Goal: Task Accomplishment & Management: Manage account settings

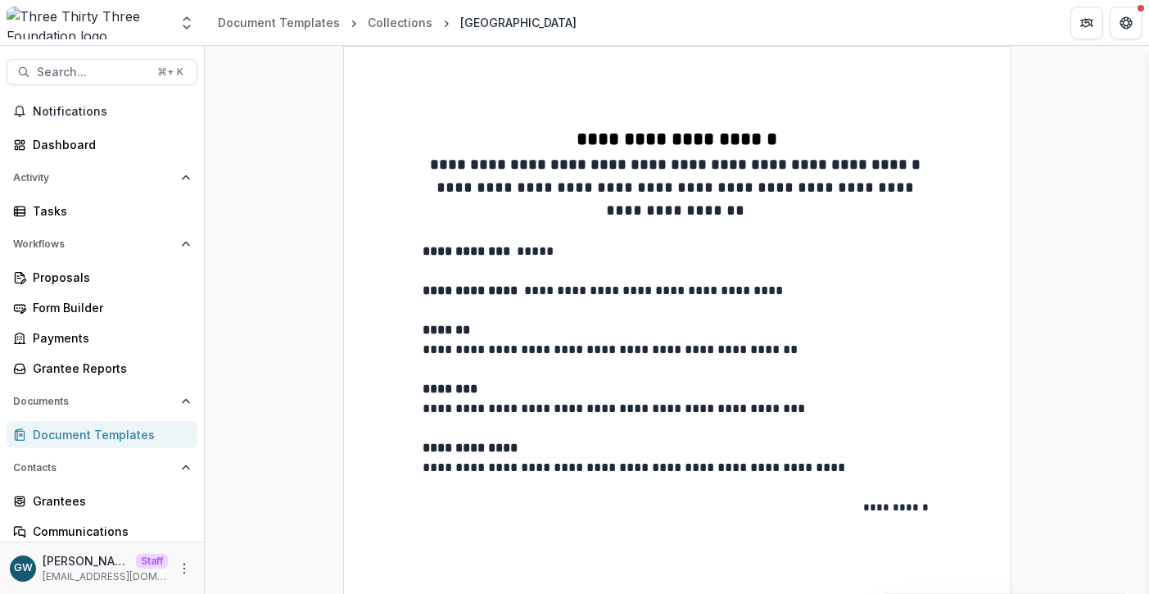
scroll to position [135, 0]
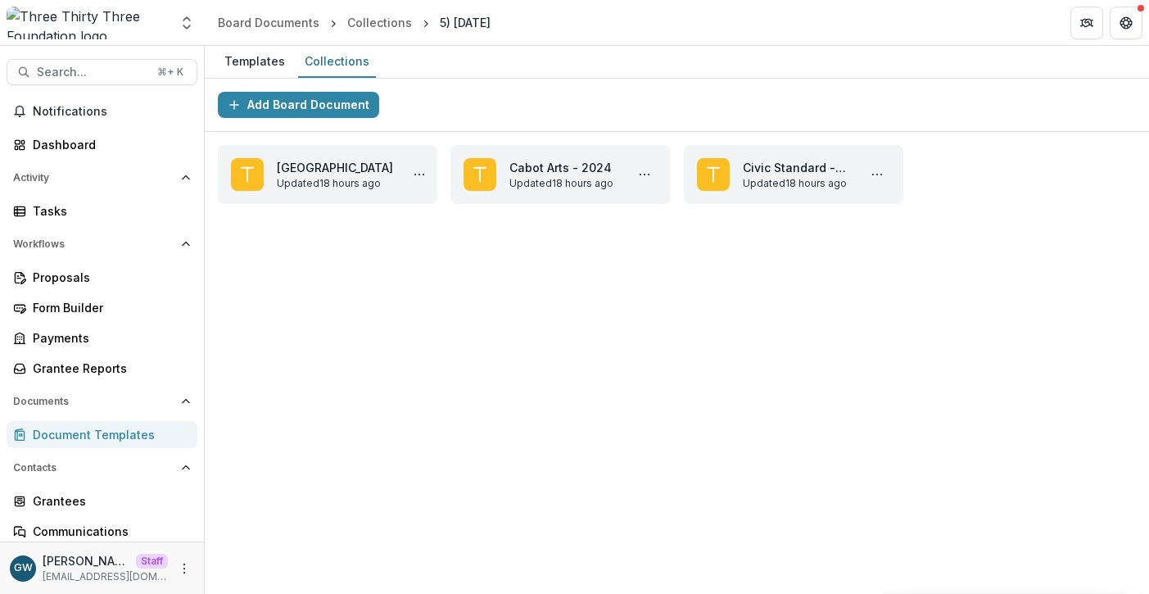
click at [66, 433] on div "Document Templates" at bounding box center [109, 434] width 152 height 17
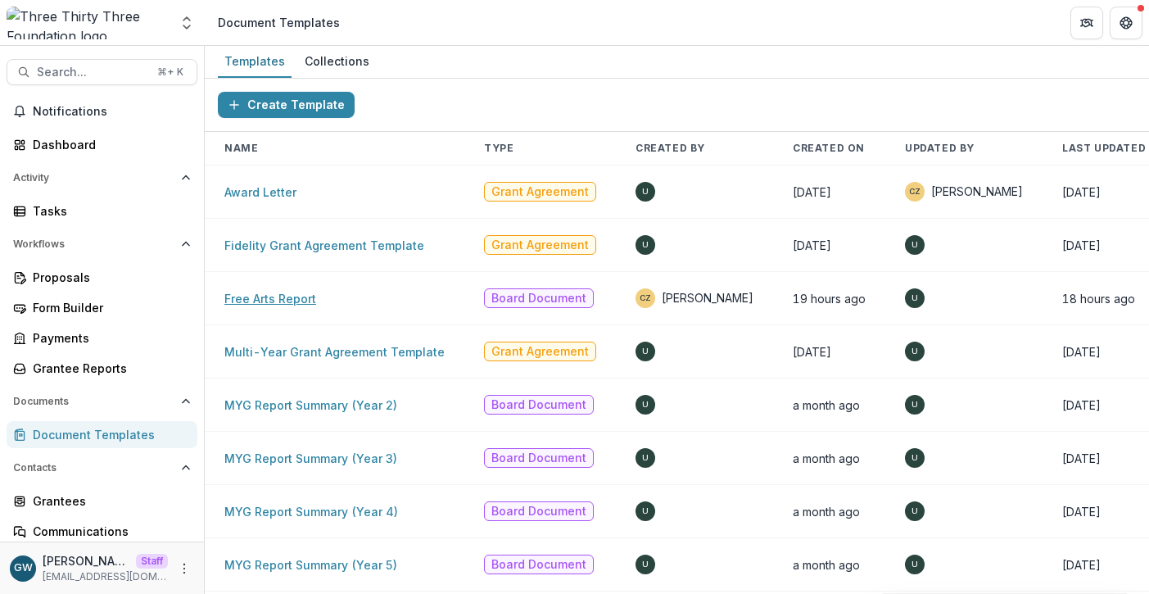
click at [276, 302] on link "Free Arts Report" at bounding box center [270, 299] width 92 height 14
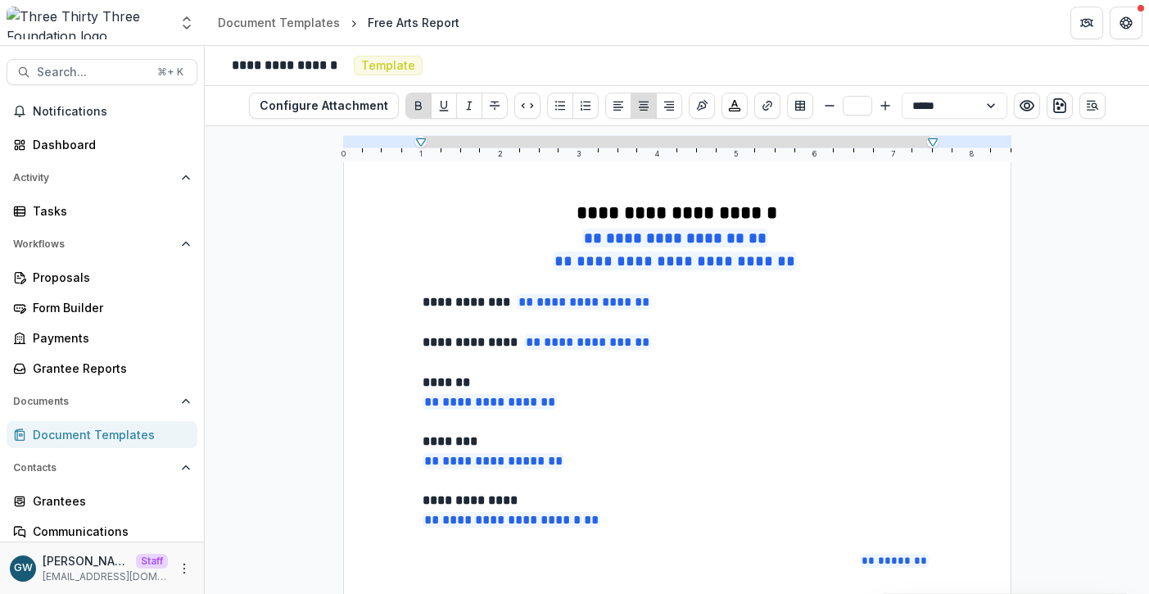
scroll to position [72, 0]
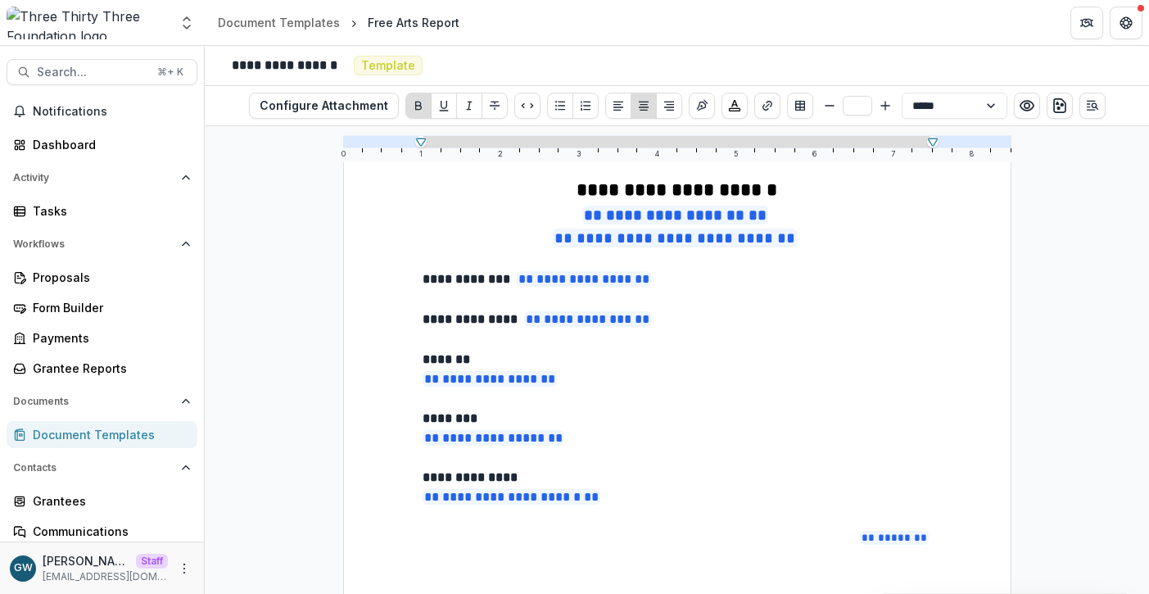
type input "**"
click at [680, 500] on p "**********" at bounding box center [678, 497] width 510 height 20
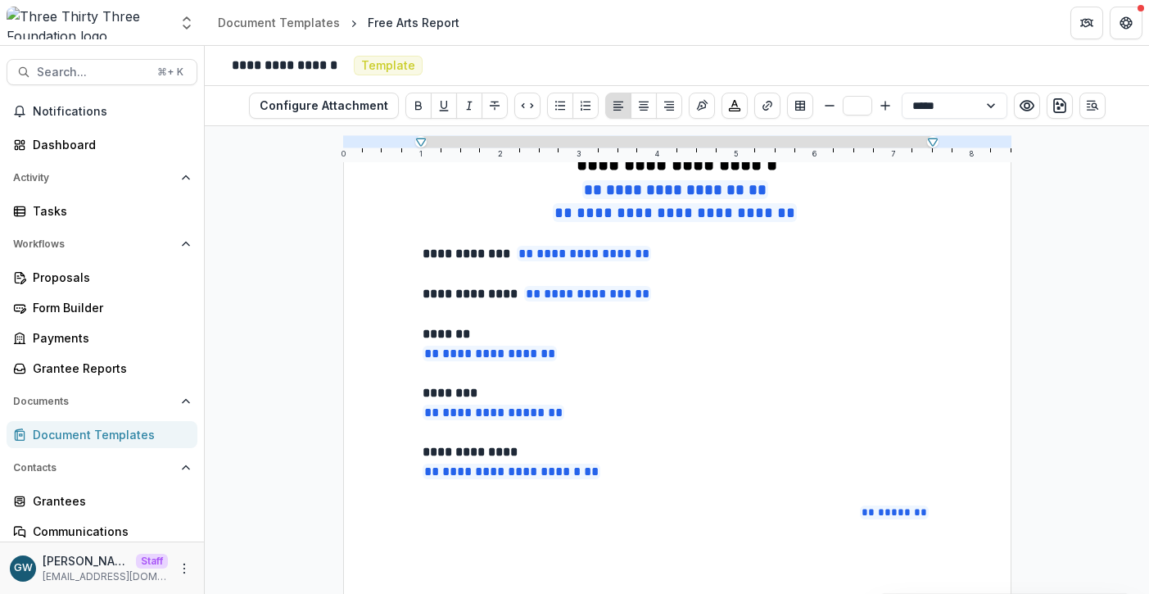
scroll to position [102, 0]
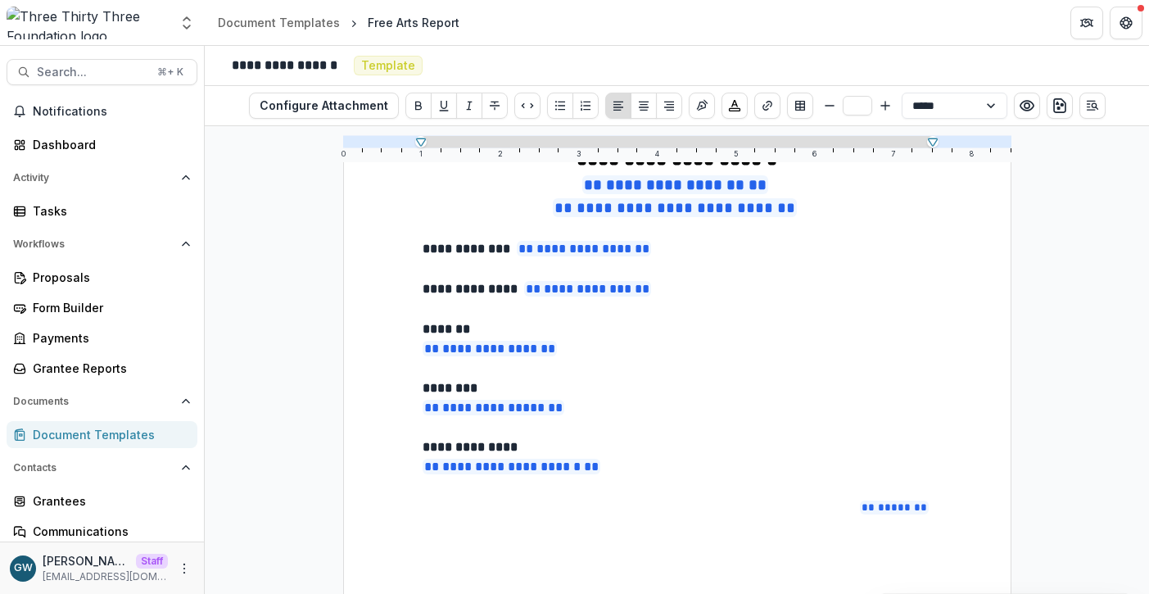
click at [606, 409] on p "**********" at bounding box center [678, 408] width 510 height 20
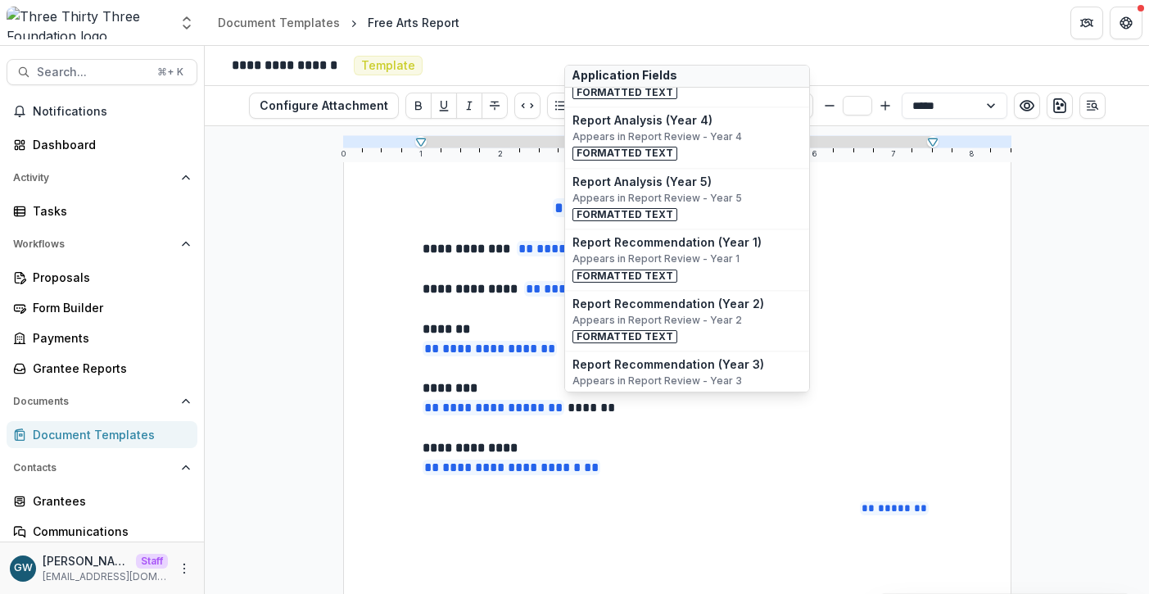
scroll to position [397, 0]
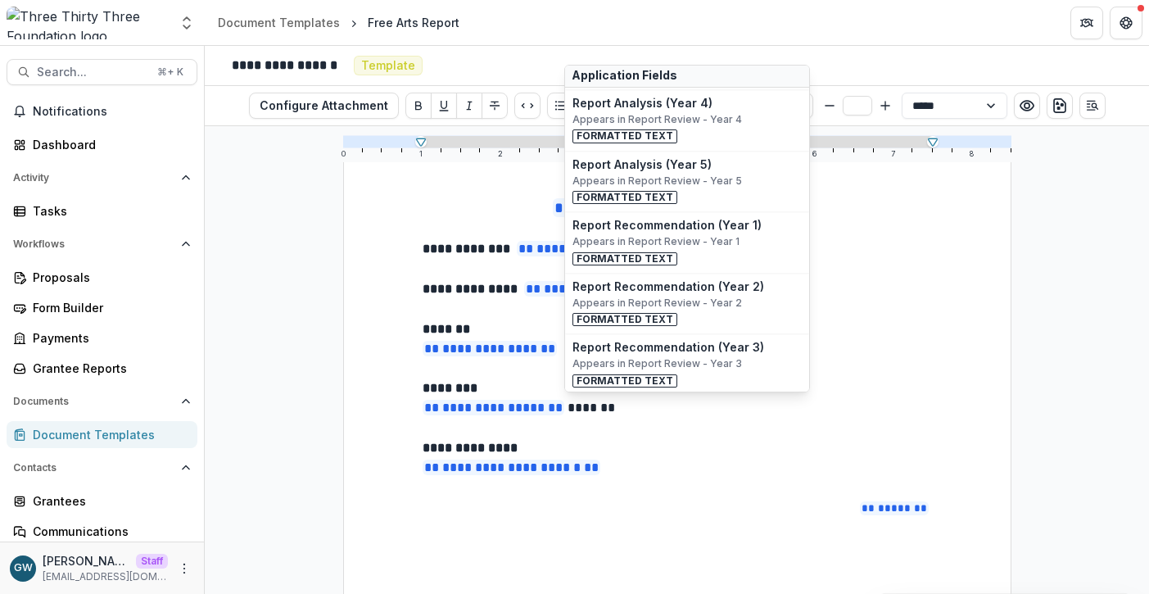
click at [968, 256] on div "**********" at bounding box center [677, 498] width 669 height 865
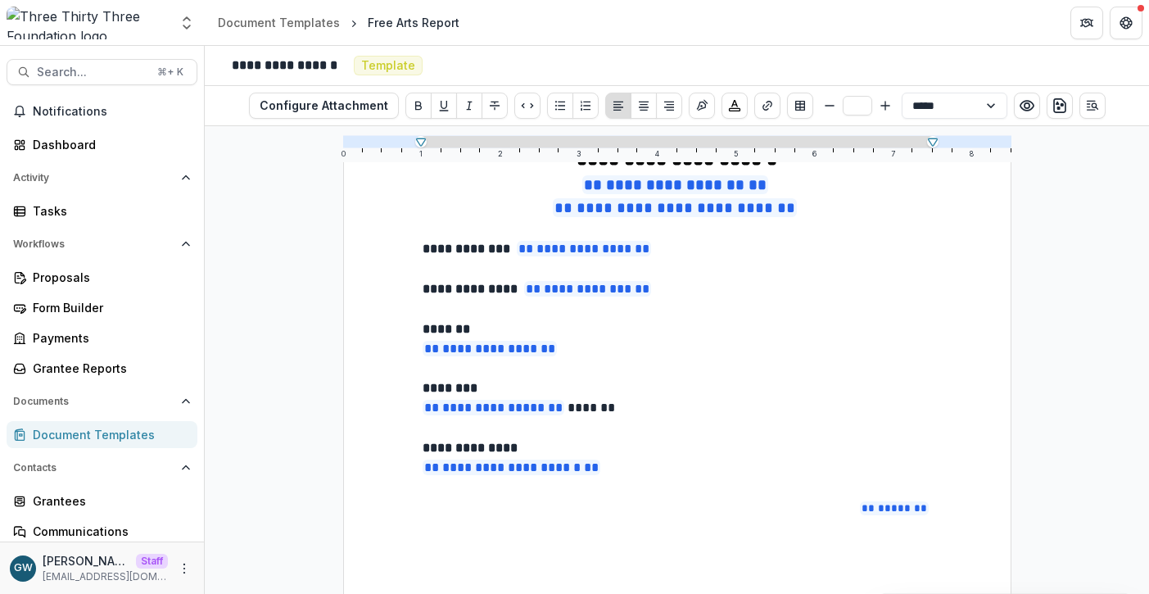
click at [628, 410] on p "**********" at bounding box center [678, 408] width 510 height 20
drag, startPoint x: 623, startPoint y: 410, endPoint x: 565, endPoint y: 407, distance: 58.2
click at [565, 407] on p "**********" at bounding box center [678, 408] width 510 height 20
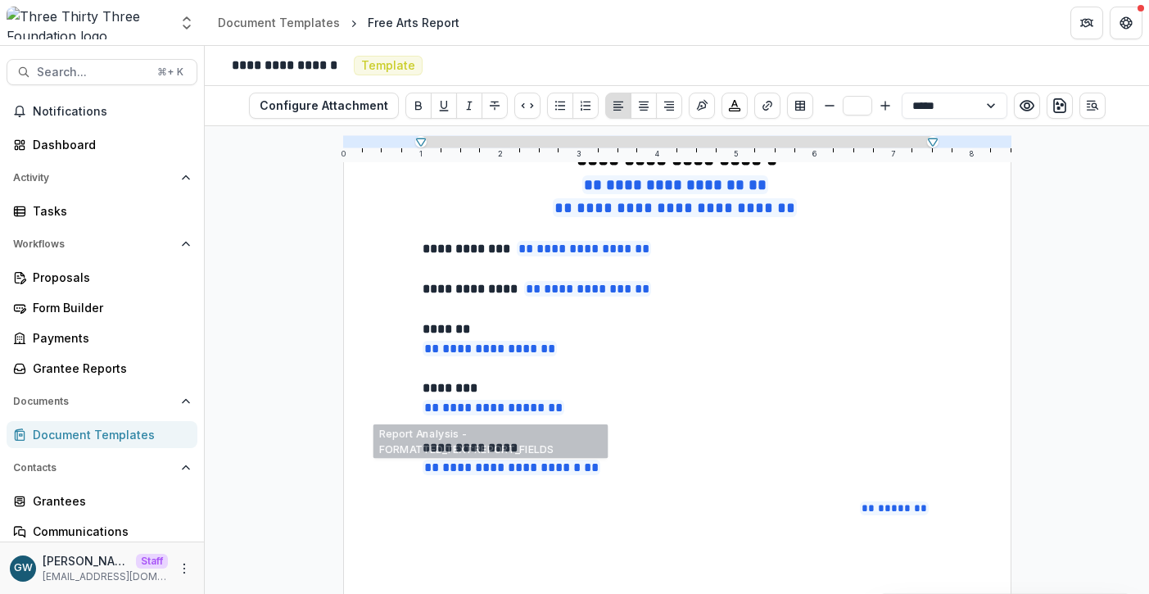
click at [343, 445] on div "**********" at bounding box center [677, 498] width 669 height 865
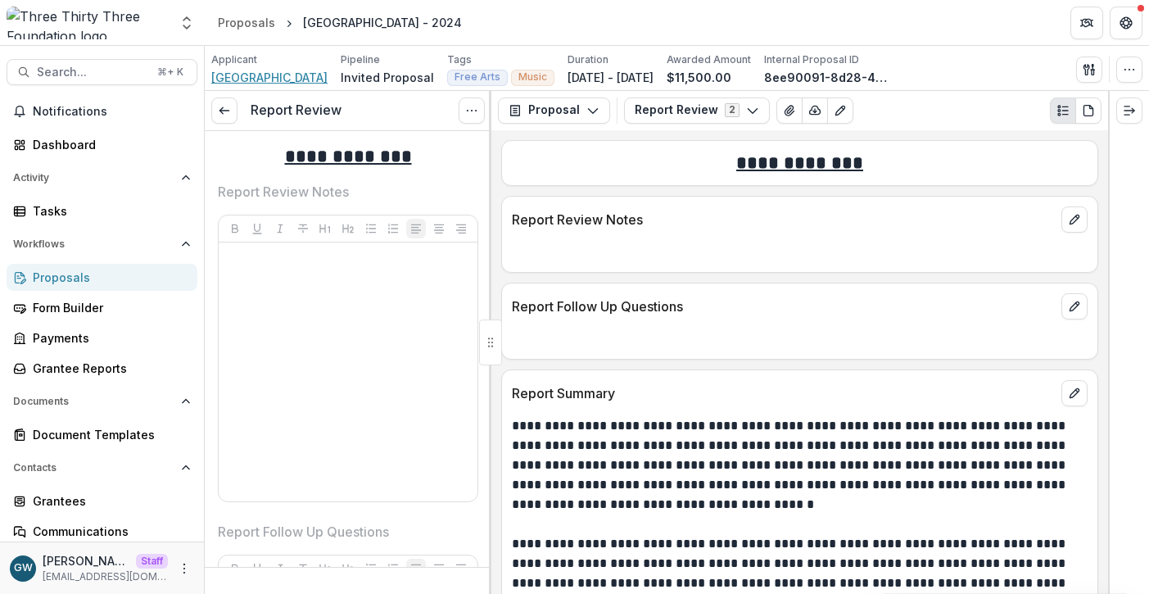
click at [297, 82] on span "[GEOGRAPHIC_DATA]" at bounding box center [269, 77] width 116 height 17
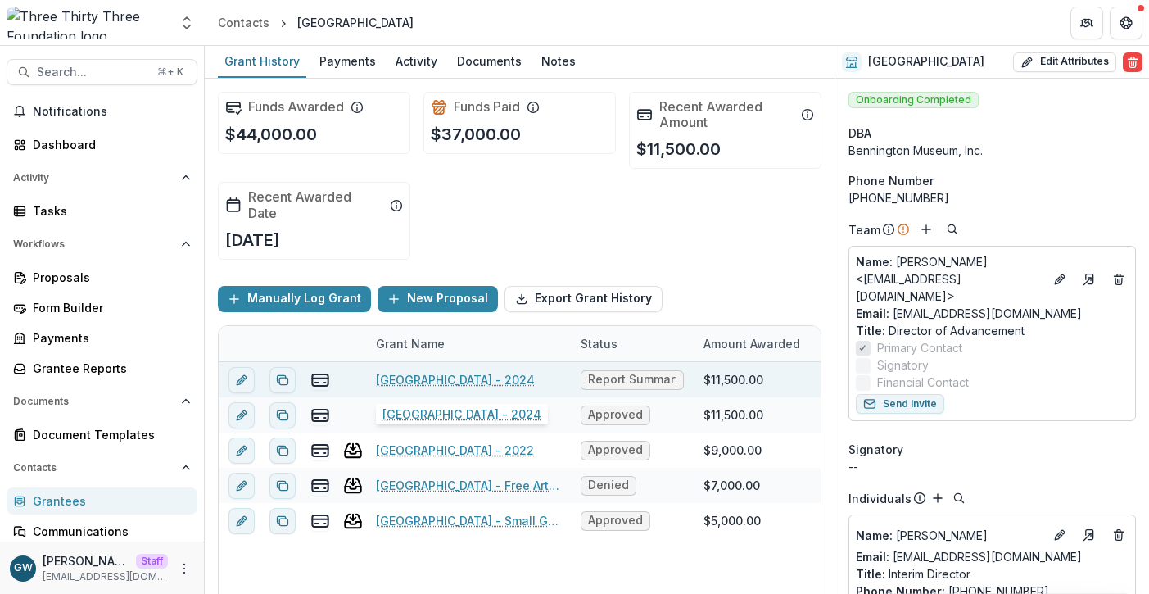
click at [469, 377] on link "[GEOGRAPHIC_DATA] - 2024" at bounding box center [455, 379] width 159 height 17
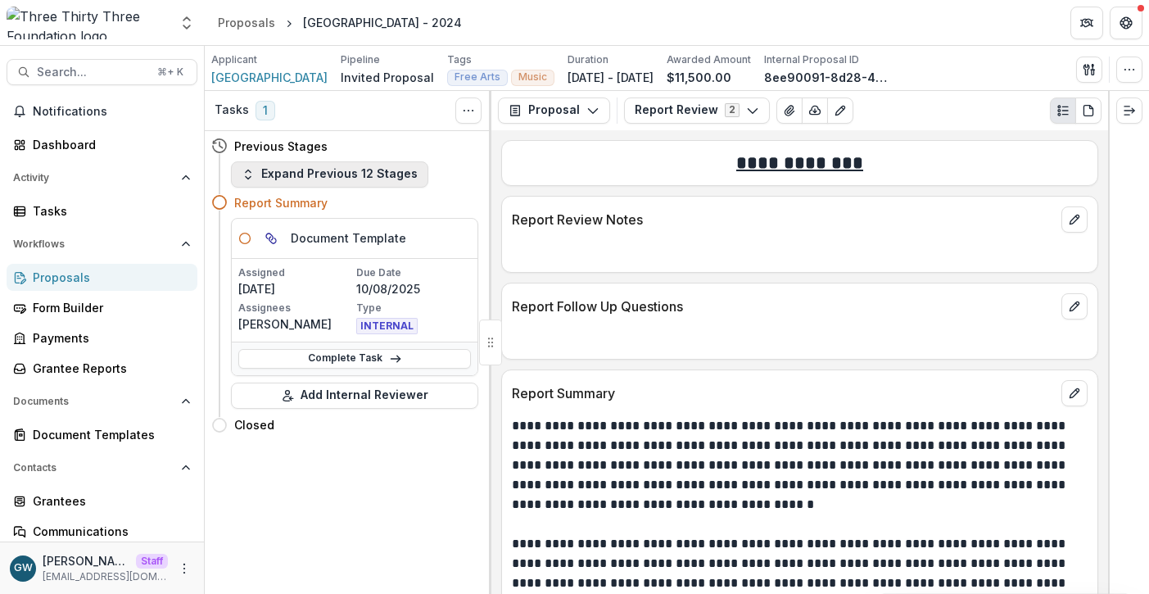
click at [351, 167] on button "Expand Previous 12 Stages" at bounding box center [329, 174] width 197 height 26
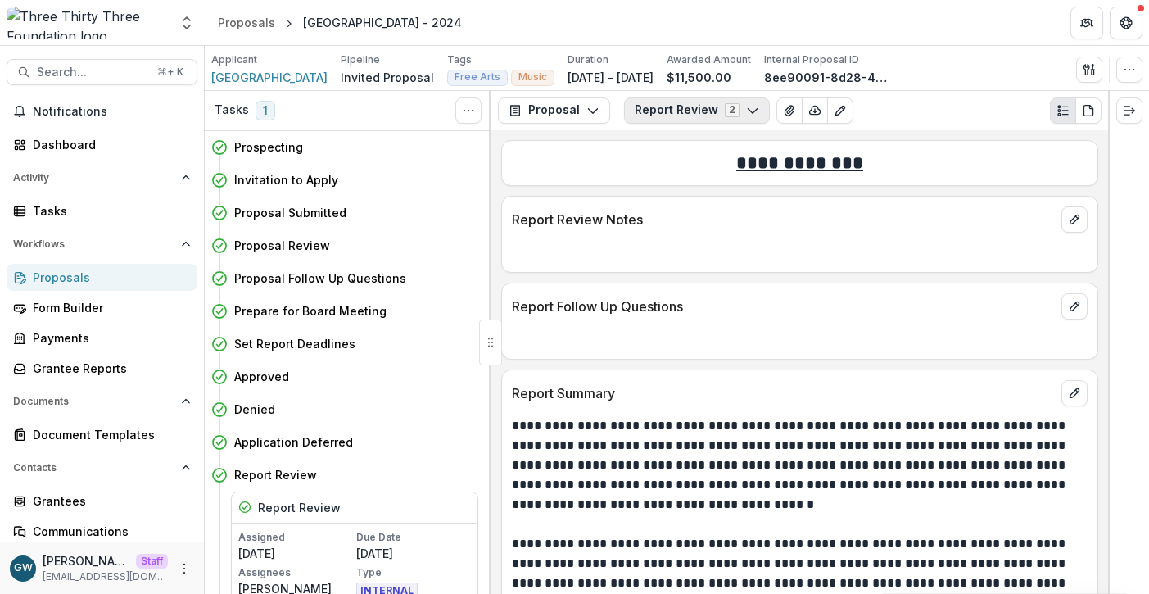
click at [667, 115] on button "Report Review 2" at bounding box center [697, 110] width 146 height 26
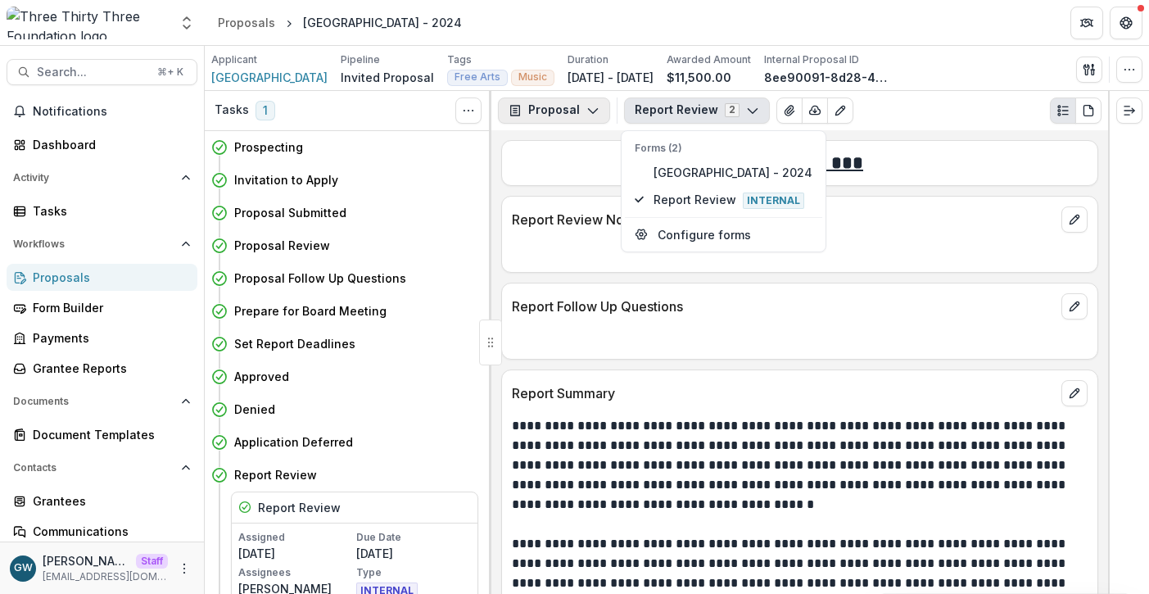
click at [577, 116] on button "Proposal" at bounding box center [554, 110] width 112 height 26
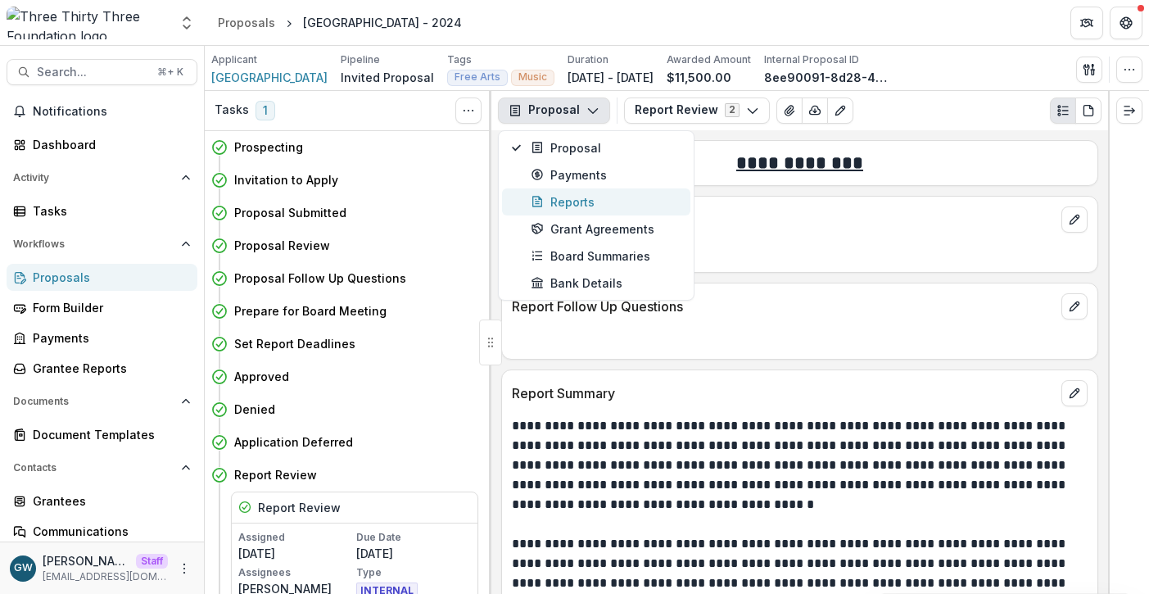
click at [573, 214] on button "Reports" at bounding box center [596, 201] width 188 height 27
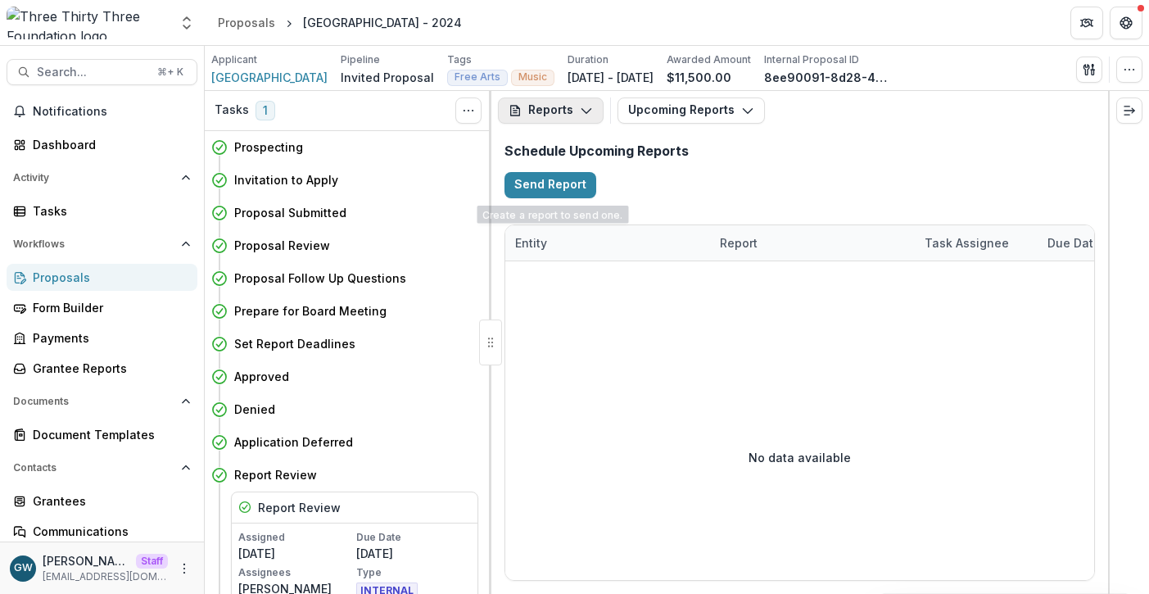
click at [561, 112] on button "Reports" at bounding box center [551, 110] width 106 height 26
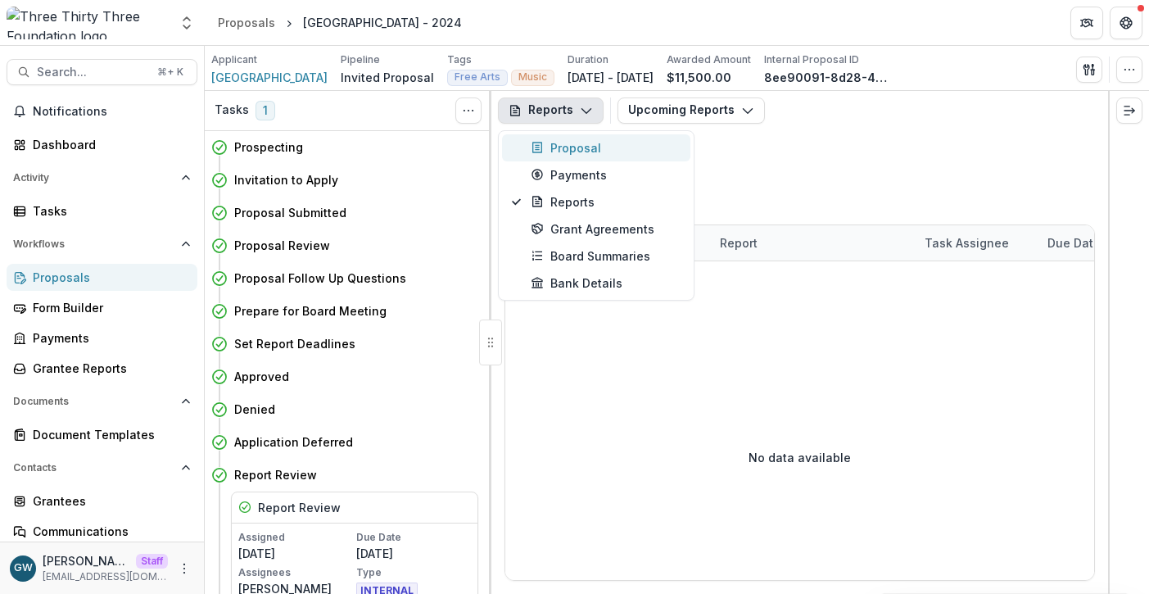
click at [561, 141] on div "Proposal" at bounding box center [606, 147] width 150 height 17
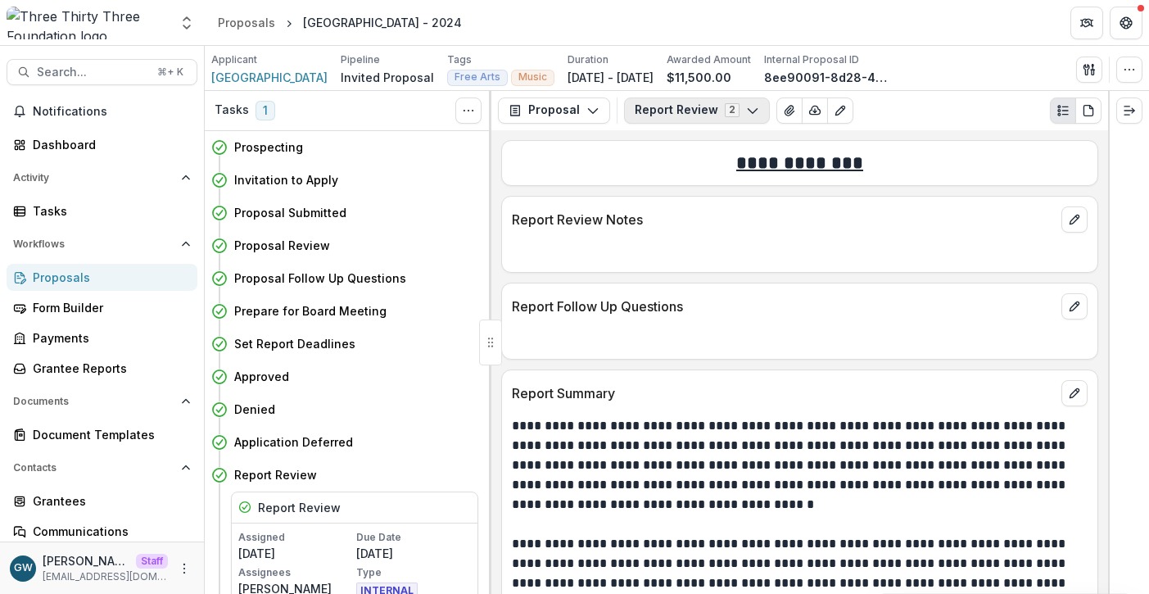
click at [667, 107] on button "Report Review 2" at bounding box center [697, 110] width 146 height 26
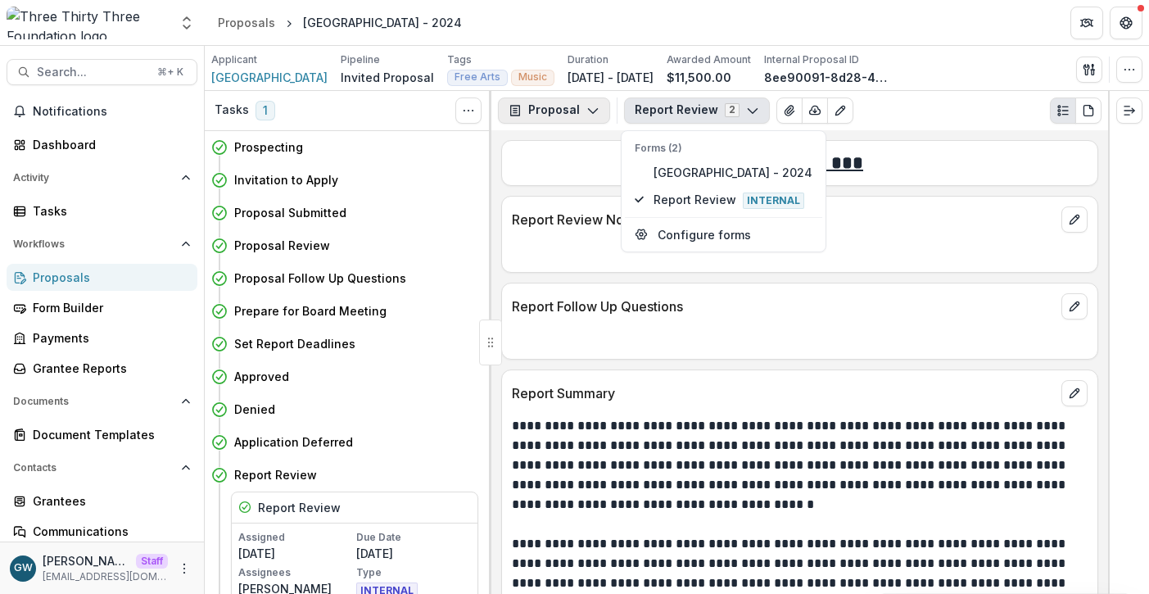
click at [596, 115] on icon "button" at bounding box center [593, 110] width 13 height 13
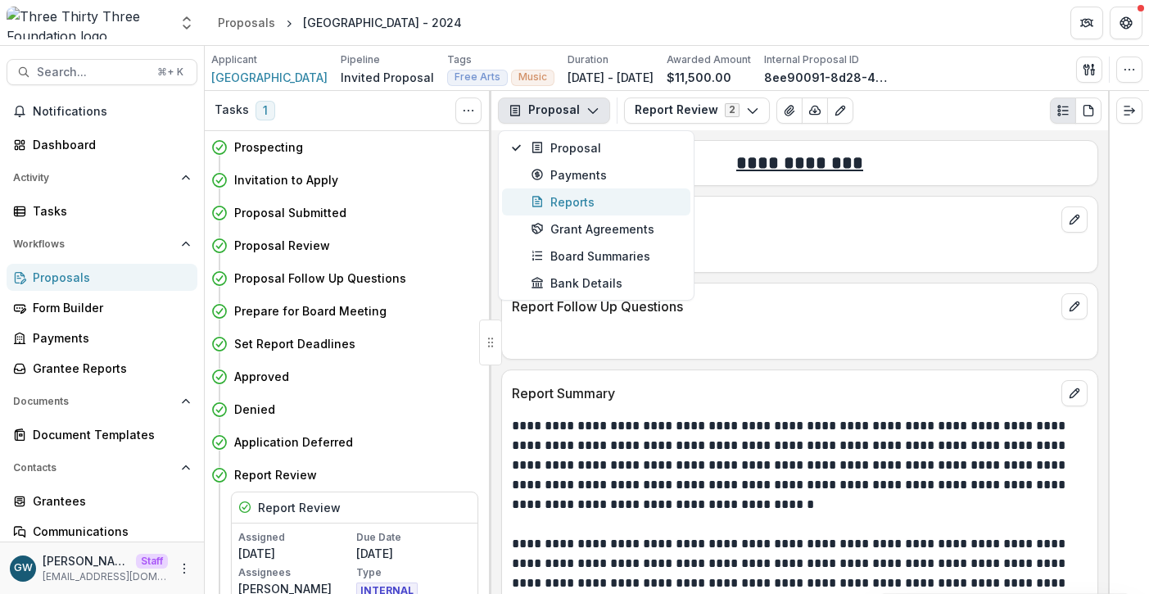
click at [564, 206] on div "Reports" at bounding box center [606, 201] width 150 height 17
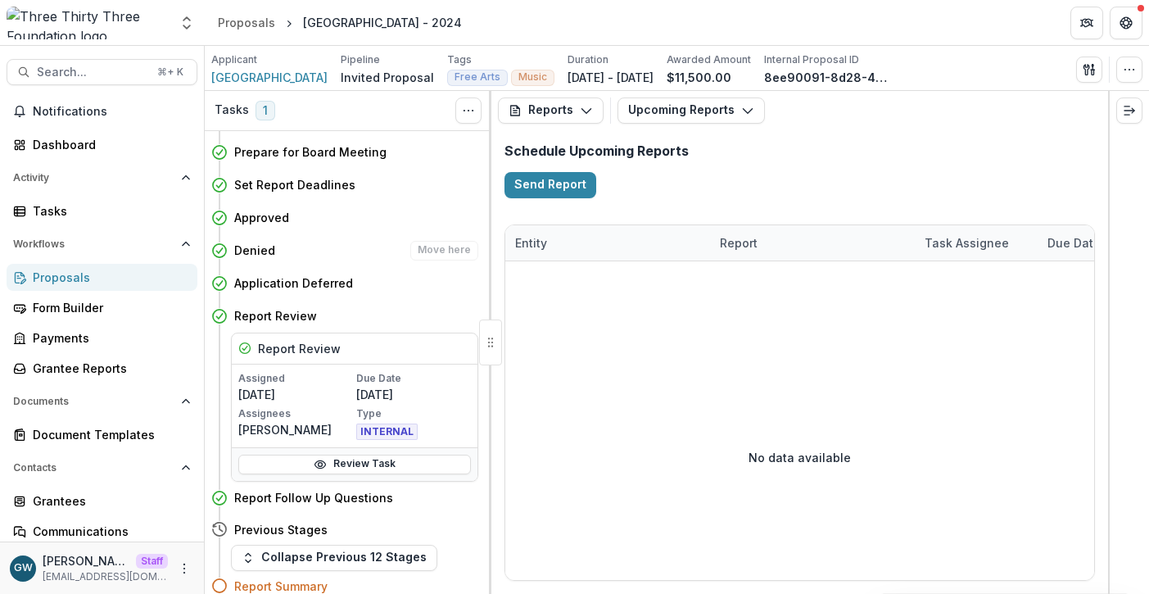
scroll to position [160, 0]
click at [115, 147] on div "Dashboard" at bounding box center [109, 144] width 152 height 17
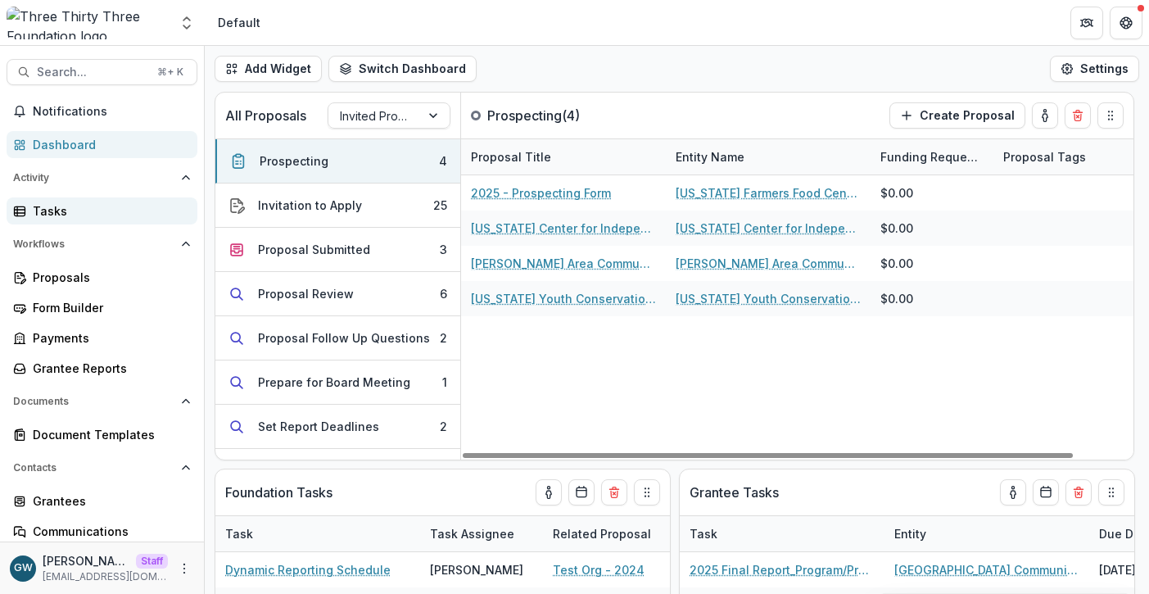
click at [71, 211] on div "Tasks" at bounding box center [109, 210] width 152 height 17
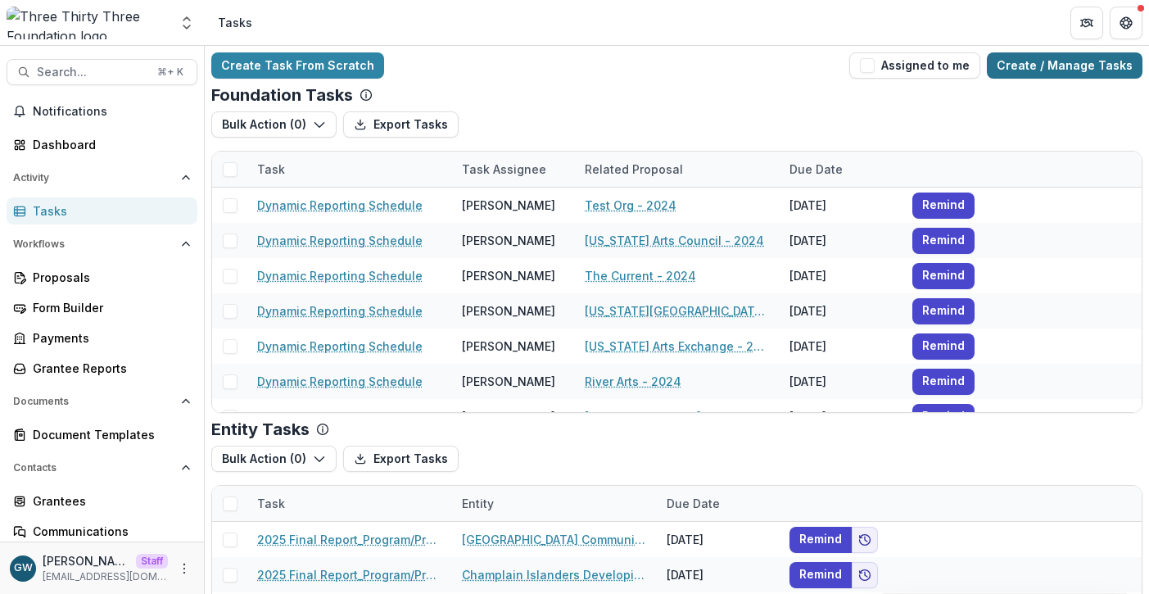
click at [1034, 70] on link "Create / Manage Tasks" at bounding box center [1065, 65] width 156 height 26
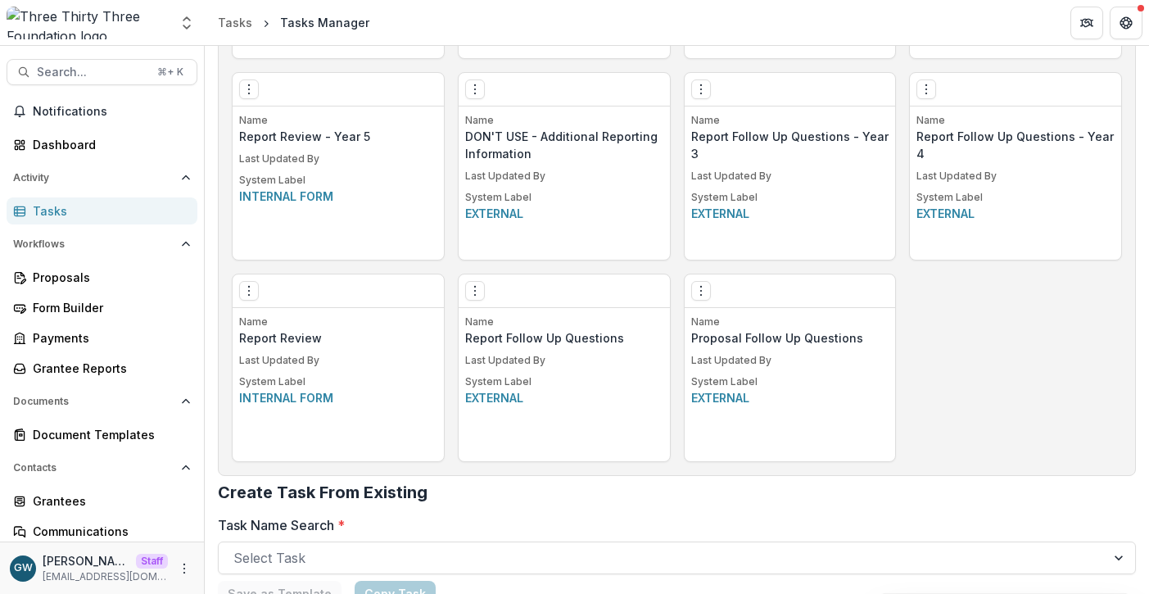
scroll to position [1654, 0]
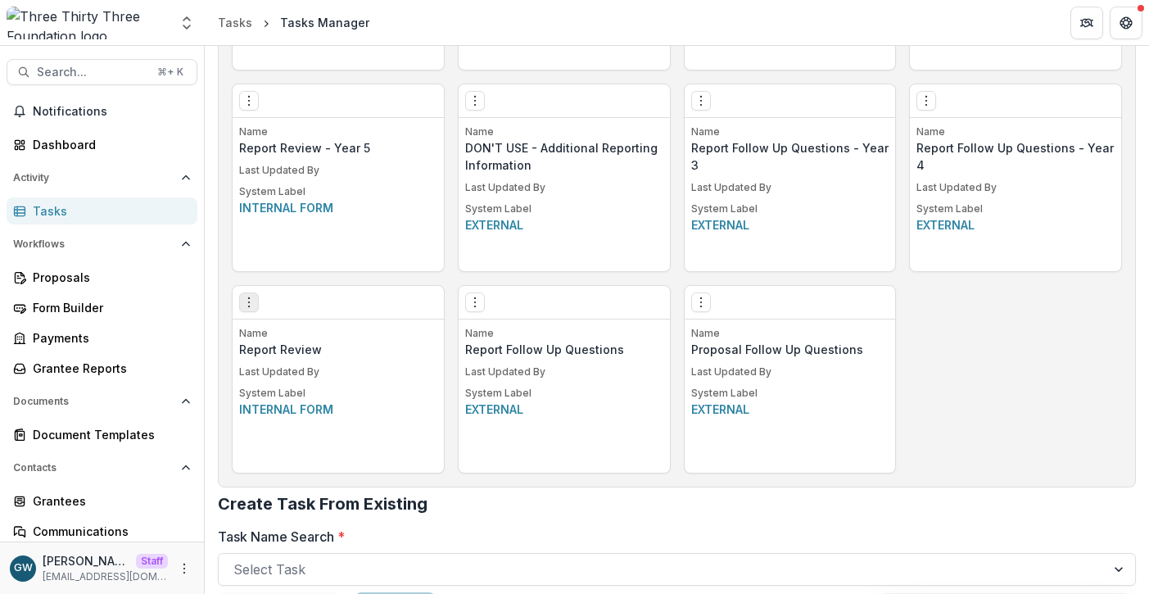
click at [250, 305] on icon "Options" at bounding box center [249, 302] width 13 height 13
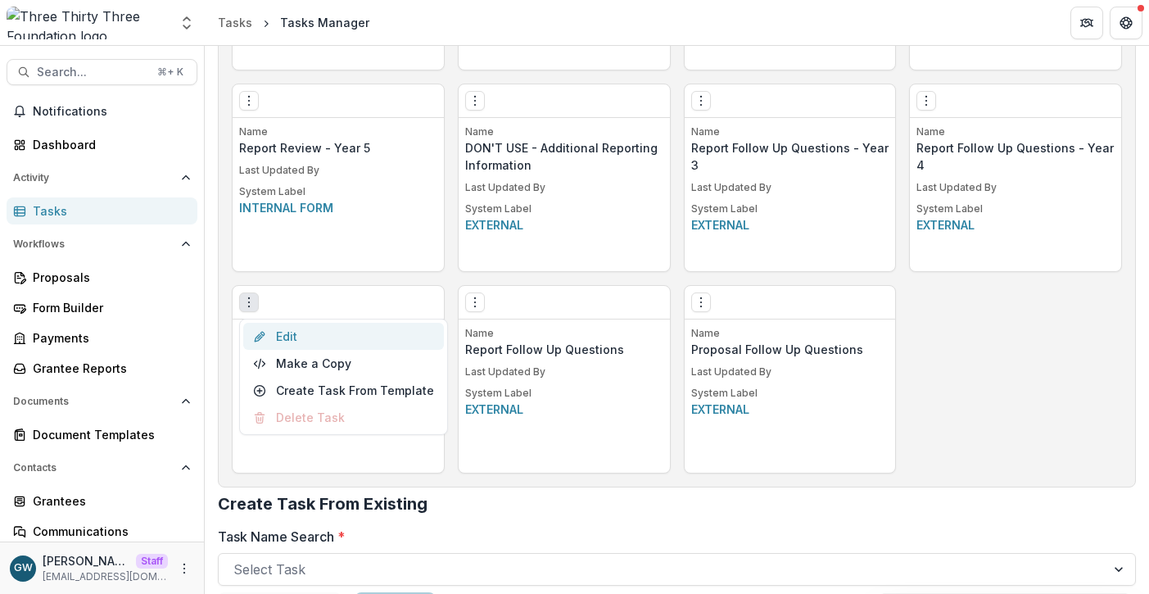
click at [301, 340] on link "Edit" at bounding box center [343, 336] width 201 height 27
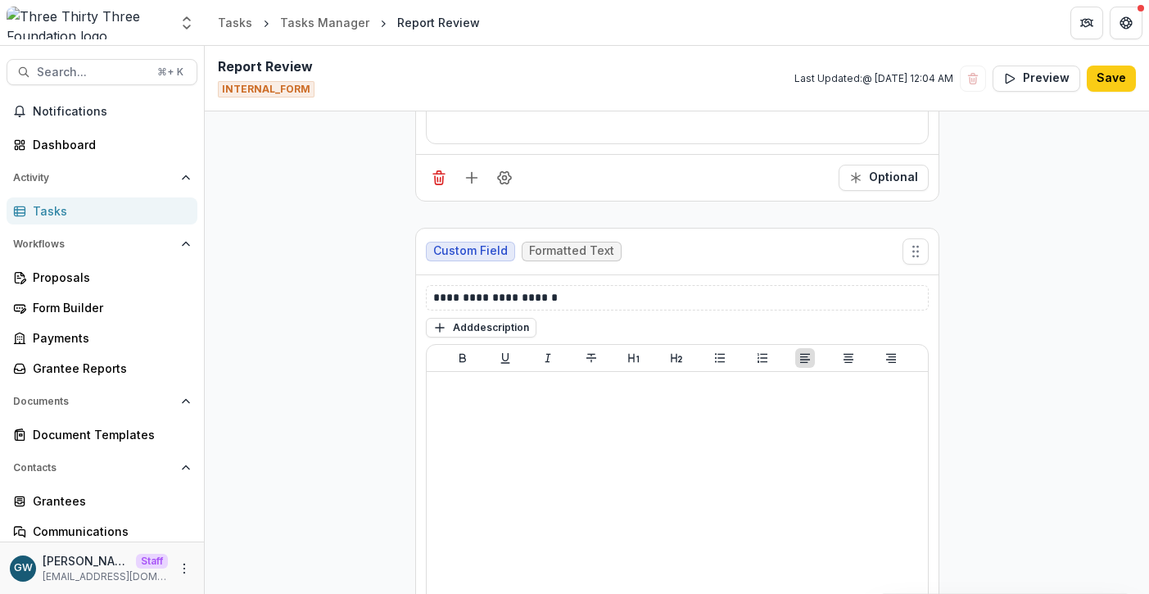
scroll to position [2525, 0]
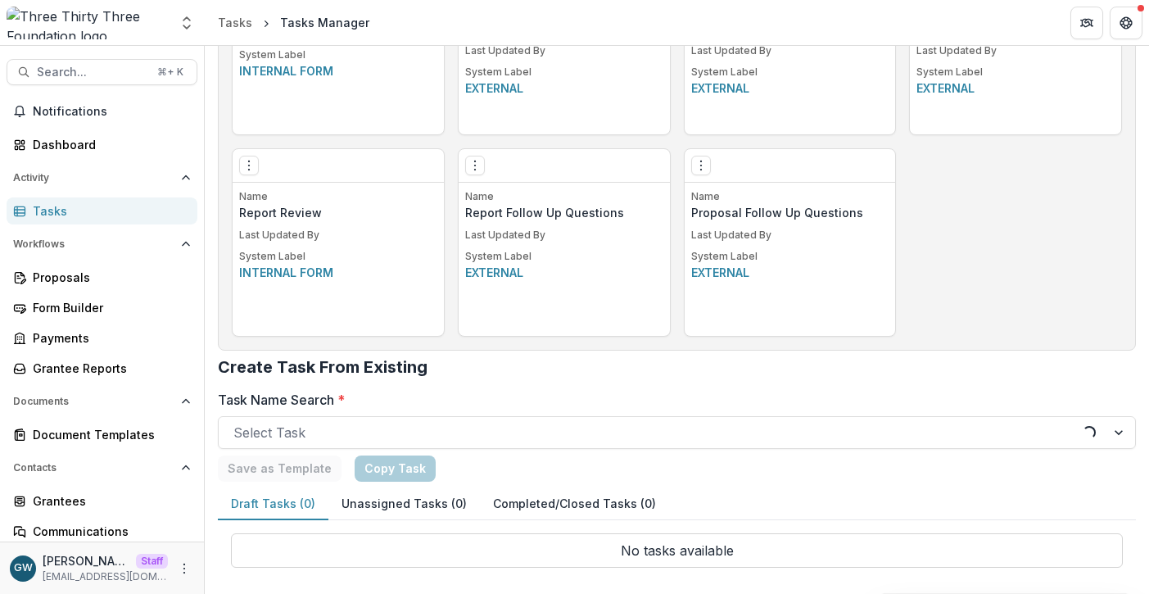
scroll to position [1791, 0]
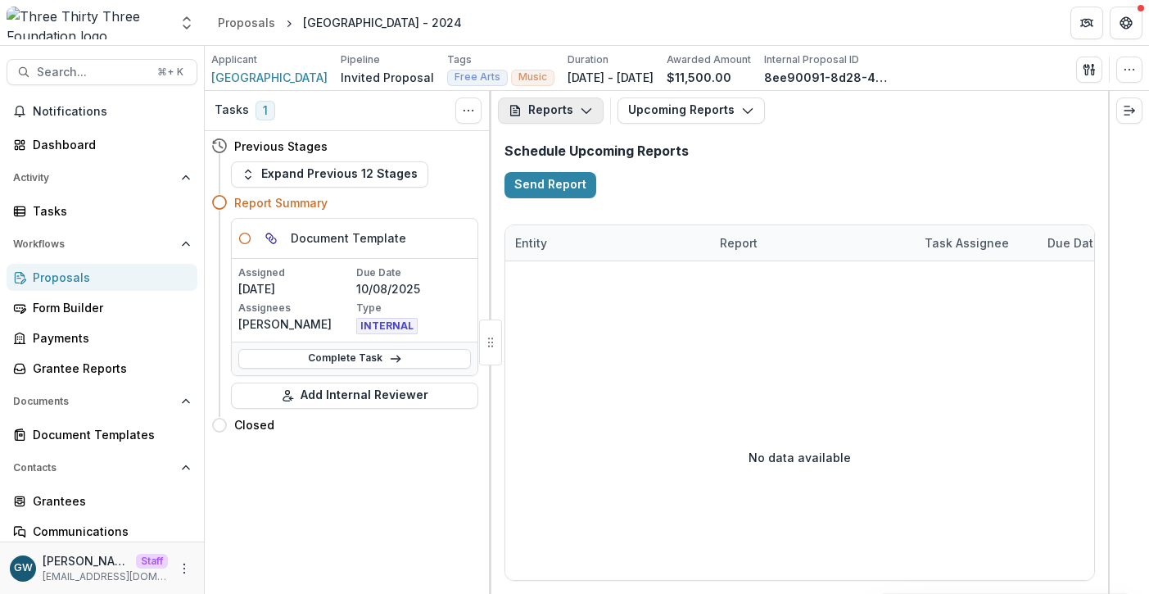
click at [533, 109] on button "Reports" at bounding box center [551, 110] width 106 height 26
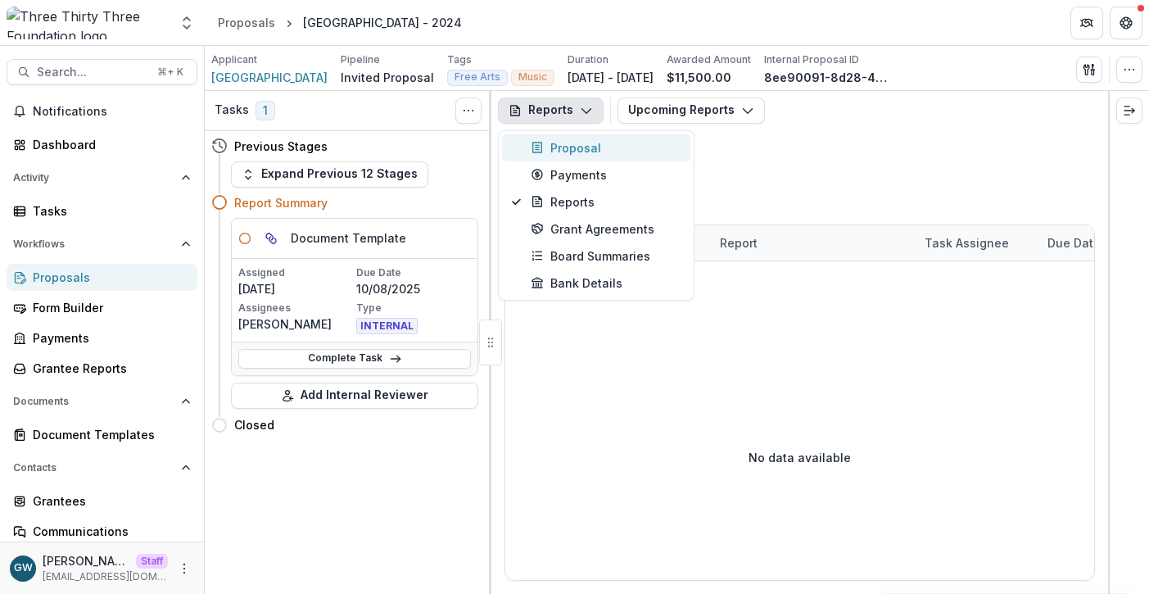
click at [569, 154] on div "Proposal" at bounding box center [606, 147] width 150 height 17
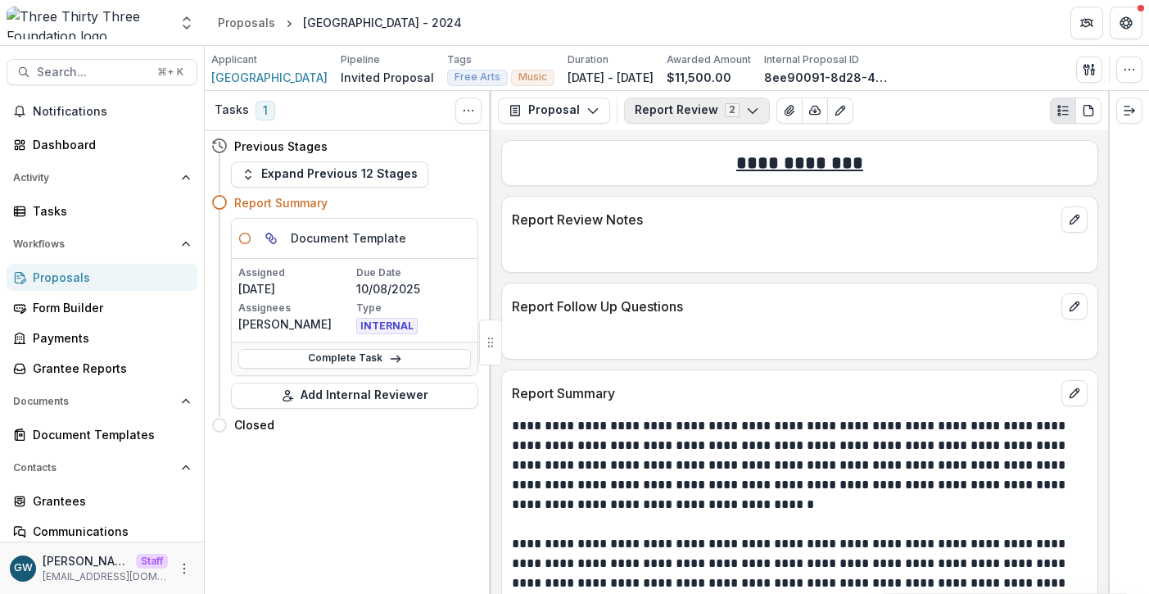
click at [704, 107] on button "Report Review 2" at bounding box center [697, 110] width 146 height 26
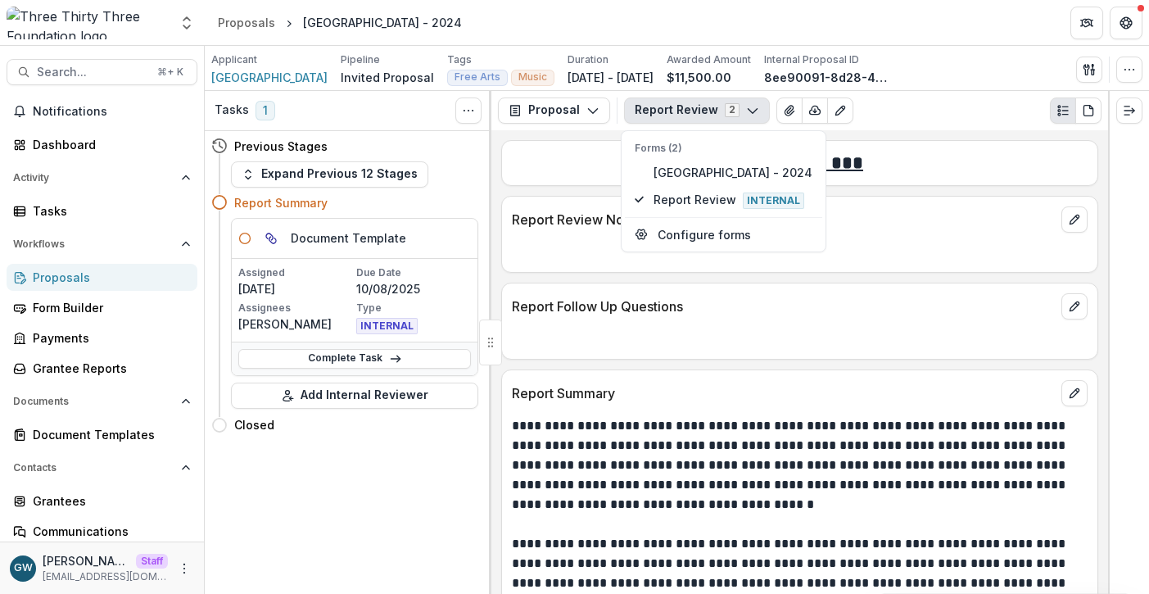
click at [558, 135] on div "**********" at bounding box center [800, 362] width 617 height 464
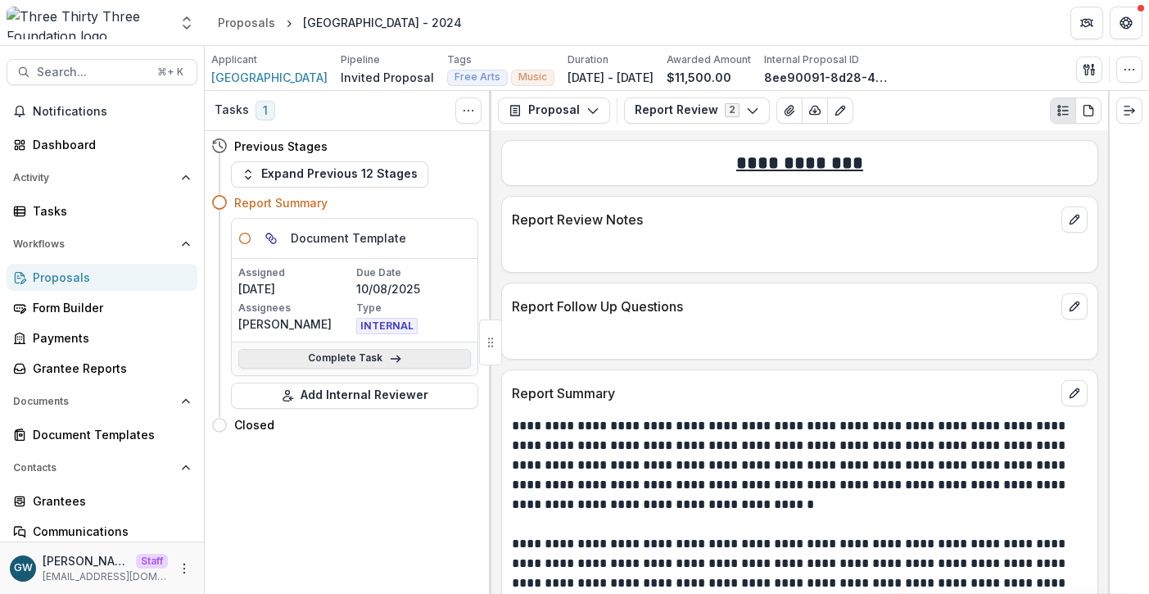
click at [315, 351] on link "Complete Task" at bounding box center [354, 359] width 233 height 20
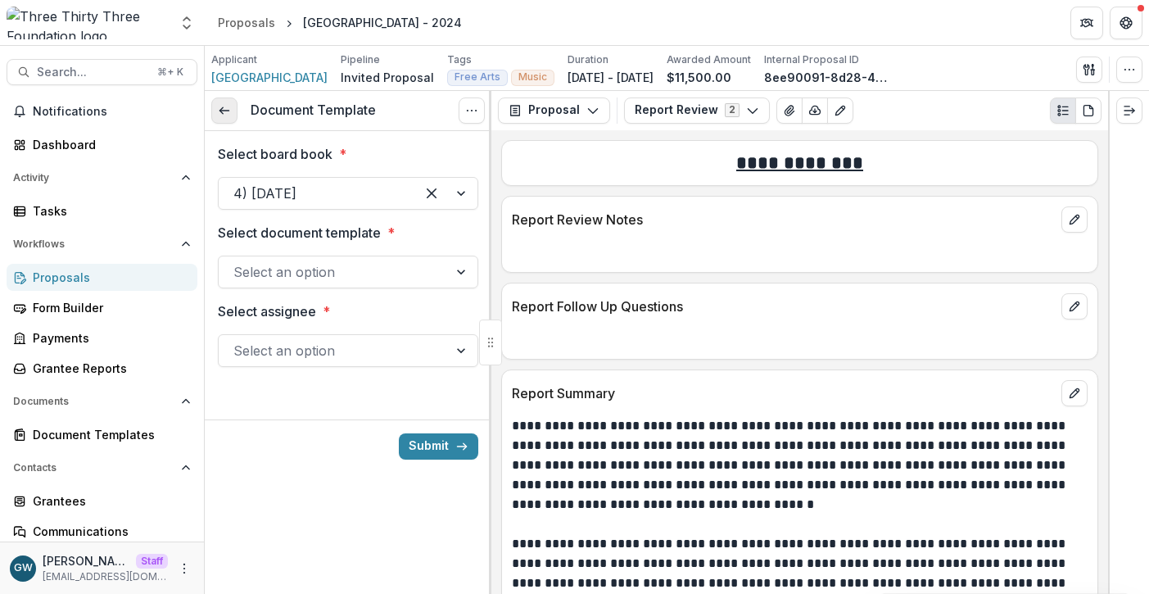
click at [218, 116] on link at bounding box center [224, 110] width 26 height 26
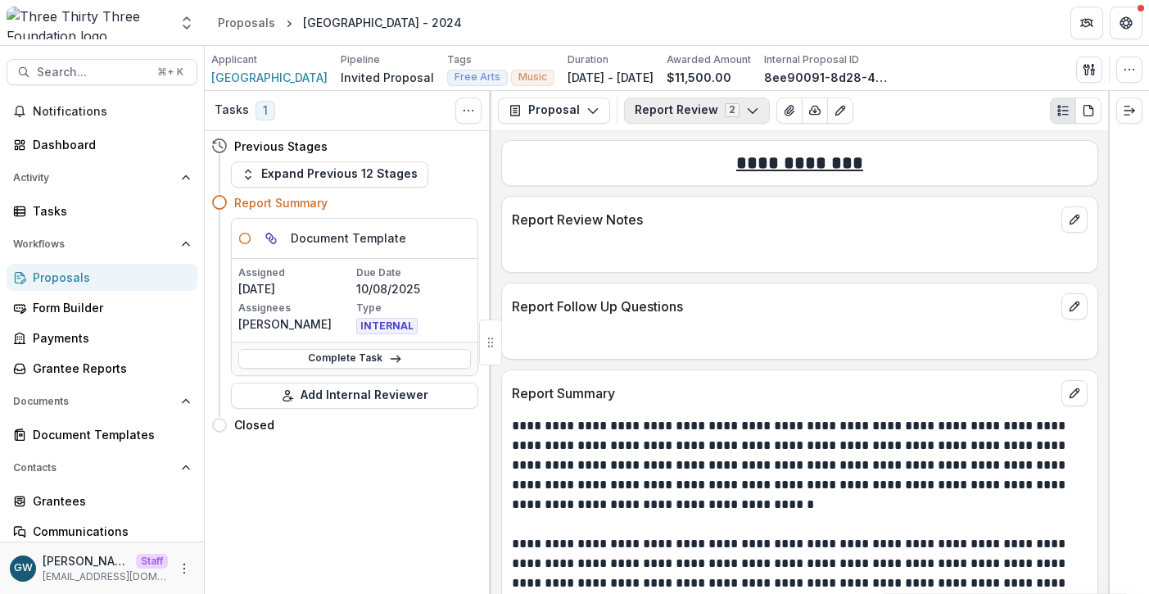
click at [636, 116] on button "Report Review 2" at bounding box center [697, 110] width 146 height 26
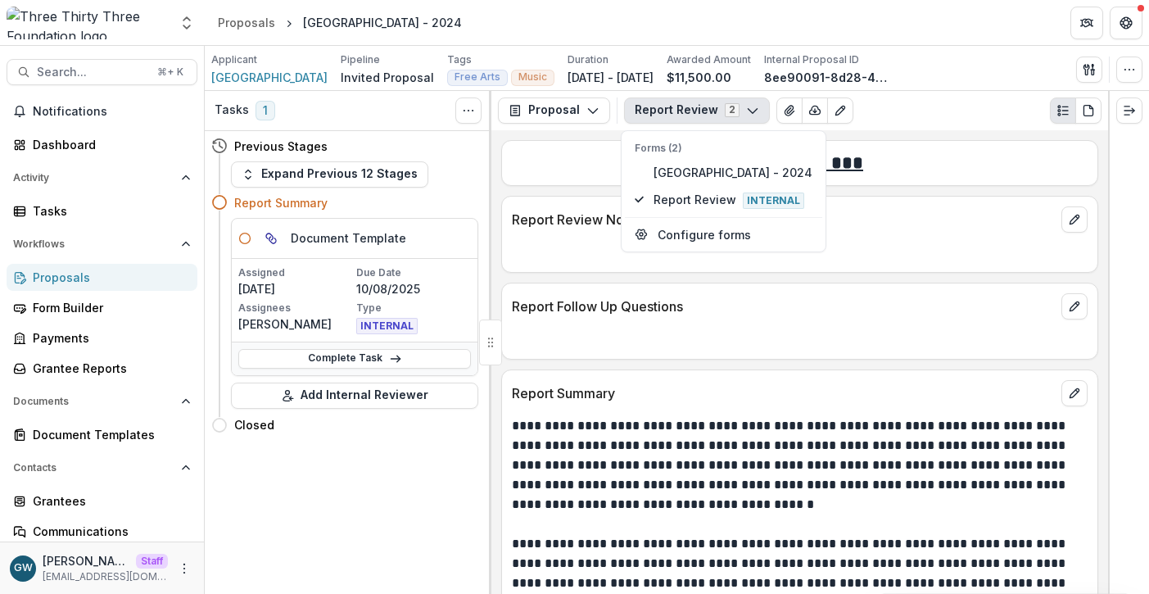
click at [546, 137] on div "**********" at bounding box center [800, 362] width 617 height 464
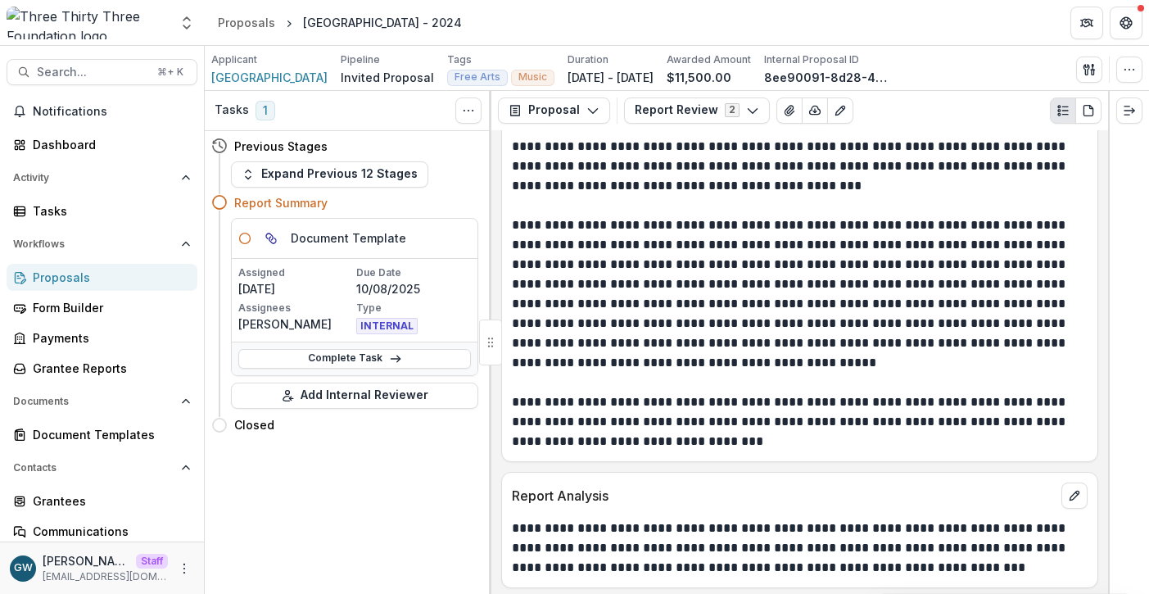
scroll to position [666, 0]
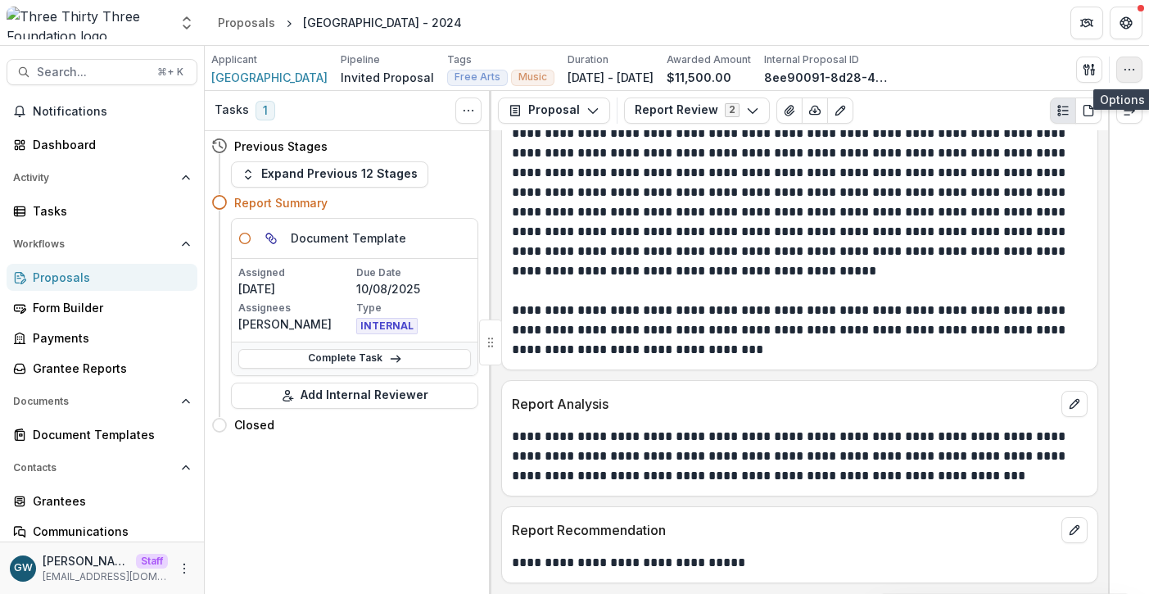
click at [1140, 72] on button "button" at bounding box center [1130, 70] width 26 height 26
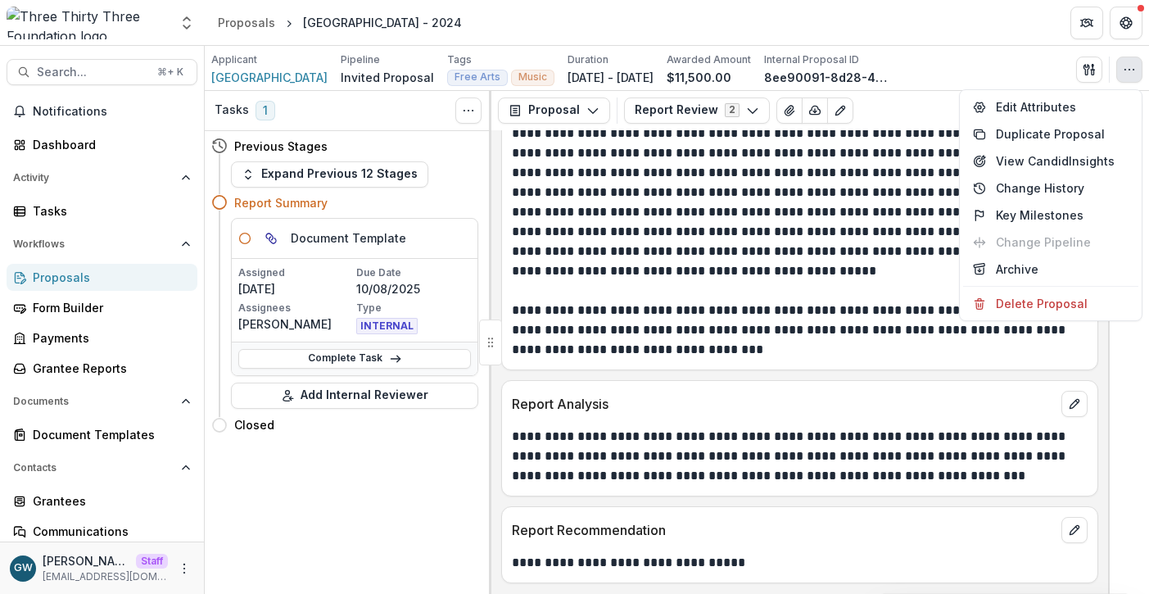
click at [874, 252] on p "**********" at bounding box center [797, 202] width 571 height 157
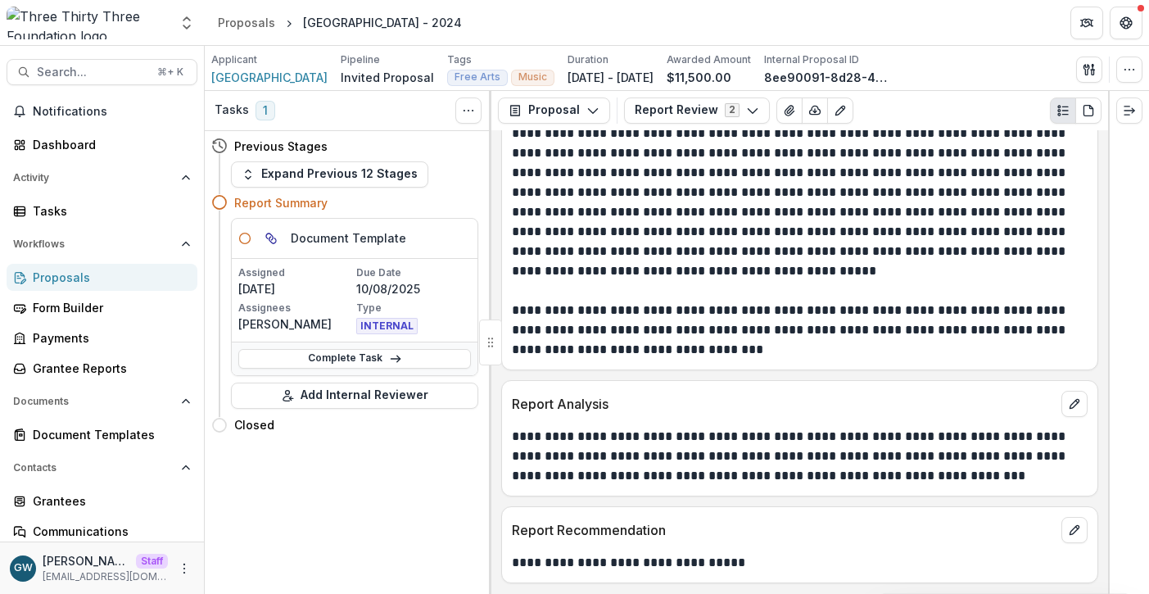
click at [82, 274] on div "Proposals" at bounding box center [109, 277] width 152 height 17
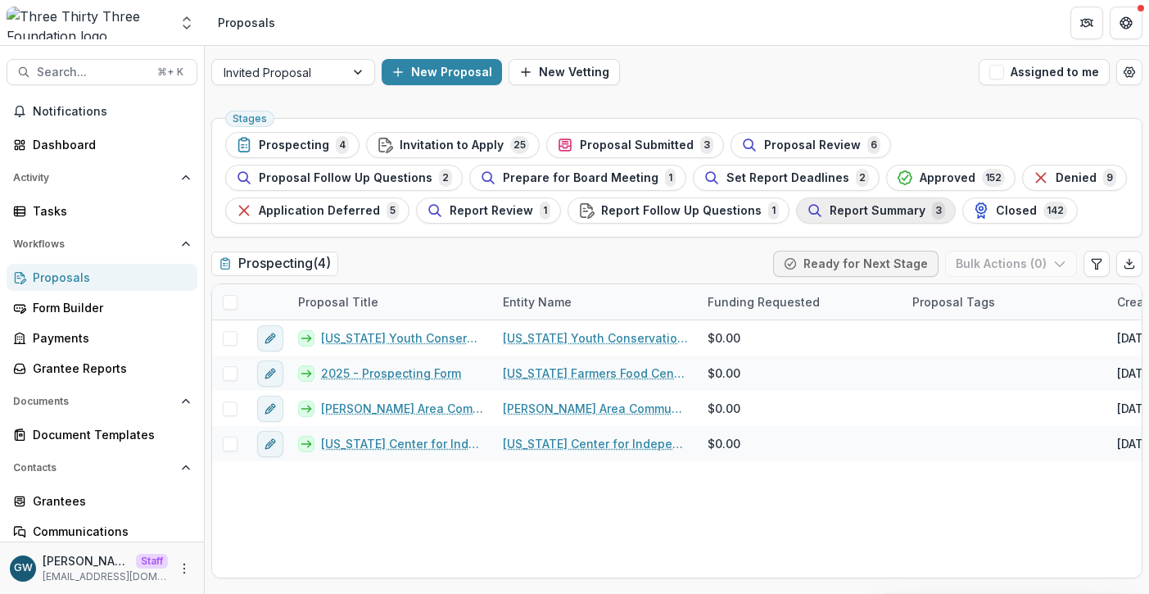
click at [830, 214] on span "Report Summary" at bounding box center [878, 211] width 96 height 14
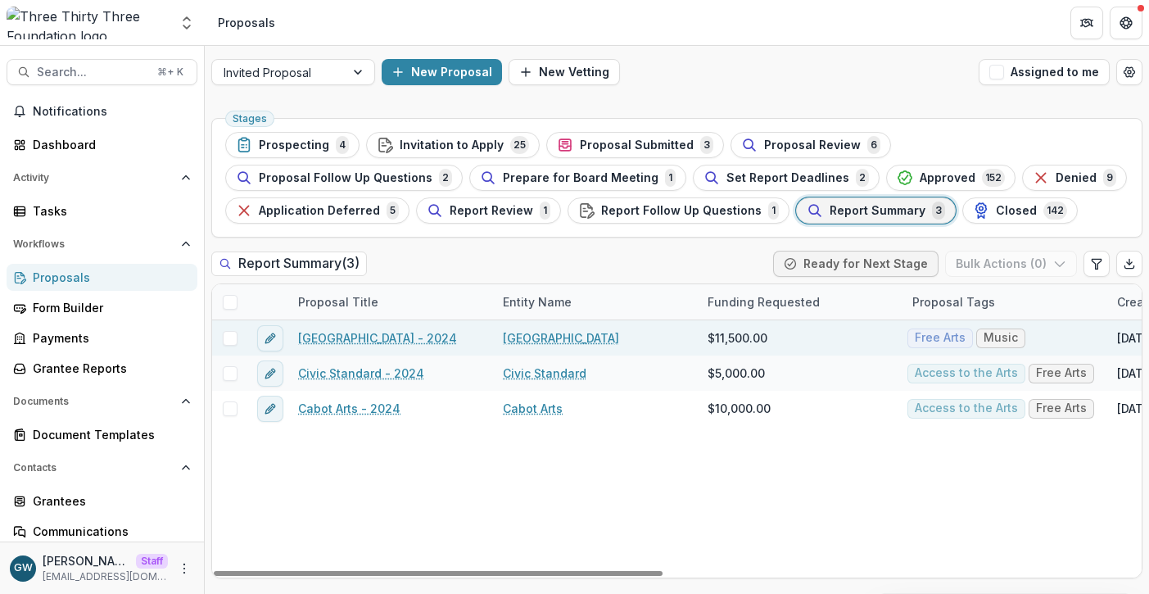
click at [233, 337] on span at bounding box center [230, 338] width 15 height 15
click at [1027, 270] on button "Bulk Actions ( 1 )" at bounding box center [1013, 264] width 129 height 26
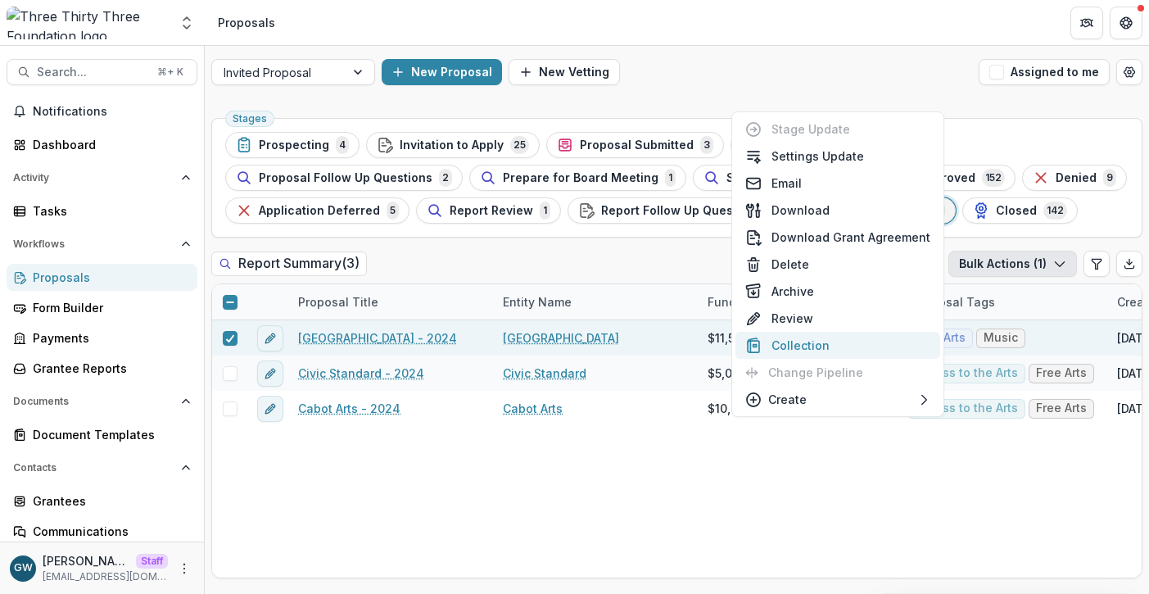
click at [812, 342] on button "Collection" at bounding box center [838, 345] width 205 height 27
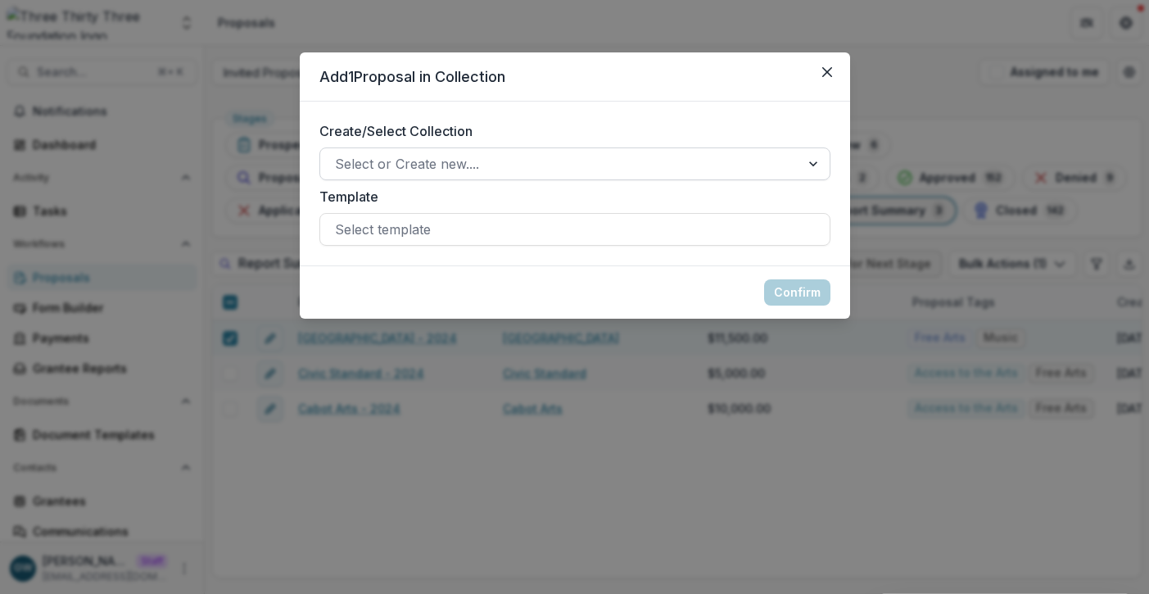
click at [446, 171] on div at bounding box center [560, 163] width 451 height 23
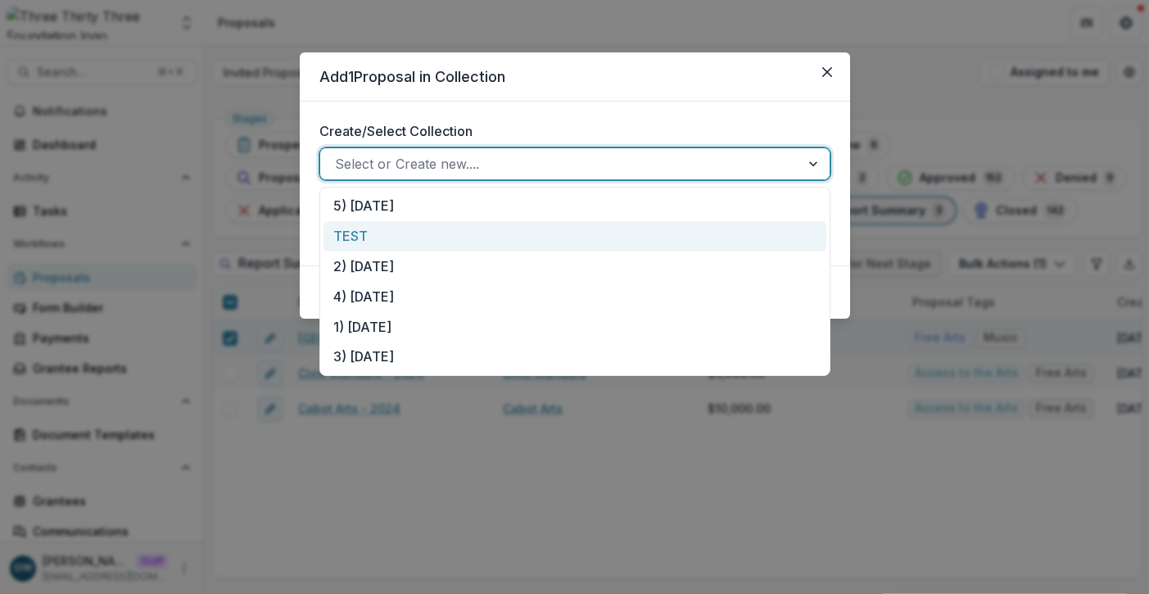
click at [394, 229] on div "TEST" at bounding box center [575, 236] width 503 height 30
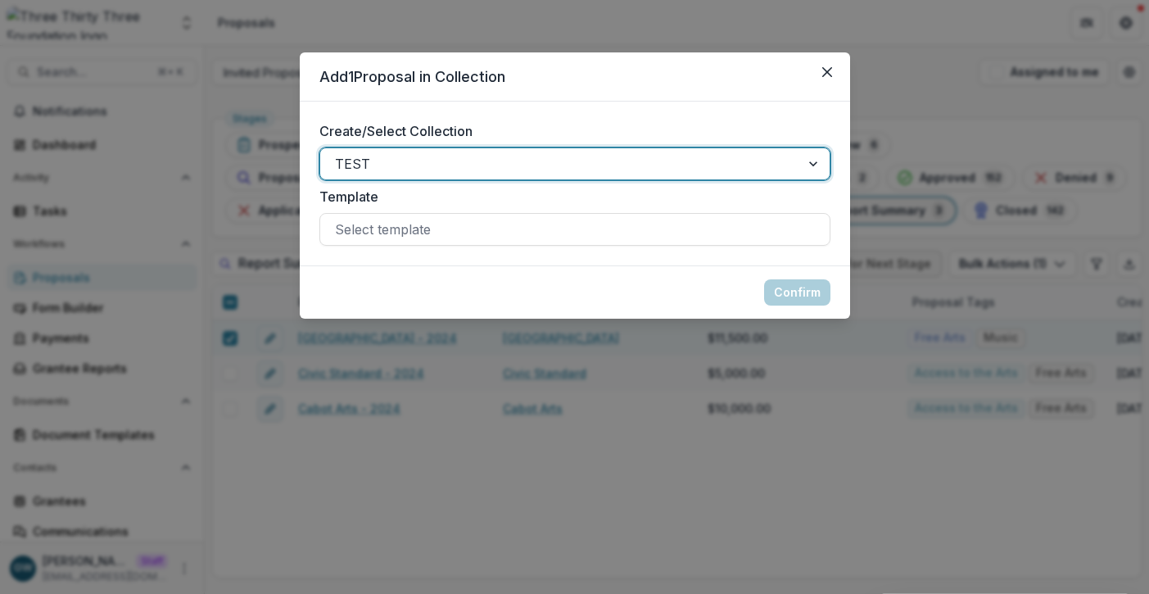
click at [394, 229] on div at bounding box center [575, 229] width 480 height 23
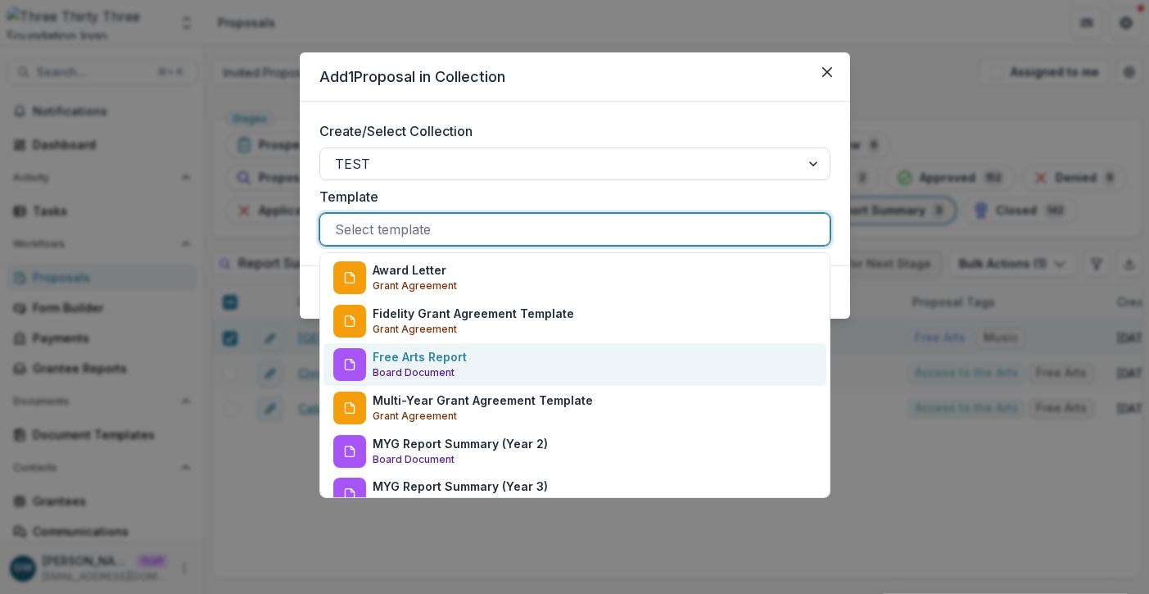
click at [418, 364] on p "Free Arts Report" at bounding box center [420, 356] width 94 height 17
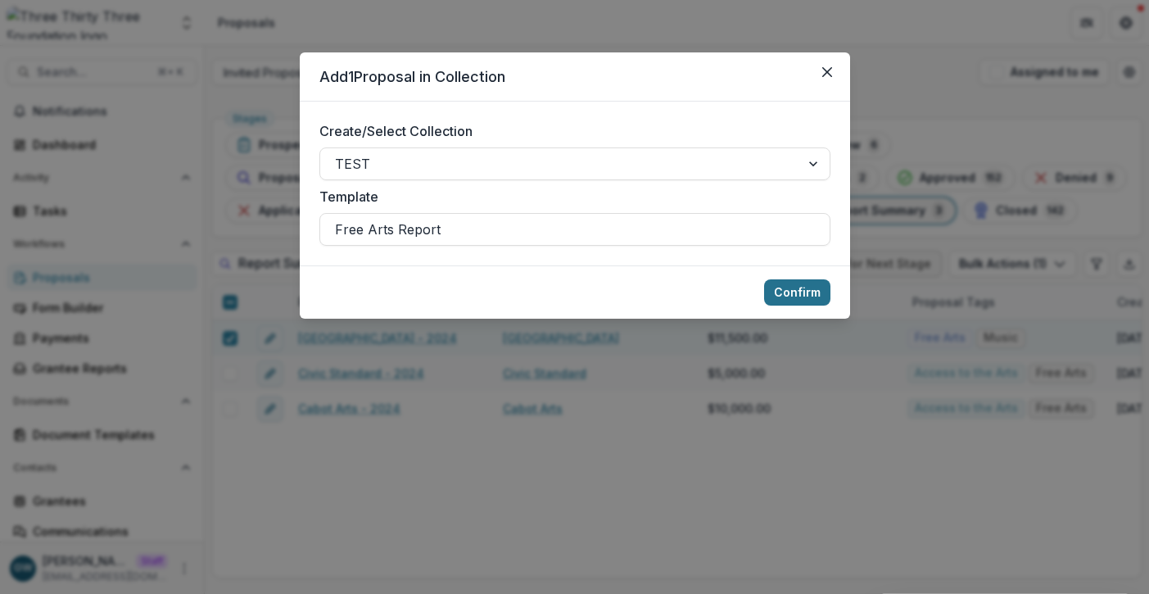
click at [788, 292] on button "Confirm" at bounding box center [797, 292] width 66 height 26
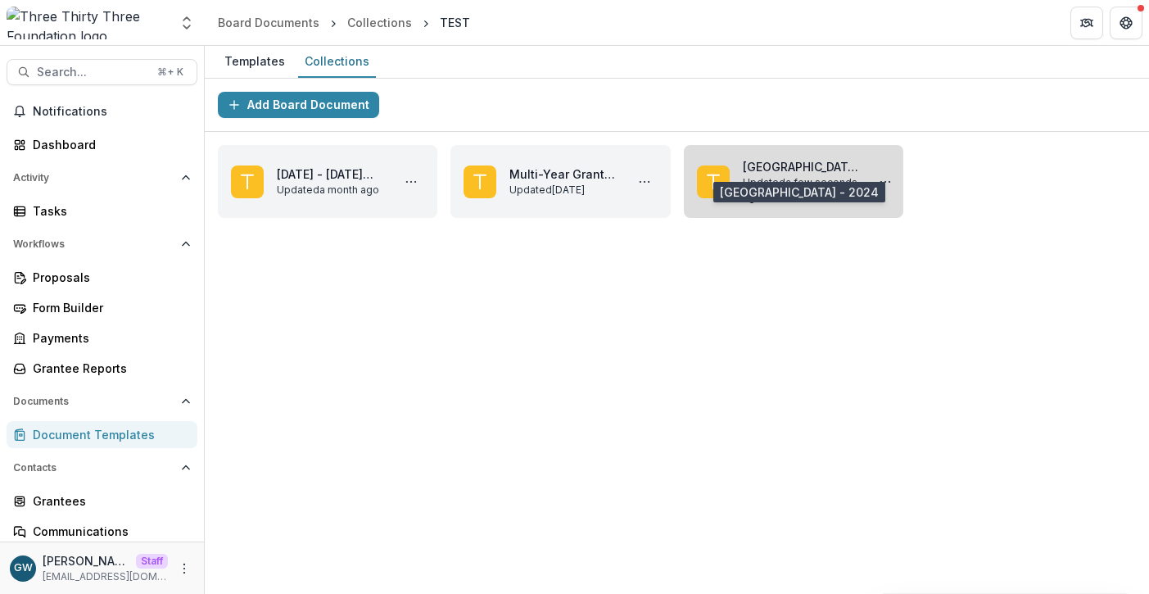
click at [782, 175] on link "Bennington Museum - 2024" at bounding box center [801, 166] width 116 height 17
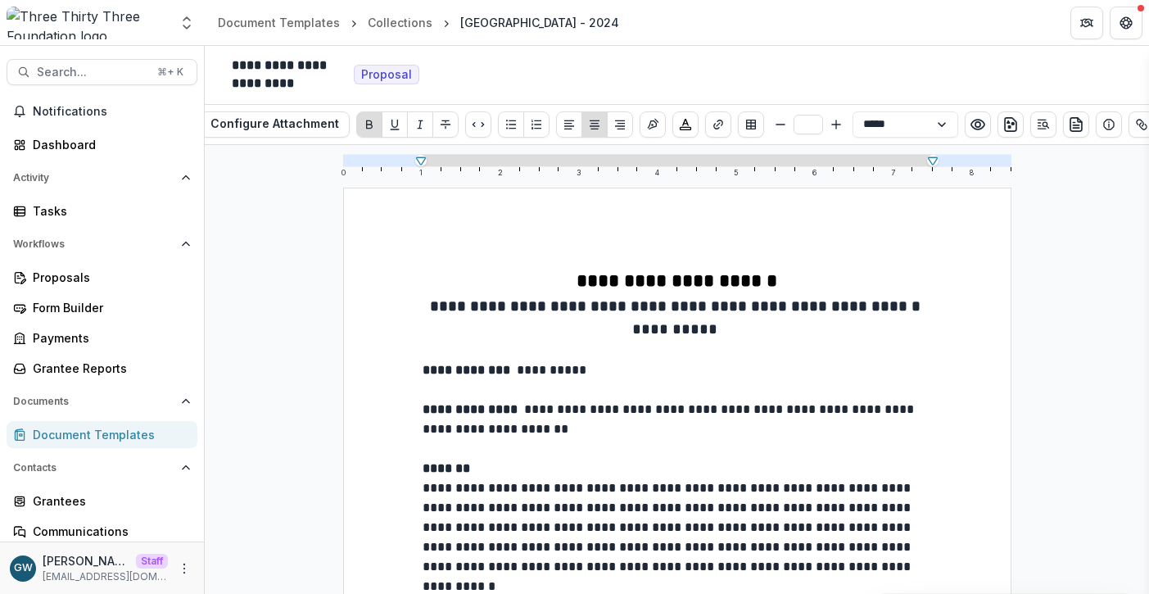
click at [116, 432] on div "Document Templates" at bounding box center [109, 434] width 152 height 17
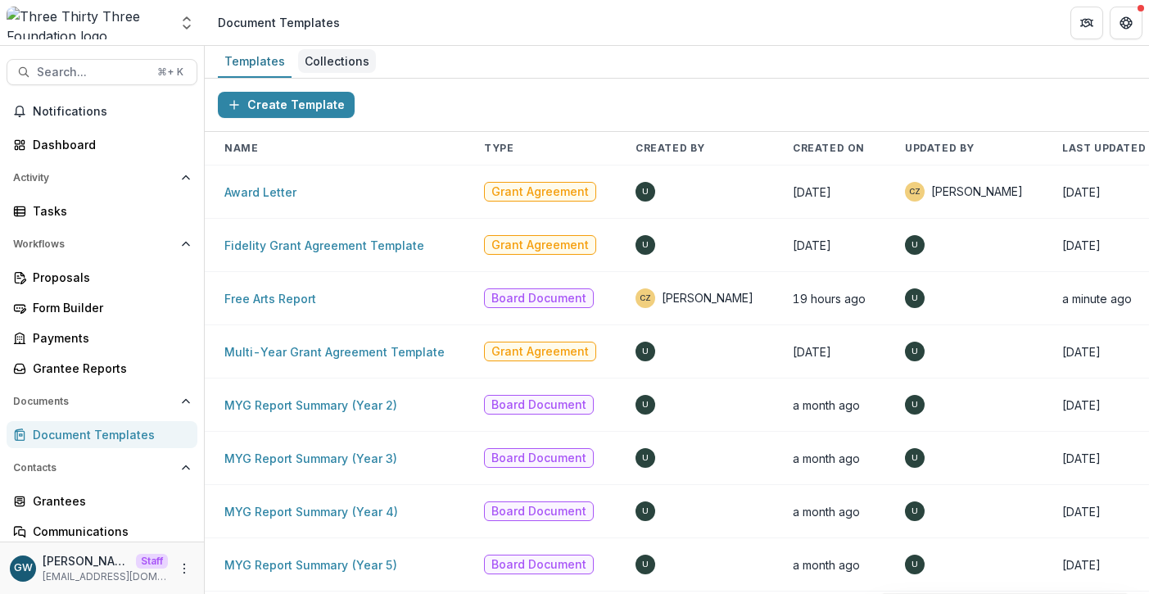
click at [322, 61] on div "Collections" at bounding box center [337, 61] width 78 height 24
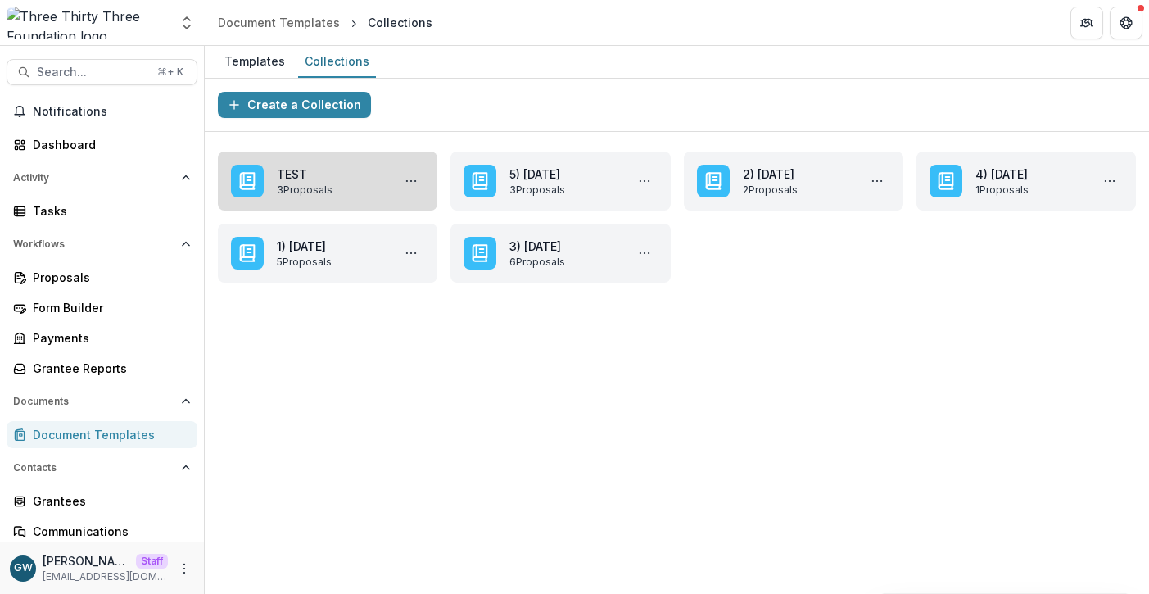
click at [356, 183] on link "TEST" at bounding box center [331, 173] width 108 height 17
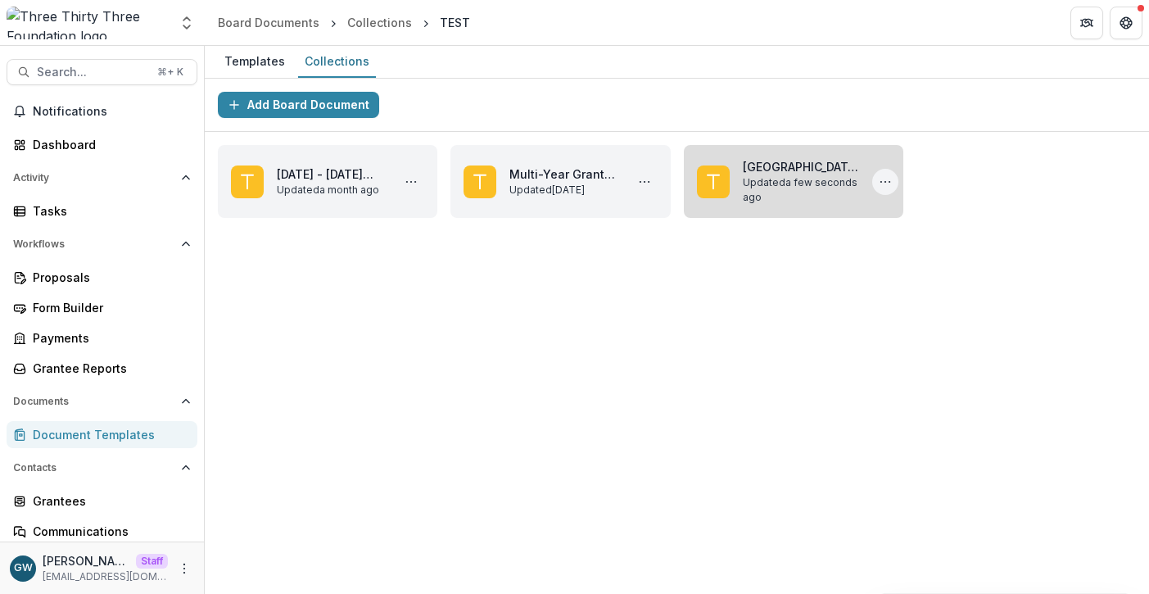
click at [886, 176] on button "More Bennington Museum - 2024 Actions" at bounding box center [886, 182] width 26 height 26
click at [913, 218] on button "Delete" at bounding box center [955, 219] width 175 height 27
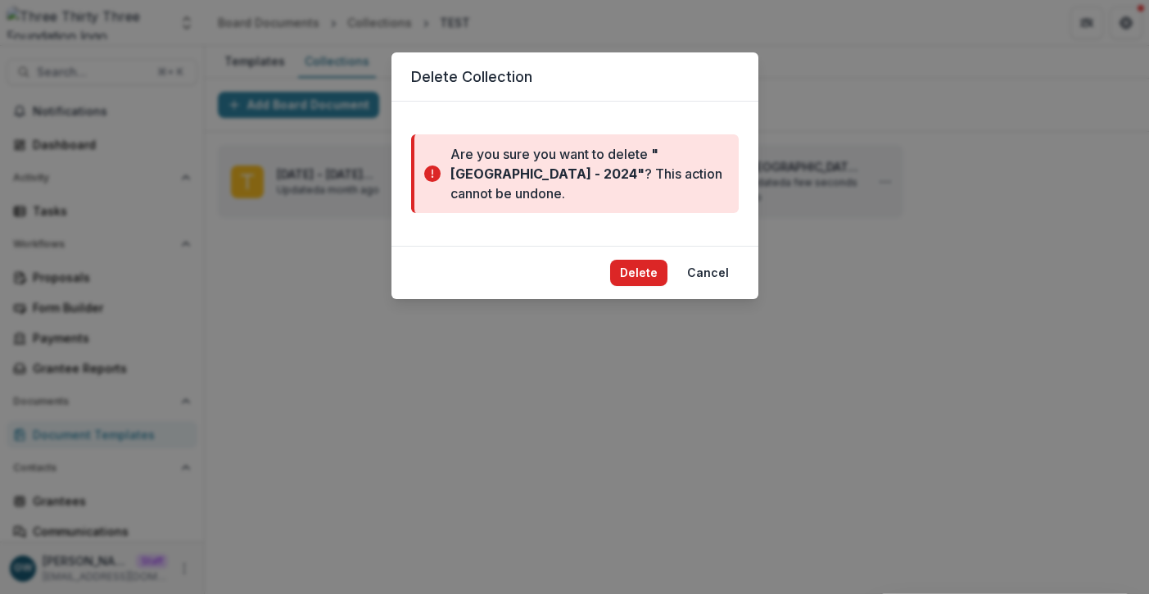
click at [641, 273] on button "Delete" at bounding box center [638, 273] width 57 height 26
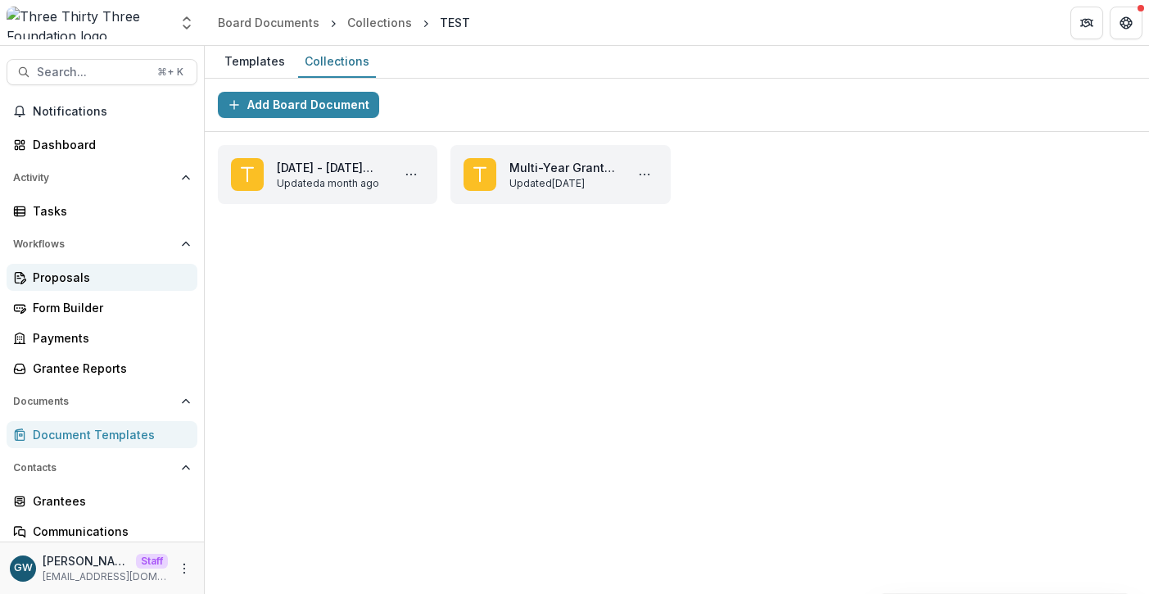
click at [66, 276] on div "Proposals" at bounding box center [109, 277] width 152 height 17
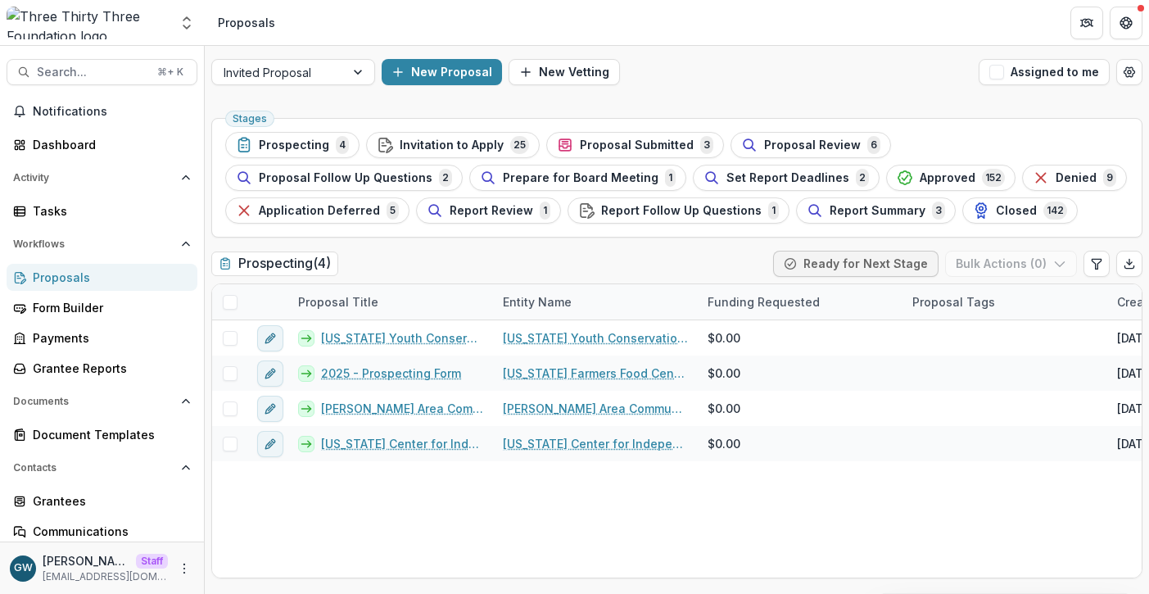
click at [830, 208] on span "Report Summary" at bounding box center [878, 211] width 96 height 14
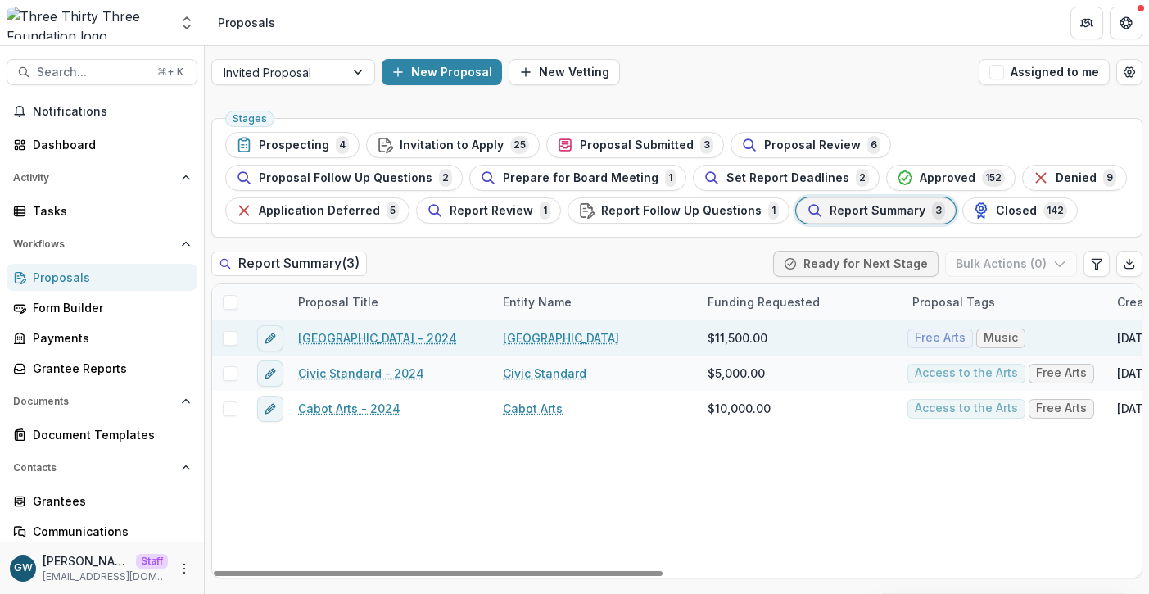
click at [361, 336] on link "Bennington Museum - 2024" at bounding box center [377, 337] width 159 height 17
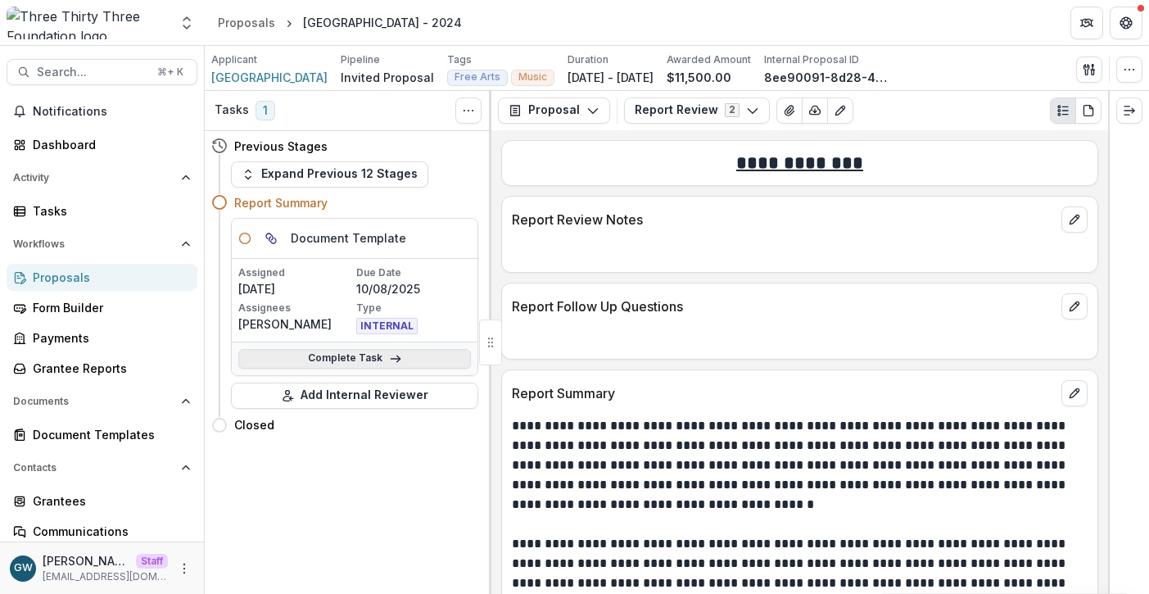
click at [362, 361] on link "Complete Task" at bounding box center [354, 359] width 233 height 20
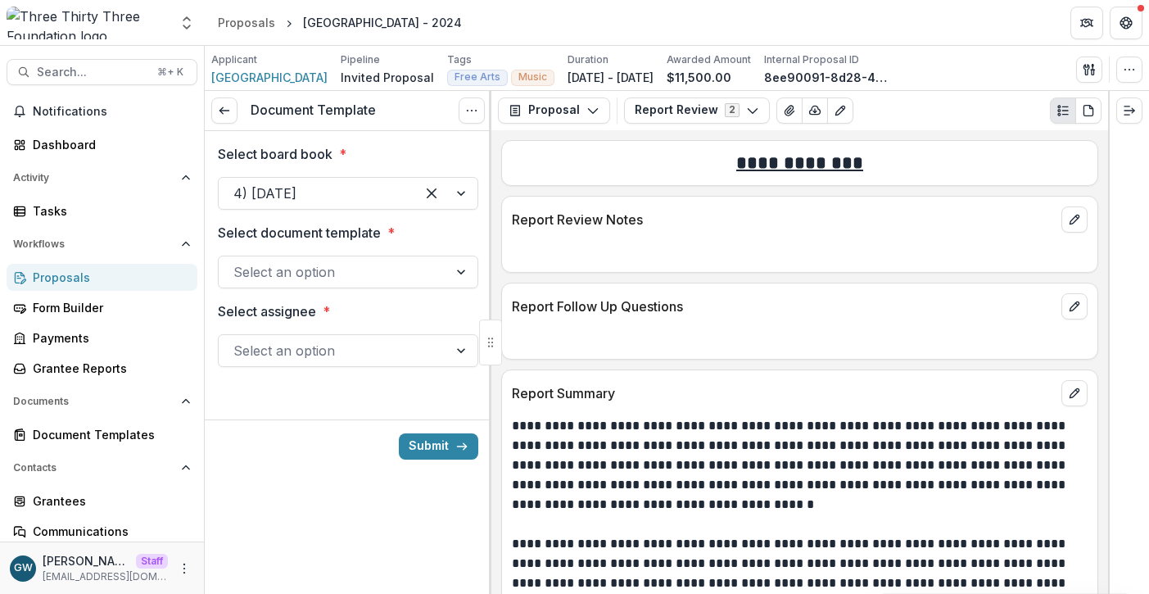
click at [369, 197] on div at bounding box center [316, 193] width 167 height 23
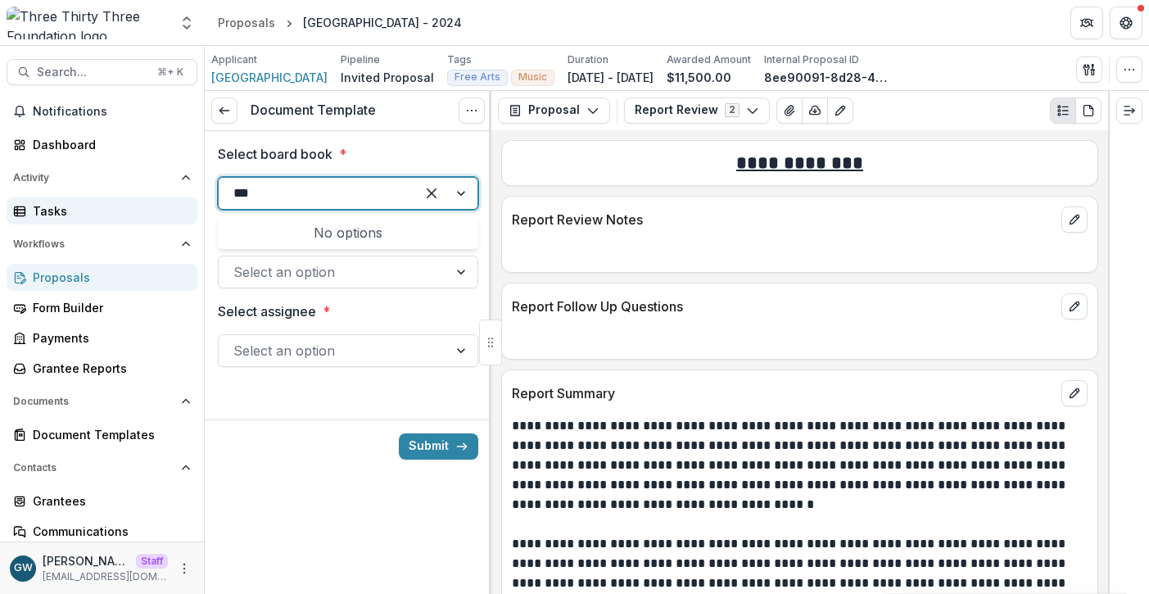
type input "***"
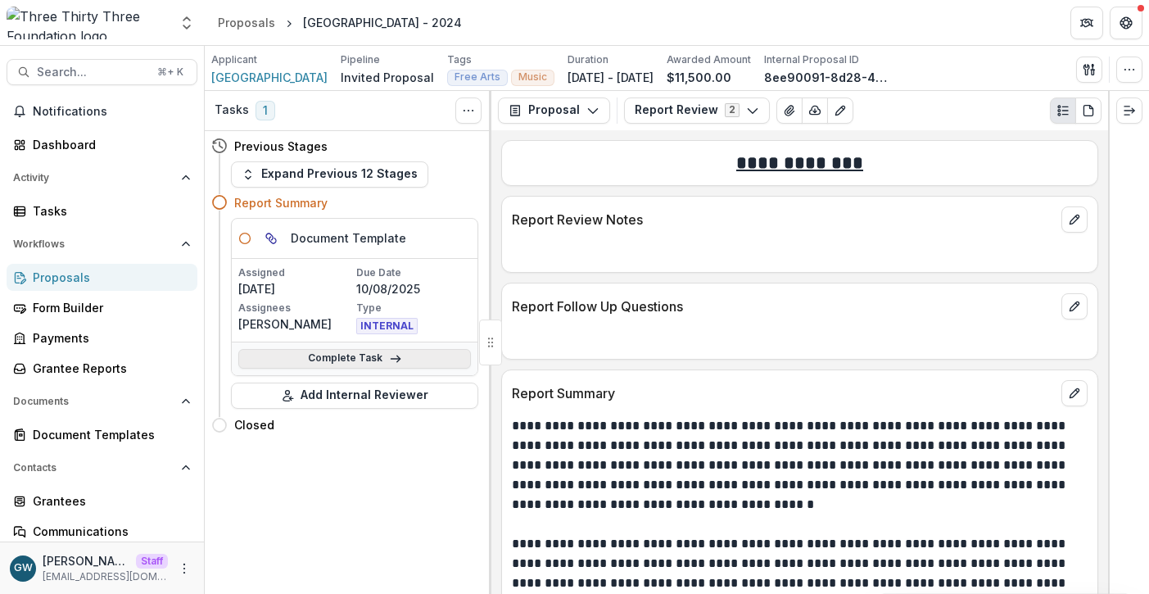
click at [283, 360] on link "Complete Task" at bounding box center [354, 359] width 233 height 20
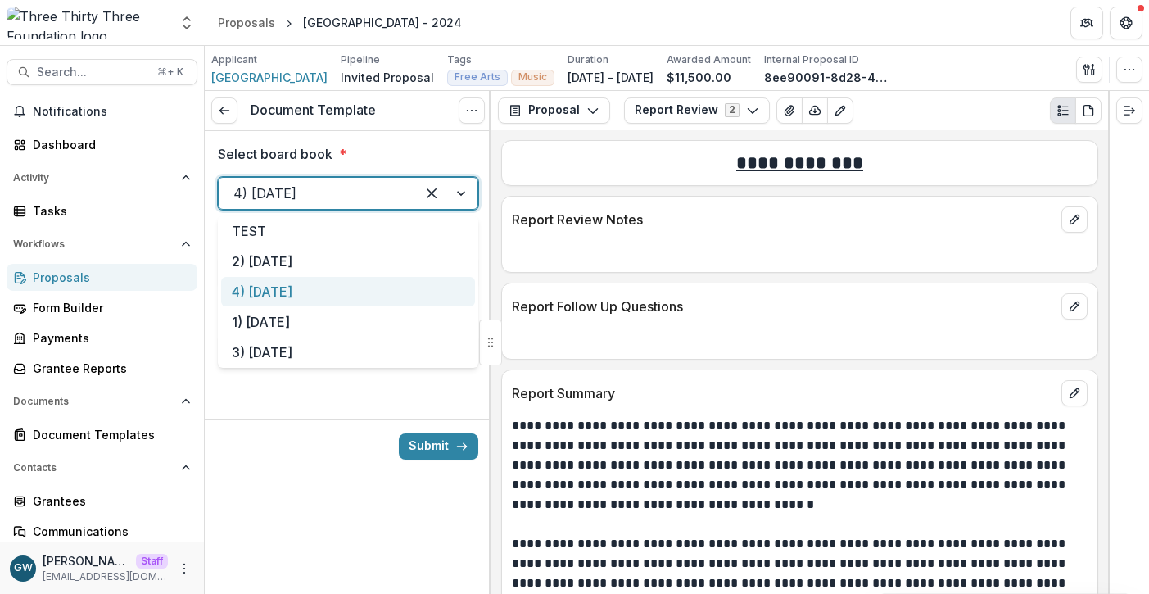
click at [371, 197] on div at bounding box center [316, 193] width 167 height 23
click at [489, 264] on div at bounding box center [490, 342] width 2 height 503
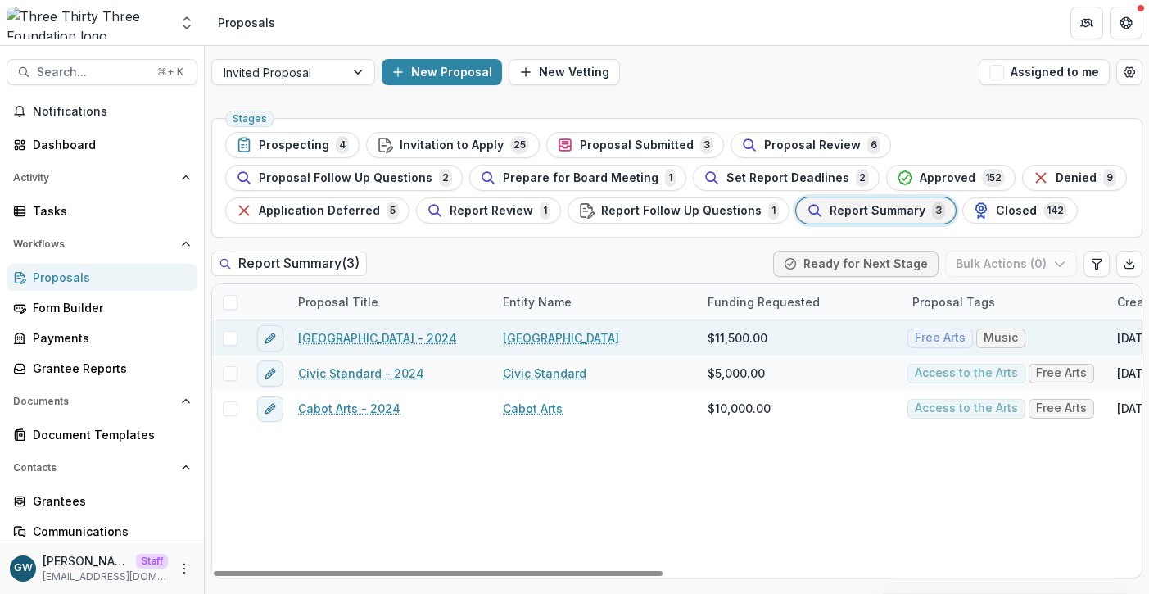
click at [231, 340] on span at bounding box center [230, 338] width 15 height 15
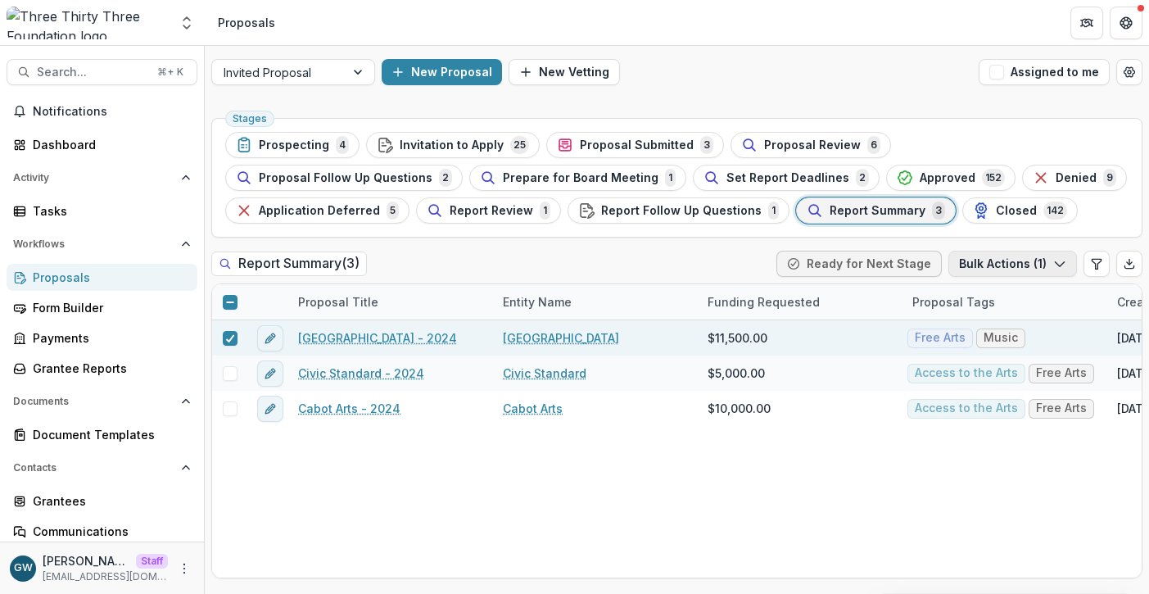
click at [991, 267] on button "Bulk Actions ( 1 )" at bounding box center [1013, 264] width 129 height 26
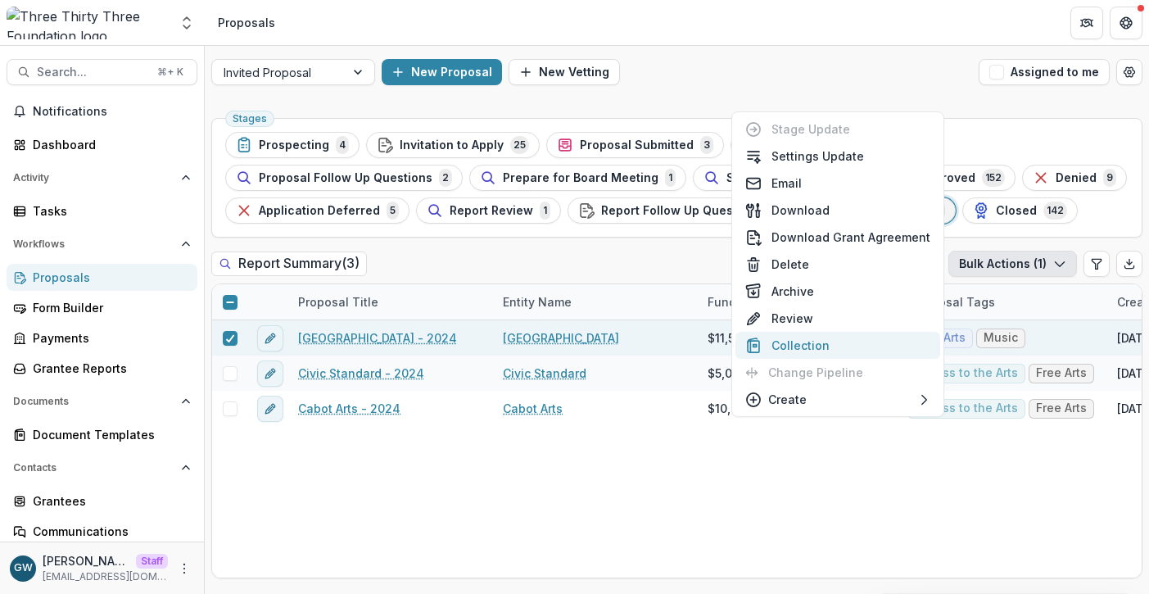
click at [811, 345] on button "Collection" at bounding box center [838, 345] width 205 height 27
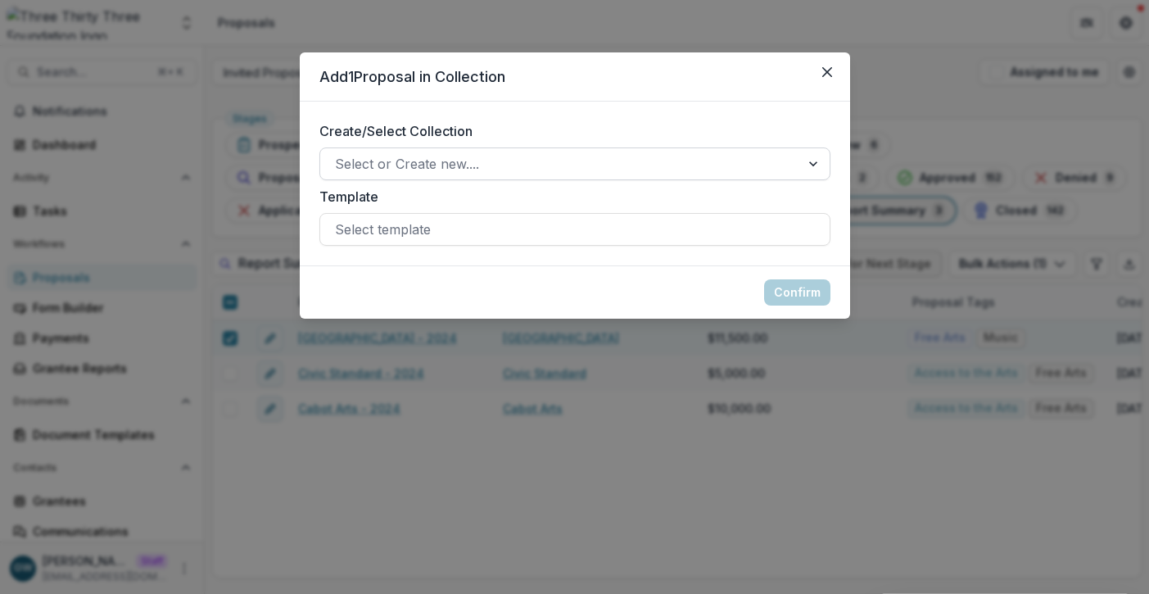
click at [408, 168] on div at bounding box center [560, 163] width 451 height 23
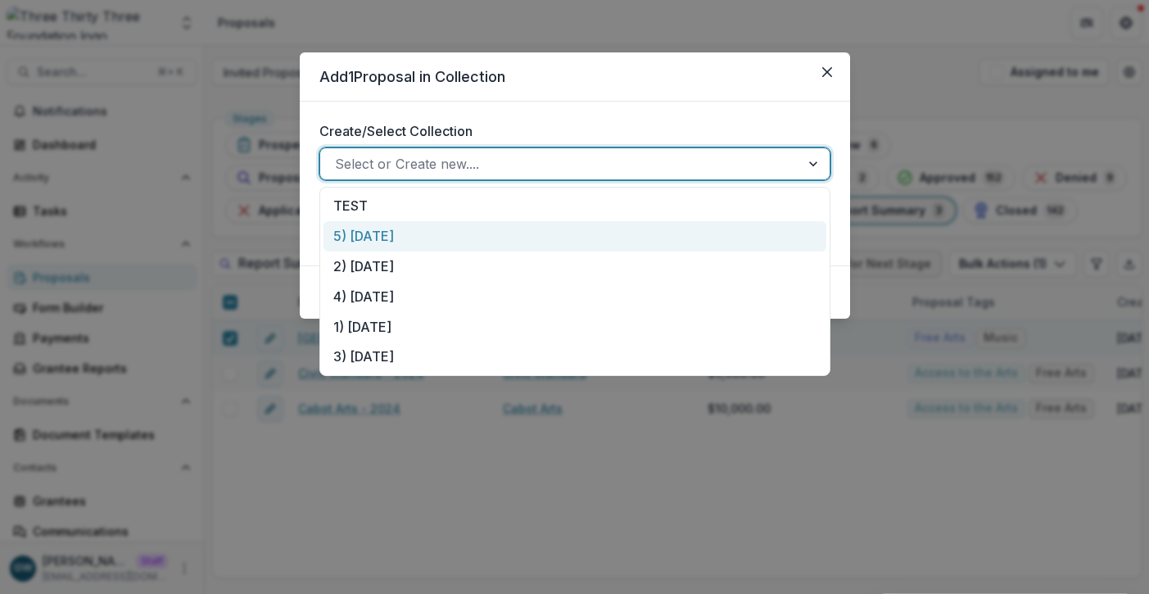
click at [392, 239] on div "5) Oct 10,2025" at bounding box center [575, 236] width 503 height 30
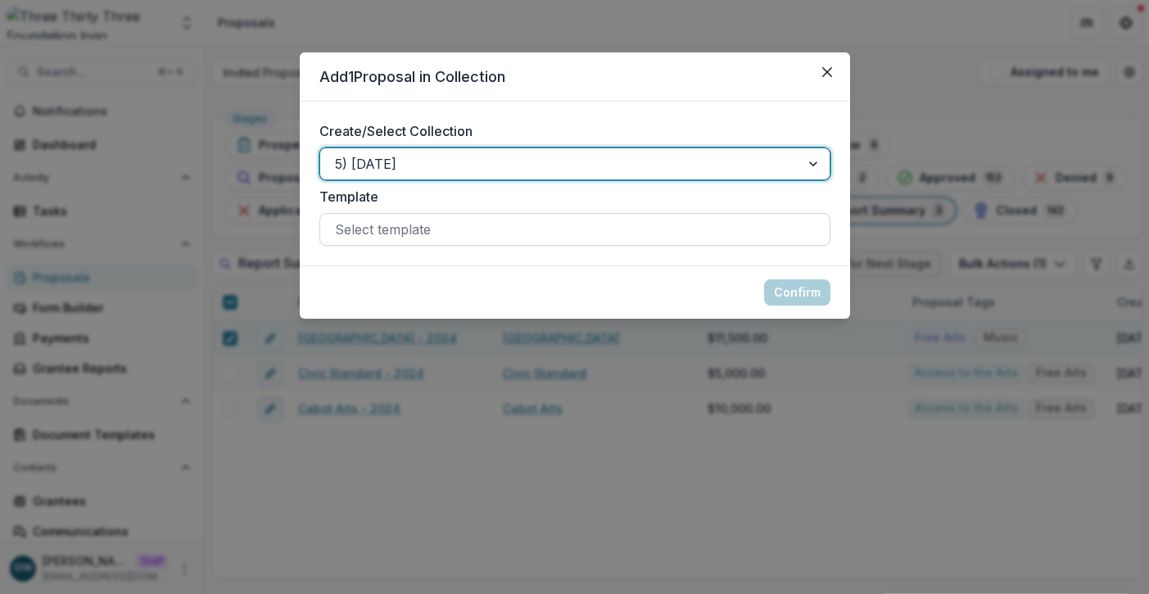
click at [412, 233] on div at bounding box center [575, 229] width 480 height 23
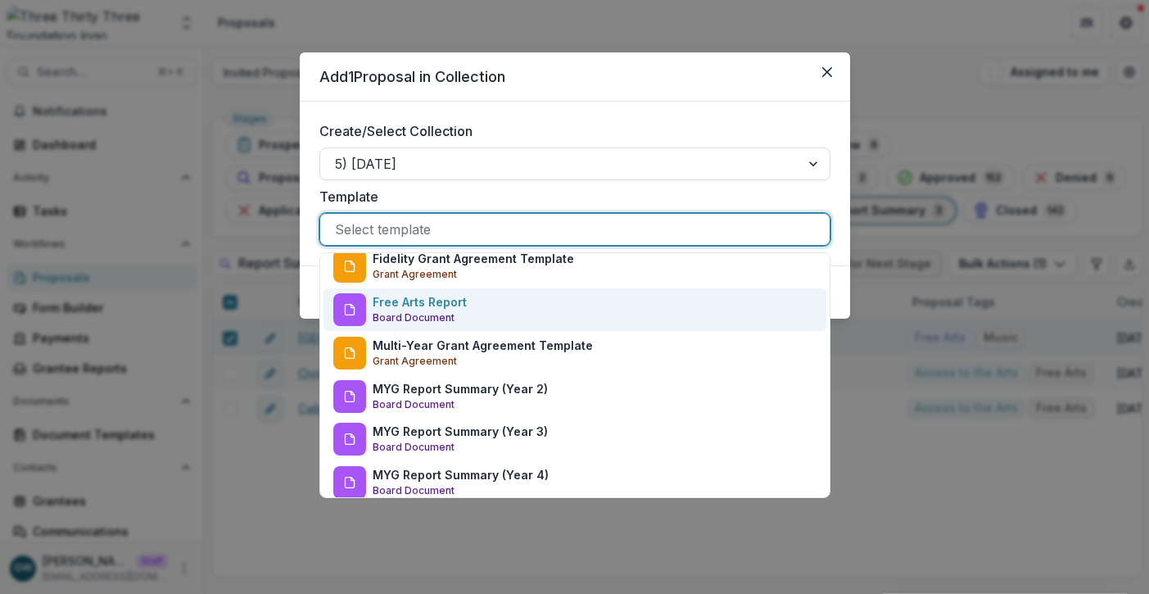
scroll to position [54, 0]
click at [464, 310] on div "Free Arts Report Board Document" at bounding box center [575, 310] width 503 height 43
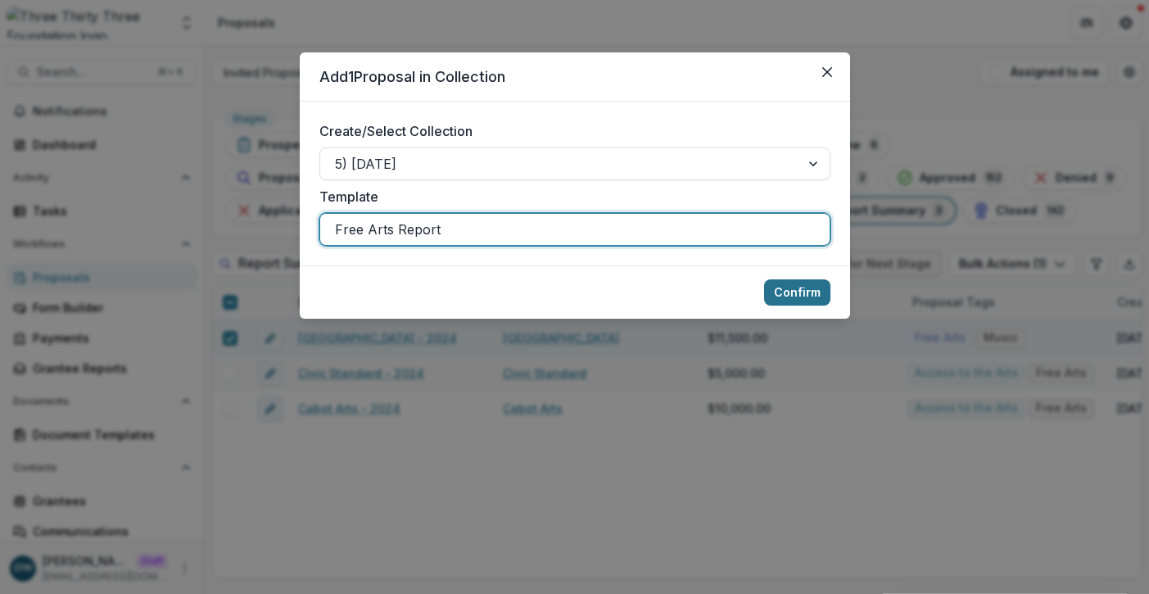
click at [779, 290] on button "Confirm" at bounding box center [797, 292] width 66 height 26
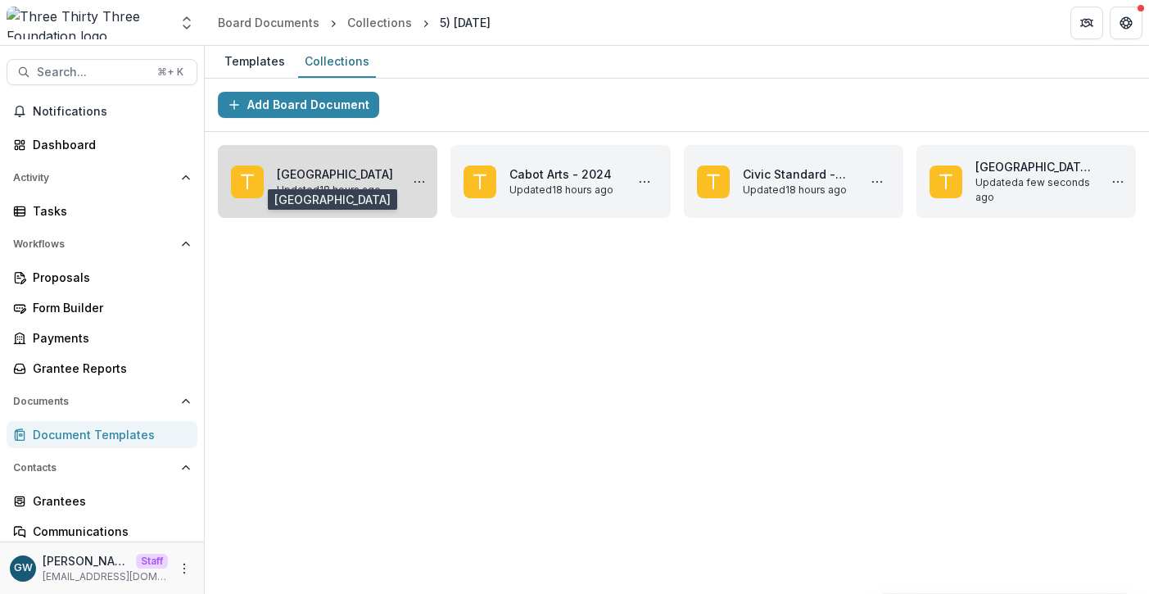
click at [317, 177] on link "Bennington Museum" at bounding box center [335, 173] width 116 height 17
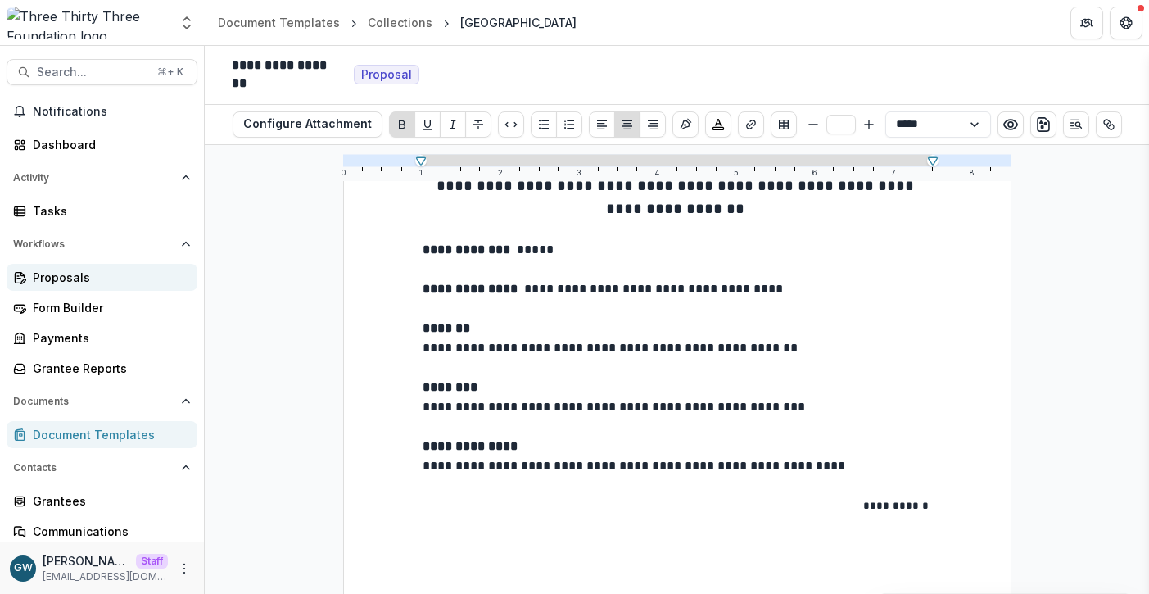
scroll to position [152, 0]
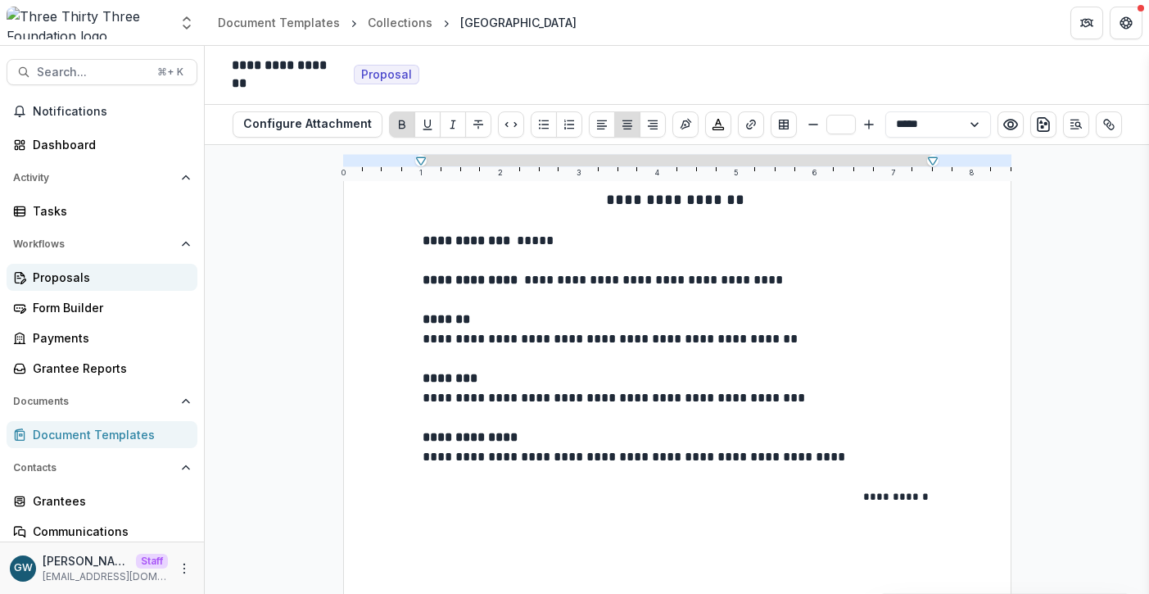
click at [82, 269] on div "Proposals" at bounding box center [109, 277] width 152 height 17
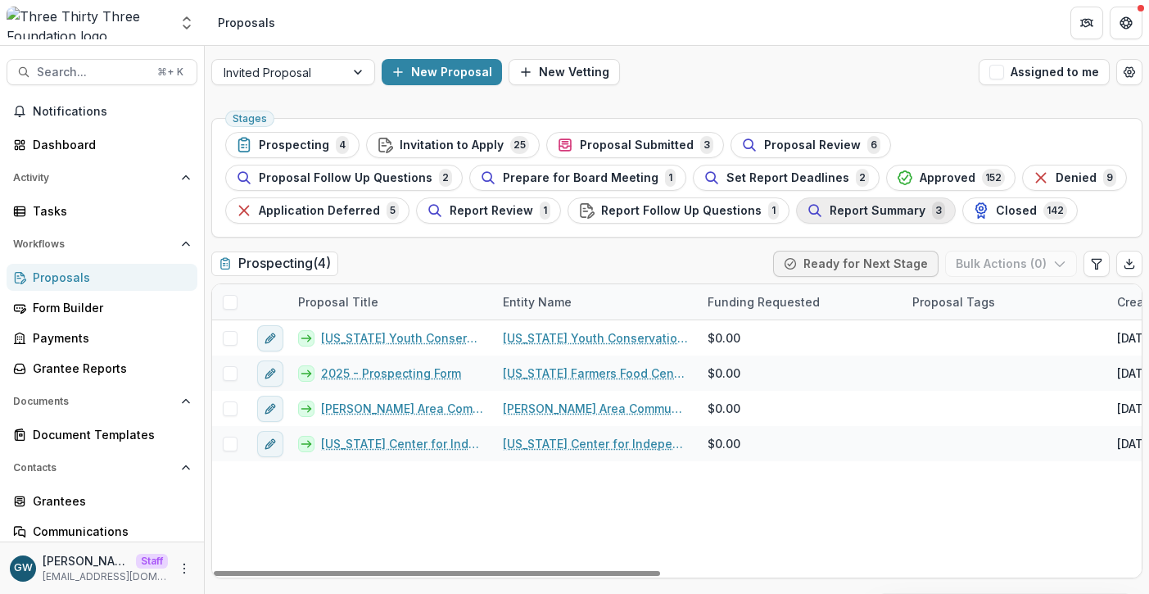
click at [830, 213] on span "Report Summary" at bounding box center [878, 211] width 96 height 14
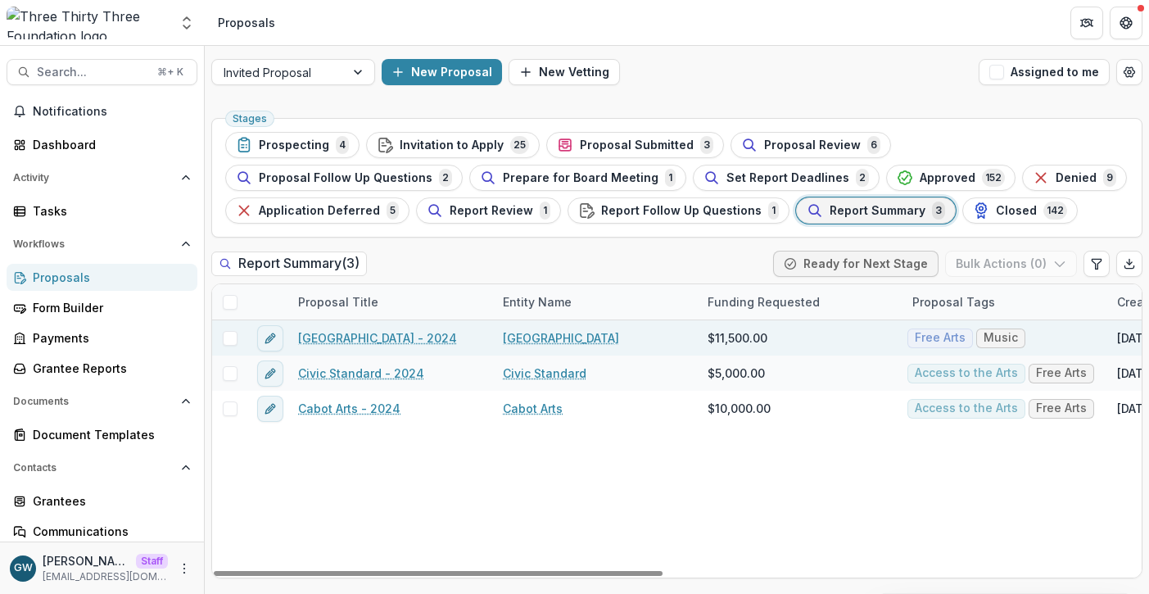
click at [223, 335] on span at bounding box center [230, 338] width 15 height 15
click at [1025, 271] on button "Bulk Actions ( 1 )" at bounding box center [1013, 264] width 129 height 26
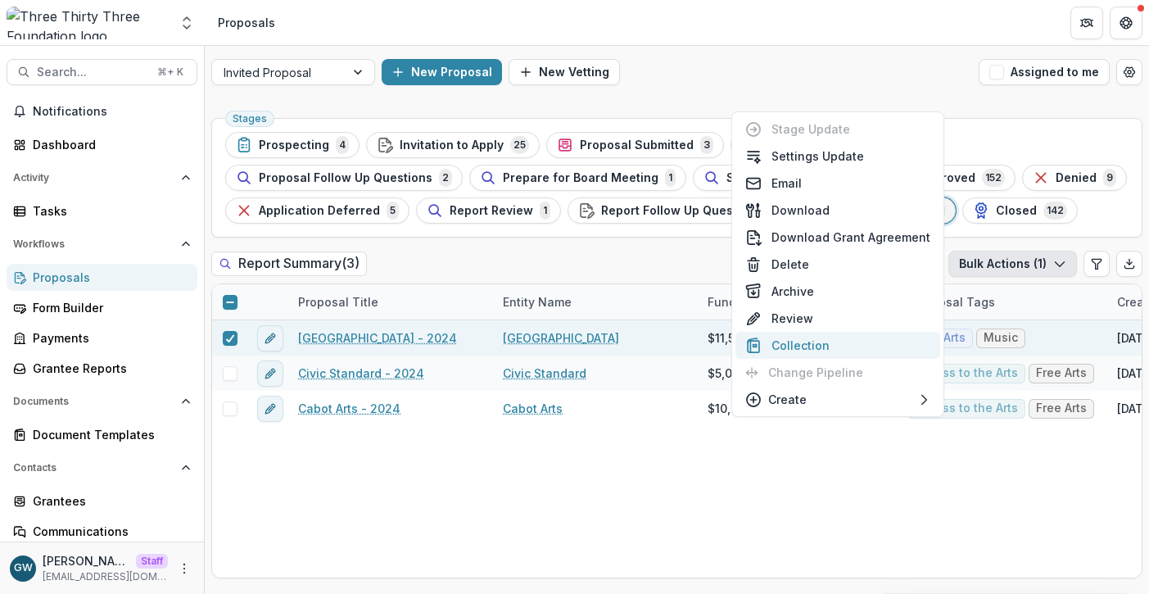
click at [809, 340] on button "Collection" at bounding box center [838, 345] width 205 height 27
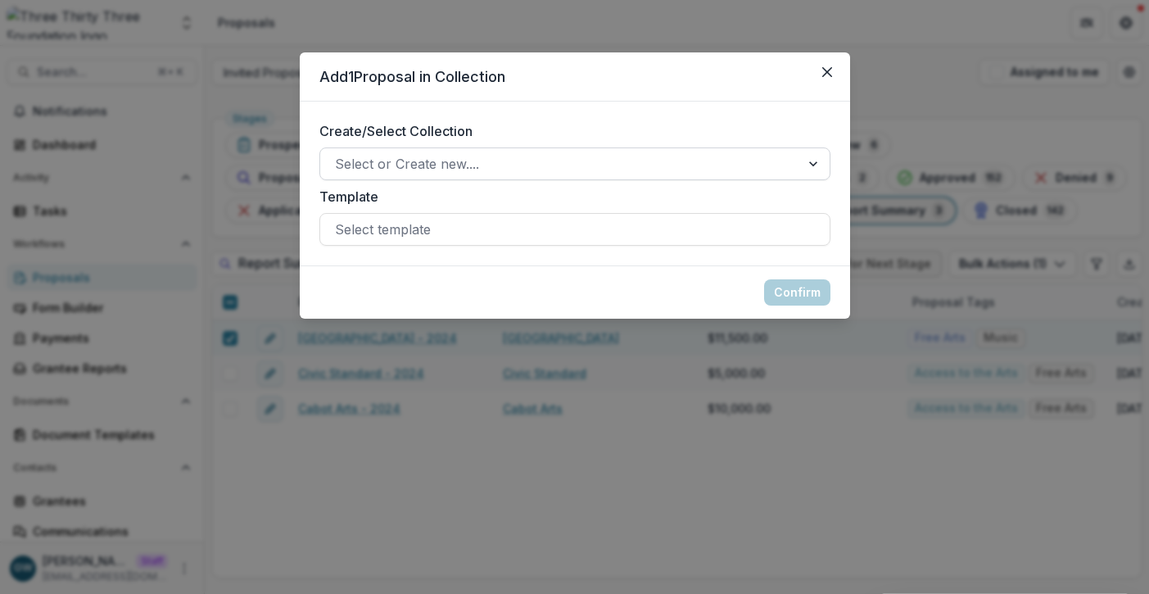
click at [419, 158] on div at bounding box center [560, 163] width 451 height 23
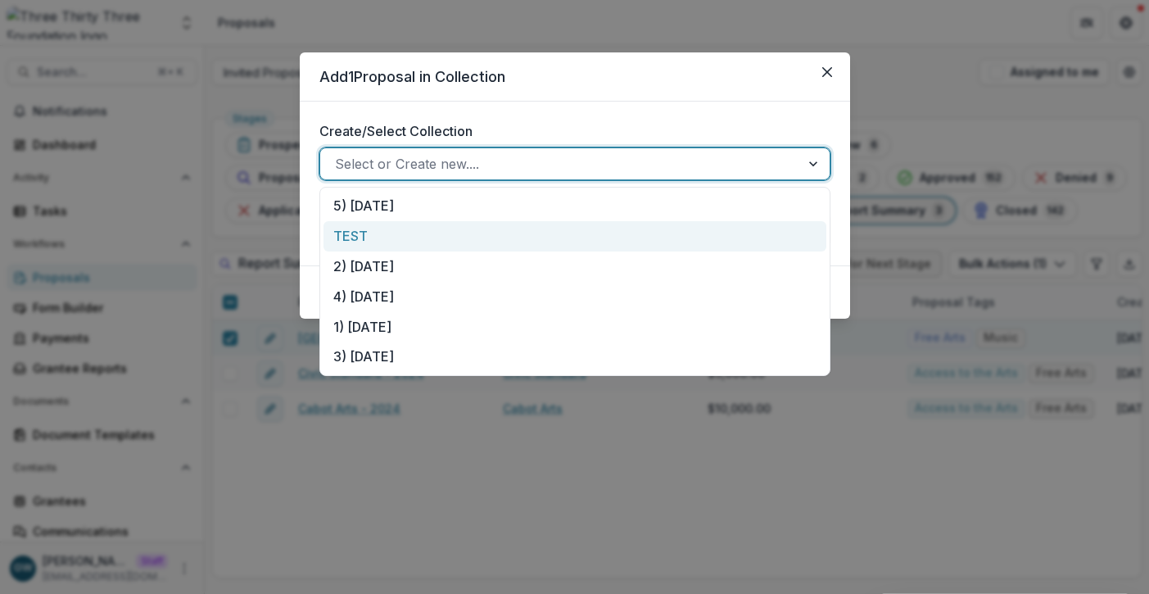
click at [391, 233] on div "TEST" at bounding box center [575, 236] width 503 height 30
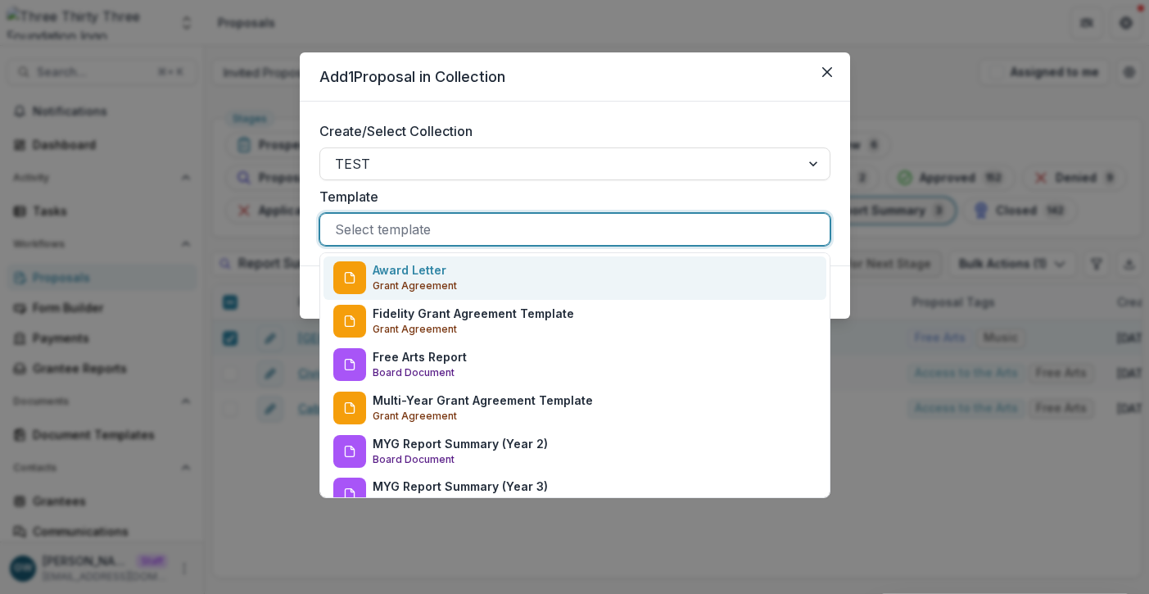
click at [455, 227] on div at bounding box center [575, 229] width 480 height 23
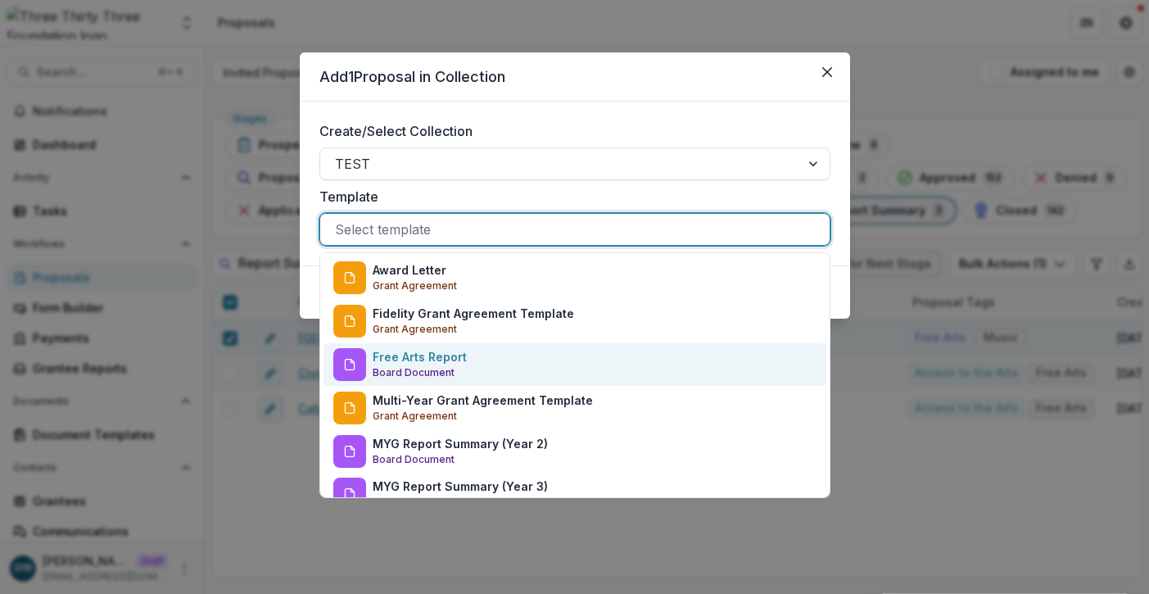
click at [414, 364] on p "Free Arts Report" at bounding box center [420, 356] width 94 height 17
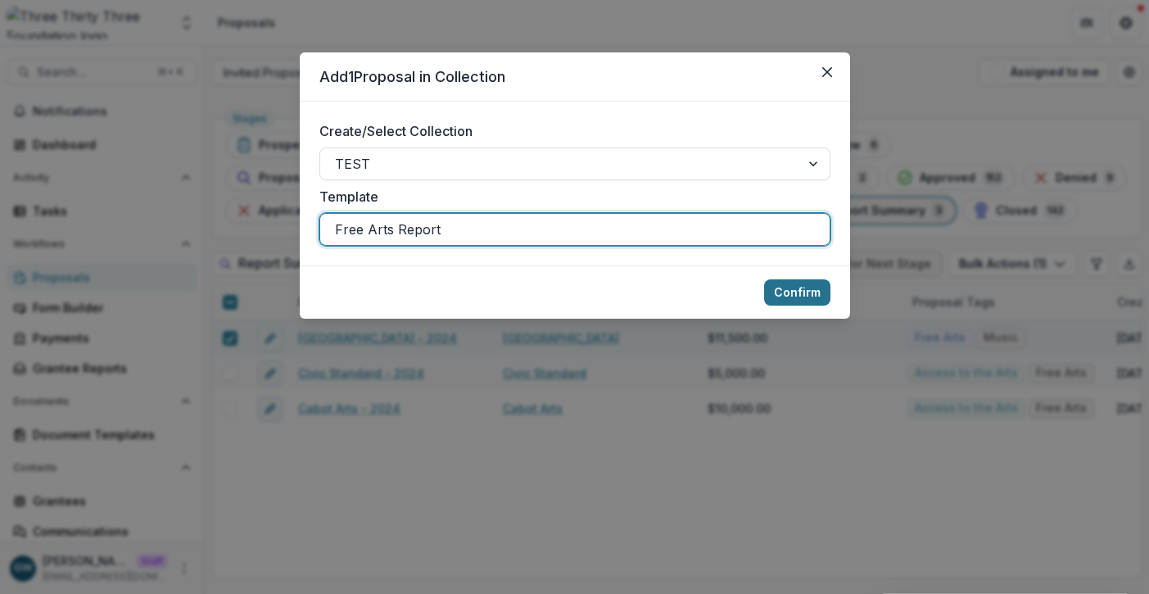
click at [778, 288] on button "Confirm" at bounding box center [797, 292] width 66 height 26
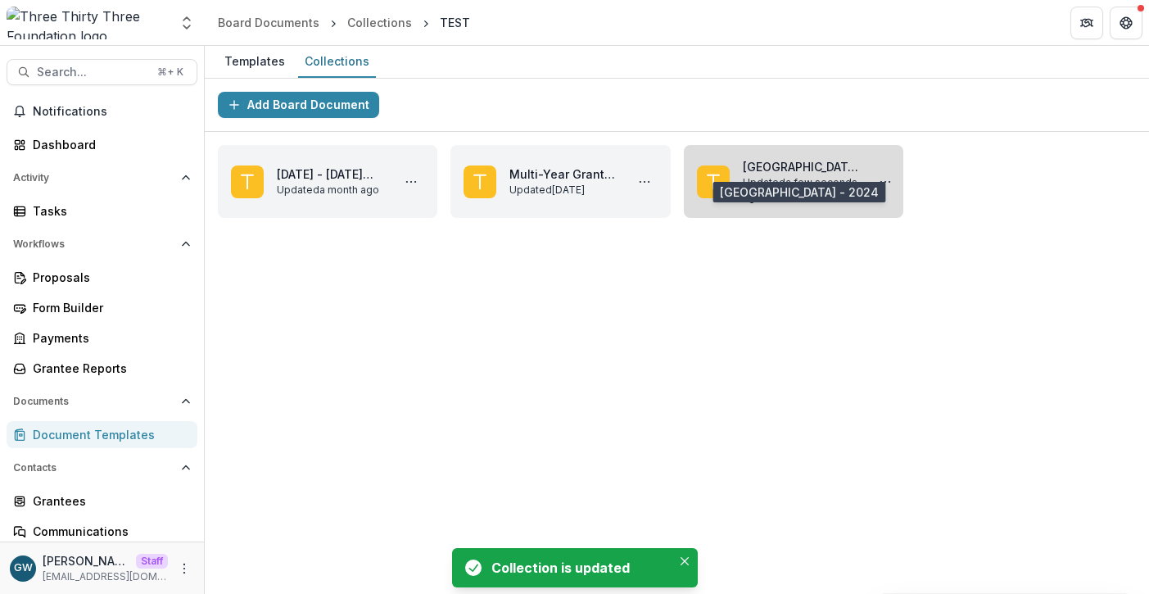
click at [762, 175] on link "Bennington Museum - 2024" at bounding box center [801, 166] width 116 height 17
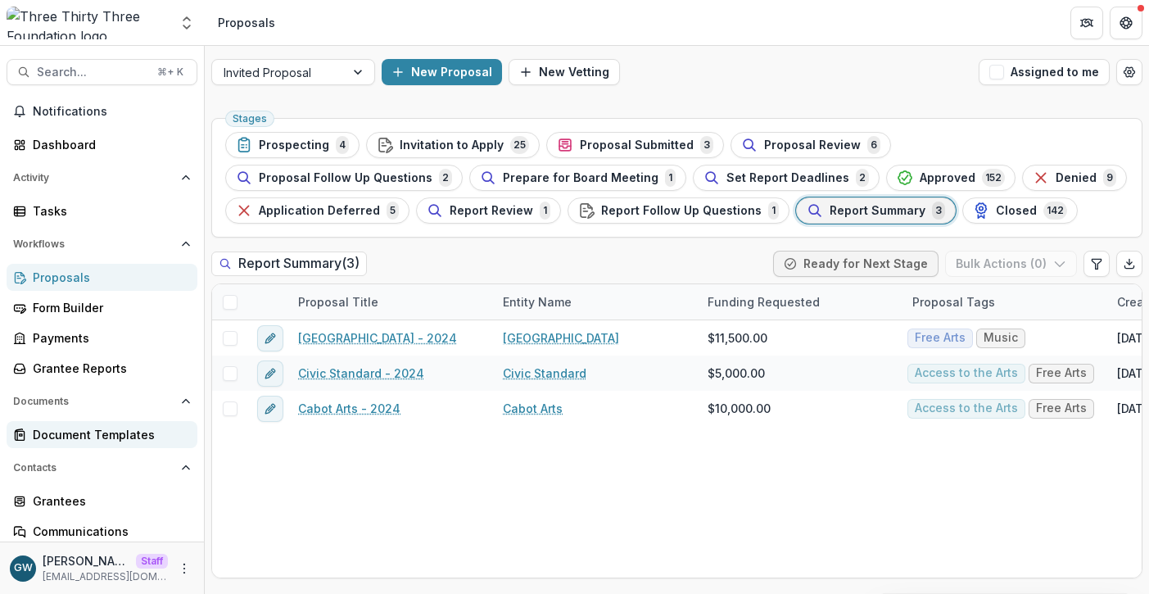
click at [91, 437] on div "Document Templates" at bounding box center [109, 434] width 152 height 17
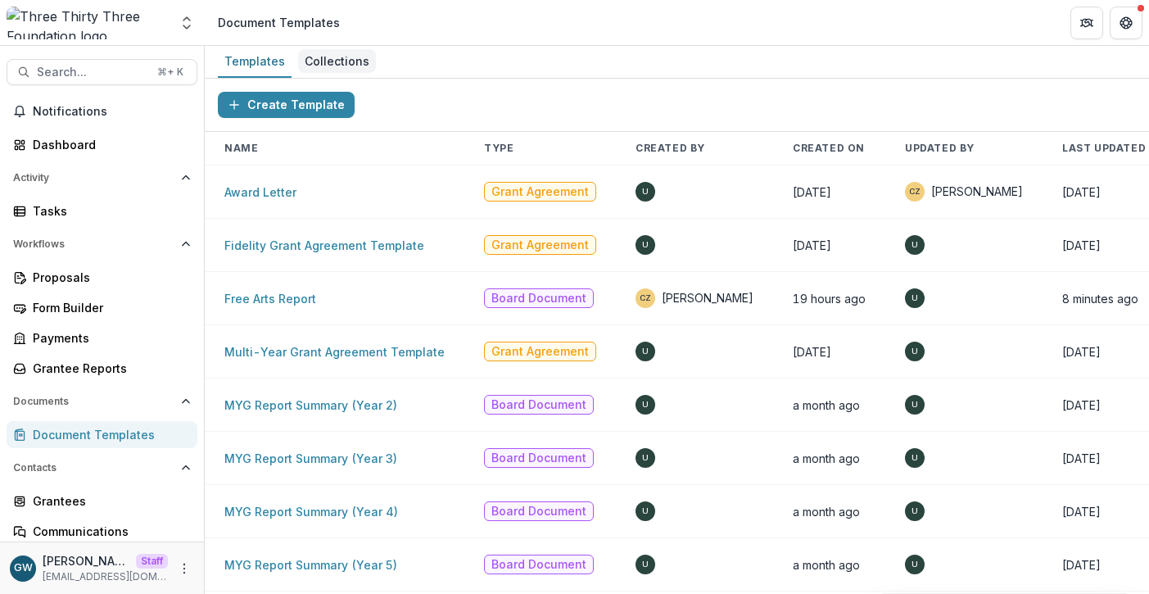
click at [342, 54] on div "Collections" at bounding box center [337, 61] width 78 height 24
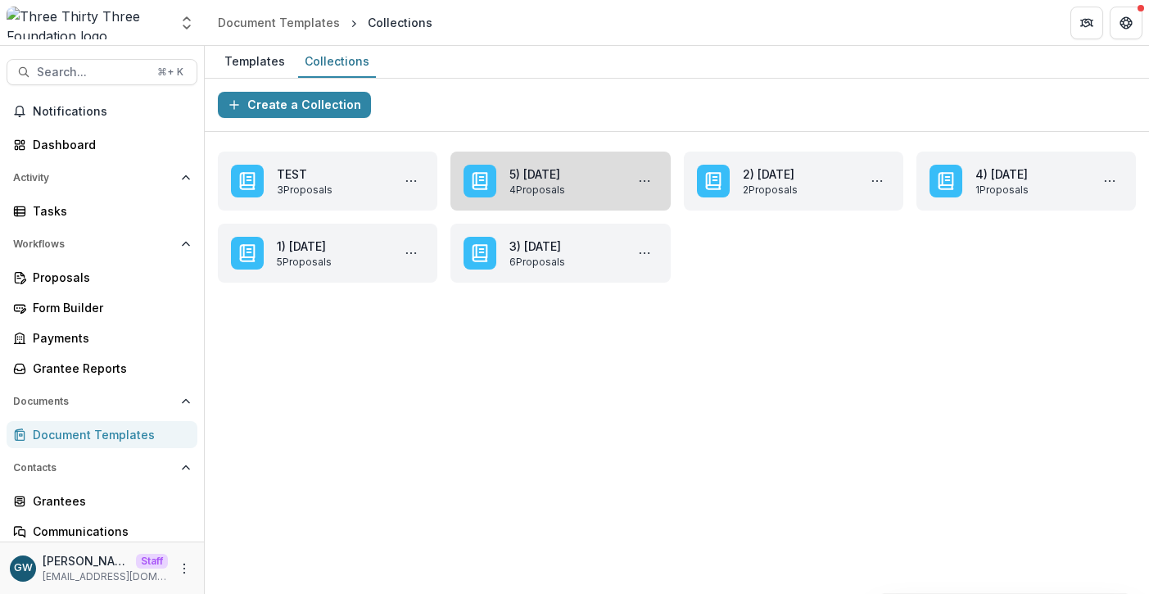
click at [579, 177] on link "5) Oct 10,2025" at bounding box center [564, 173] width 108 height 17
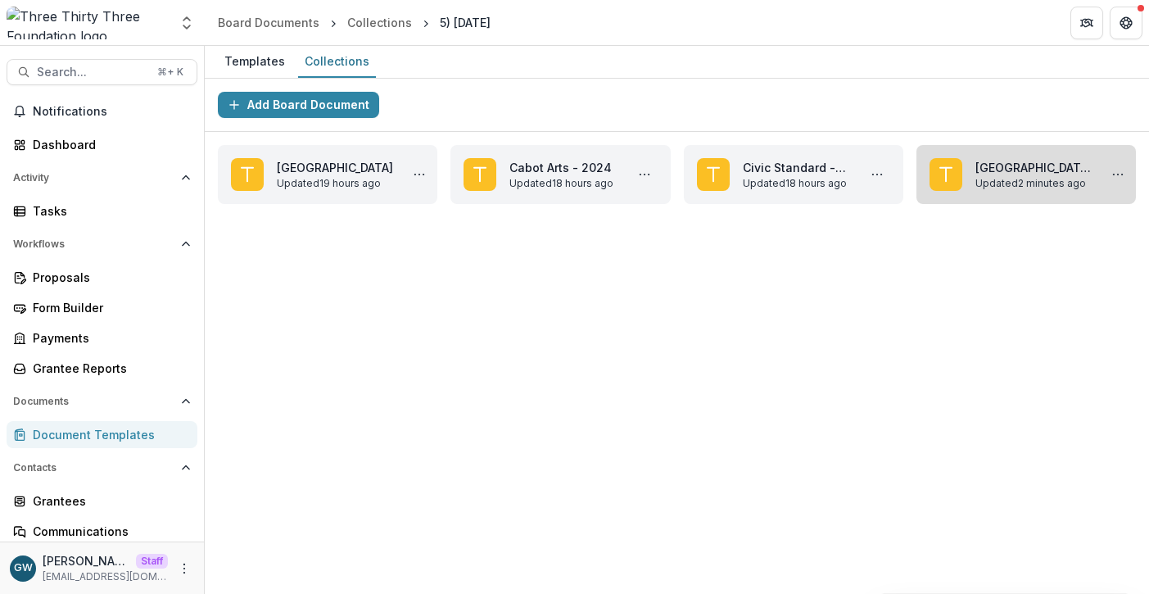
click at [1023, 170] on link "Bennington Museum - 2024" at bounding box center [1034, 167] width 116 height 17
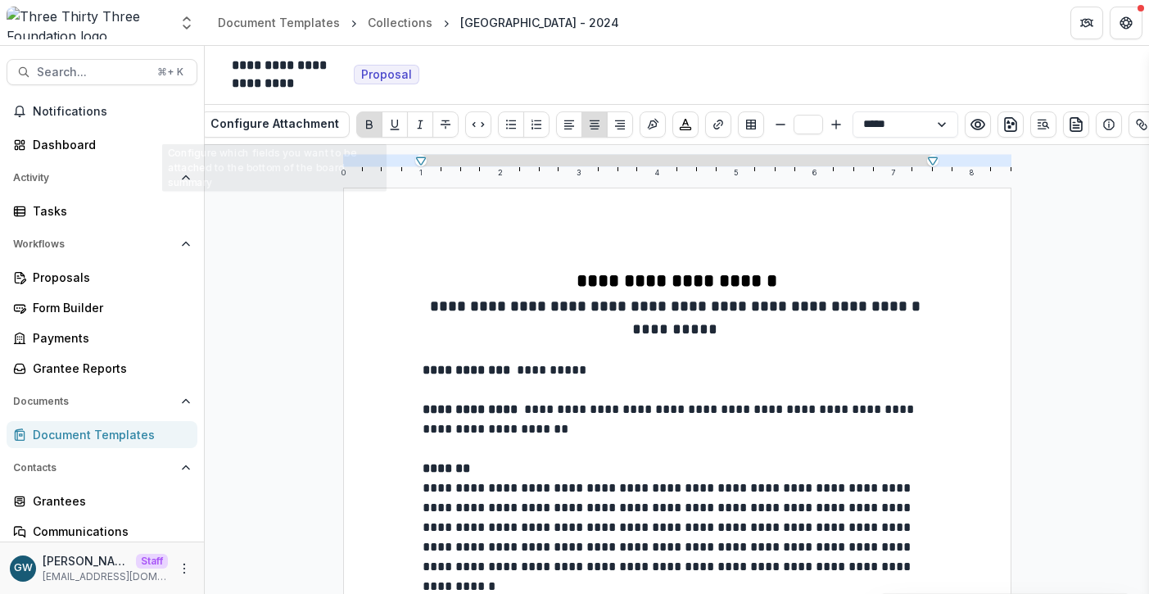
click at [252, 344] on div "**********" at bounding box center [677, 369] width 945 height 449
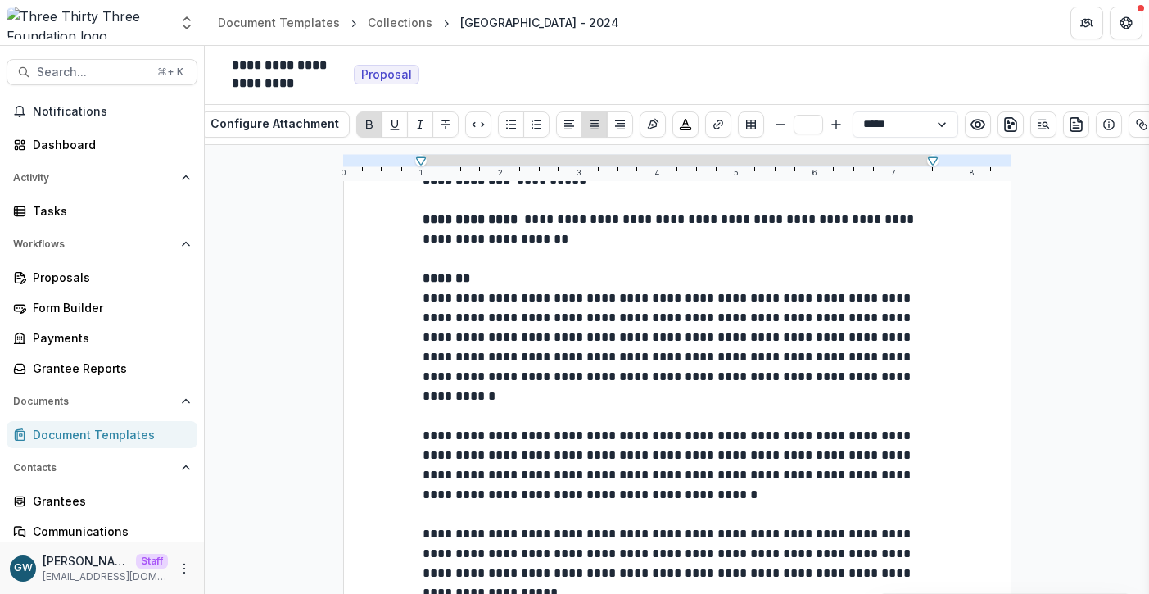
scroll to position [69, 0]
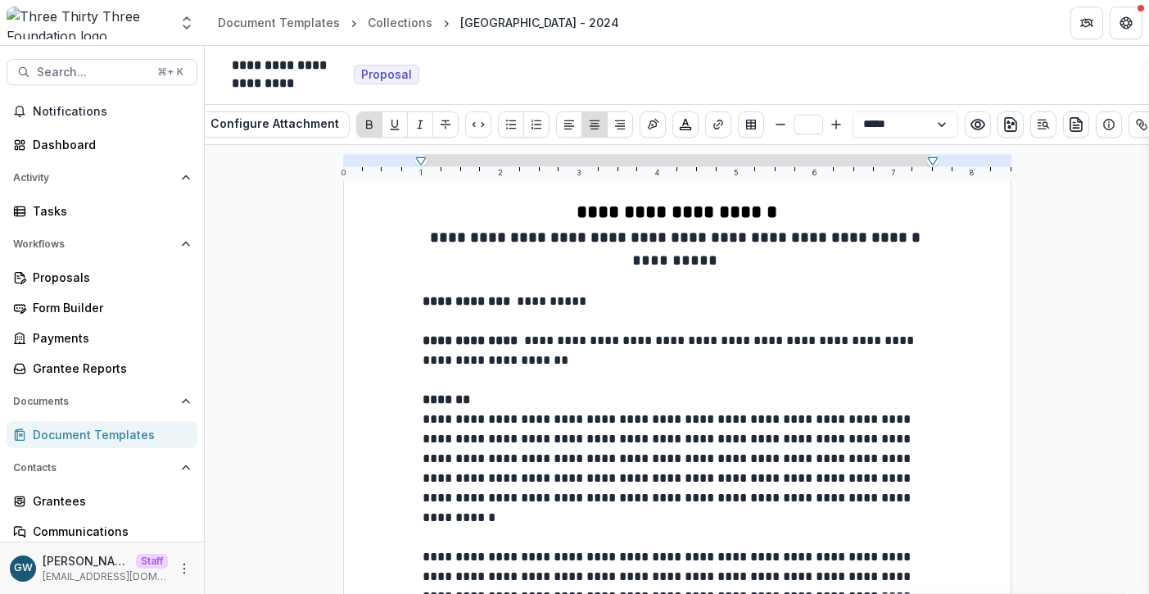
click at [107, 428] on div "Document Templates" at bounding box center [109, 434] width 152 height 17
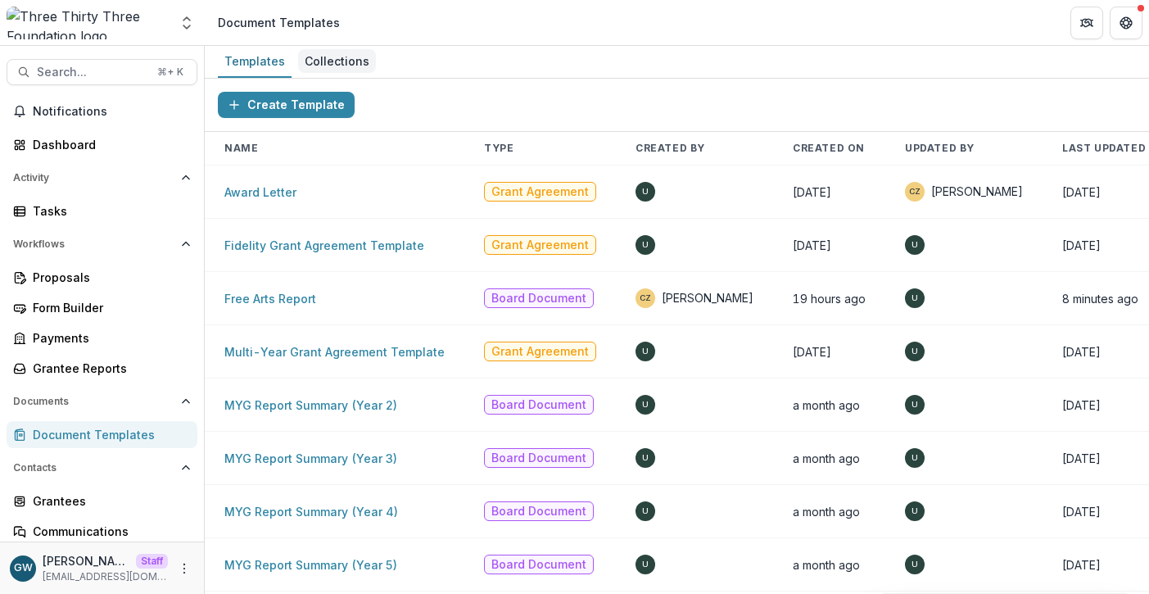
click at [349, 67] on div "Collections" at bounding box center [337, 61] width 78 height 24
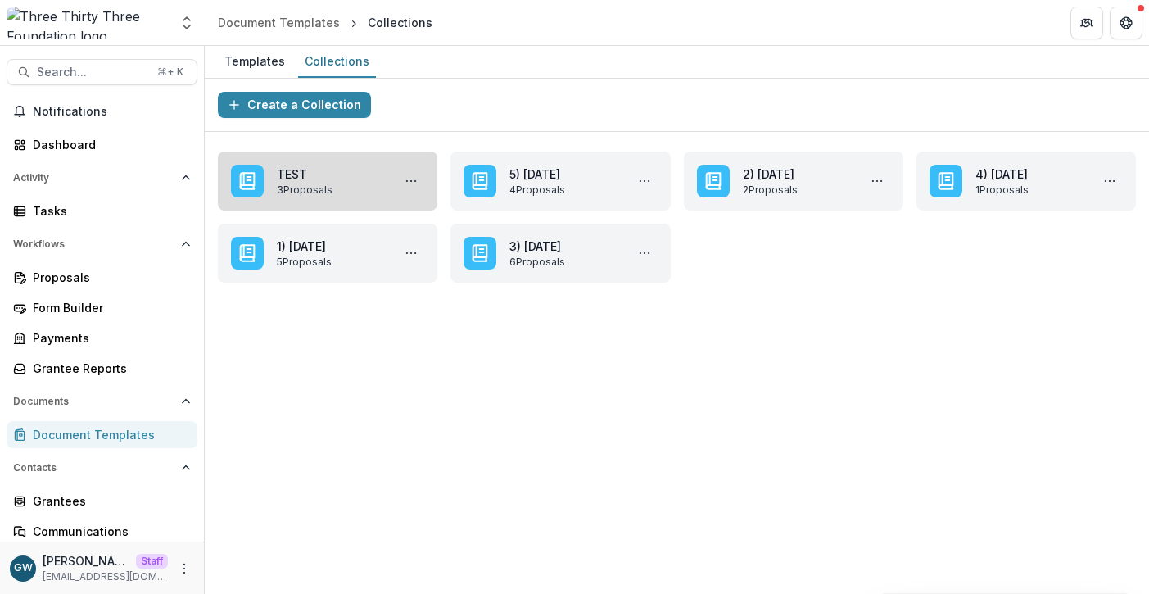
click at [334, 181] on link "TEST" at bounding box center [331, 173] width 108 height 17
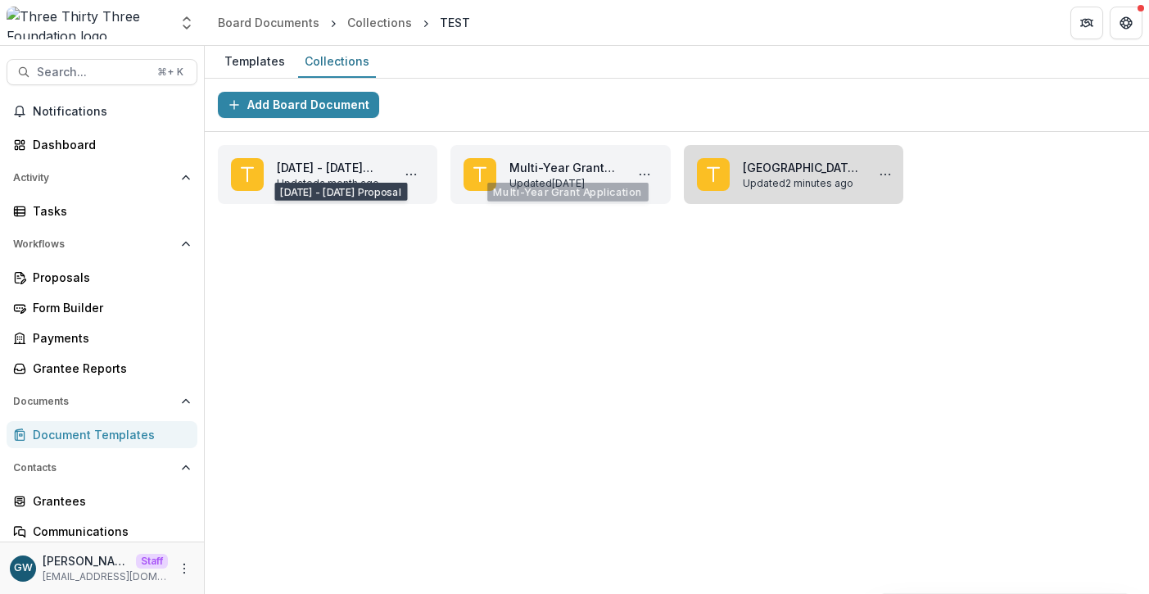
click at [766, 159] on link "Bennington Museum - 2024" at bounding box center [801, 167] width 116 height 17
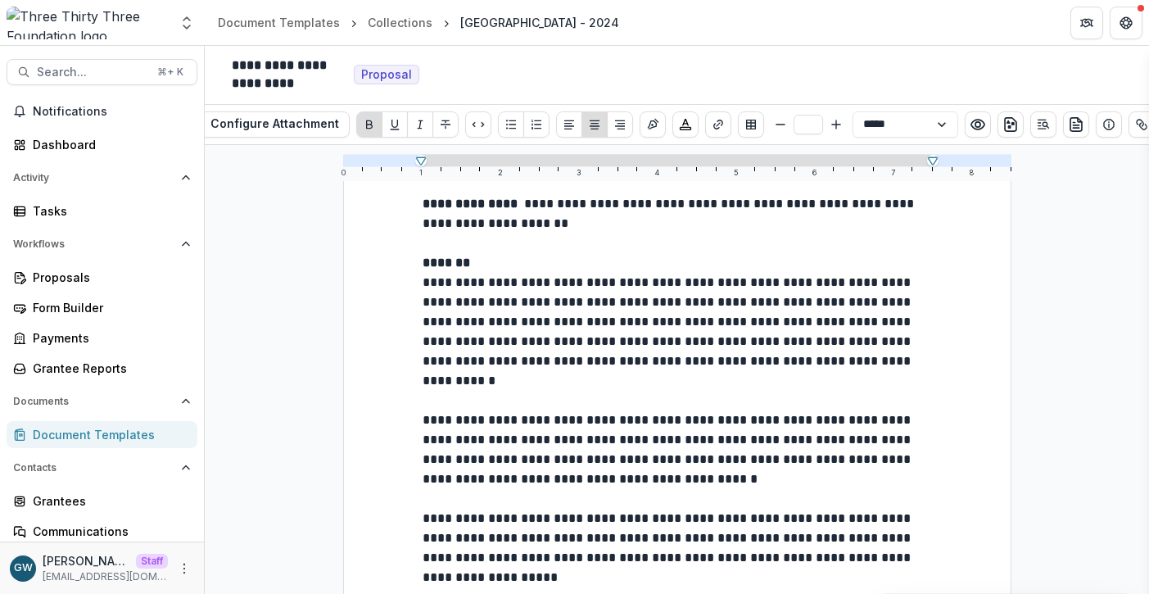
scroll to position [77, 0]
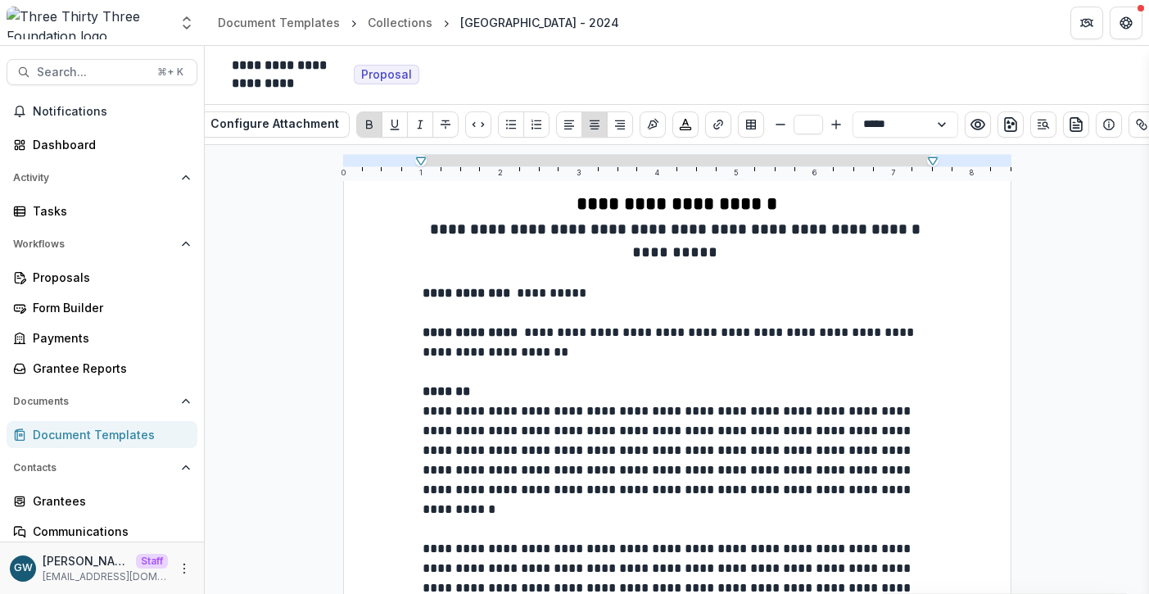
click at [68, 440] on div "Document Templates" at bounding box center [109, 434] width 152 height 17
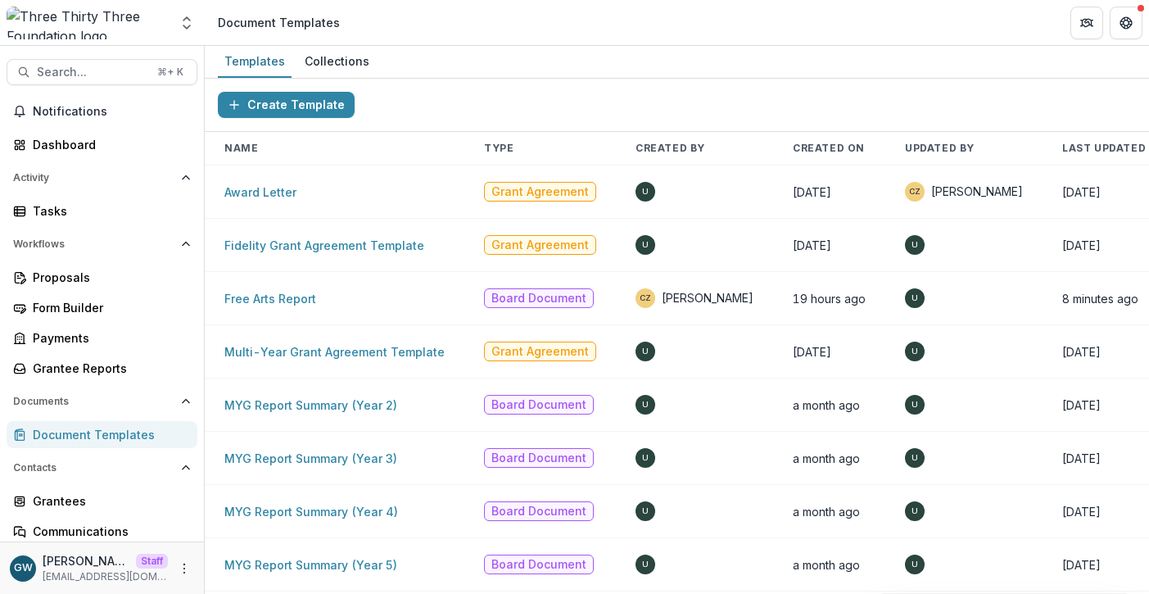
click at [329, 57] on div "Collections" at bounding box center [337, 61] width 78 height 24
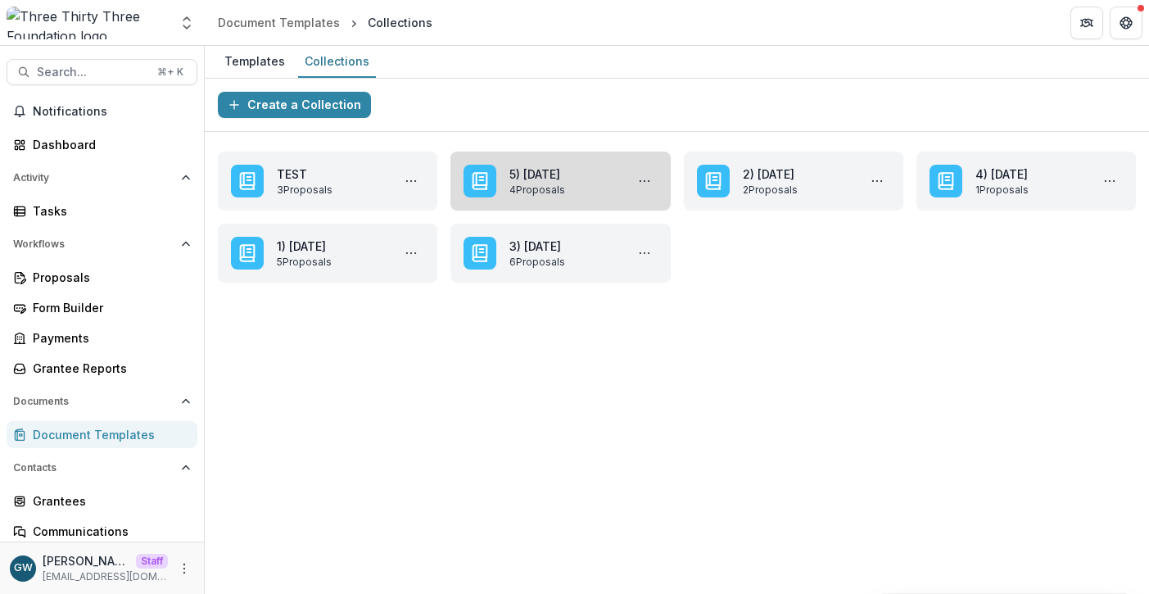
click at [602, 183] on link "5) Oct 10,2025" at bounding box center [564, 173] width 108 height 17
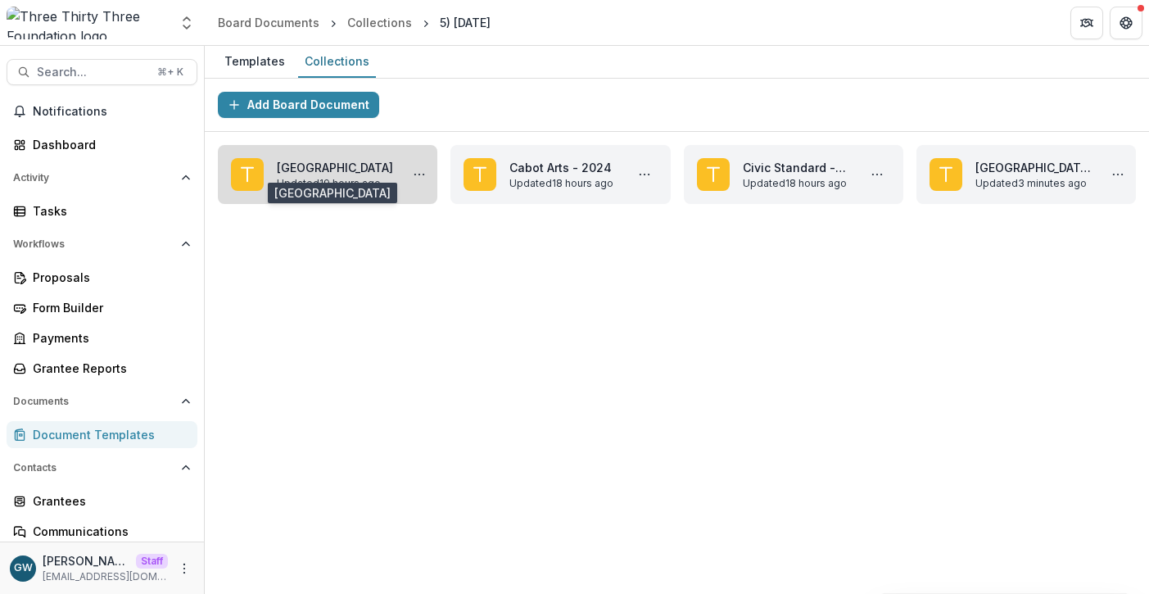
click at [323, 168] on link "Bennington Museum" at bounding box center [335, 167] width 116 height 17
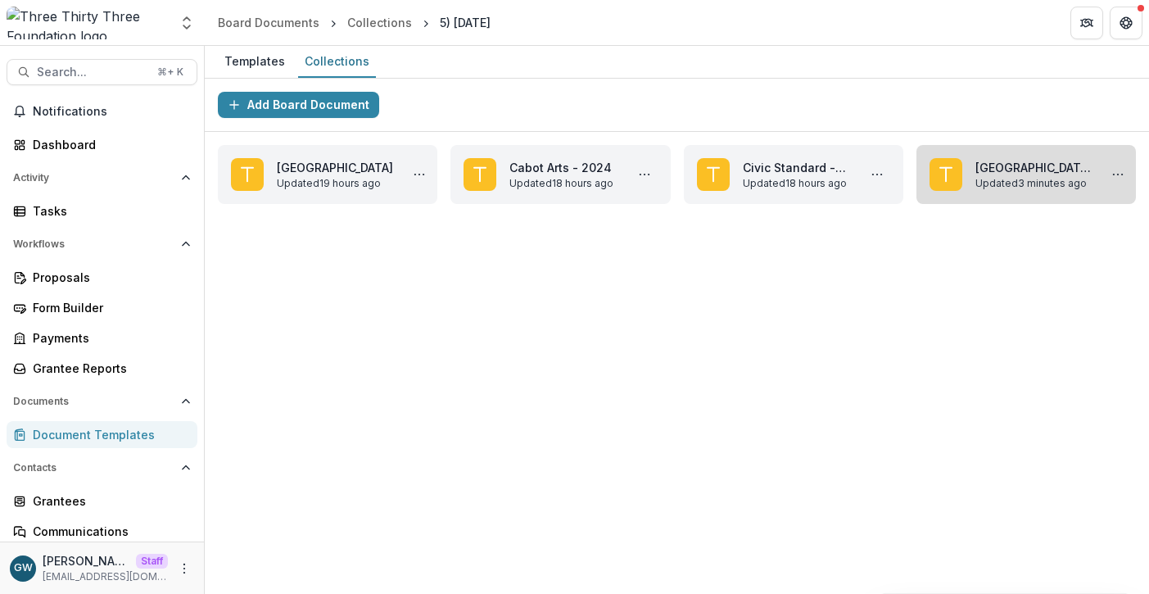
click at [1027, 173] on link "Bennington Museum - 2024" at bounding box center [1034, 167] width 116 height 17
click at [1022, 169] on link "Bennington Museum - 2024" at bounding box center [1034, 167] width 116 height 17
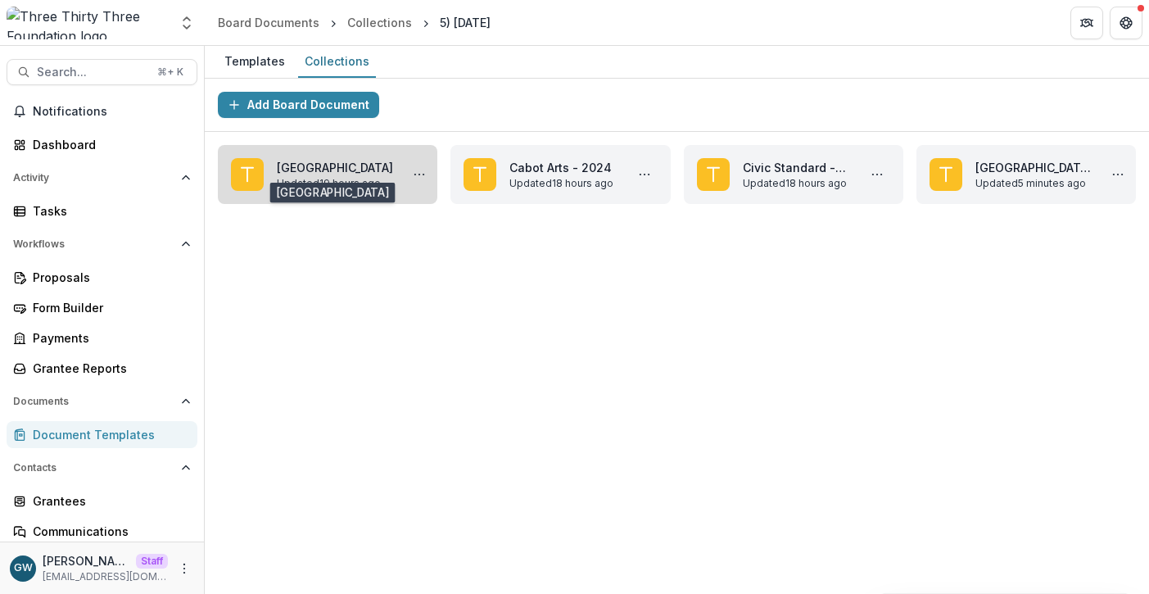
click at [333, 162] on link "Bennington Museum" at bounding box center [335, 167] width 116 height 17
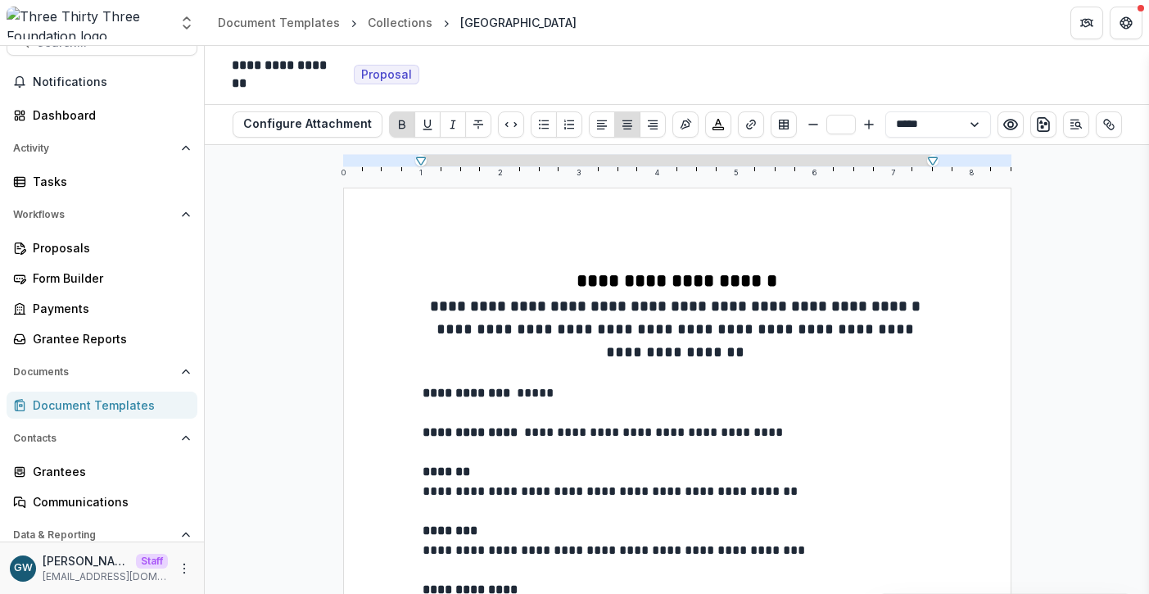
scroll to position [54, 0]
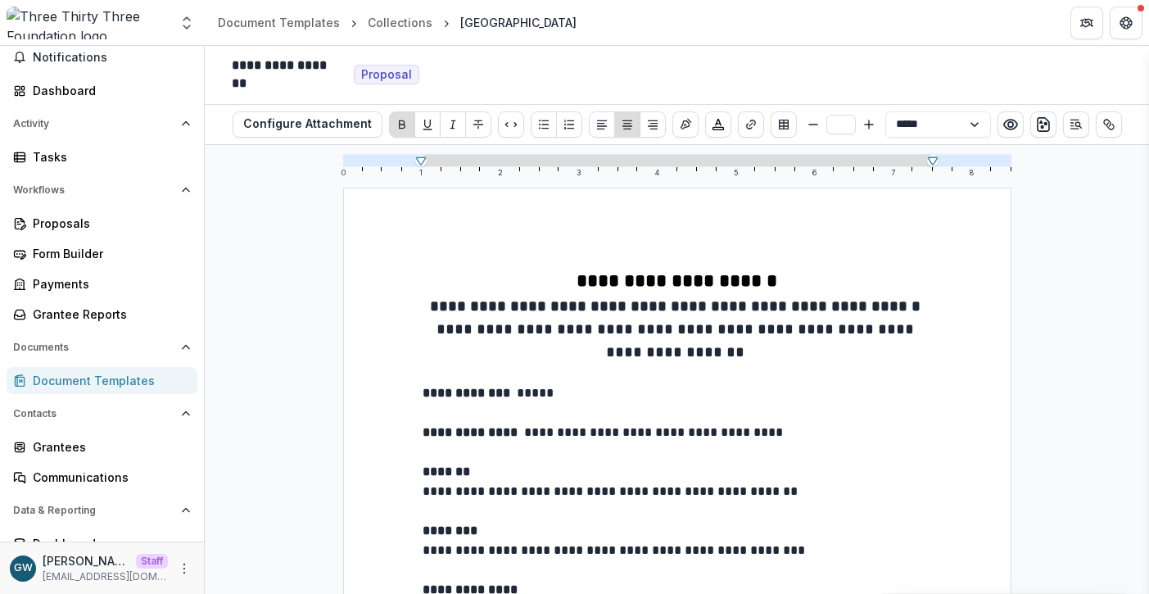
click at [115, 378] on div "Document Templates" at bounding box center [109, 380] width 152 height 17
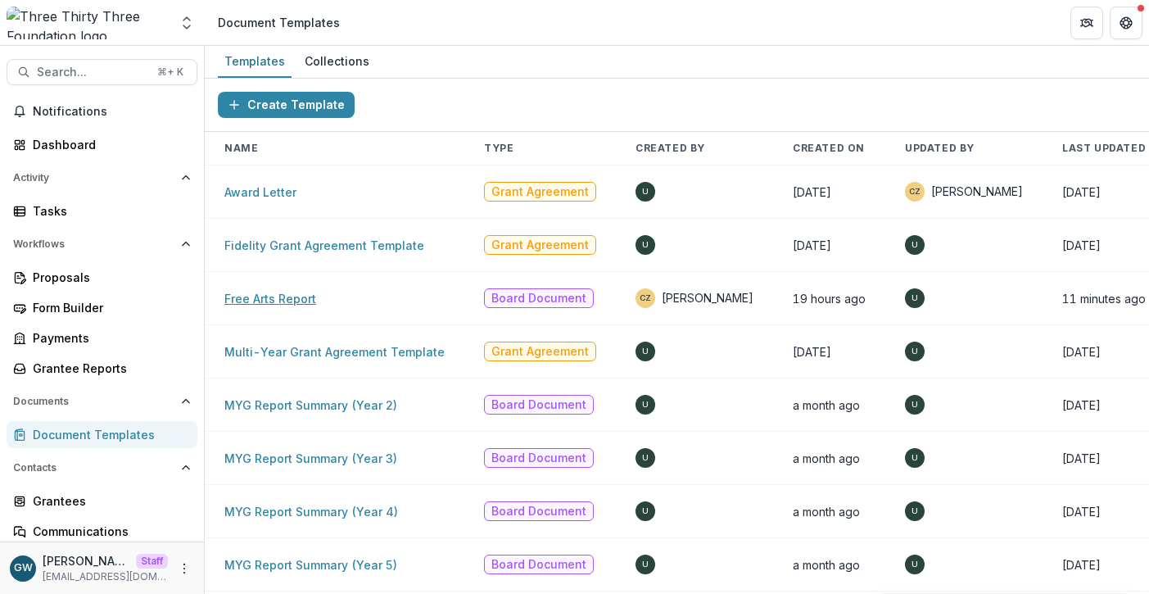
click at [282, 303] on link "Free Arts Report" at bounding box center [270, 299] width 92 height 14
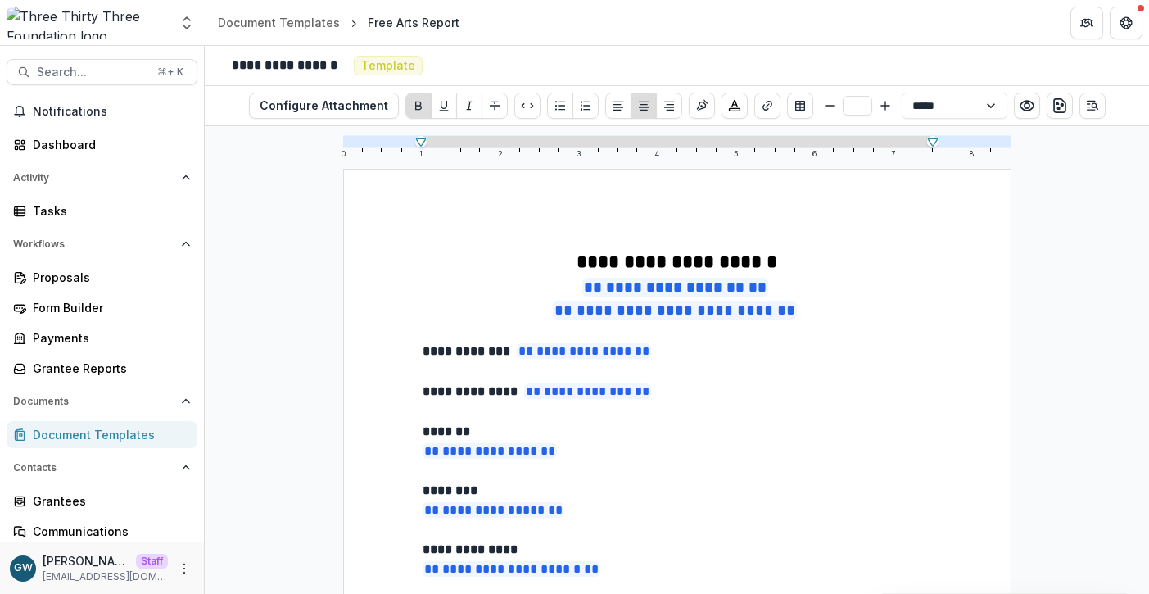
type input "**"
click at [804, 284] on p "**********" at bounding box center [678, 287] width 510 height 23
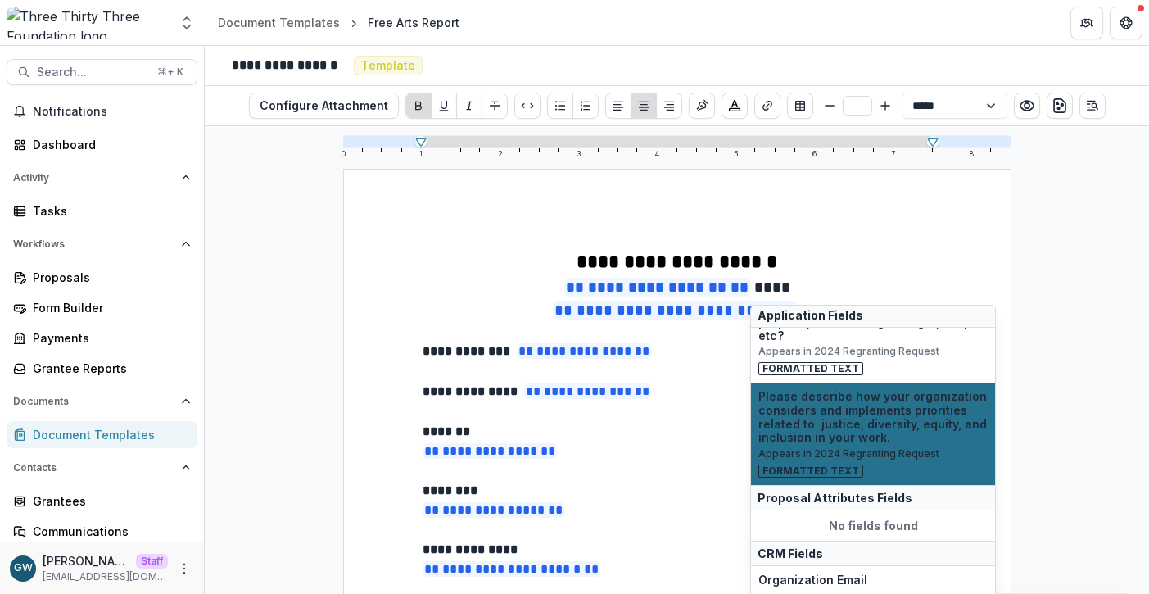
scroll to position [755, 0]
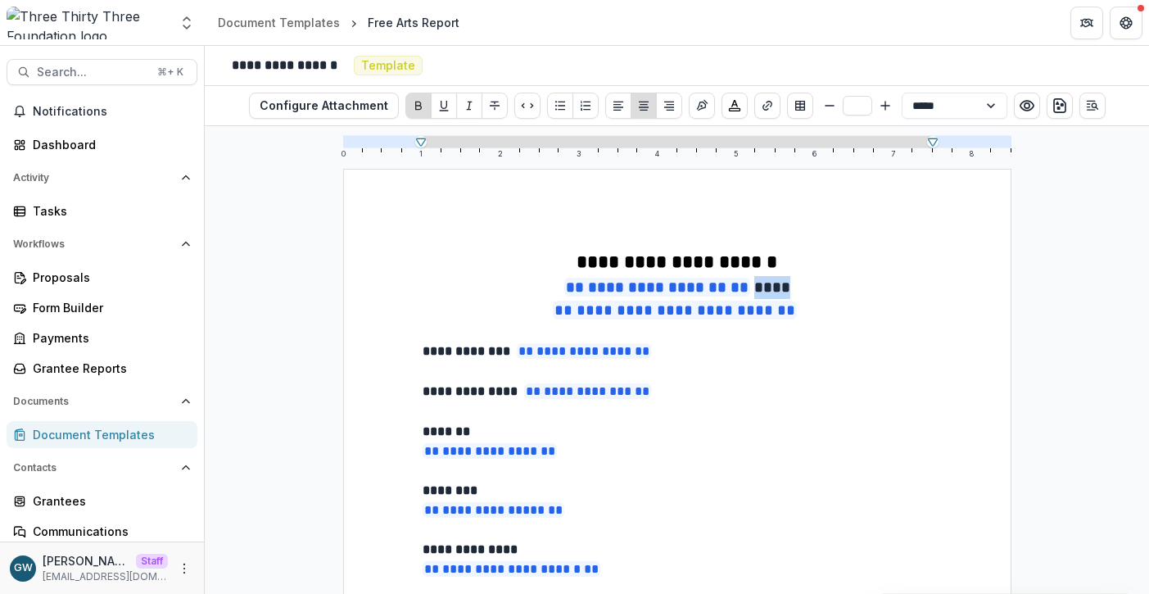
drag, startPoint x: 796, startPoint y: 287, endPoint x: 751, endPoint y: 288, distance: 44.3
click at [751, 288] on p "**********" at bounding box center [678, 287] width 510 height 23
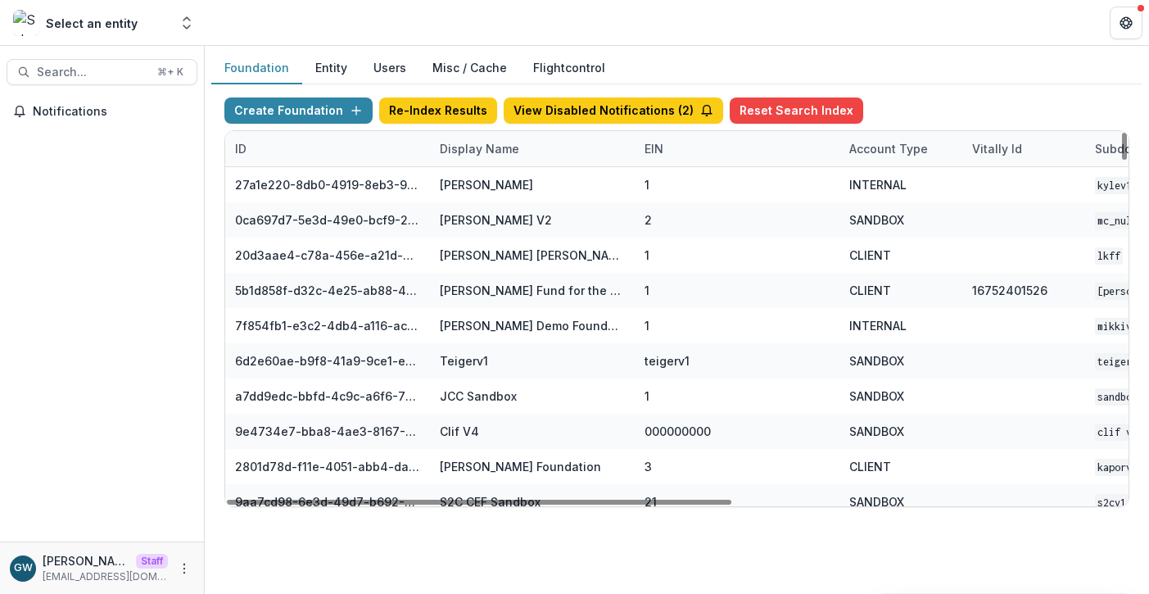
click at [469, 155] on div "Display Name" at bounding box center [479, 148] width 99 height 17
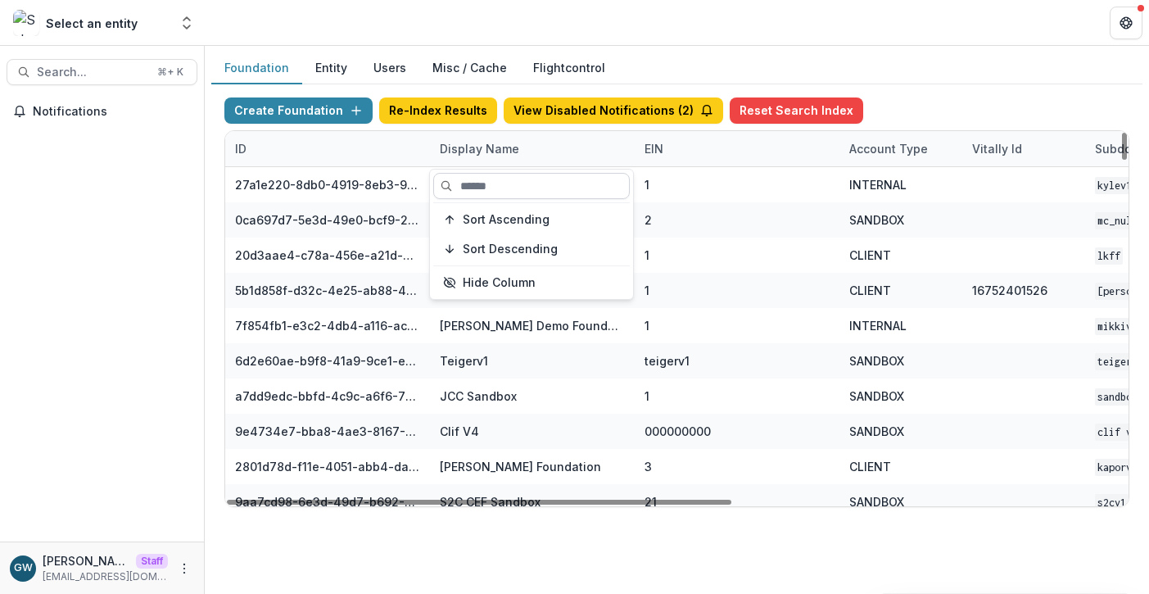
click at [488, 184] on input at bounding box center [531, 186] width 197 height 26
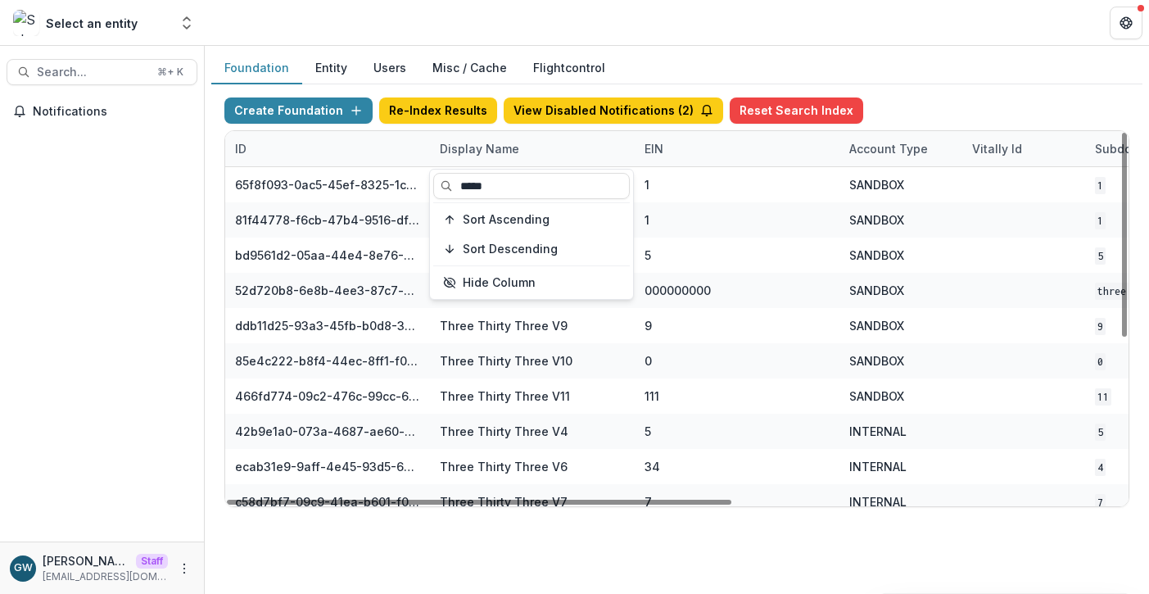
type input "*****"
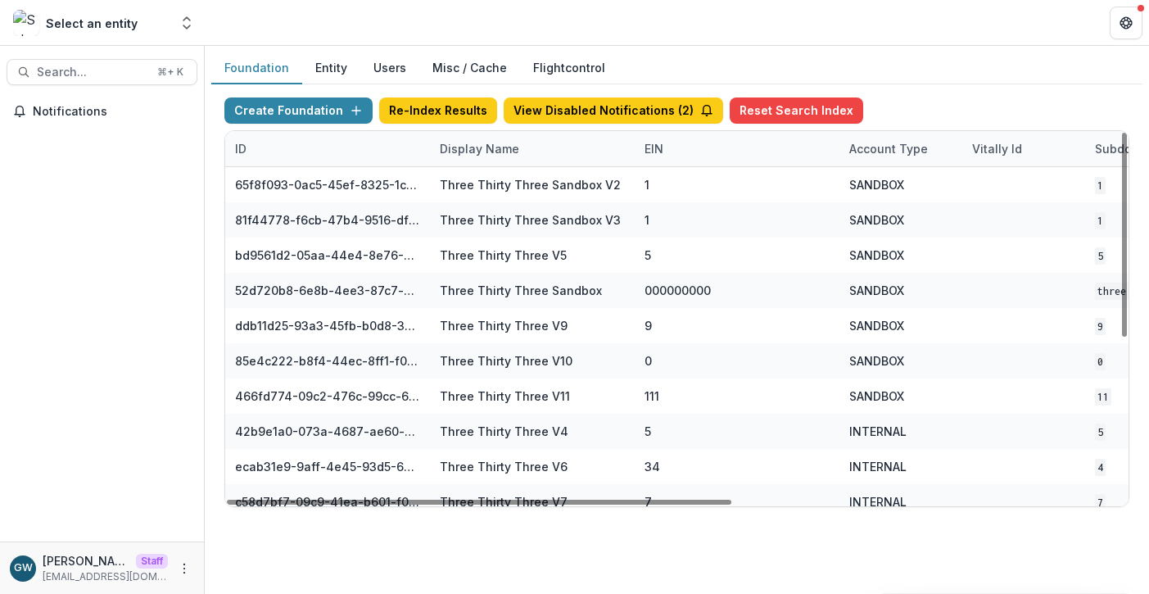
click at [982, 82] on div "Foundation Entity Users Misc / Cache Flightcontrol" at bounding box center [676, 68] width 931 height 32
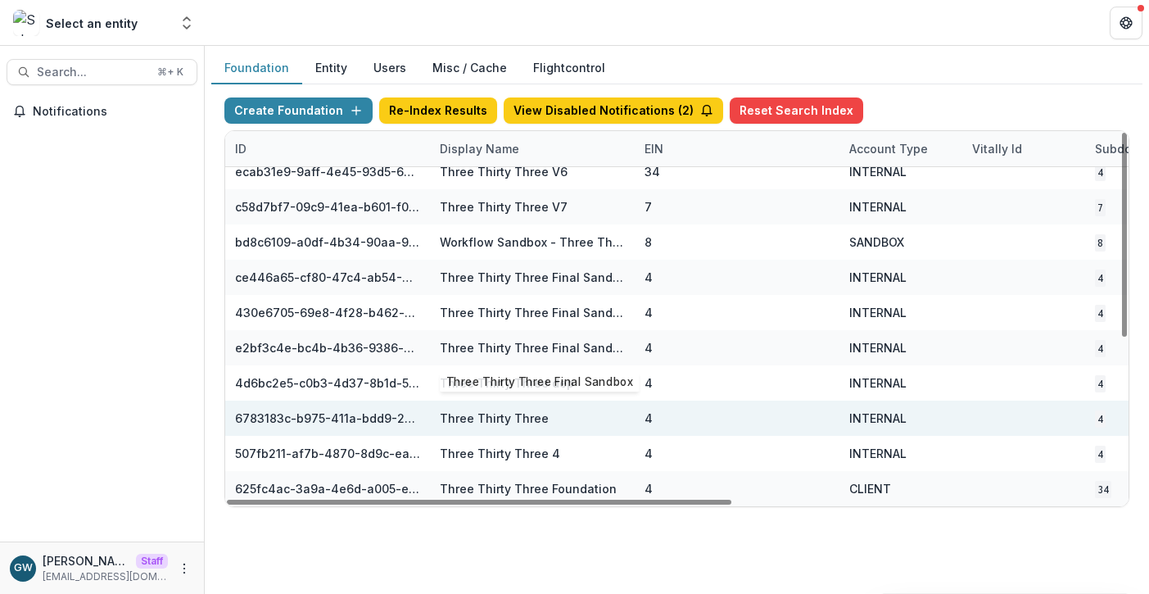
scroll to position [295, 694]
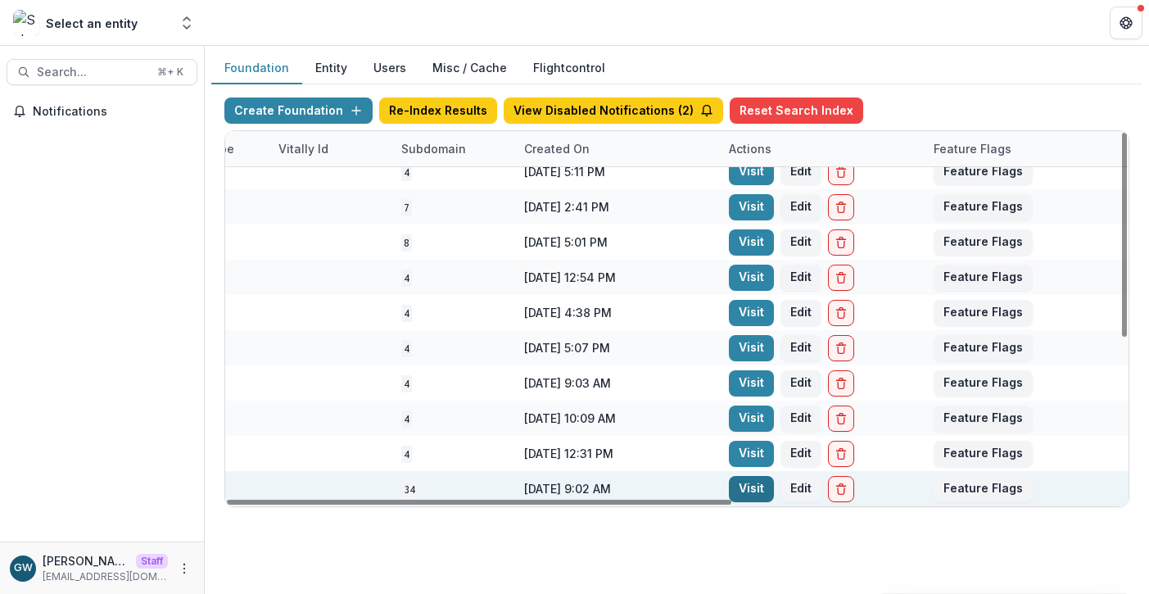
click at [752, 488] on link "Visit" at bounding box center [751, 489] width 45 height 26
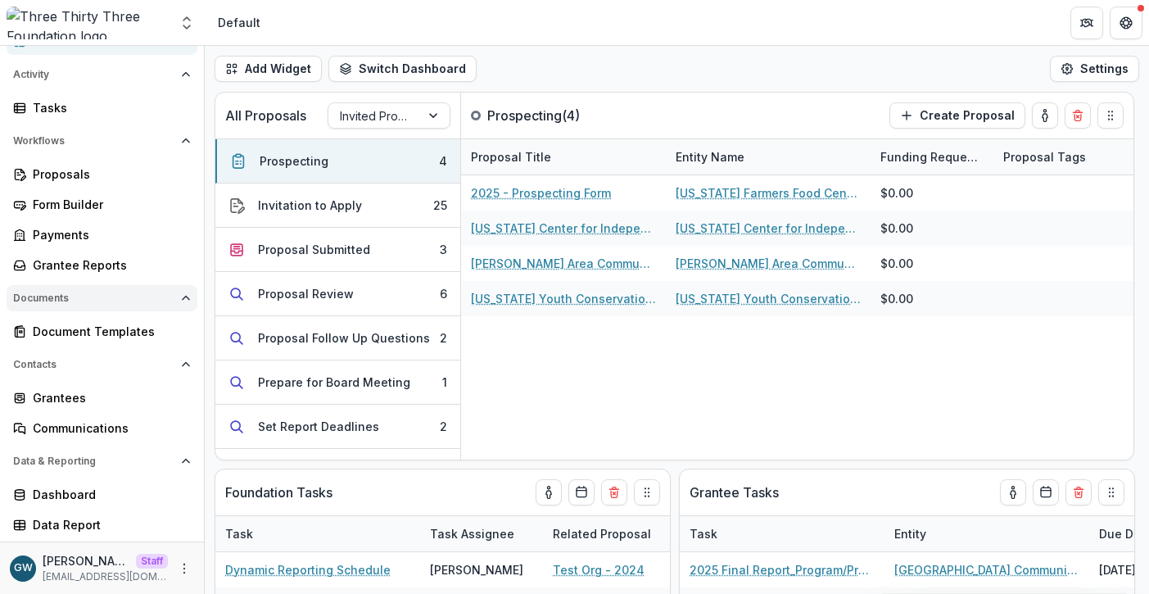
scroll to position [130, 0]
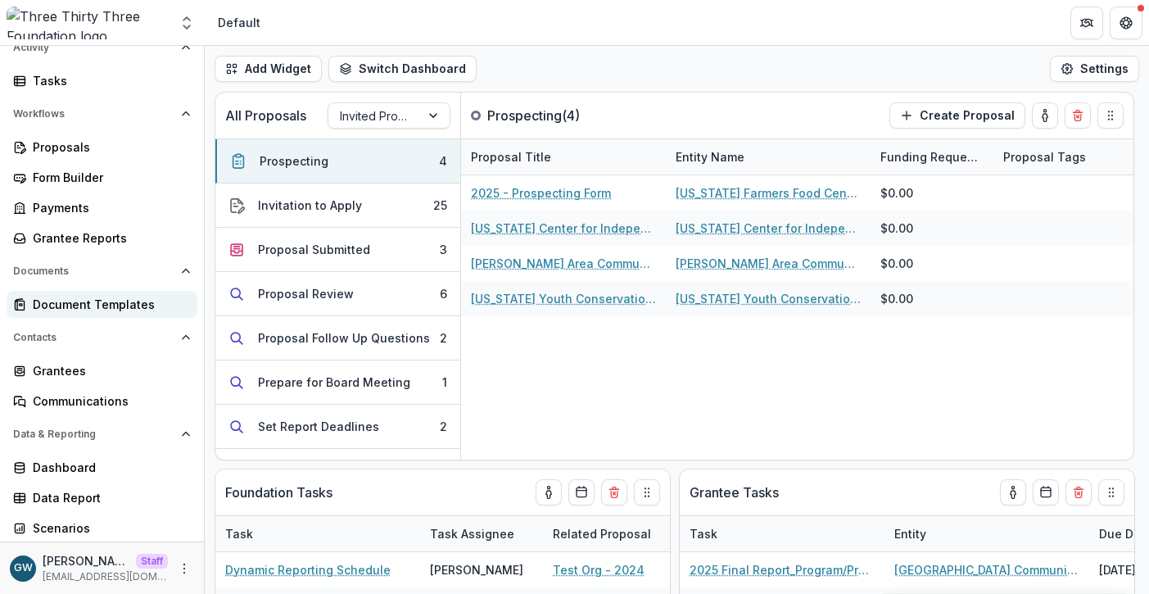
click at [102, 301] on div "Document Templates" at bounding box center [109, 304] width 152 height 17
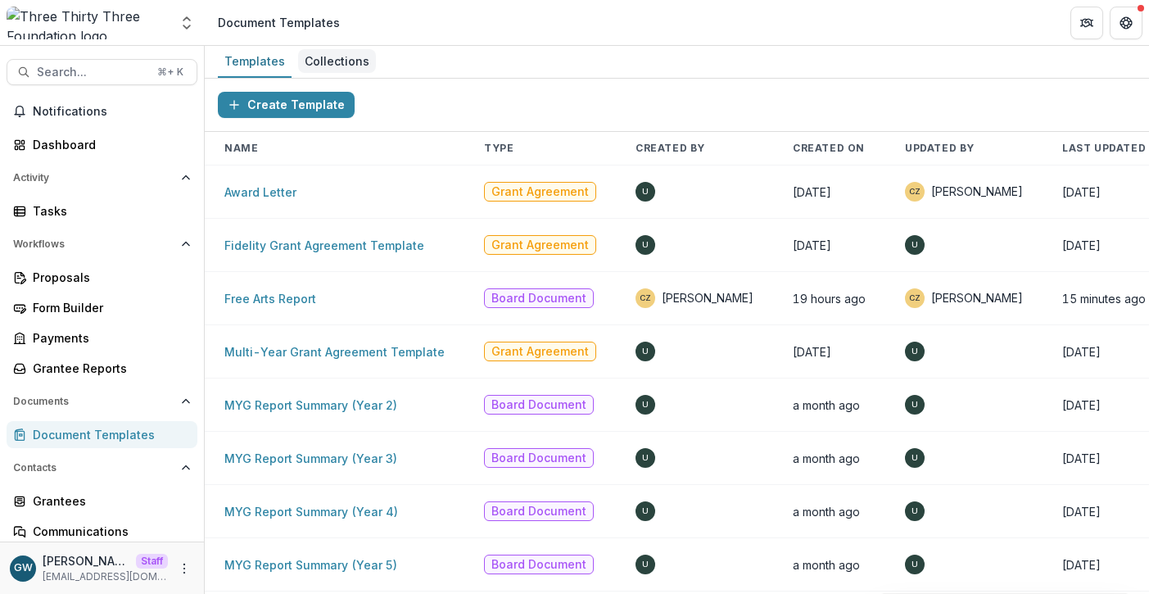
click at [320, 60] on div "Collections" at bounding box center [337, 61] width 78 height 24
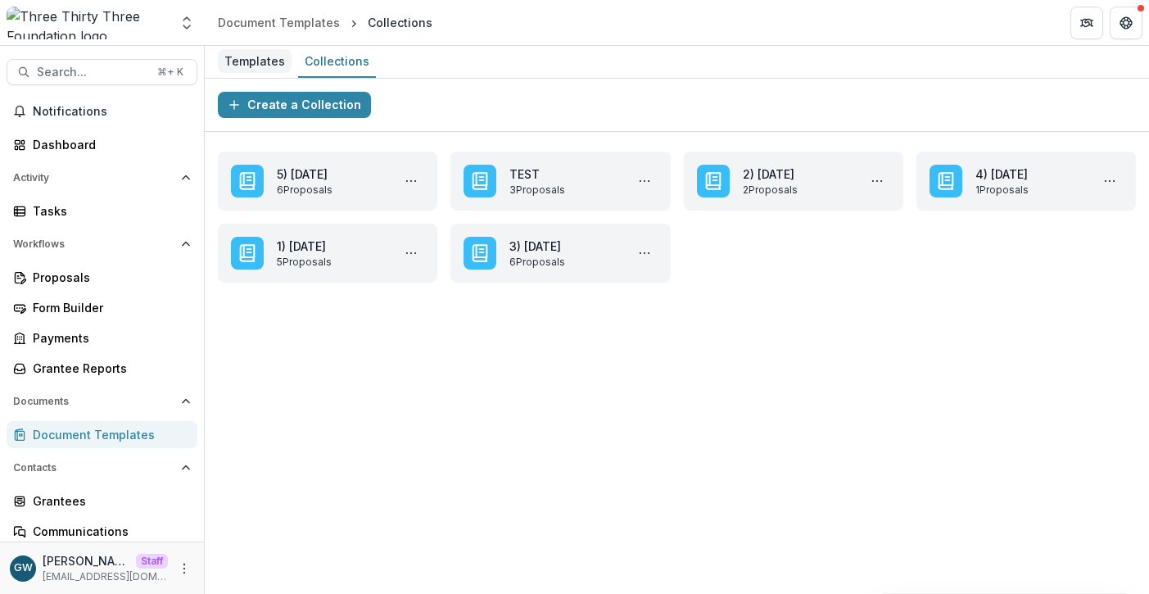
click at [257, 57] on div "Templates" at bounding box center [255, 61] width 74 height 24
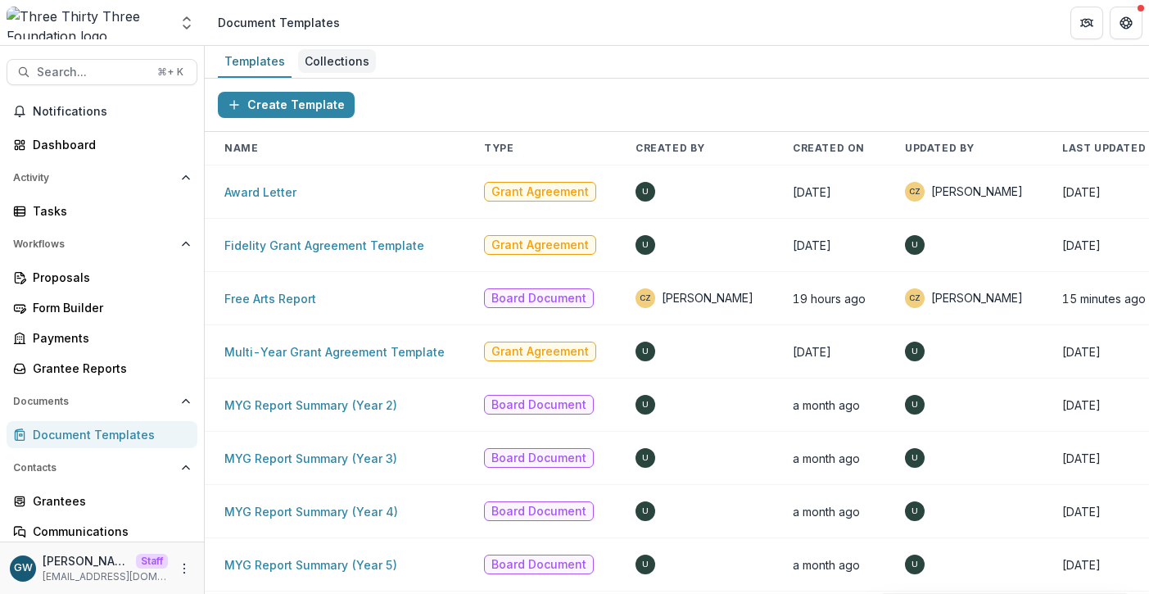
click at [355, 66] on div "Collections" at bounding box center [337, 61] width 78 height 24
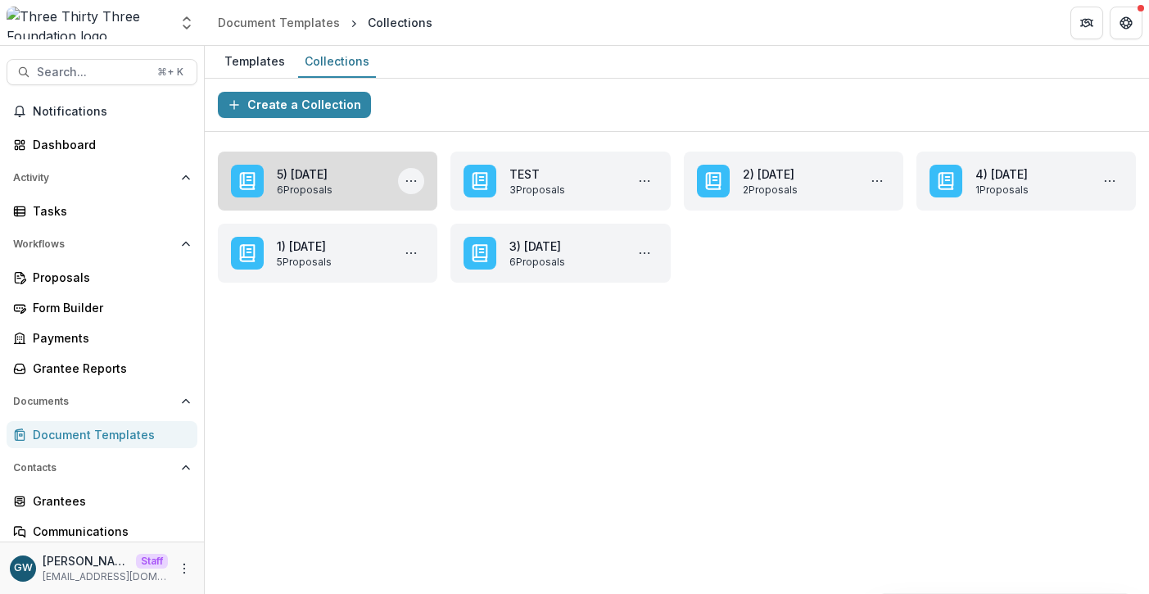
click at [403, 178] on button "More 5) Oct 10,2025 Actions" at bounding box center [411, 181] width 26 height 26
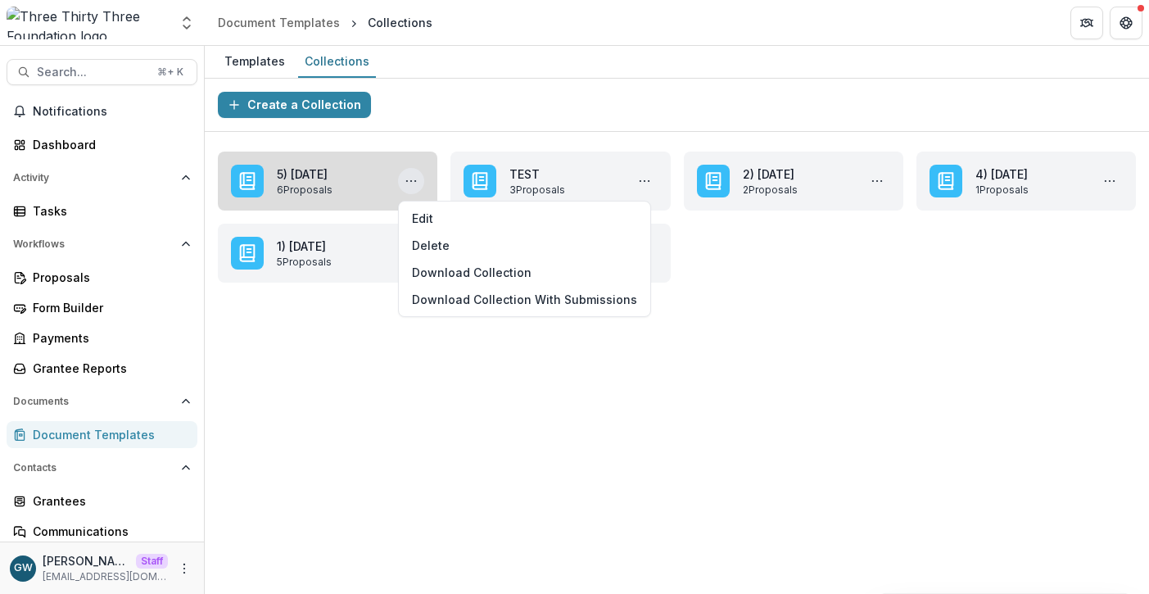
click at [354, 181] on link "5) Oct 10,2025" at bounding box center [331, 173] width 108 height 17
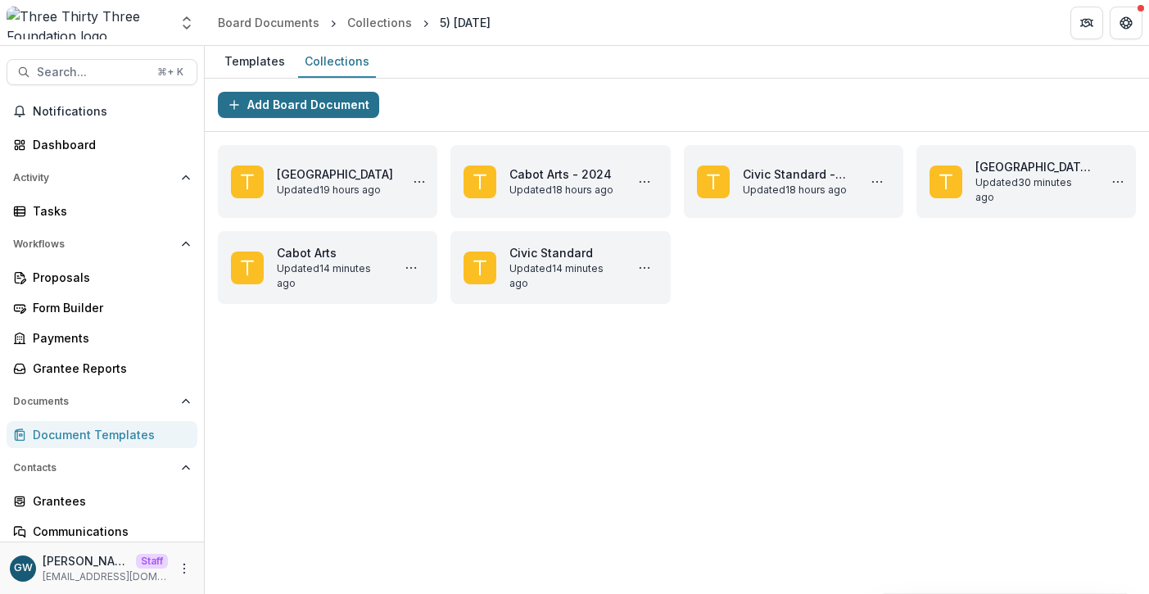
click at [339, 108] on button "Add Board Document" at bounding box center [298, 105] width 161 height 26
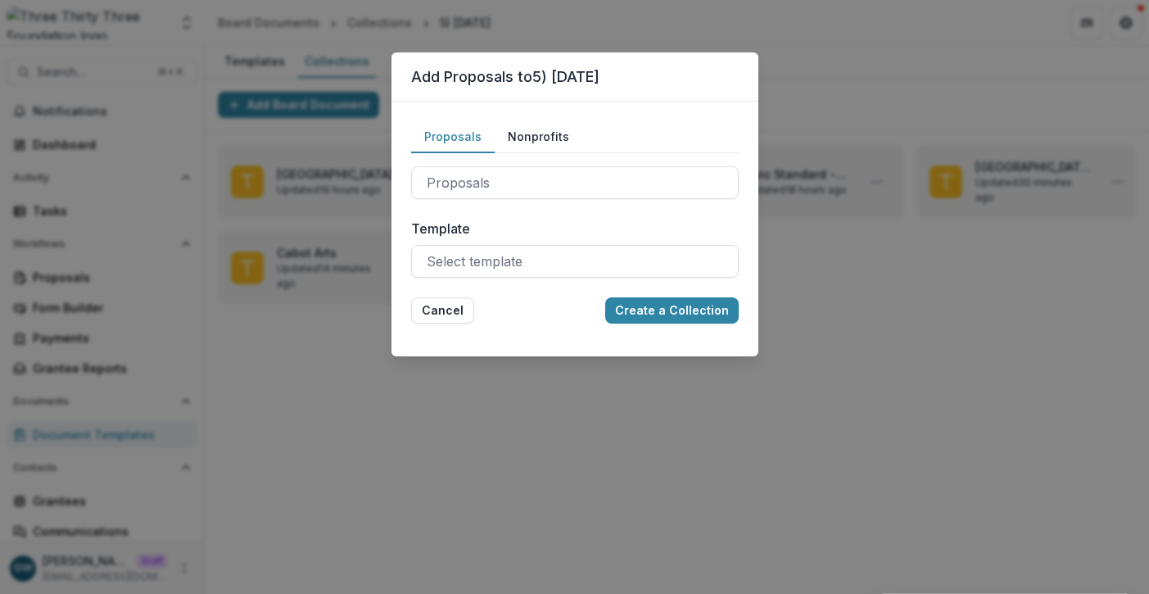
click at [289, 397] on div "Add Proposals to 5) Oct 10,2025 Proposals Nonprofits Proposals Nonprofits Templ…" at bounding box center [574, 297] width 1149 height 594
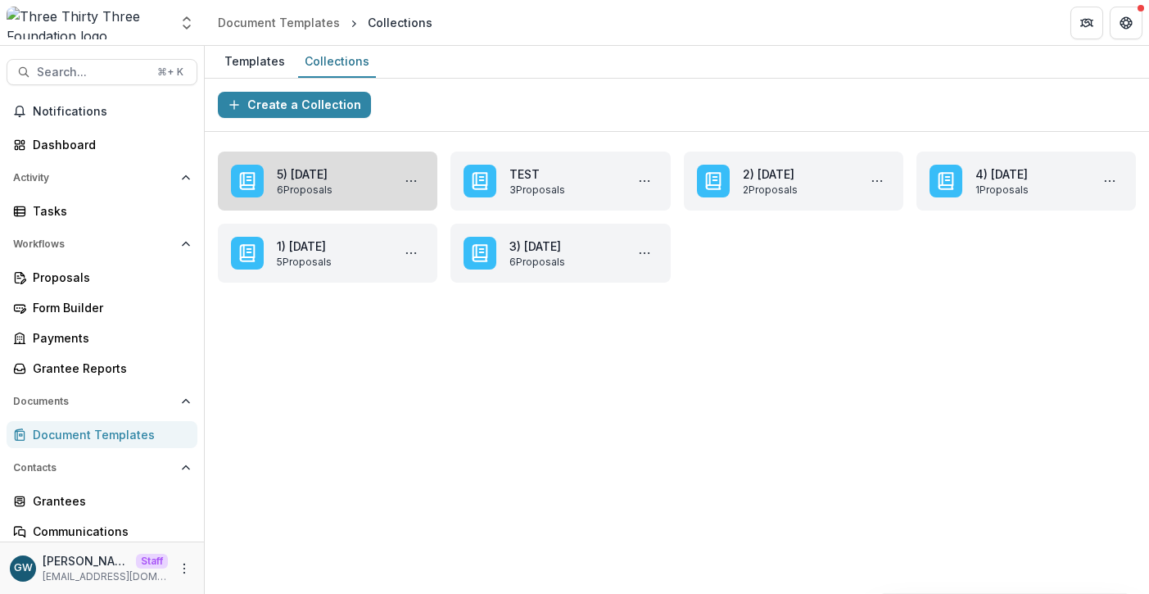
click at [328, 175] on link "5) Oct 10,2025" at bounding box center [331, 173] width 108 height 17
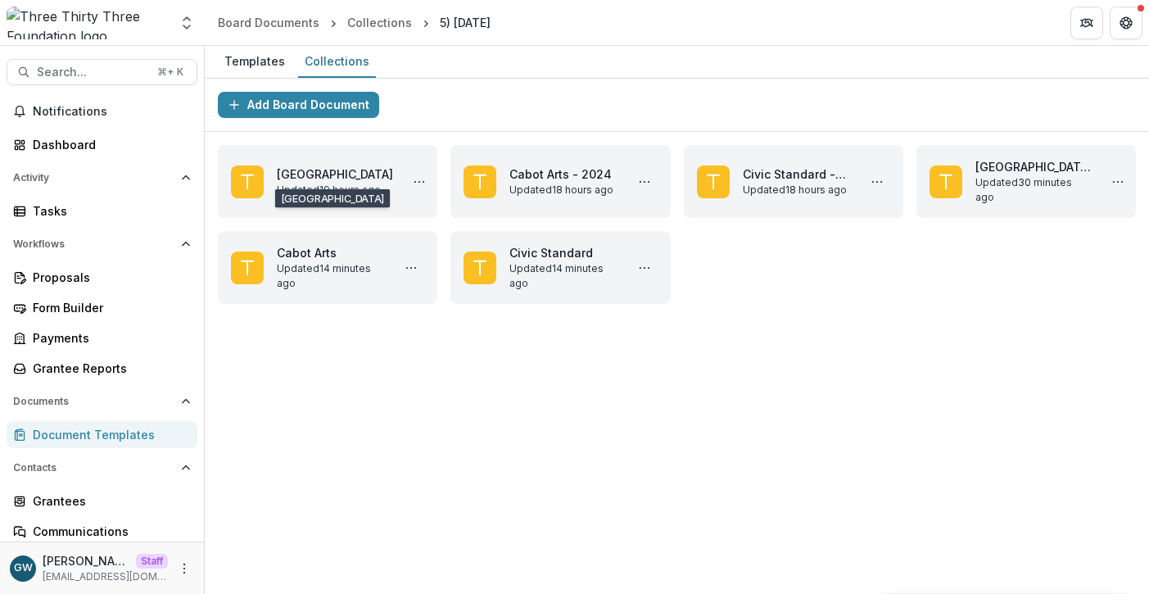
click at [327, 86] on div "Add Board Document" at bounding box center [677, 105] width 945 height 53
click at [325, 97] on button "Add Board Document" at bounding box center [298, 105] width 161 height 26
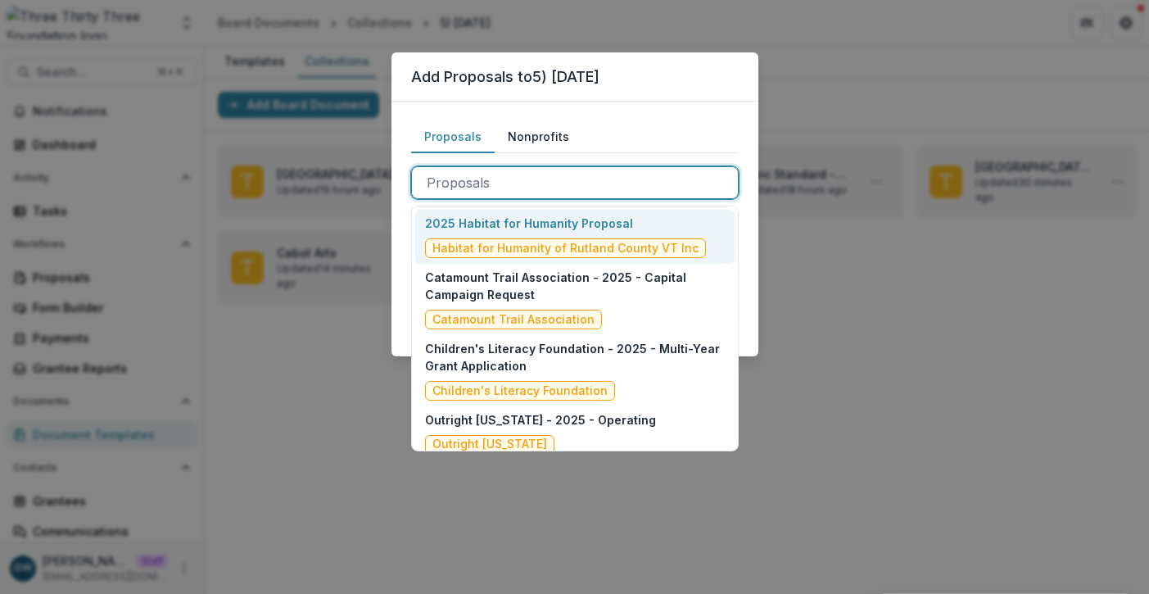
click at [501, 176] on div at bounding box center [575, 182] width 297 height 23
click at [325, 314] on div "Add Proposals to 5) Oct 10,2025 Proposals Nonprofits 2025 Habitat for Humanity …" at bounding box center [574, 297] width 1149 height 594
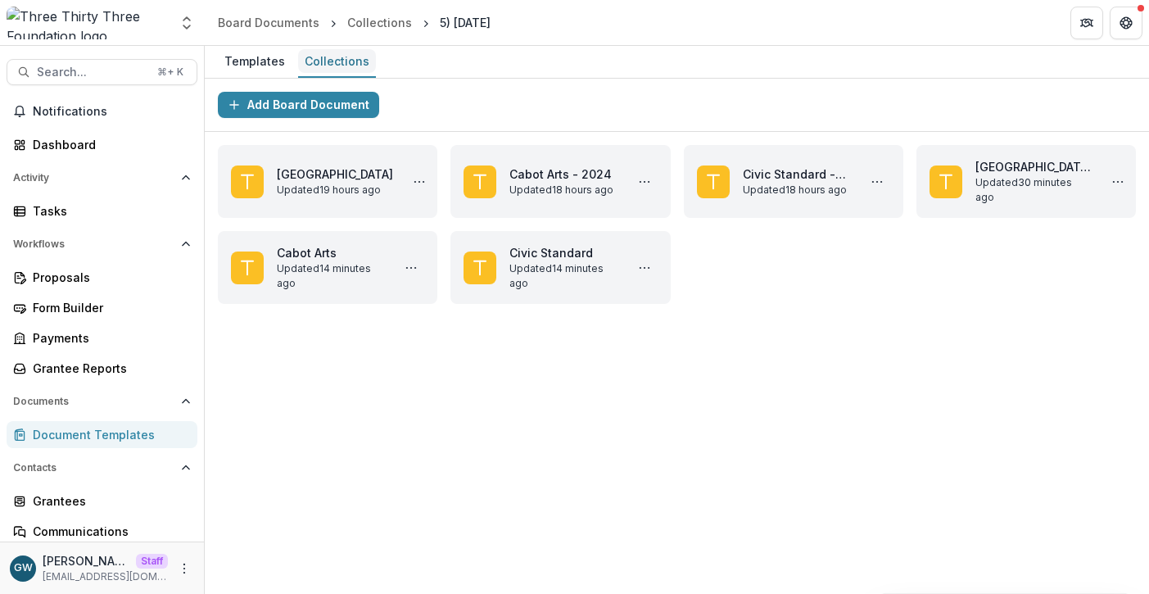
click at [323, 69] on div "Collections" at bounding box center [337, 61] width 78 height 24
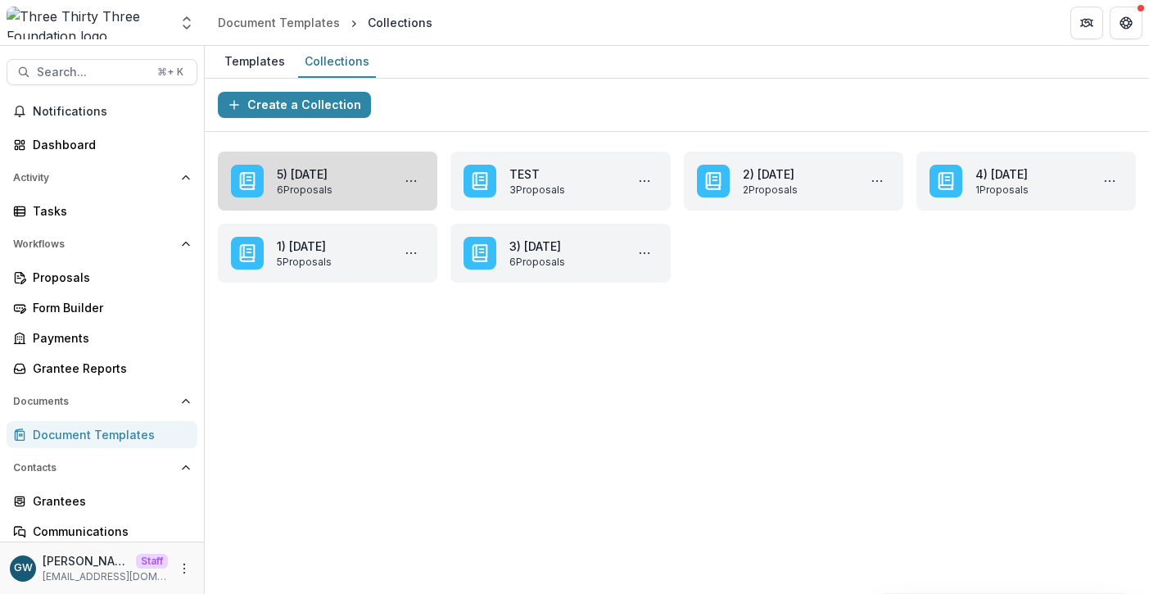
click at [322, 183] on link "5) Oct 10,2025" at bounding box center [331, 173] width 108 height 17
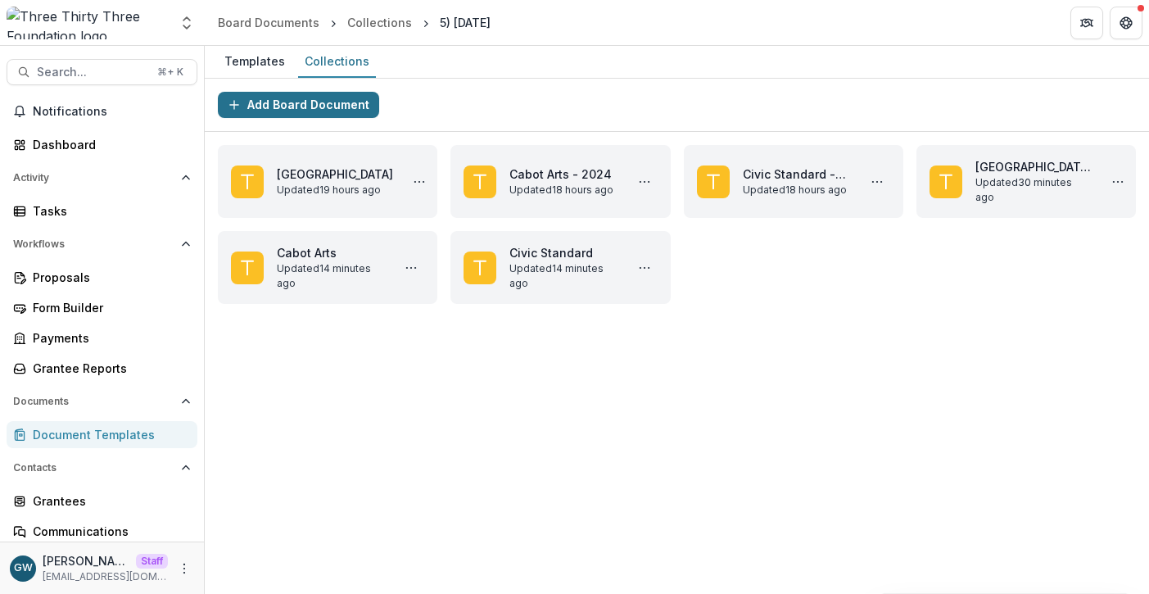
click at [330, 109] on button "Add Board Document" at bounding box center [298, 105] width 161 height 26
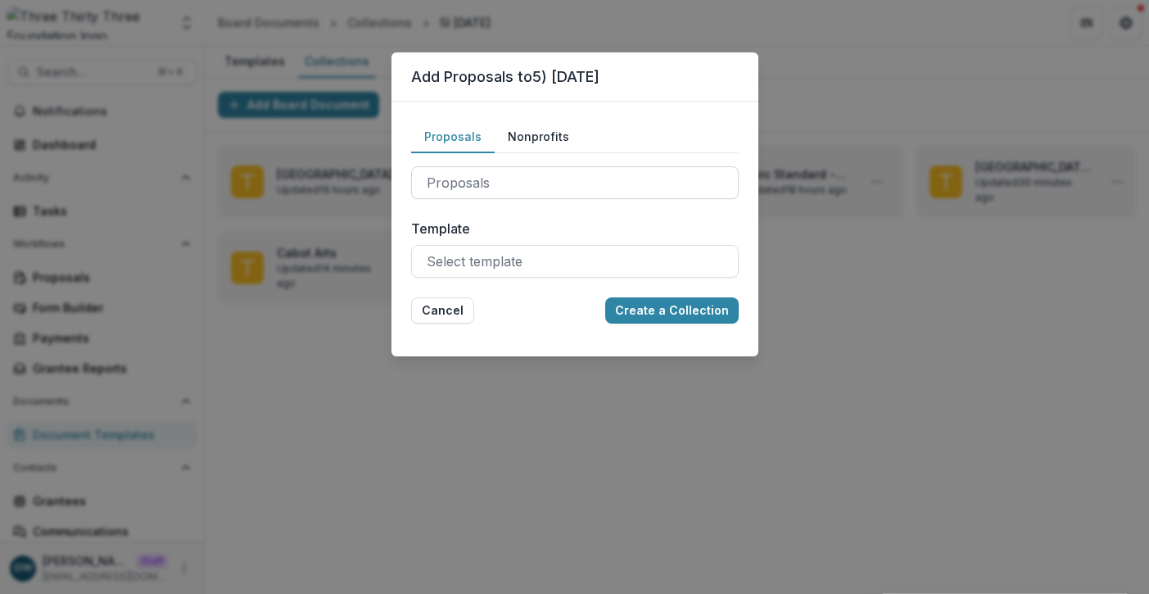
click at [472, 178] on div at bounding box center [575, 182] width 297 height 23
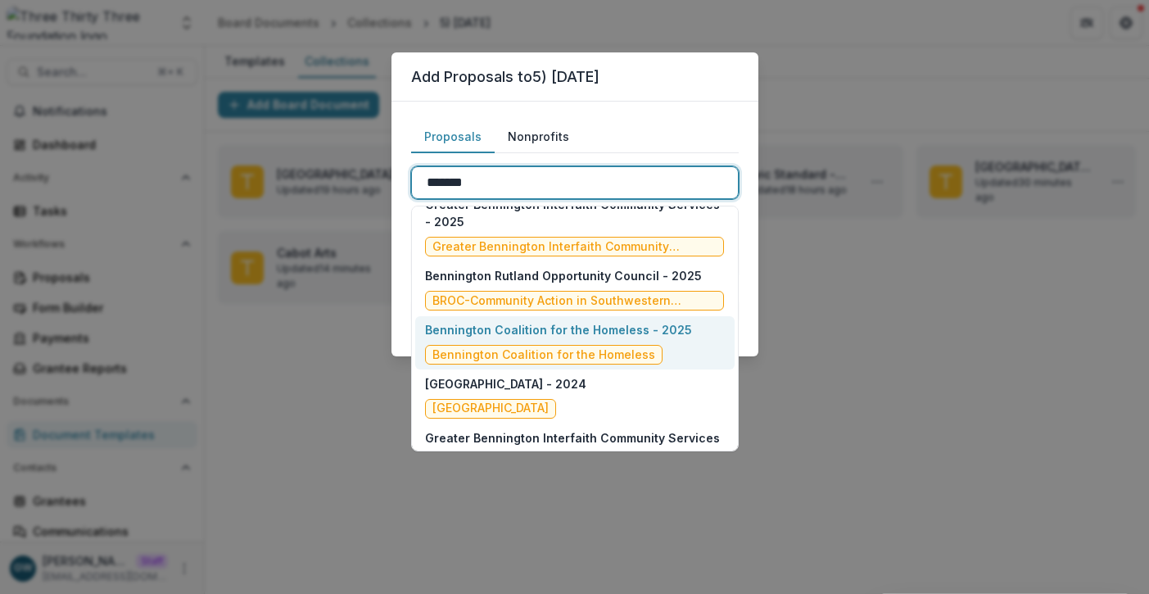
scroll to position [20, 0]
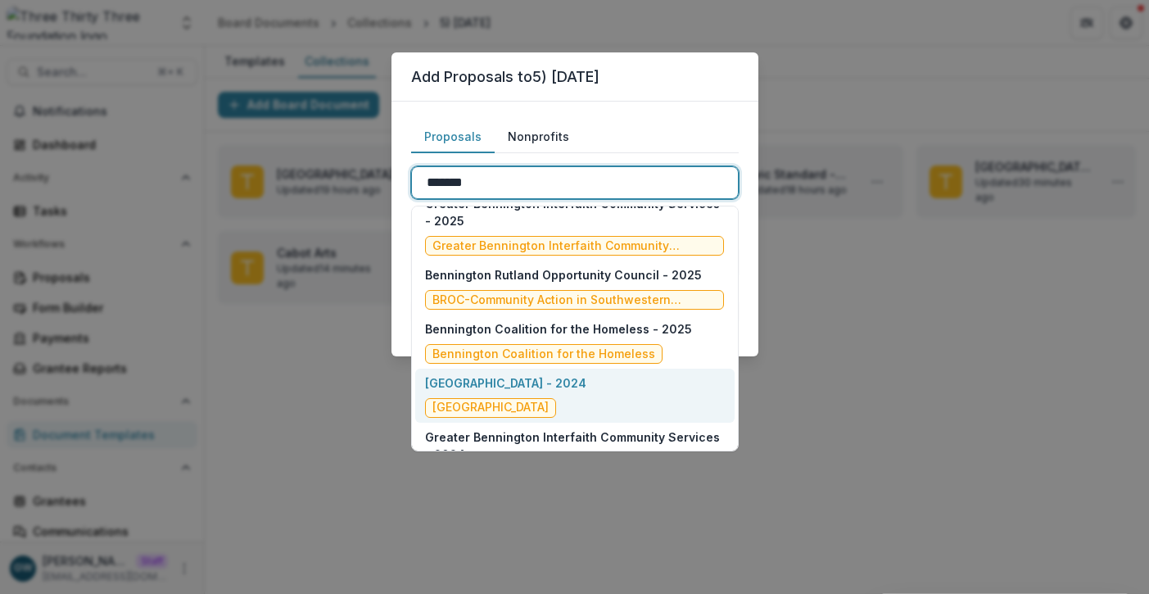
type input "*******"
click at [959, 370] on div "Add Proposals to 5) Oct 10,2025 Proposals Nonprofits Bennington Museum - 2024, …" at bounding box center [574, 297] width 1149 height 594
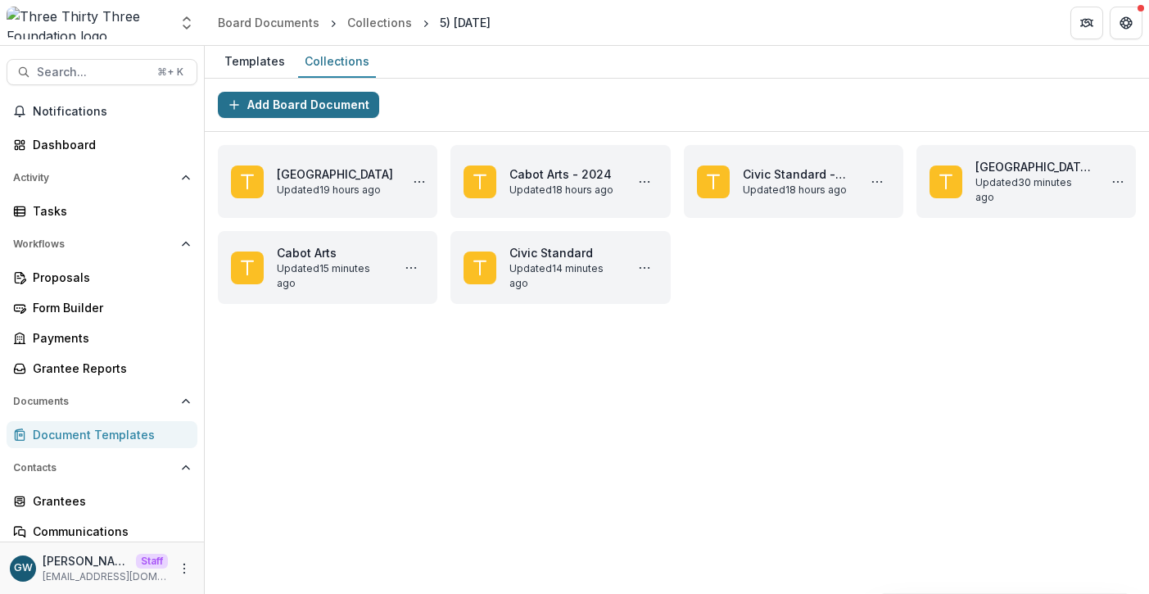
click at [324, 109] on button "Add Board Document" at bounding box center [298, 105] width 161 height 26
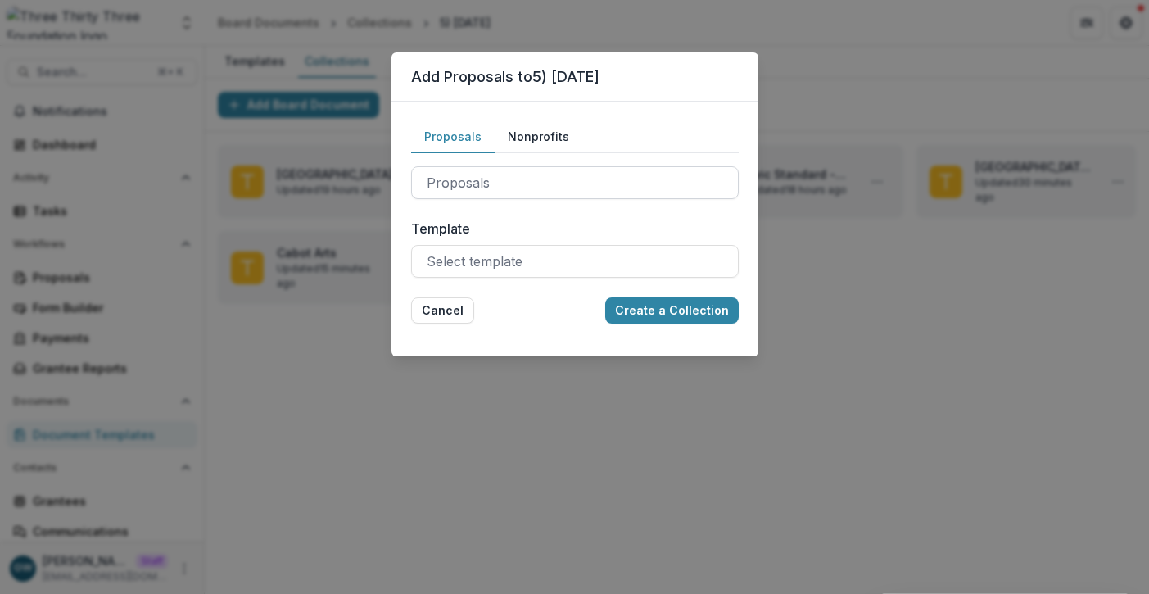
click at [504, 188] on div at bounding box center [575, 182] width 297 height 23
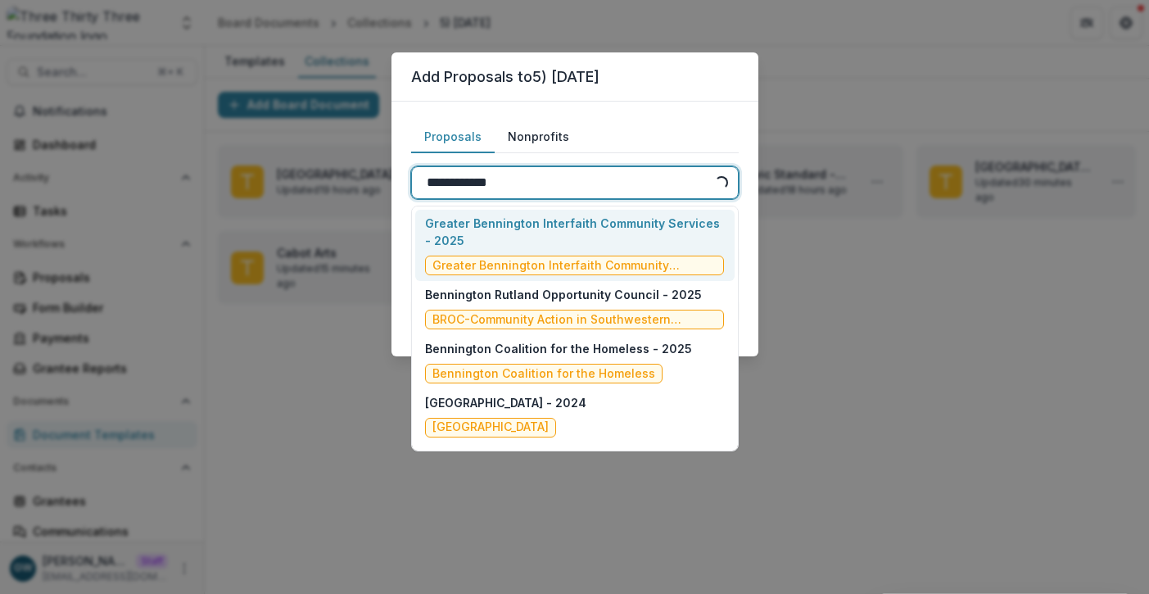
type input "**********"
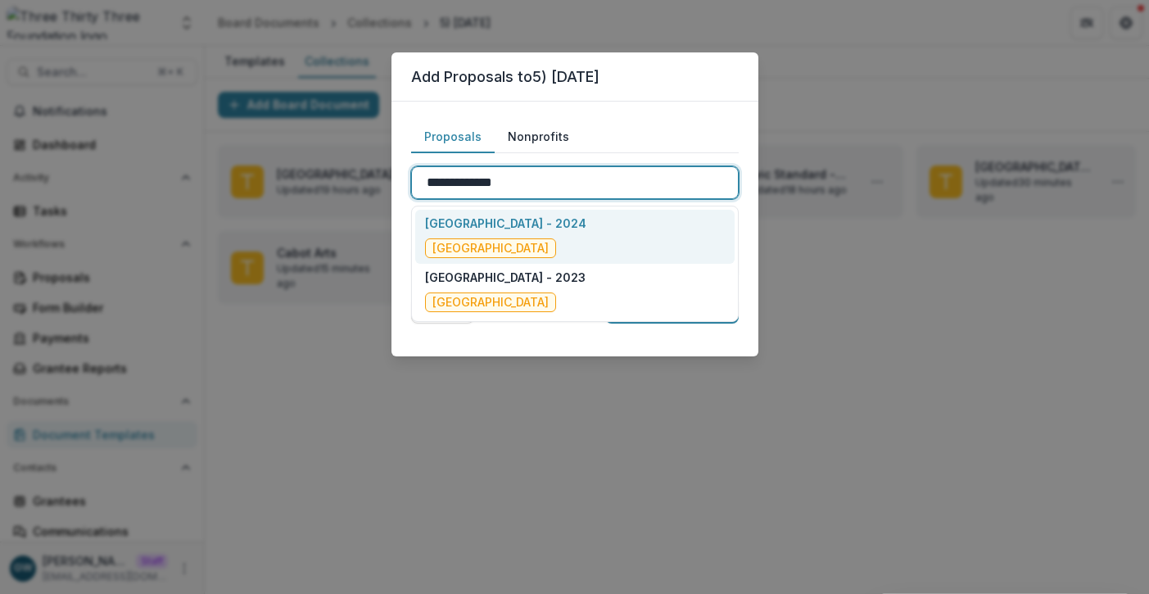
click at [596, 243] on div "Bennington Museum - 2024 Bennington Museum" at bounding box center [575, 237] width 320 height 54
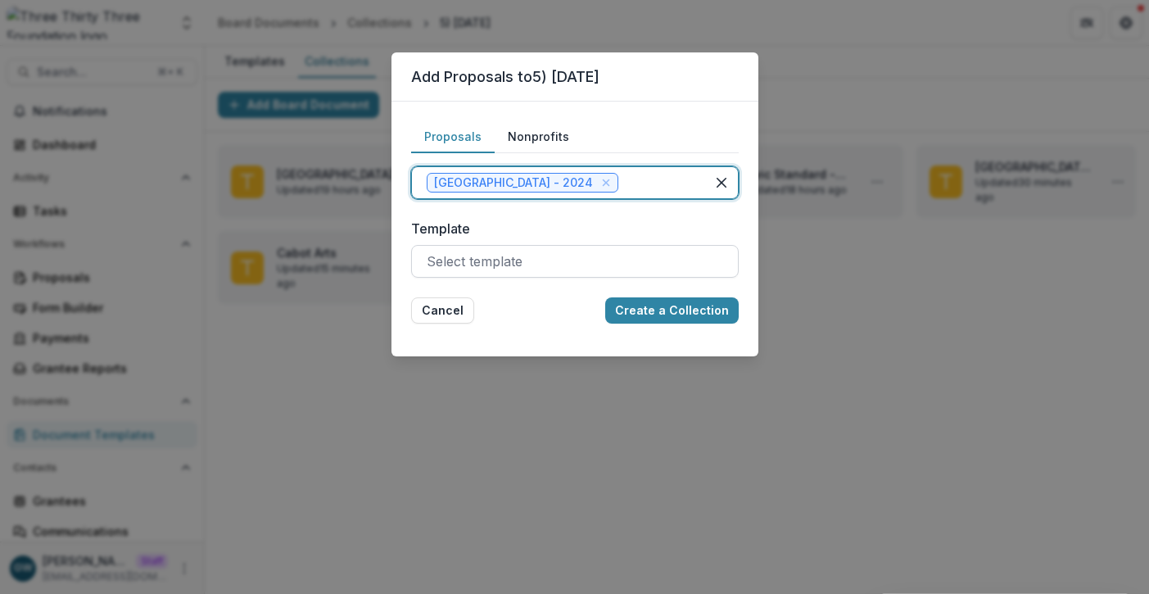
click at [527, 260] on div at bounding box center [575, 261] width 297 height 23
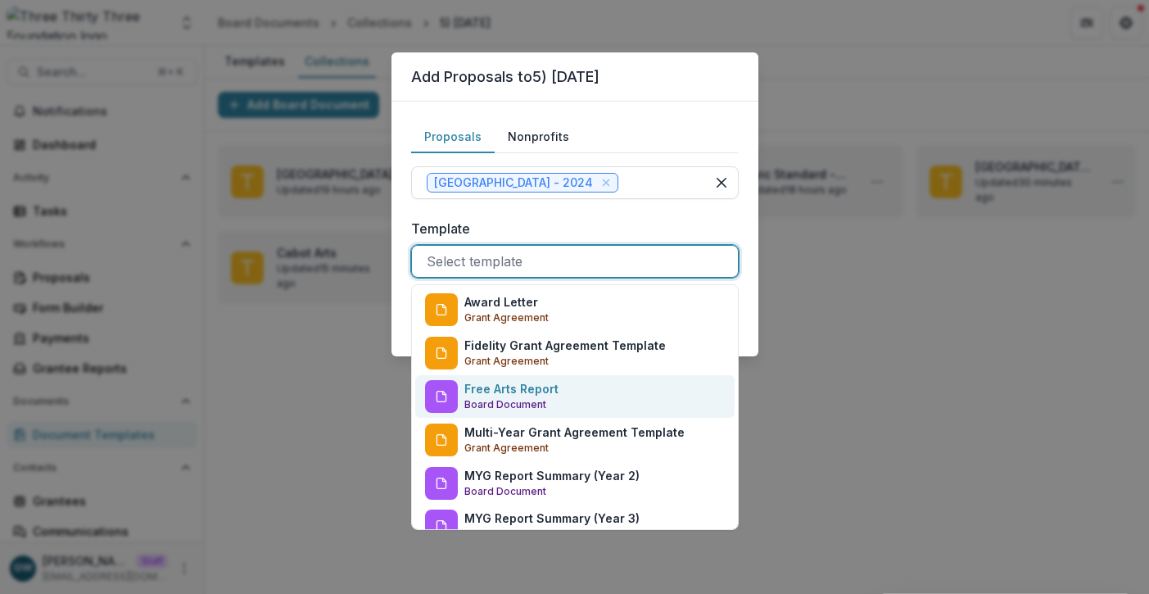
click at [524, 391] on p "Free Arts Report" at bounding box center [512, 388] width 94 height 17
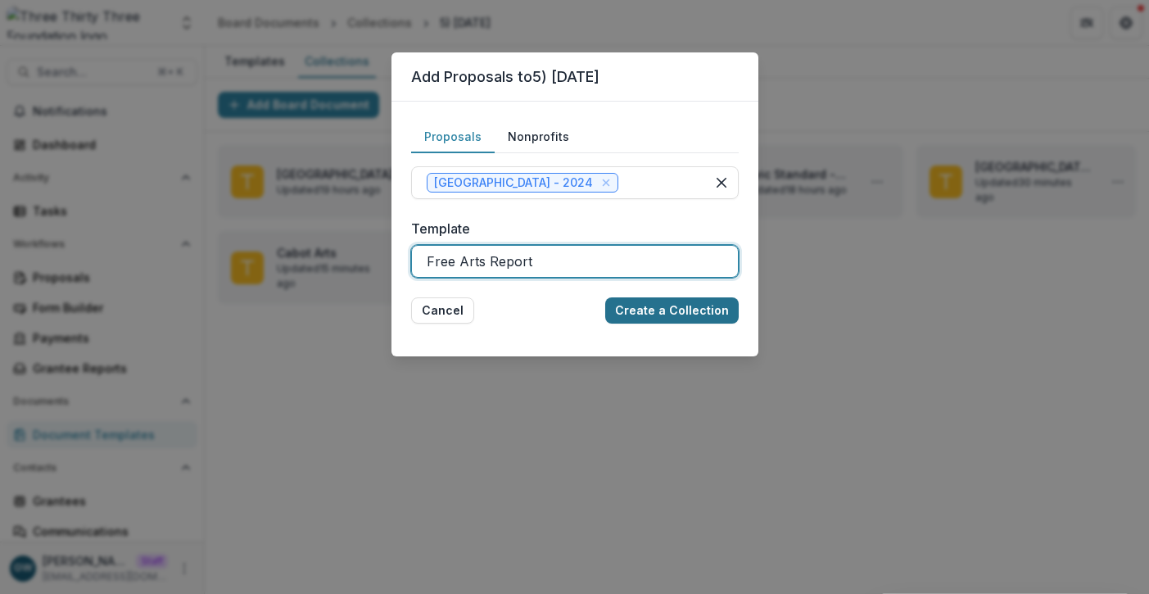
click at [651, 312] on button "Create a Collection" at bounding box center [672, 310] width 134 height 26
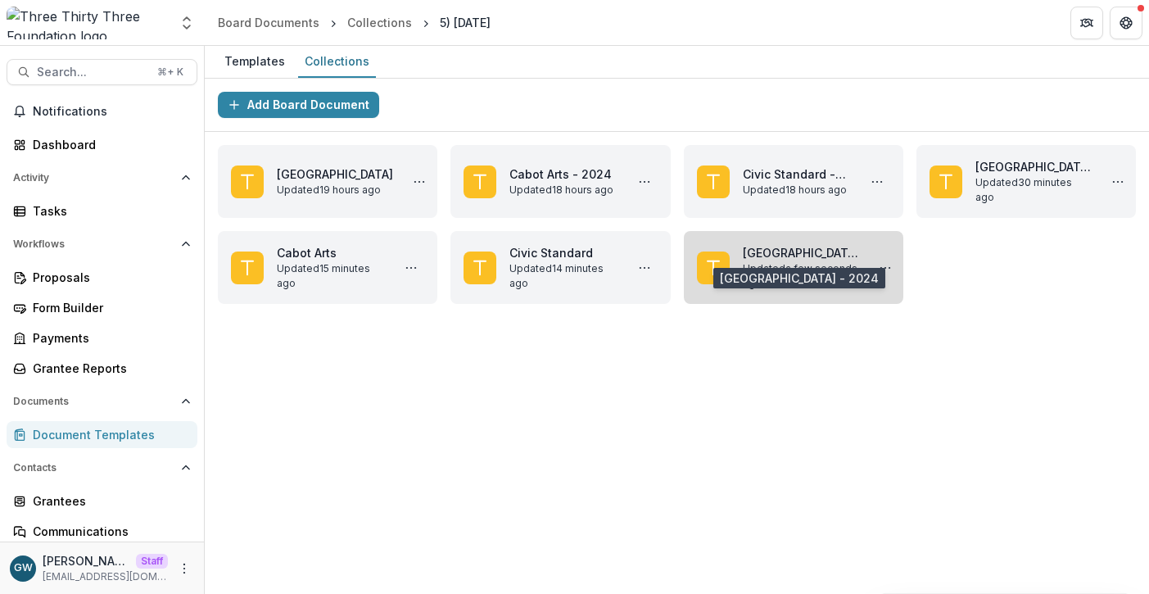
click at [791, 261] on link "Bennington Museum - 2024" at bounding box center [801, 252] width 116 height 17
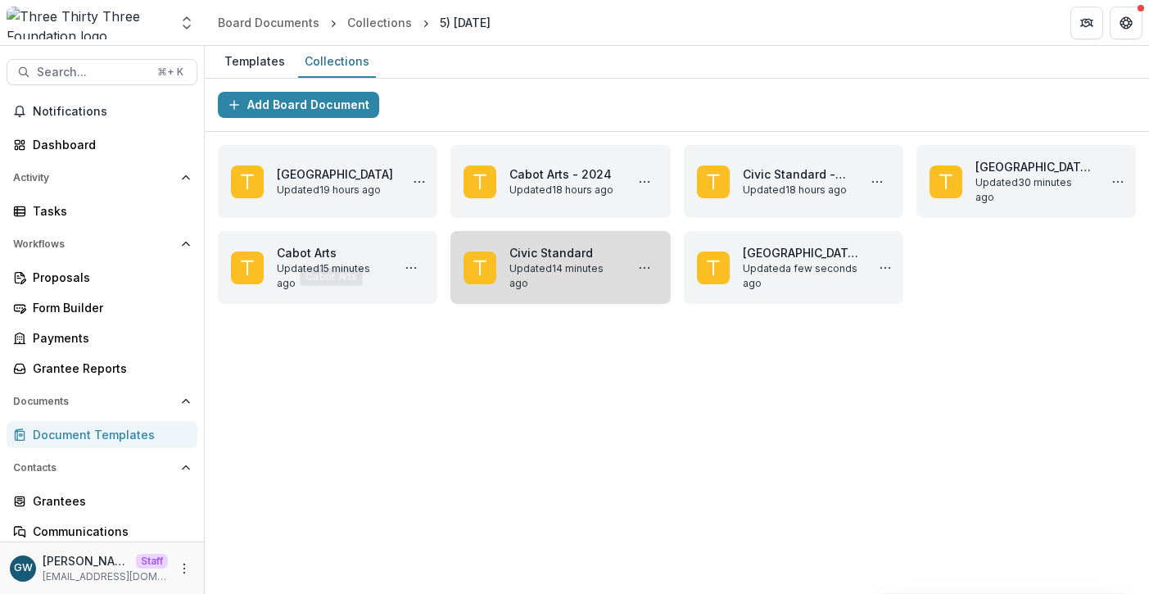
click at [524, 261] on link "Civic Standard" at bounding box center [564, 252] width 108 height 17
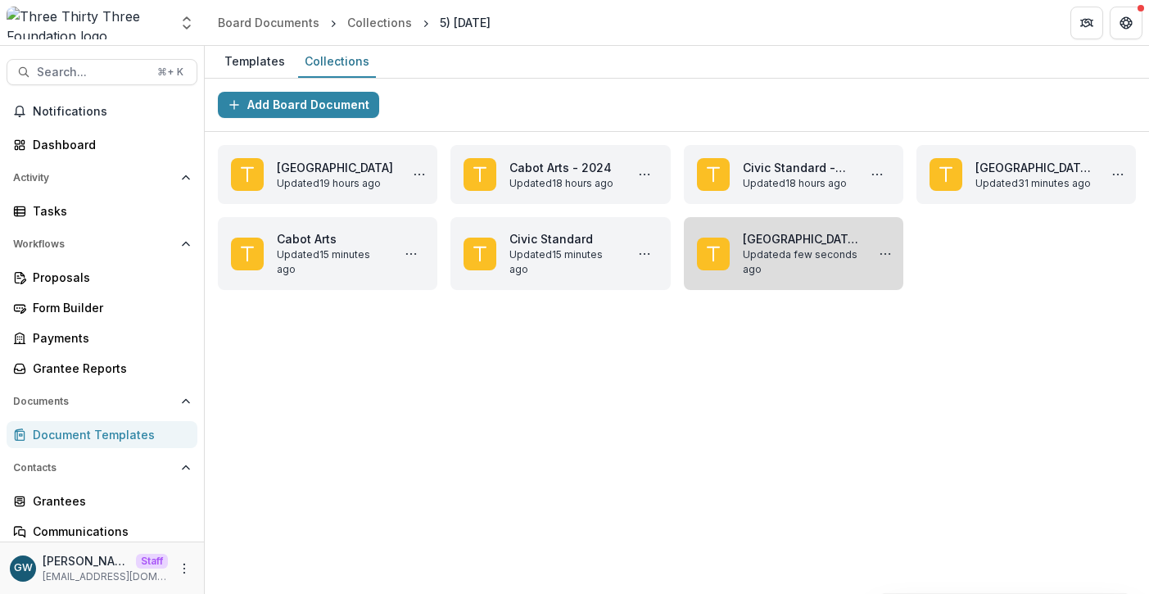
click at [794, 247] on link "Bennington Museum - 2024" at bounding box center [801, 238] width 116 height 17
click at [879, 261] on icon "More Bennington Museum - 2024 Actions" at bounding box center [885, 253] width 13 height 13
click at [903, 303] on button "Delete" at bounding box center [955, 291] width 175 height 27
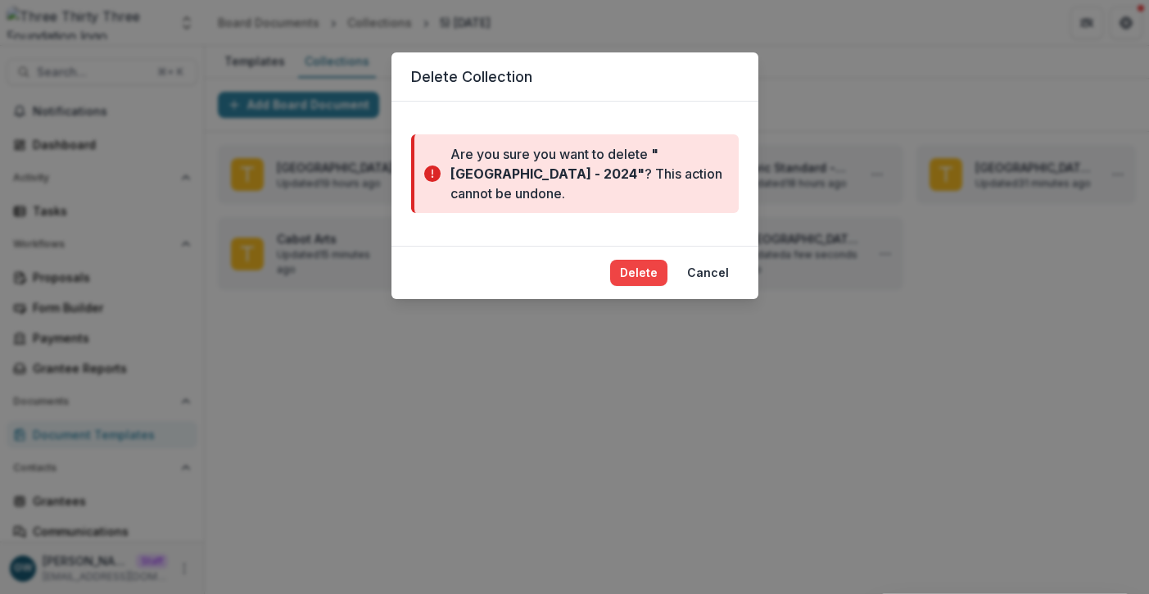
click at [648, 274] on button "Delete" at bounding box center [638, 273] width 57 height 26
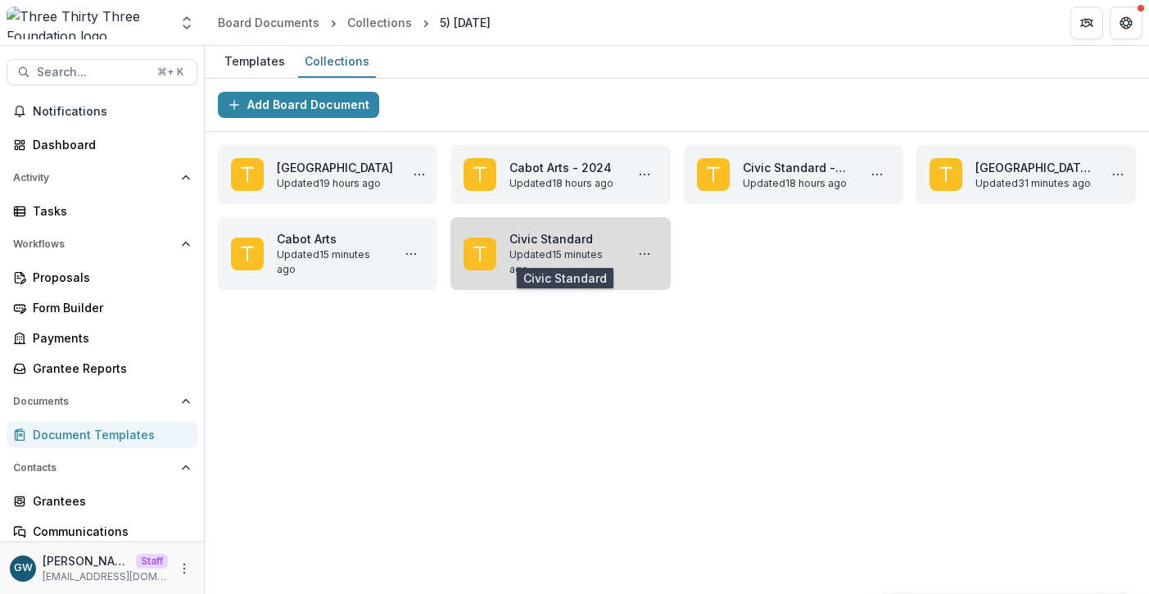
click at [546, 247] on link "Civic Standard" at bounding box center [564, 238] width 108 height 17
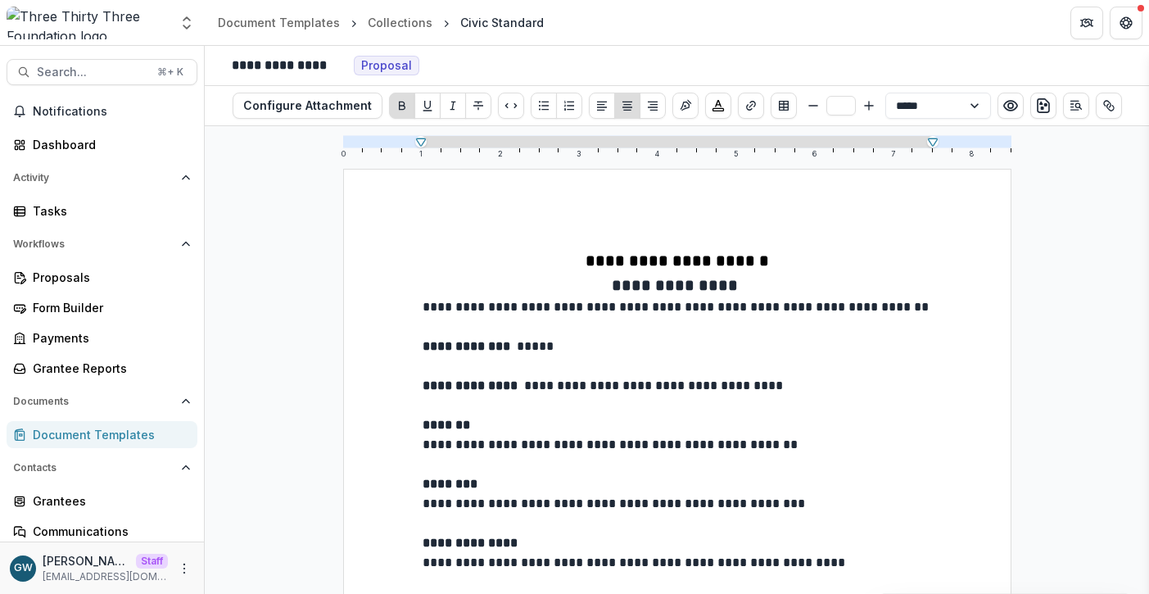
click at [120, 428] on div "Document Templates" at bounding box center [109, 434] width 152 height 17
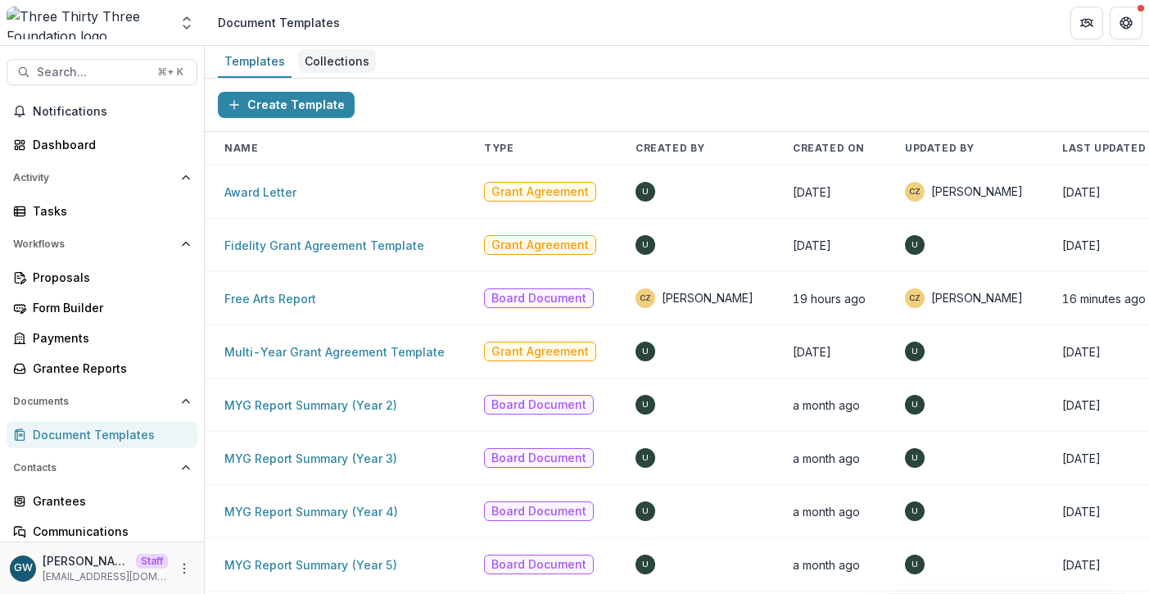
click at [311, 66] on div "Collections" at bounding box center [337, 61] width 78 height 24
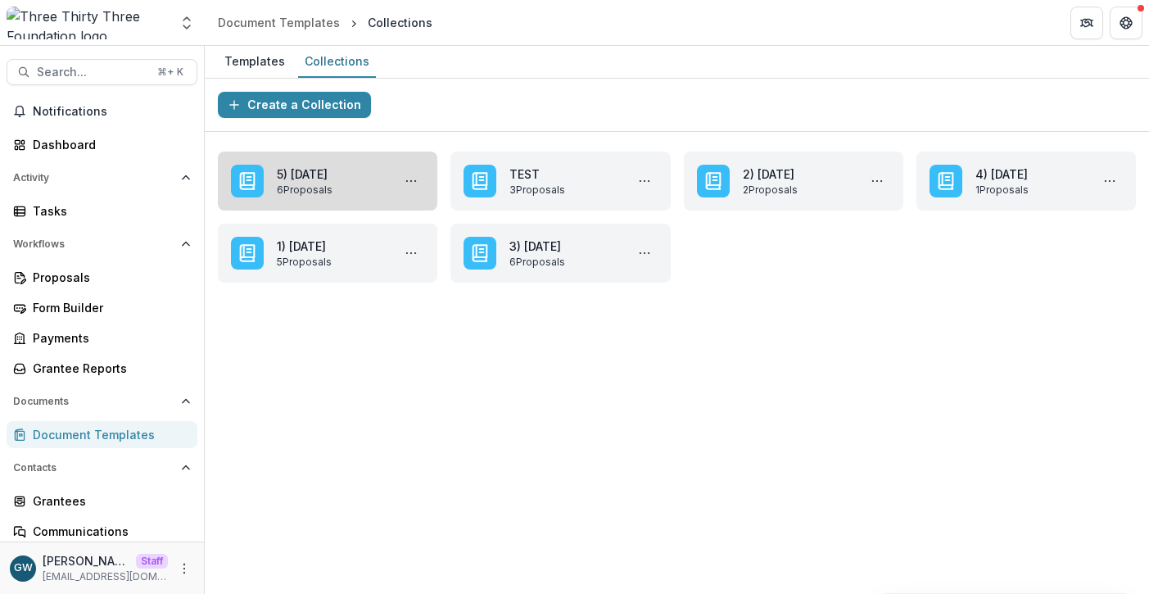
click at [310, 183] on link "5) Oct 10,2025" at bounding box center [331, 173] width 108 height 17
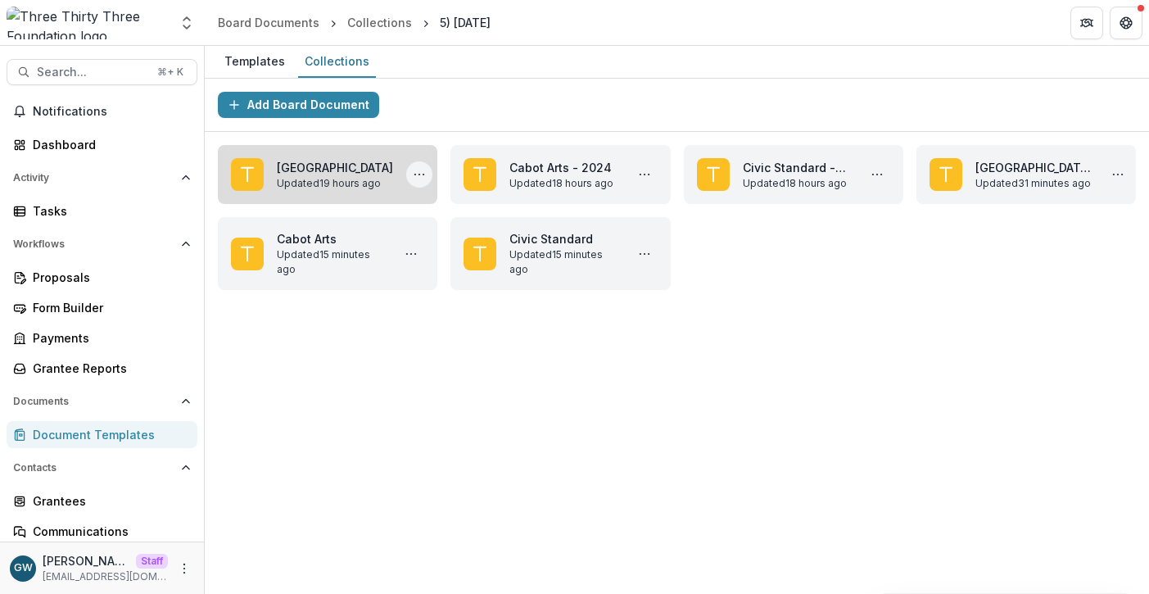
click at [413, 179] on icon "More Bennington Museum Actions" at bounding box center [419, 174] width 13 height 13
click at [428, 216] on button "Delete" at bounding box center [489, 219] width 175 height 27
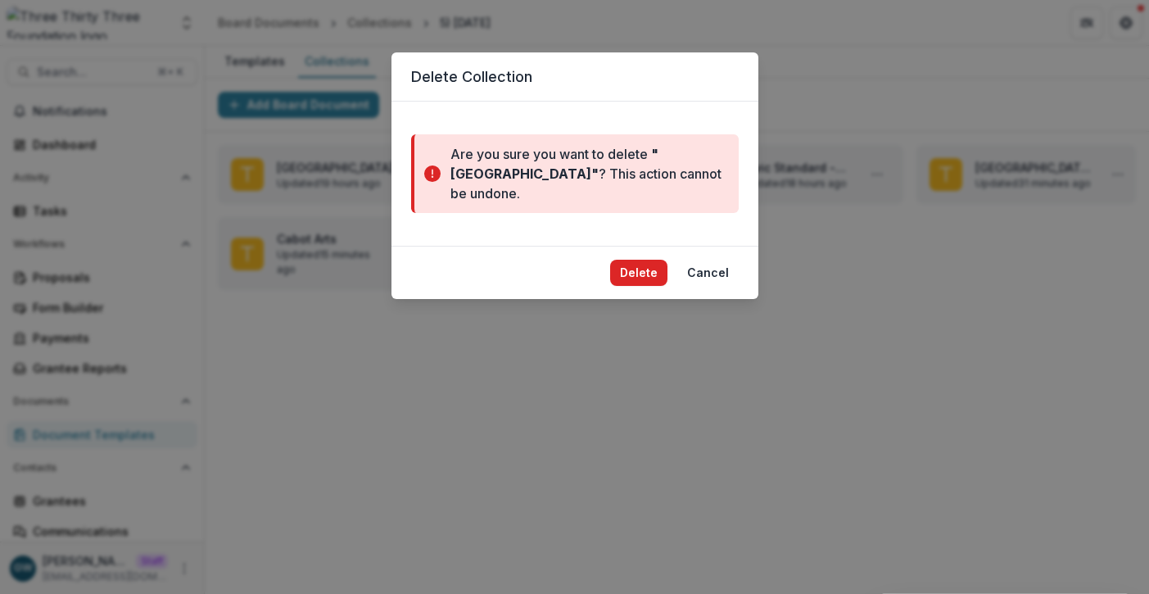
click at [635, 267] on button "Delete" at bounding box center [638, 273] width 57 height 26
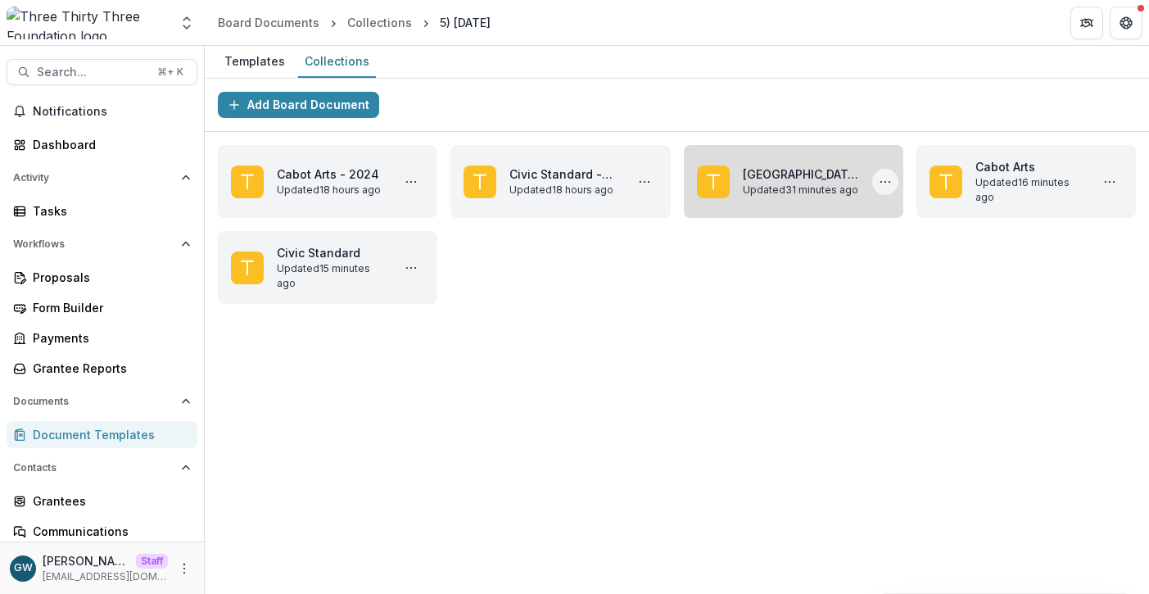
click at [879, 183] on icon "More Bennington Museum - 2024 Actions" at bounding box center [885, 181] width 13 height 13
click at [903, 217] on button "Delete" at bounding box center [955, 219] width 175 height 27
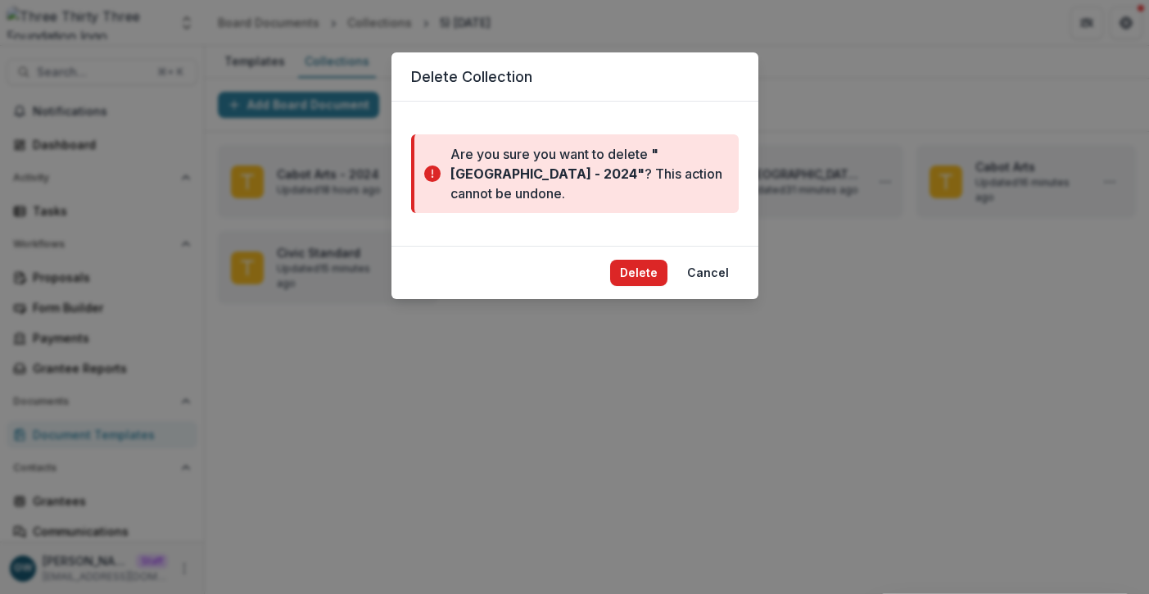
click at [643, 271] on button "Delete" at bounding box center [638, 273] width 57 height 26
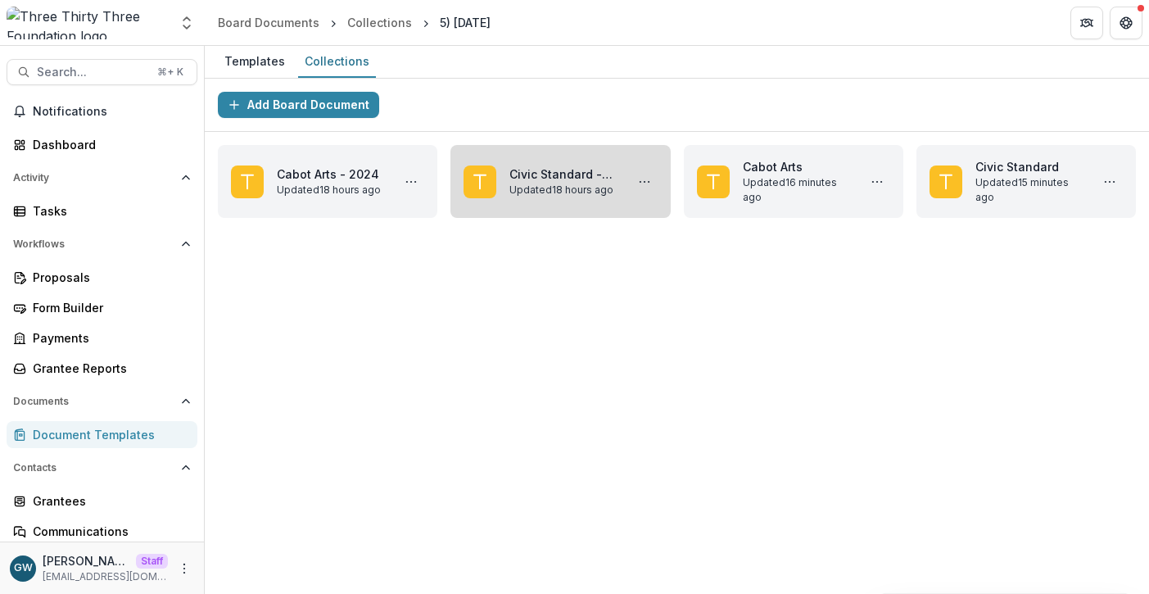
click at [576, 181] on link "Civic Standard - 2024" at bounding box center [564, 173] width 108 height 17
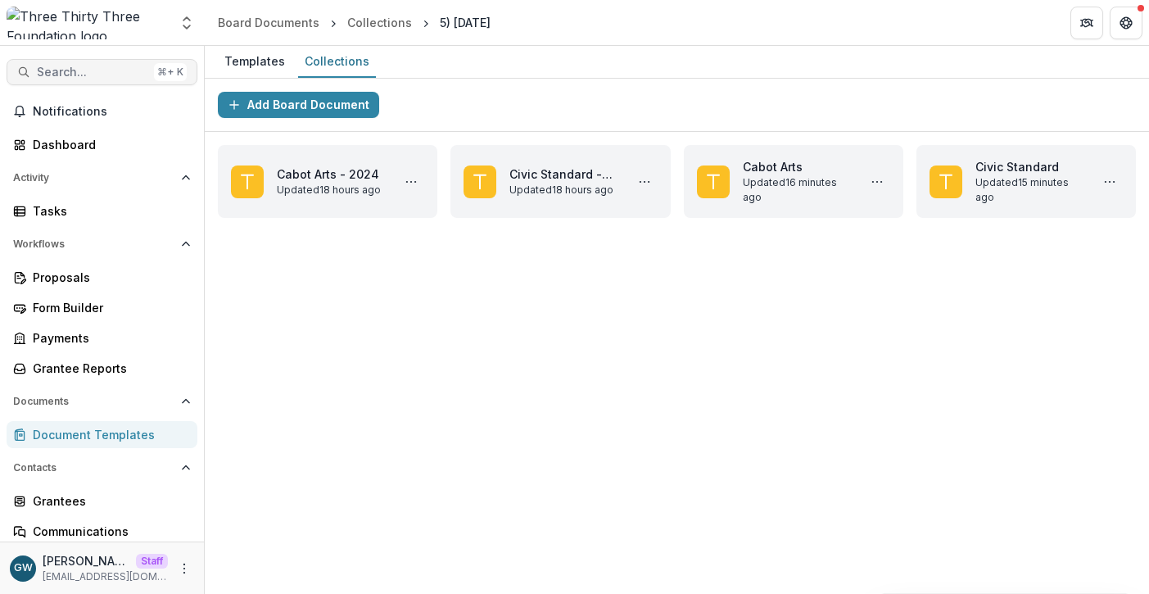
click at [111, 66] on span "Search..." at bounding box center [92, 73] width 111 height 14
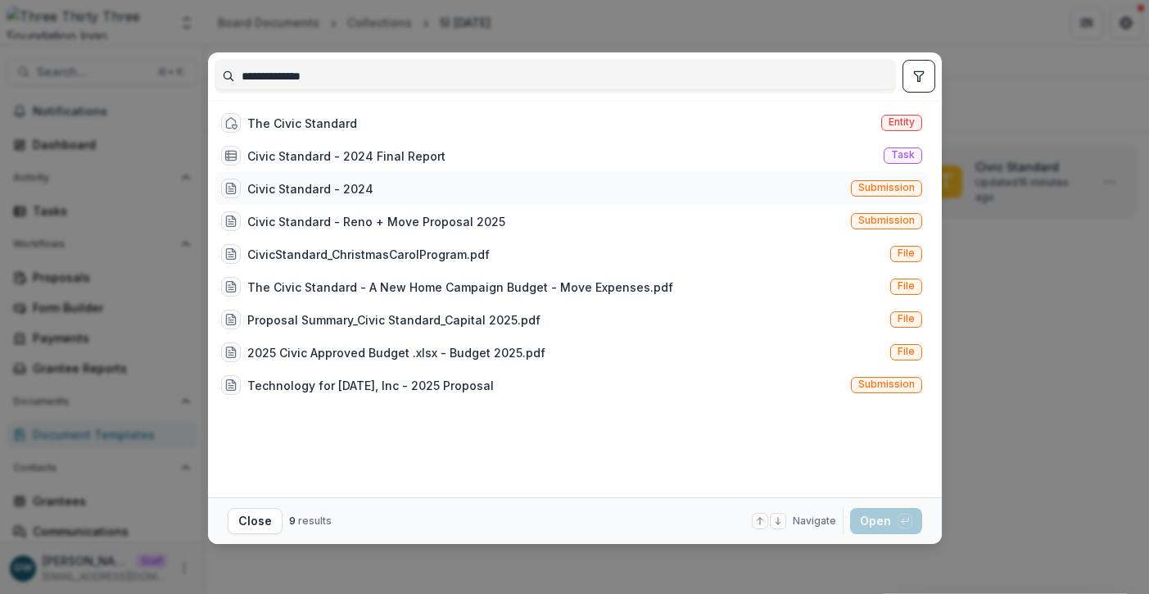
type input "**********"
click at [397, 193] on div "Civic Standard - 2024 Submission" at bounding box center [572, 188] width 714 height 33
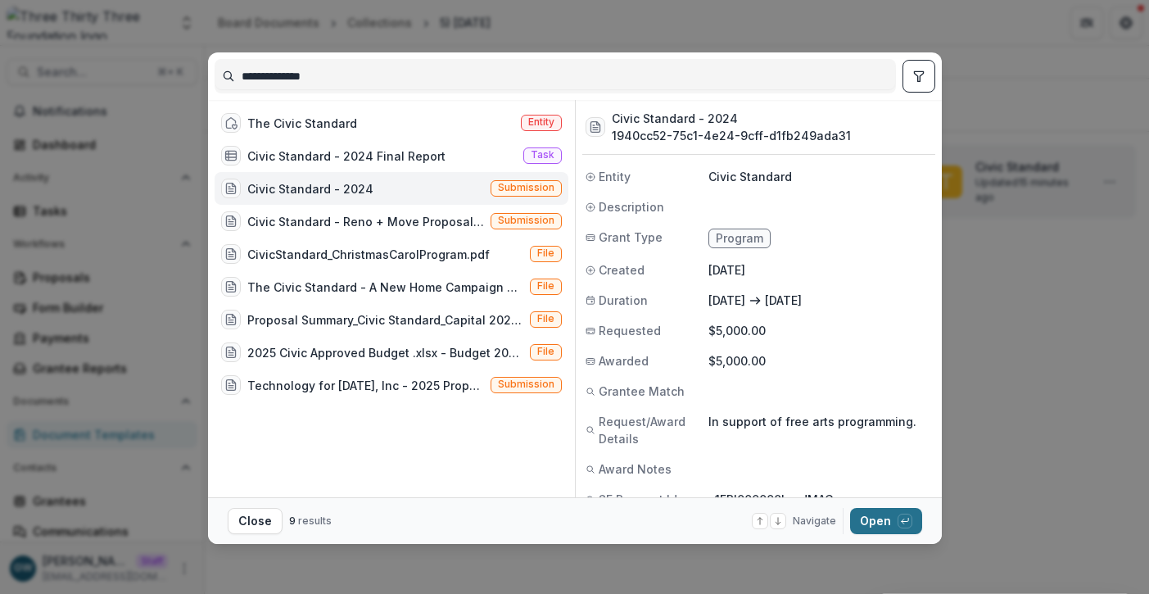
click at [900, 524] on icon "button" at bounding box center [905, 521] width 10 height 10
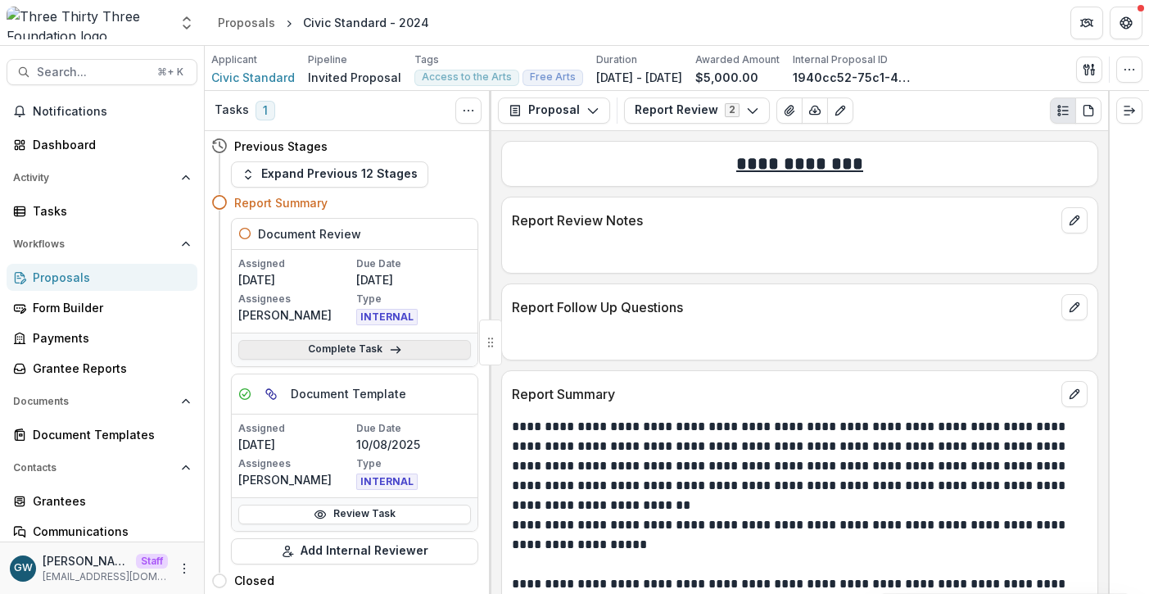
click at [356, 351] on link "Complete Task" at bounding box center [354, 350] width 233 height 20
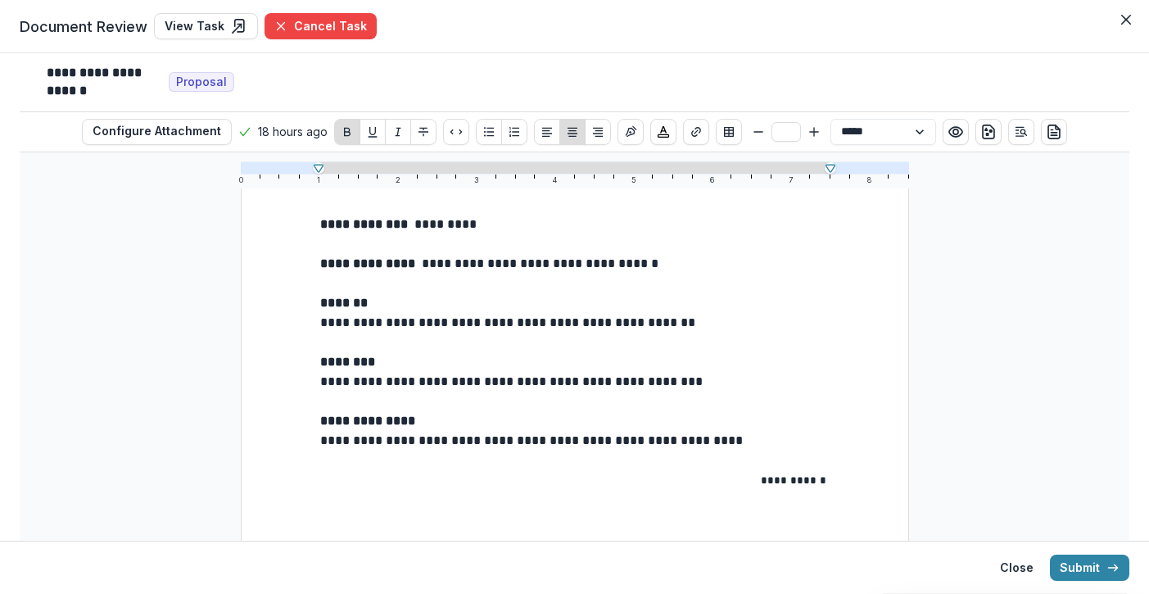
scroll to position [50, 0]
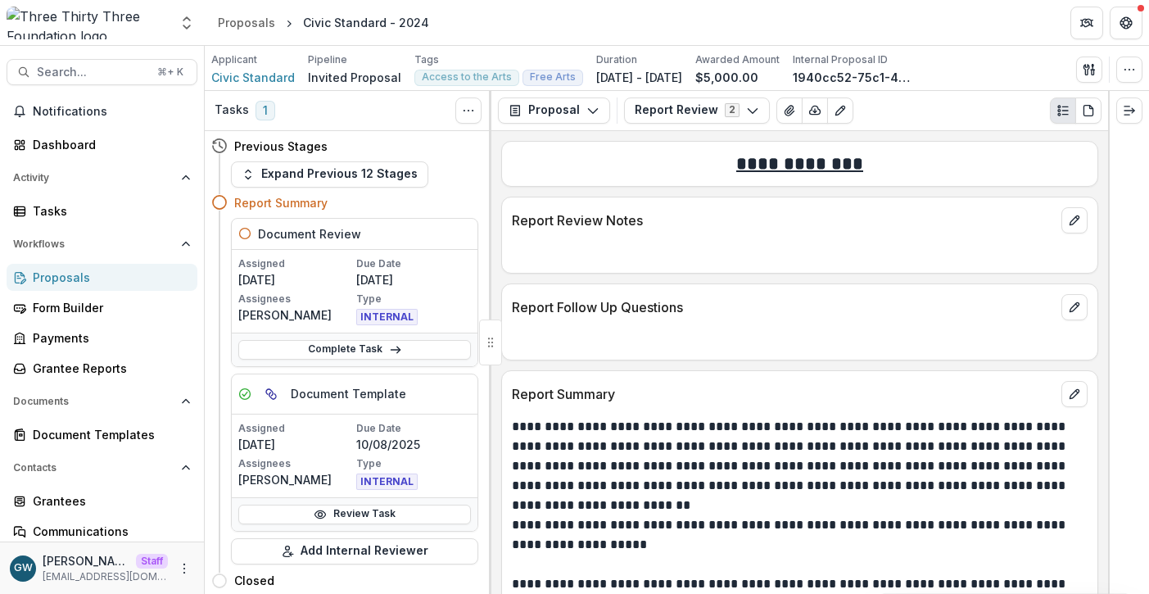
click at [78, 273] on div "Proposals" at bounding box center [109, 277] width 152 height 17
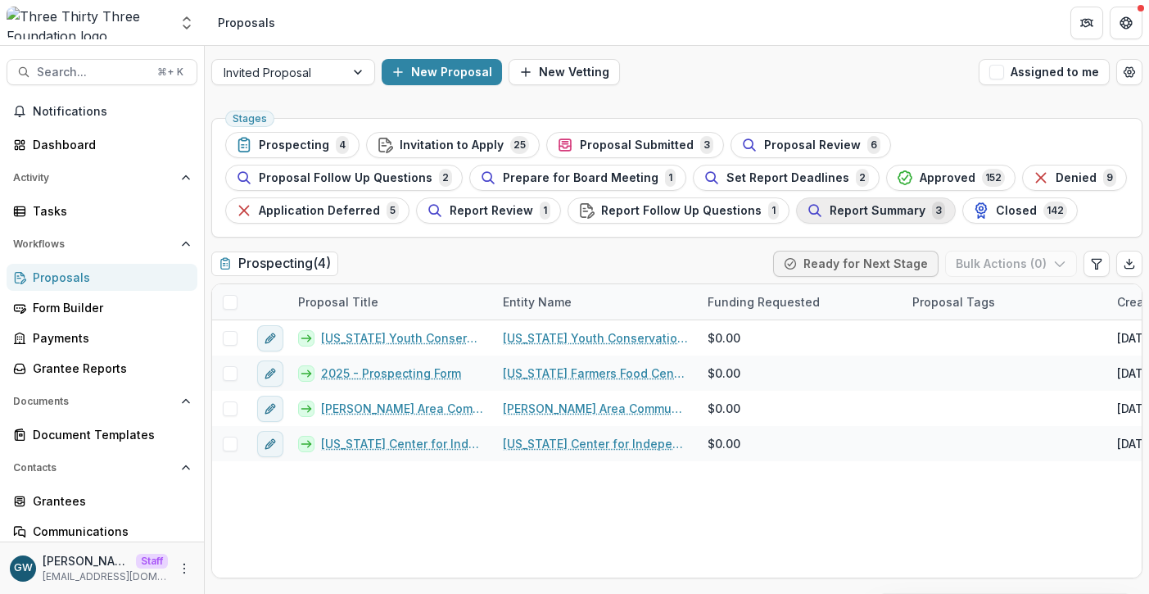
click at [830, 204] on span "Report Summary" at bounding box center [878, 211] width 96 height 14
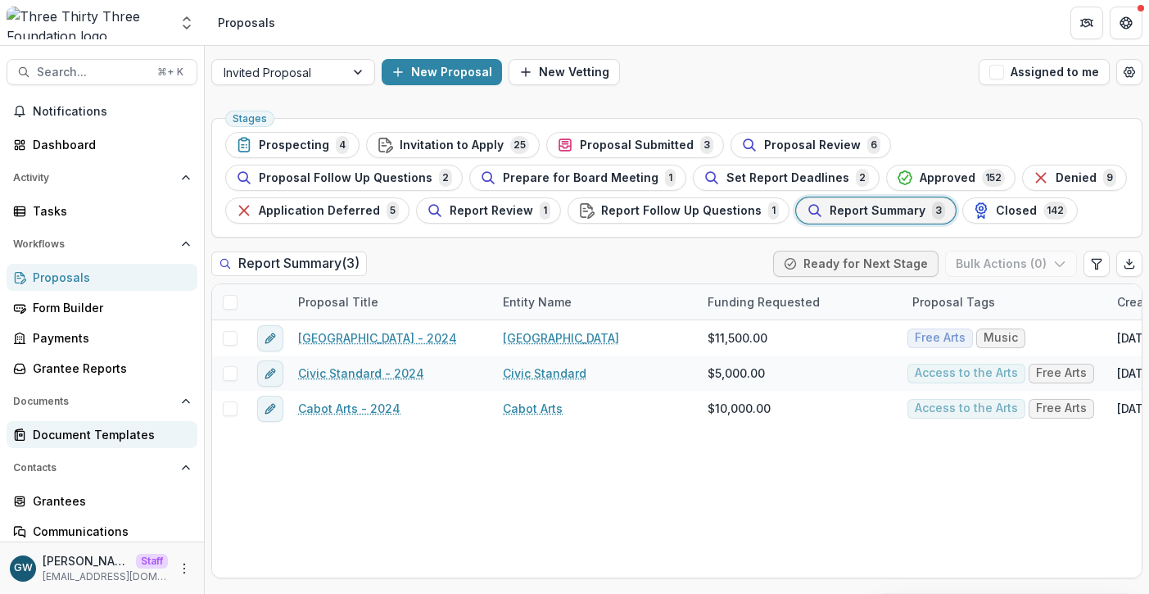
click at [93, 446] on link "Document Templates" at bounding box center [102, 434] width 191 height 27
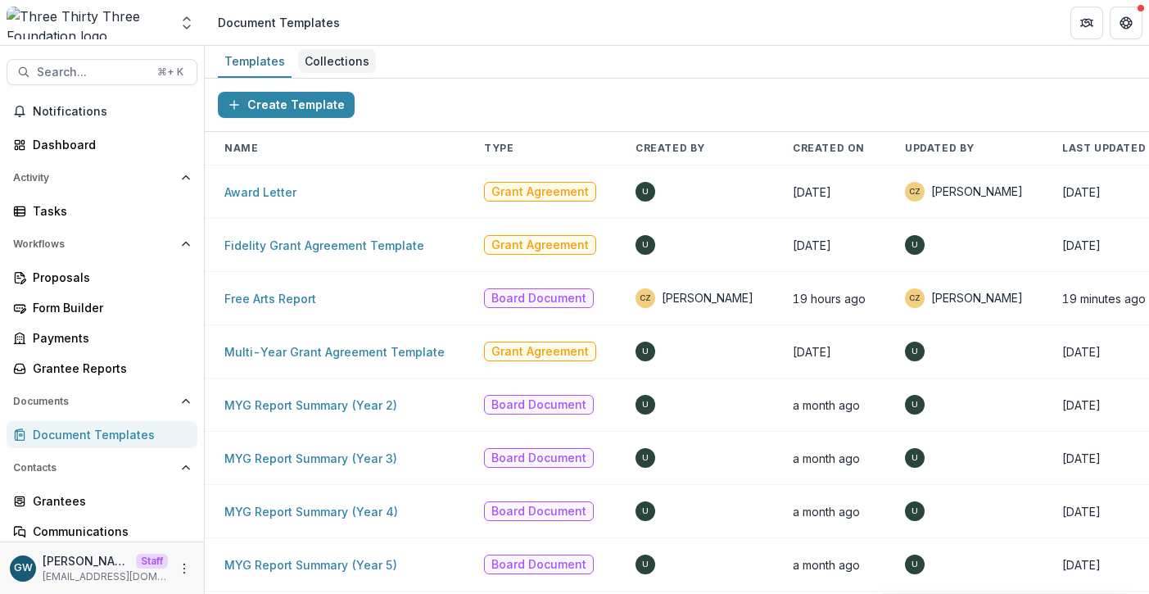
click at [341, 57] on div "Collections" at bounding box center [337, 61] width 78 height 24
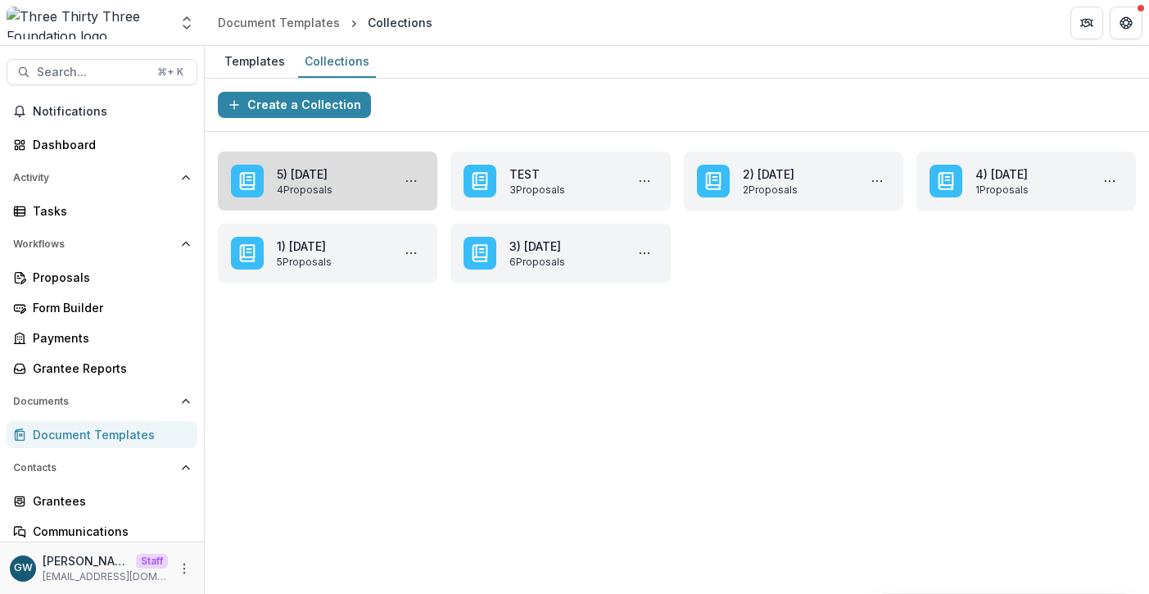
click at [347, 168] on link "5) Oct 10,2025" at bounding box center [331, 173] width 108 height 17
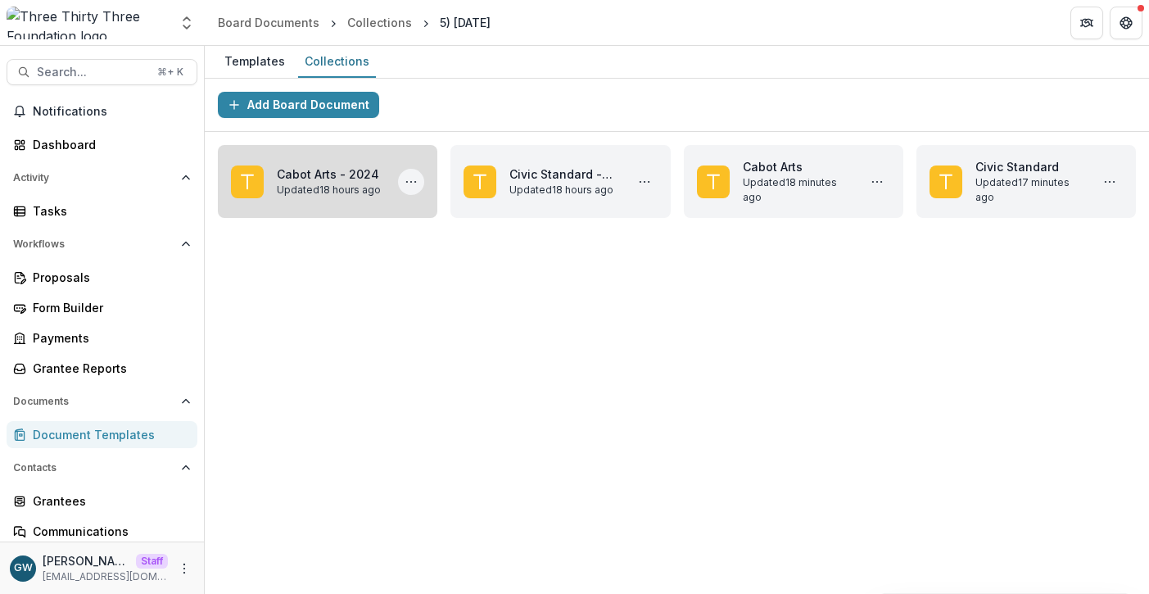
click at [412, 181] on icon "More Cabot Arts - 2024 Actions" at bounding box center [411, 181] width 13 height 13
click at [431, 217] on button "Delete" at bounding box center [489, 219] width 175 height 27
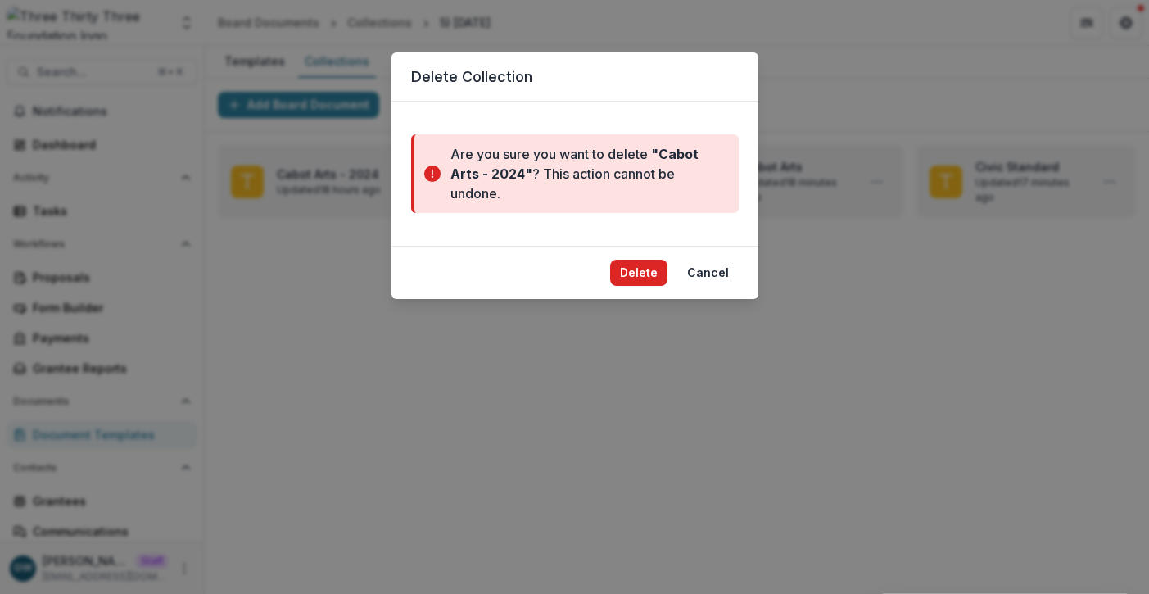
click at [636, 267] on button "Delete" at bounding box center [638, 273] width 57 height 26
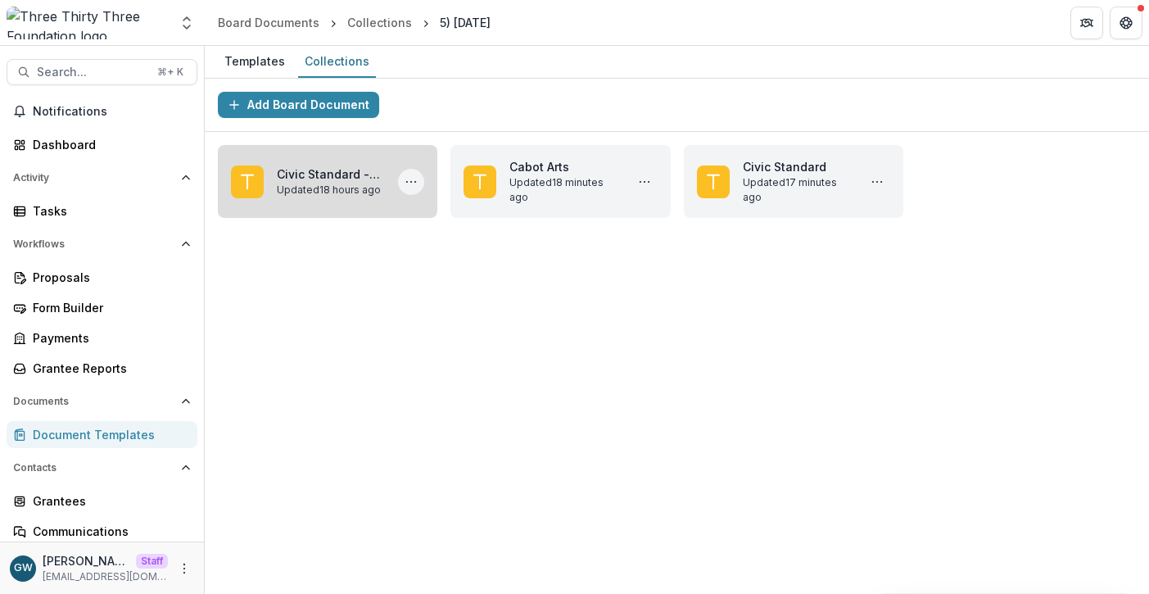
click at [417, 179] on icon "More Civic Standard - 2024 Actions" at bounding box center [411, 181] width 13 height 13
click at [451, 209] on button "Delete" at bounding box center [489, 219] width 175 height 27
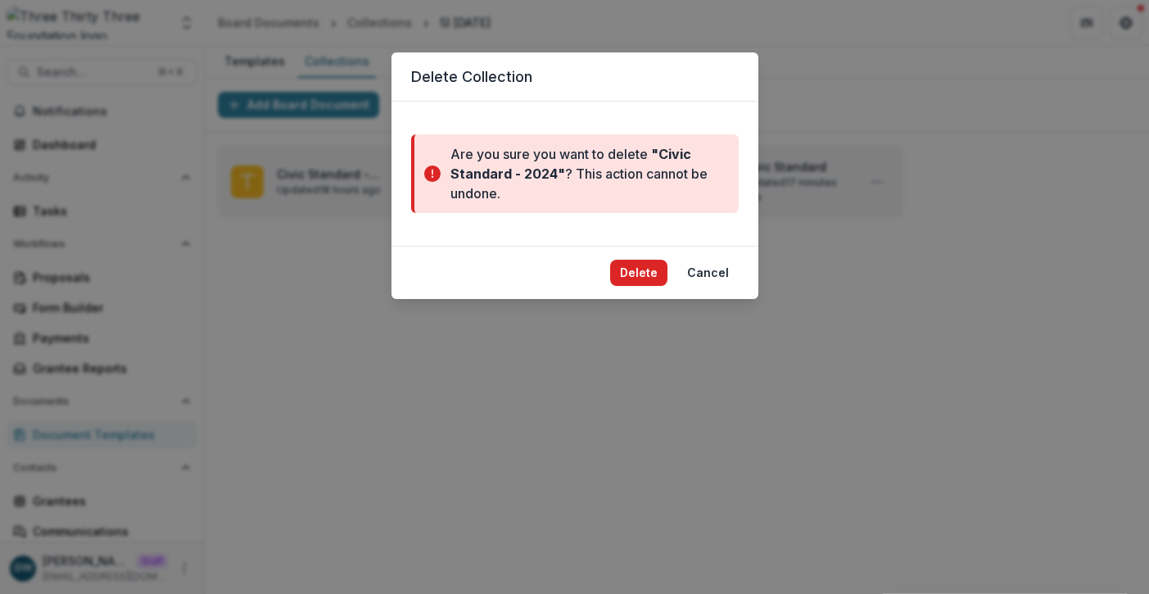
click at [638, 267] on button "Delete" at bounding box center [638, 273] width 57 height 26
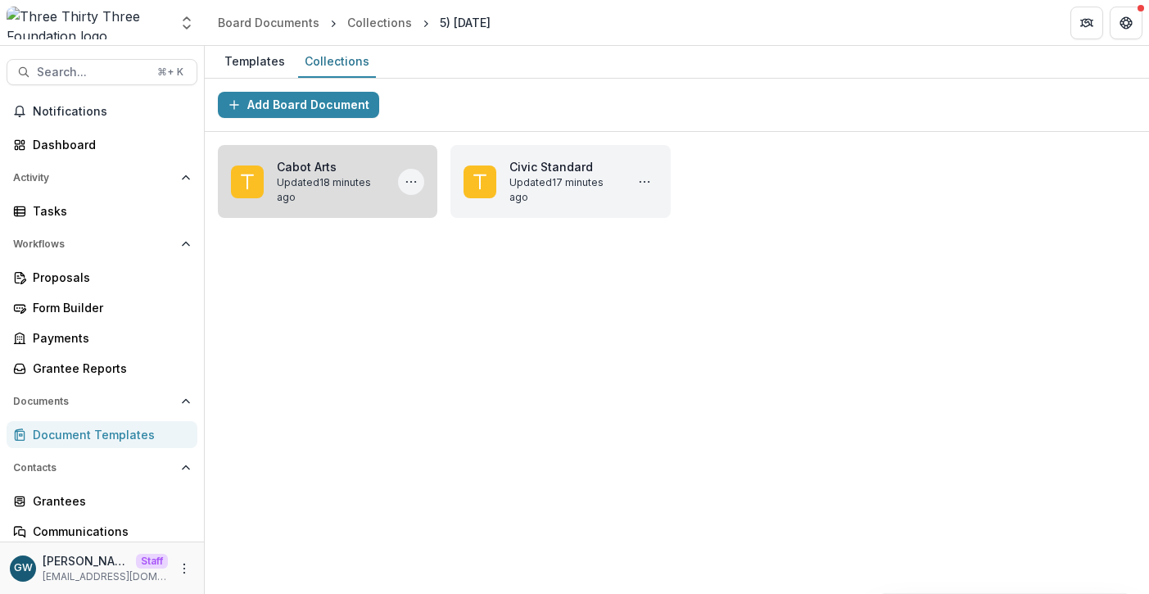
click at [419, 176] on button "More Cabot Arts Actions" at bounding box center [411, 182] width 26 height 26
click at [447, 220] on button "Delete" at bounding box center [489, 219] width 175 height 27
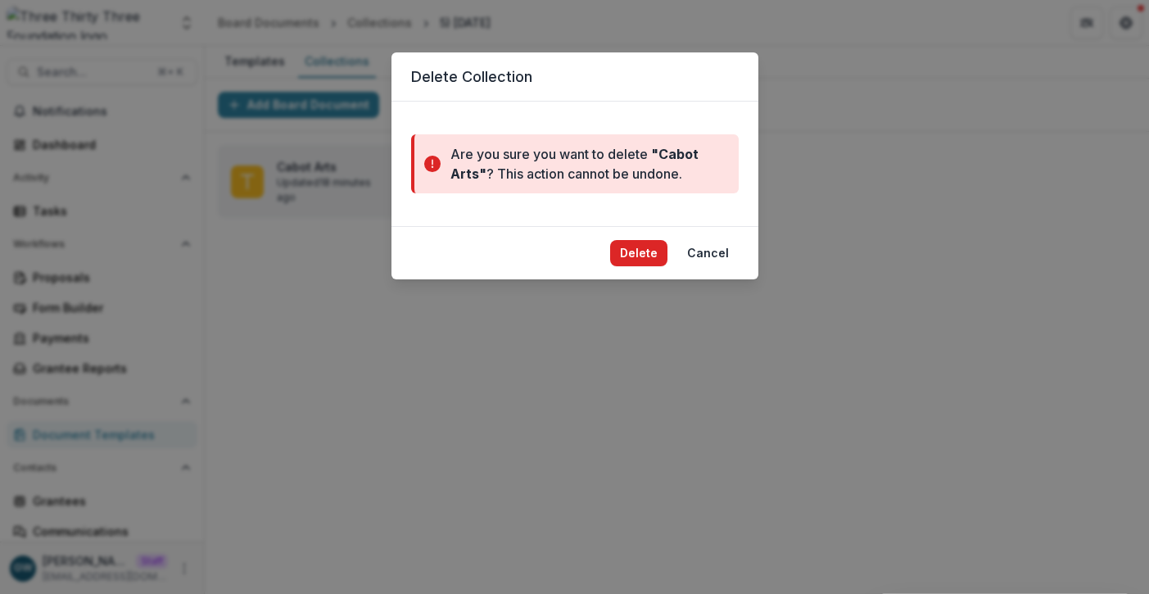
click at [643, 252] on button "Delete" at bounding box center [638, 253] width 57 height 26
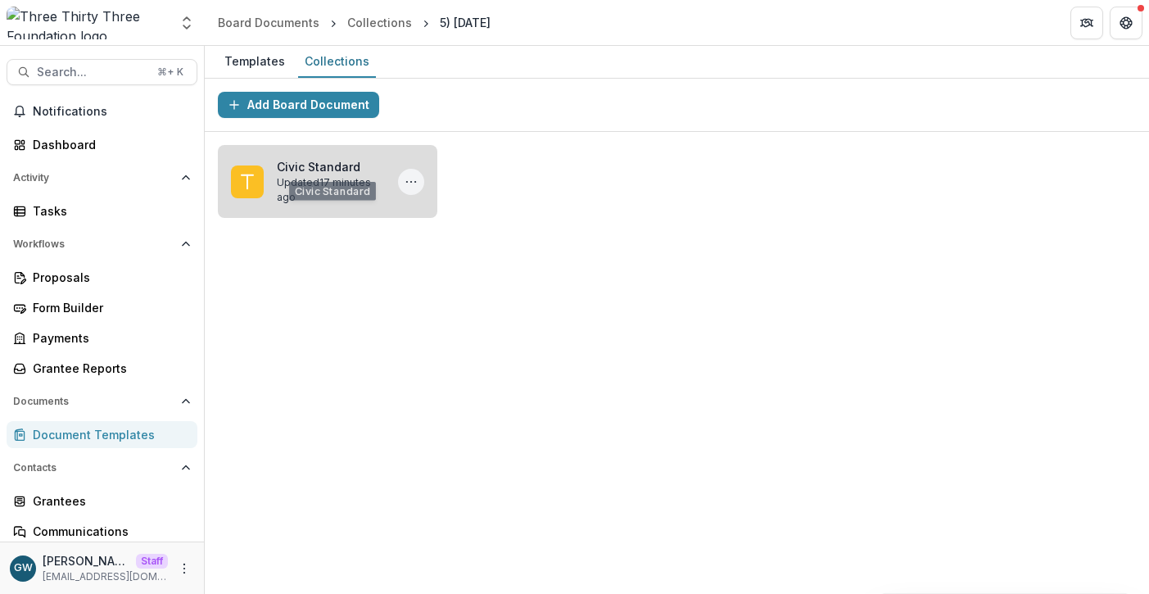
click at [402, 181] on button "More Civic Standard Actions" at bounding box center [411, 182] width 26 height 26
click at [454, 222] on button "Delete" at bounding box center [489, 219] width 175 height 27
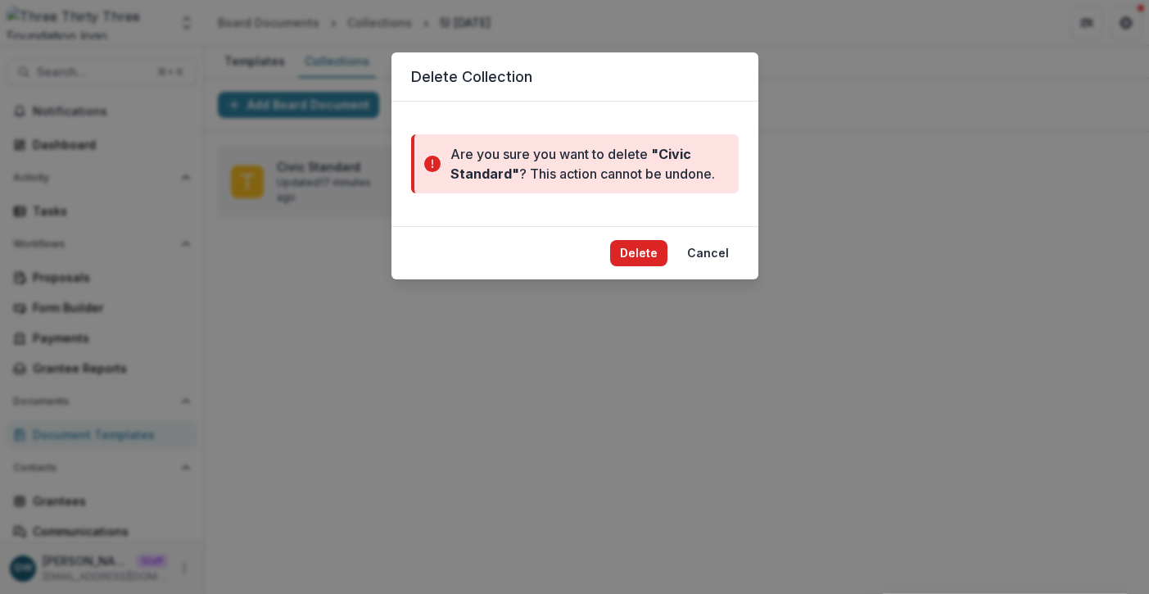
click at [636, 247] on button "Delete" at bounding box center [638, 253] width 57 height 26
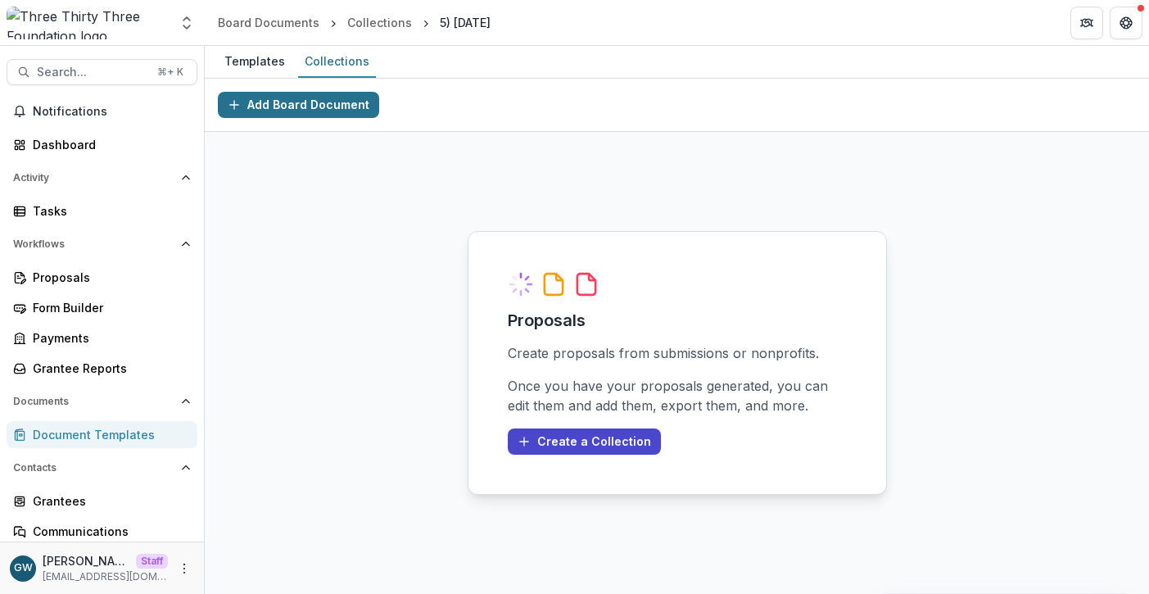
click at [312, 107] on button "Add Board Document" at bounding box center [298, 105] width 161 height 26
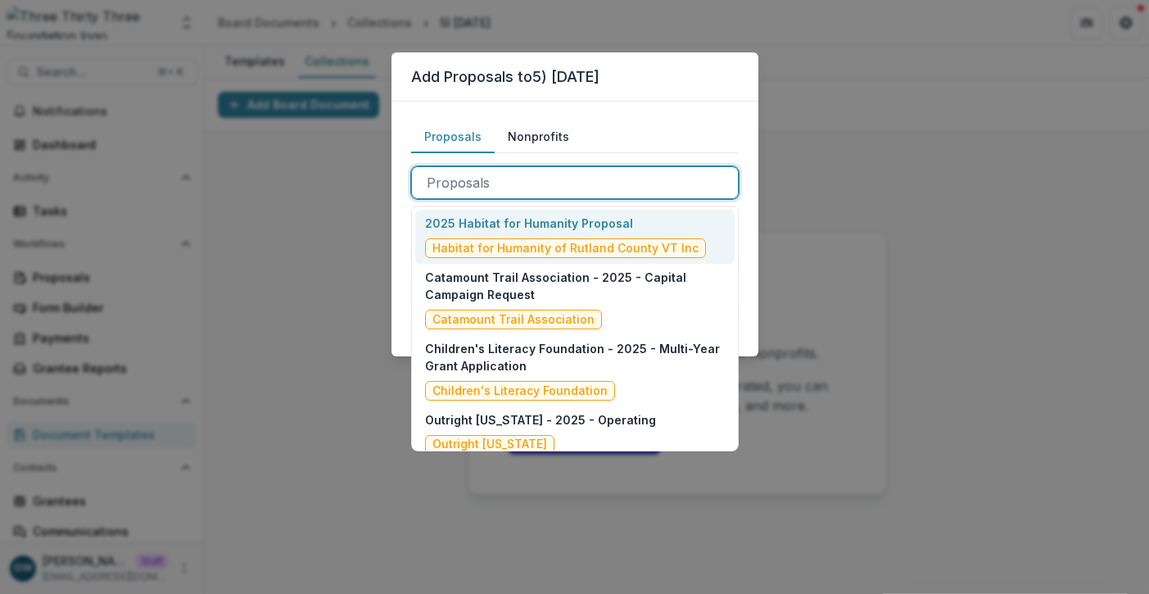
click at [535, 185] on div at bounding box center [575, 182] width 297 height 23
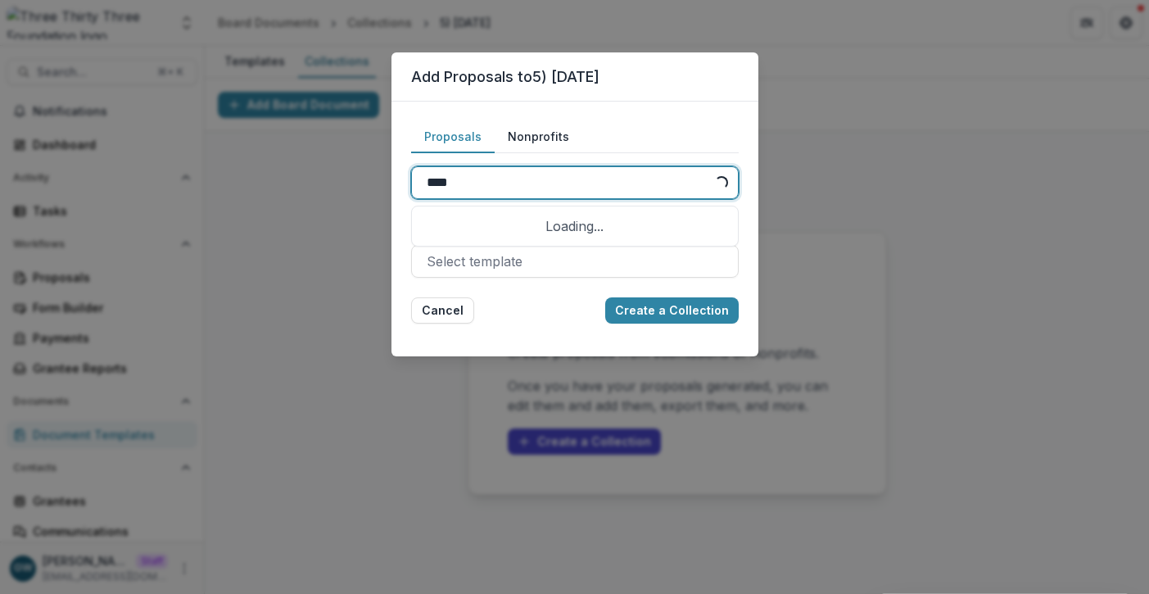
type input "*****"
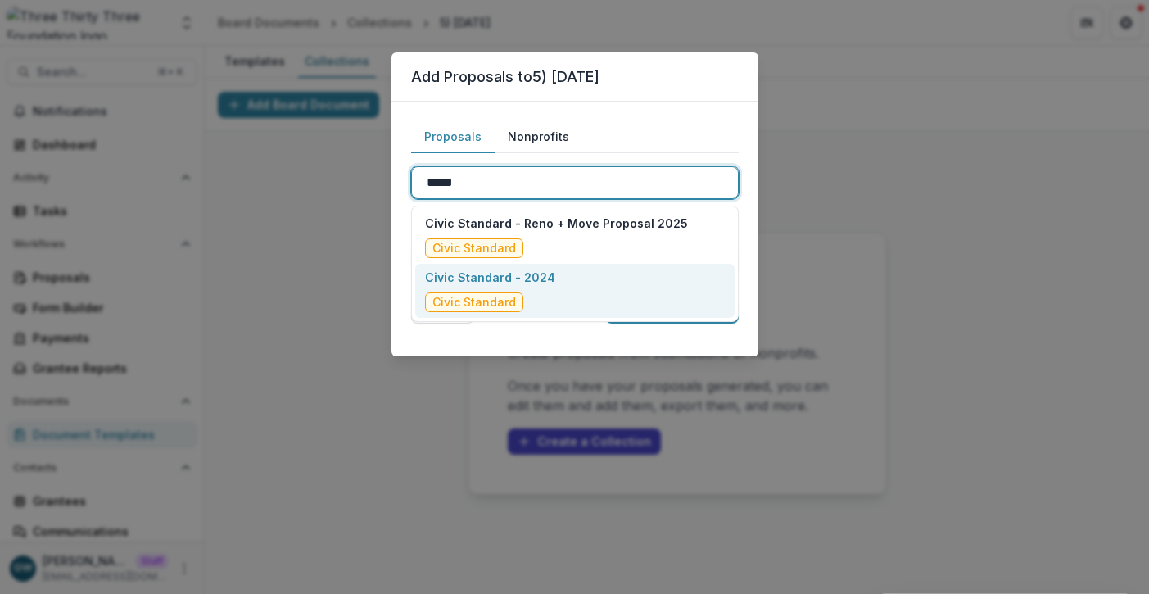
click at [571, 279] on div "Civic Standard - 2024 Civic Standard" at bounding box center [575, 291] width 320 height 54
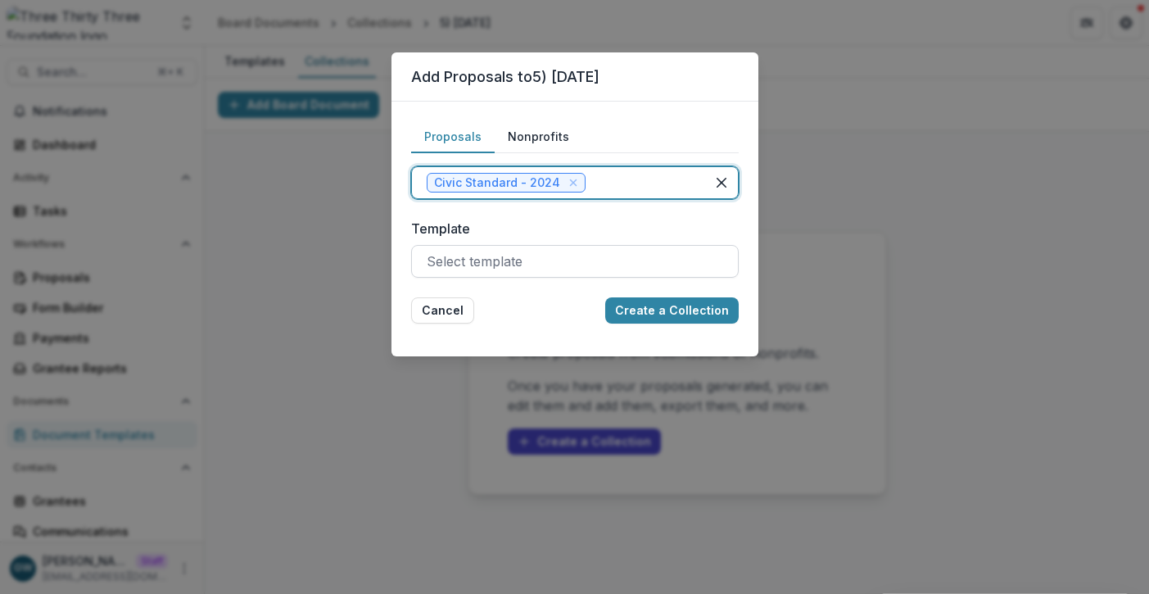
click at [499, 268] on div at bounding box center [575, 261] width 297 height 23
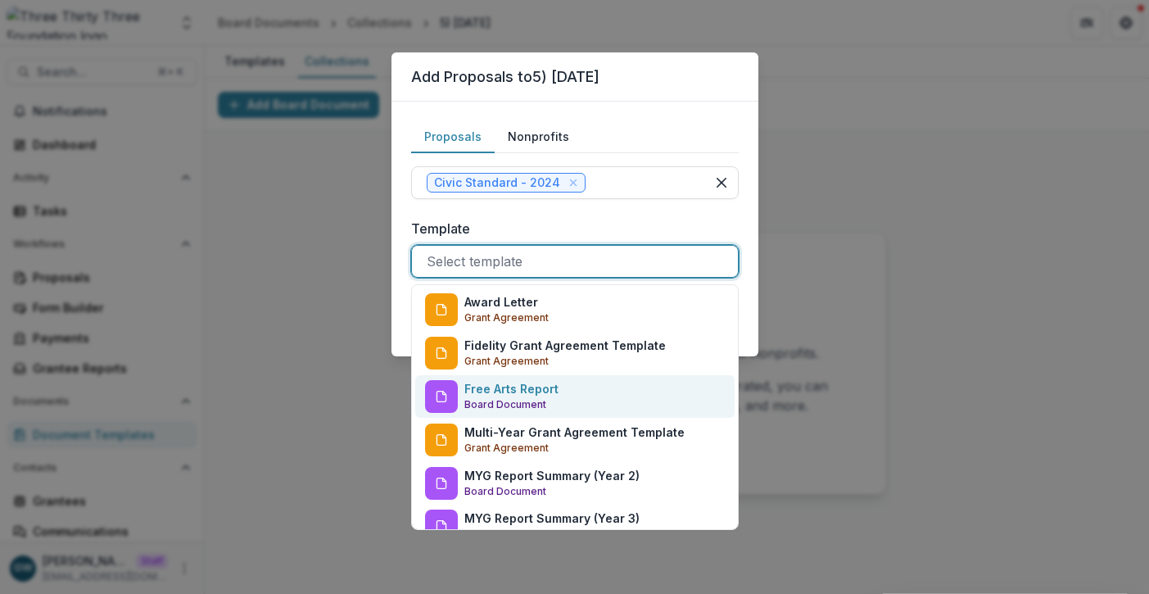
click at [520, 394] on p "Free Arts Report" at bounding box center [512, 388] width 94 height 17
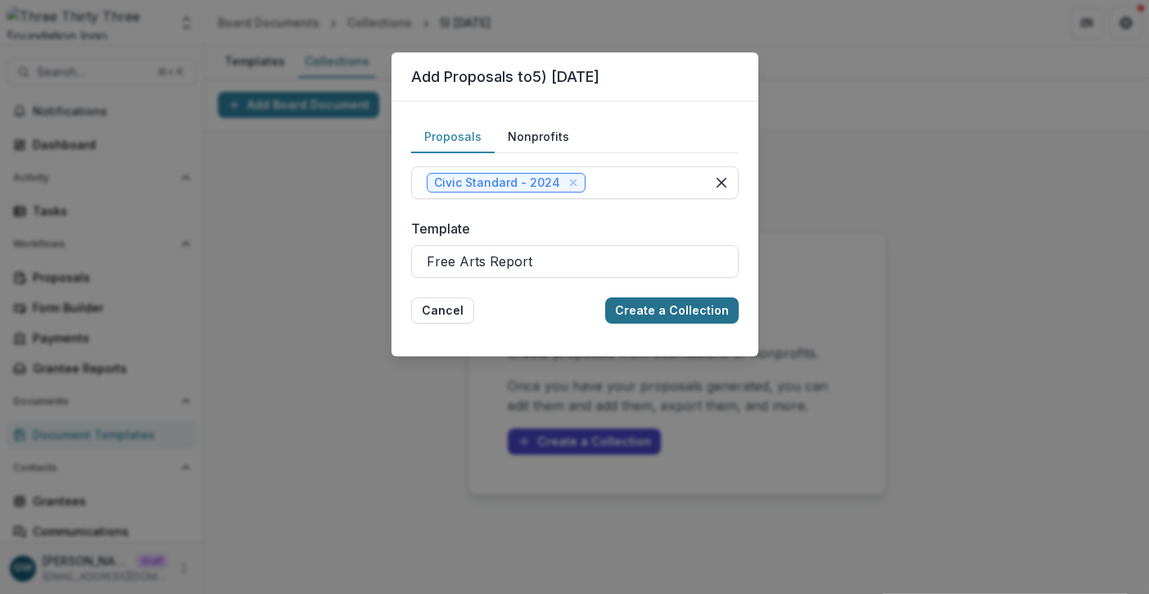
click at [684, 309] on button "Create a Collection" at bounding box center [672, 310] width 134 height 26
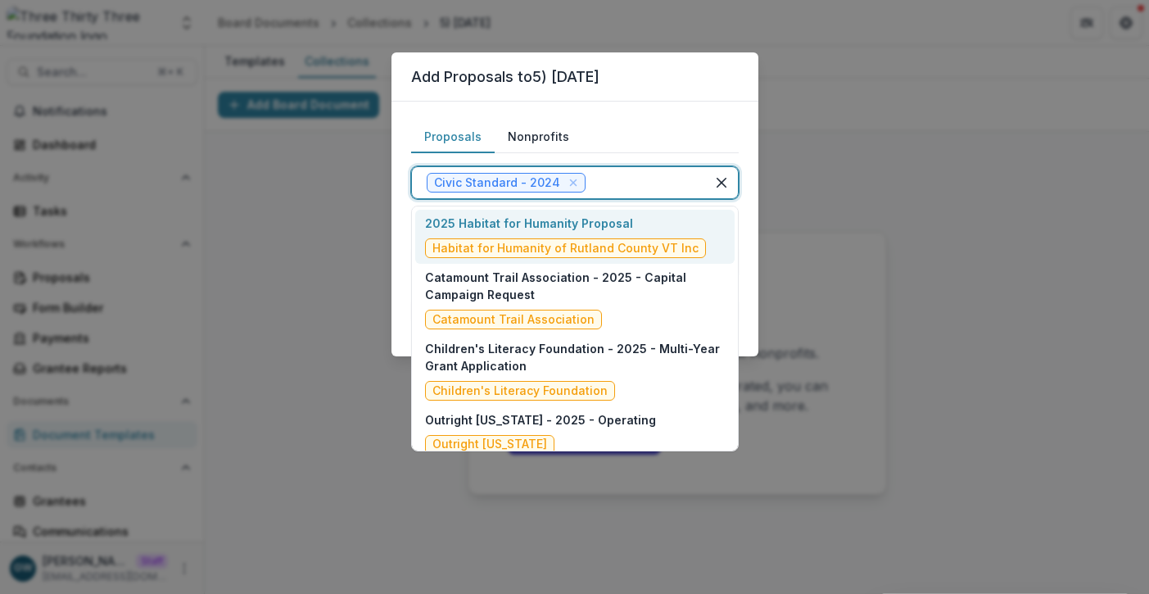
click at [625, 180] on div at bounding box center [640, 182] width 102 height 23
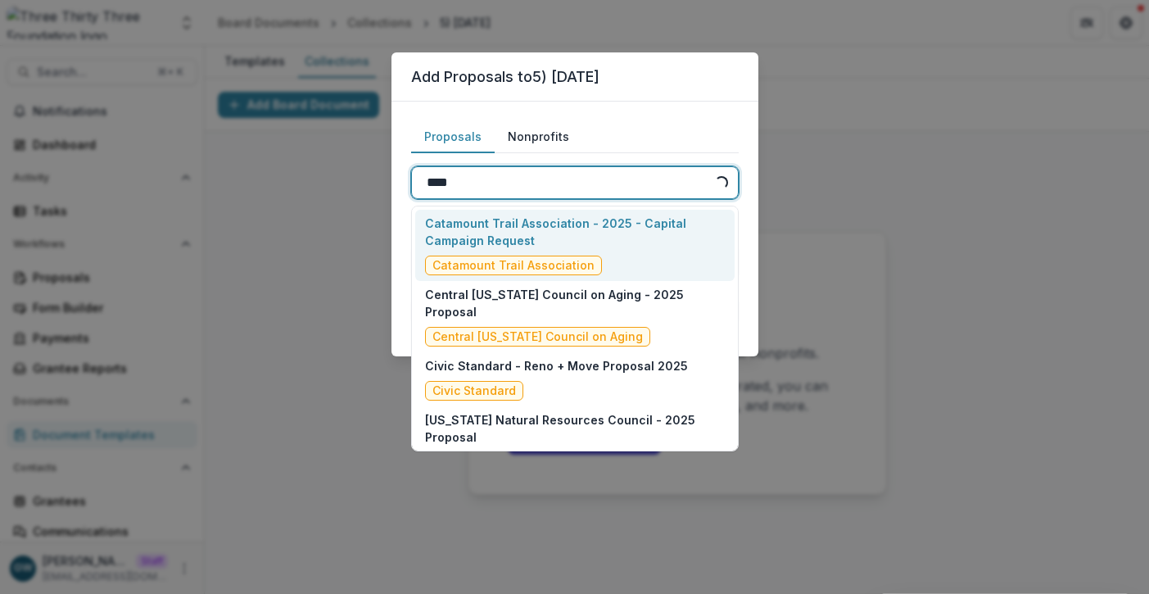
type input "*****"
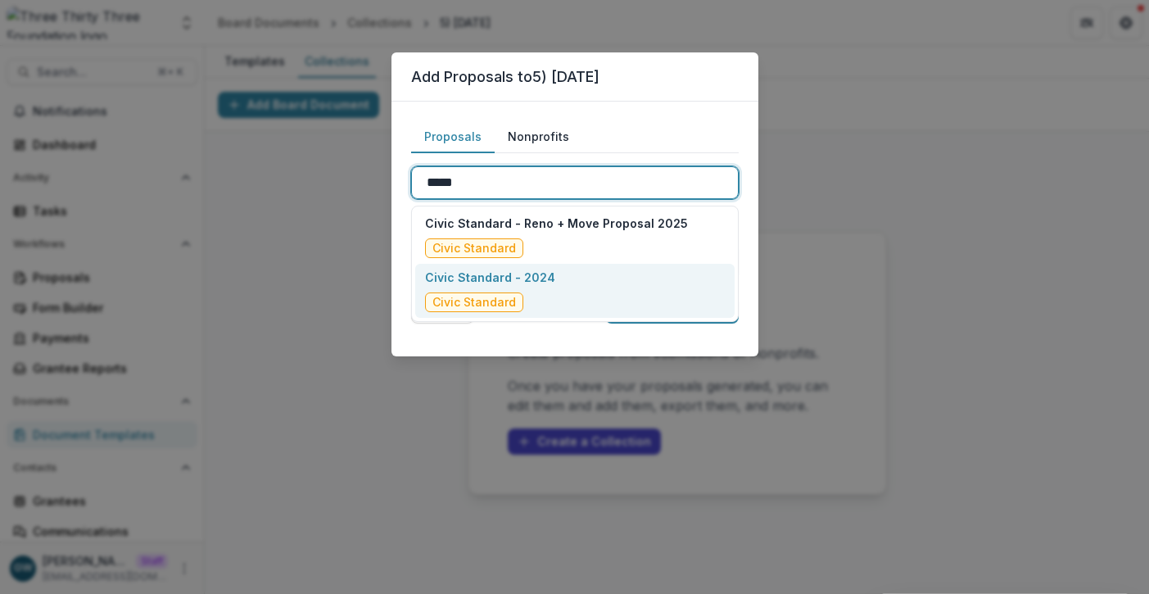
click at [572, 297] on div "Civic Standard - 2024 Civic Standard" at bounding box center [575, 291] width 320 height 54
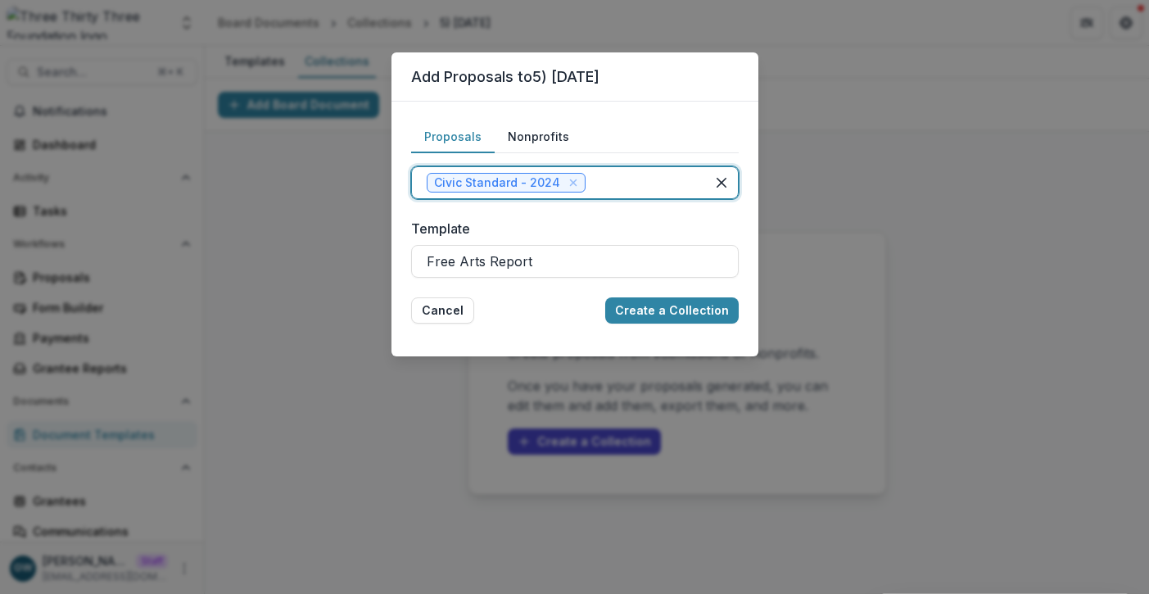
click at [642, 221] on label "Template" at bounding box center [570, 229] width 318 height 20
click at [431, 252] on input "Template" at bounding box center [429, 262] width 4 height 20
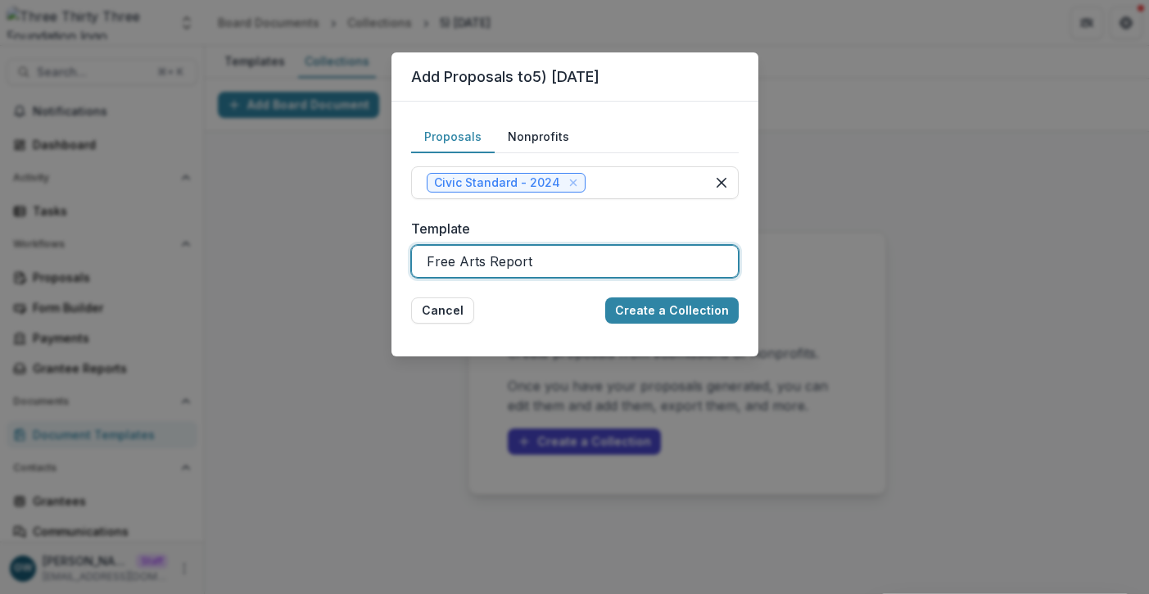
click at [554, 296] on form "Proposals Nonprofits Civic Standard - 2024 Nonprofits Template option Free Arts…" at bounding box center [575, 222] width 328 height 202
click at [551, 134] on button "Nonprofits" at bounding box center [539, 137] width 88 height 32
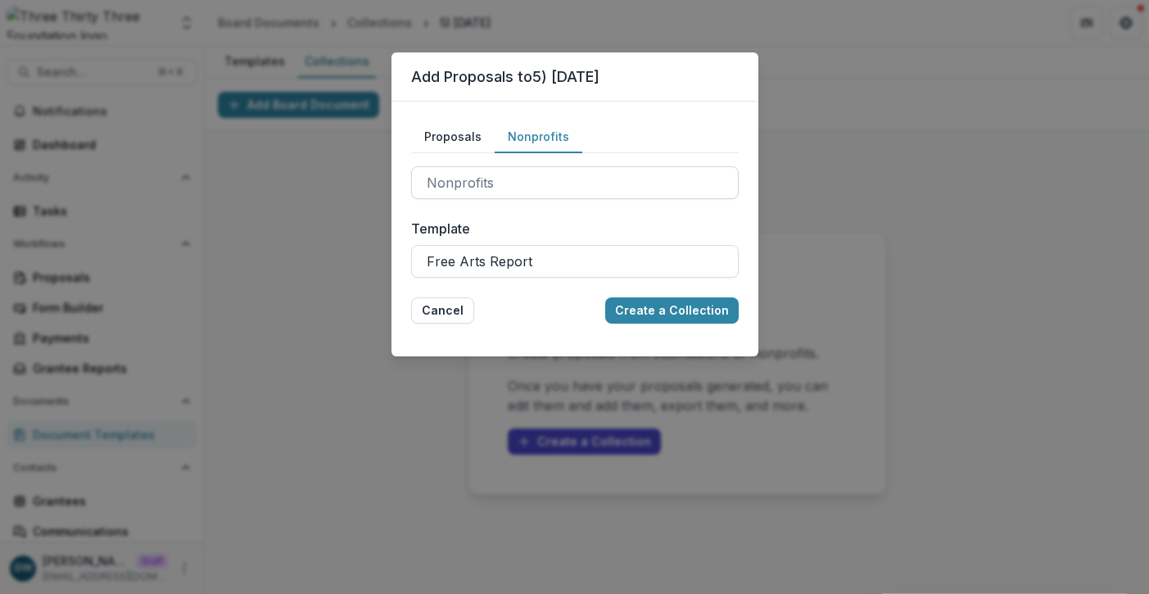
click at [502, 179] on div at bounding box center [575, 182] width 297 height 23
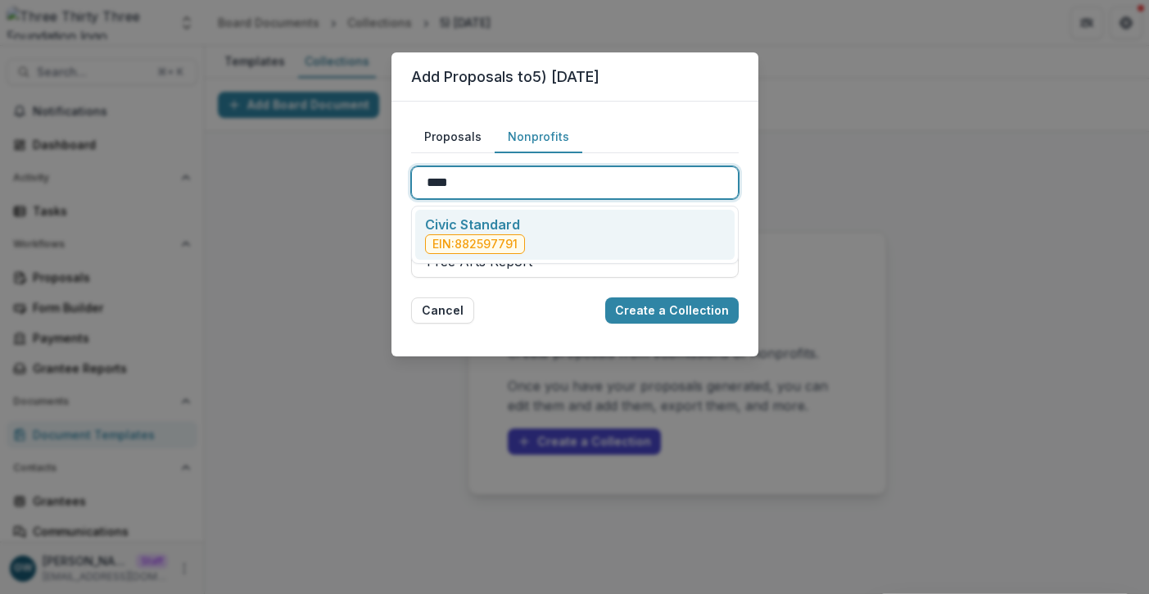
type input "*****"
click at [519, 233] on div "Civic Standard EIN: 882597791" at bounding box center [475, 234] width 100 height 39
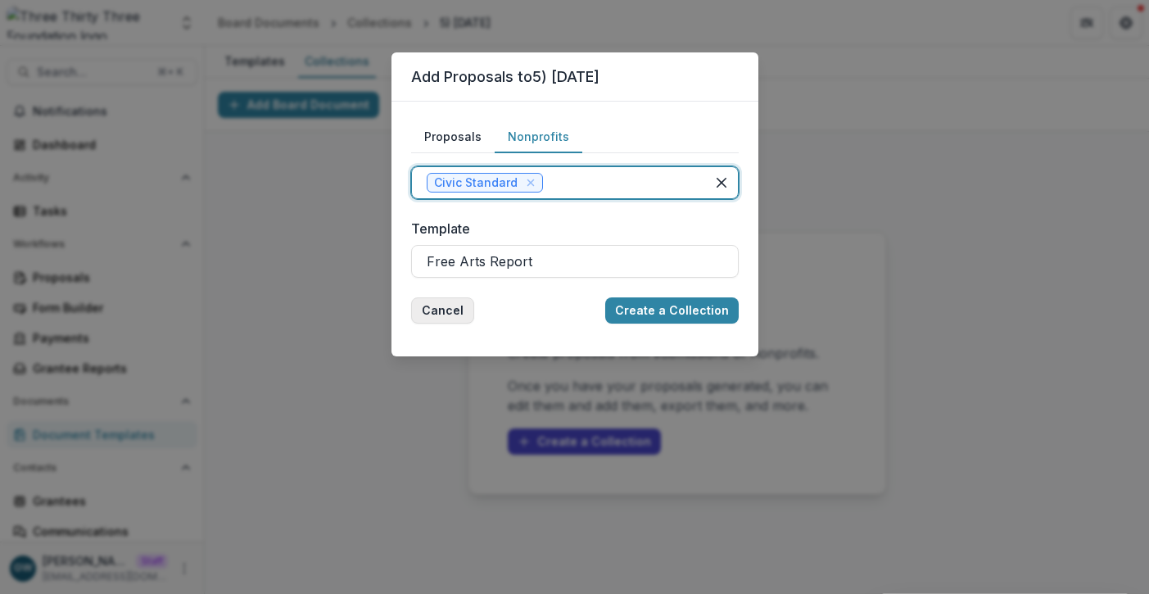
click at [438, 304] on button "Cancel" at bounding box center [442, 310] width 63 height 26
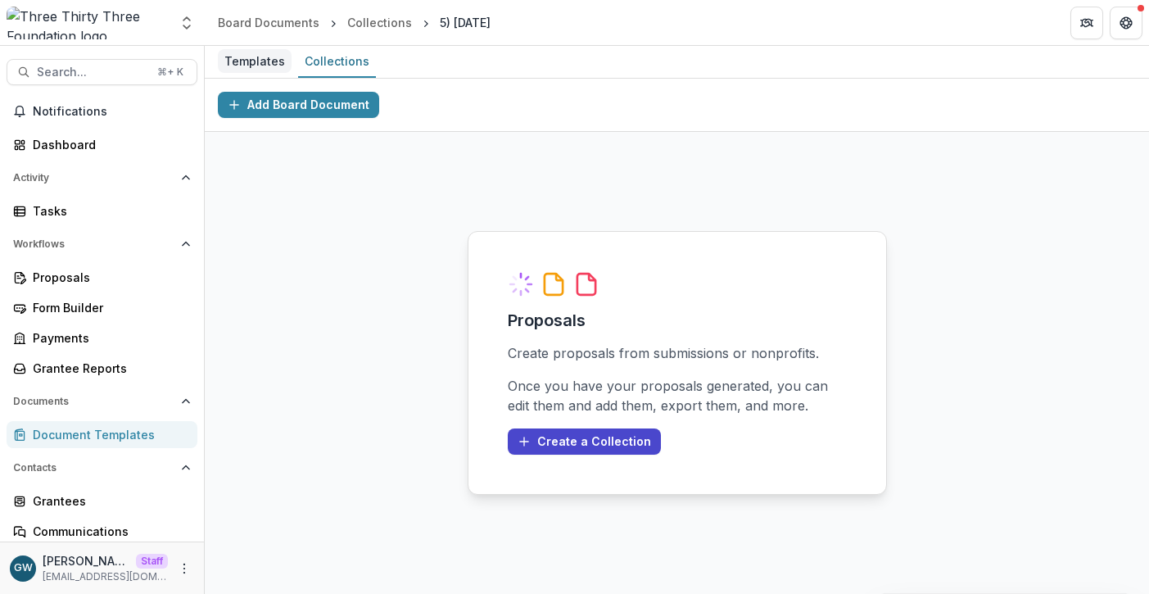
click at [261, 52] on div "Templates" at bounding box center [255, 61] width 74 height 24
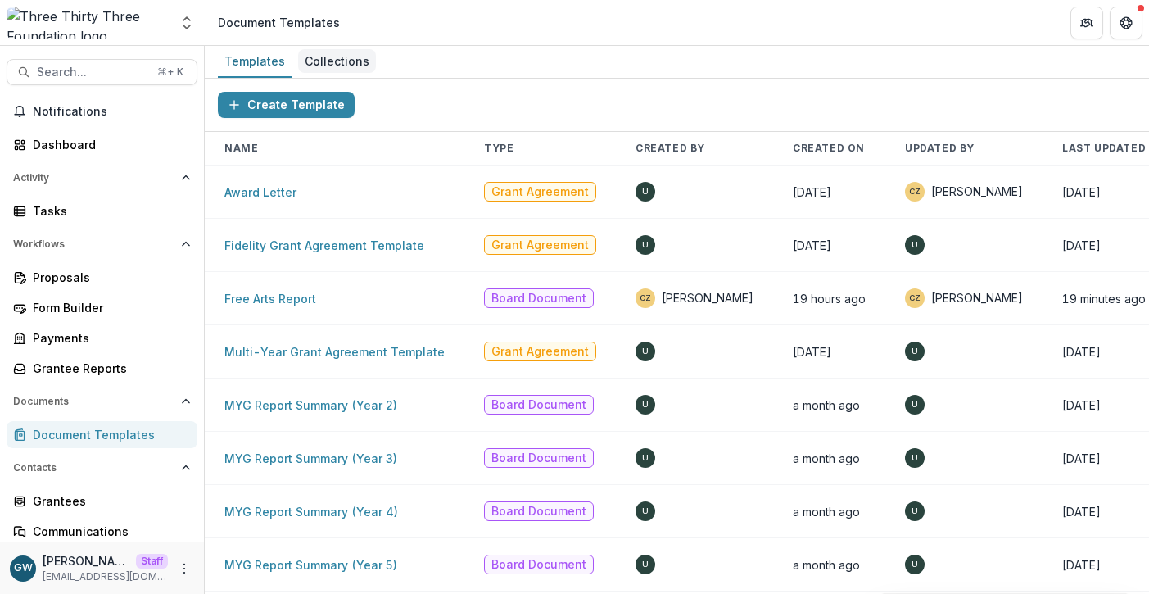
click at [324, 69] on div "Collections" at bounding box center [337, 61] width 78 height 24
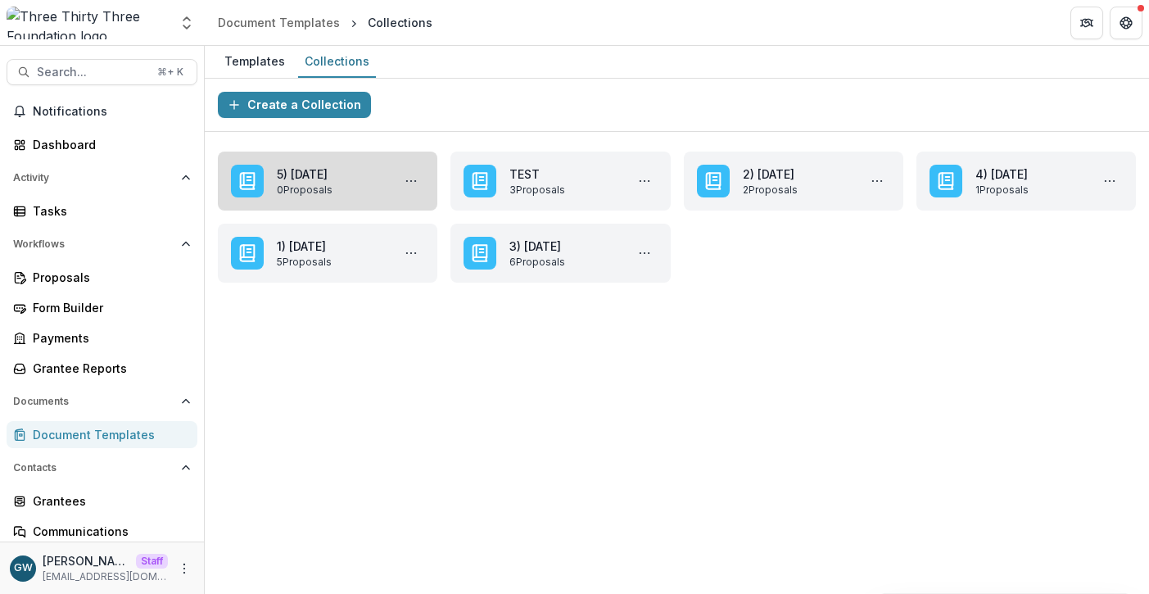
click at [325, 183] on link "5) Oct 10,2025" at bounding box center [331, 173] width 108 height 17
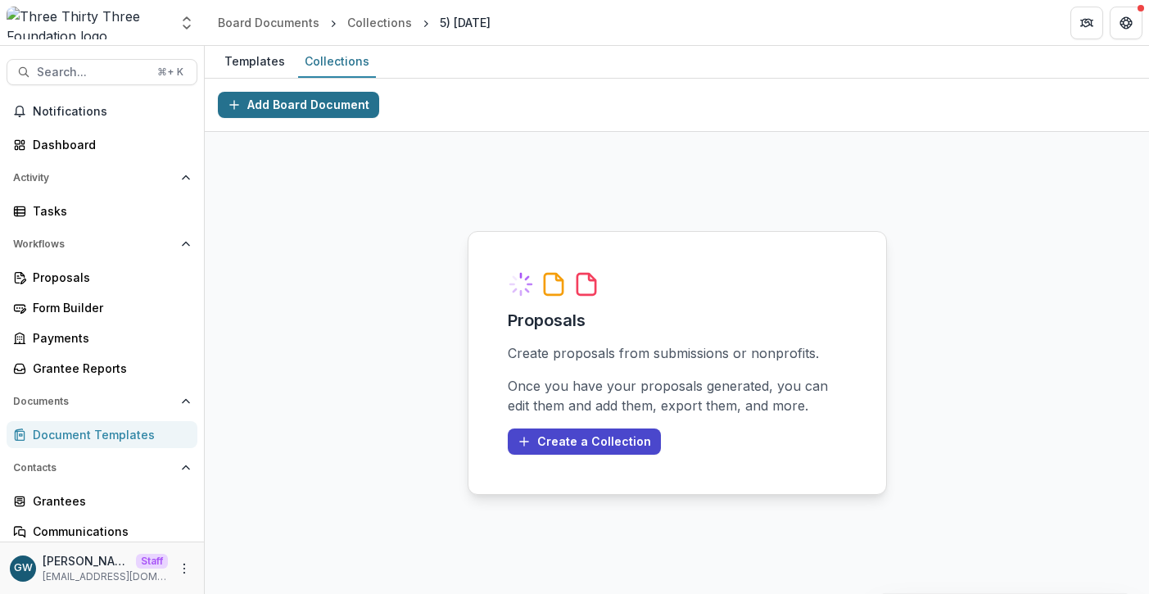
click at [314, 107] on button "Add Board Document" at bounding box center [298, 105] width 161 height 26
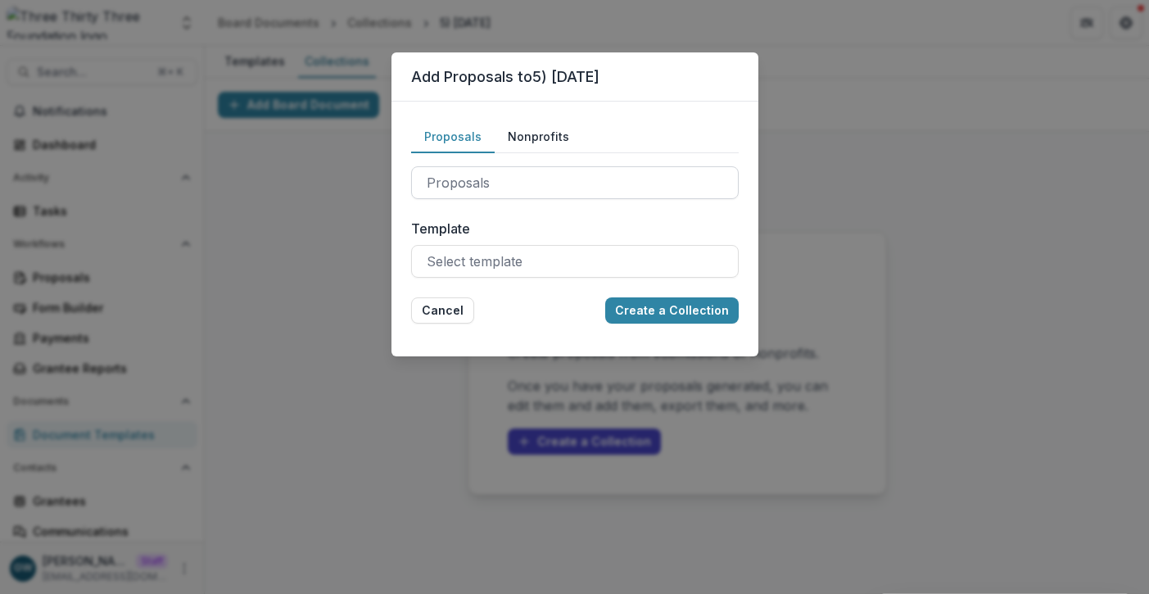
click at [501, 180] on div at bounding box center [575, 182] width 297 height 23
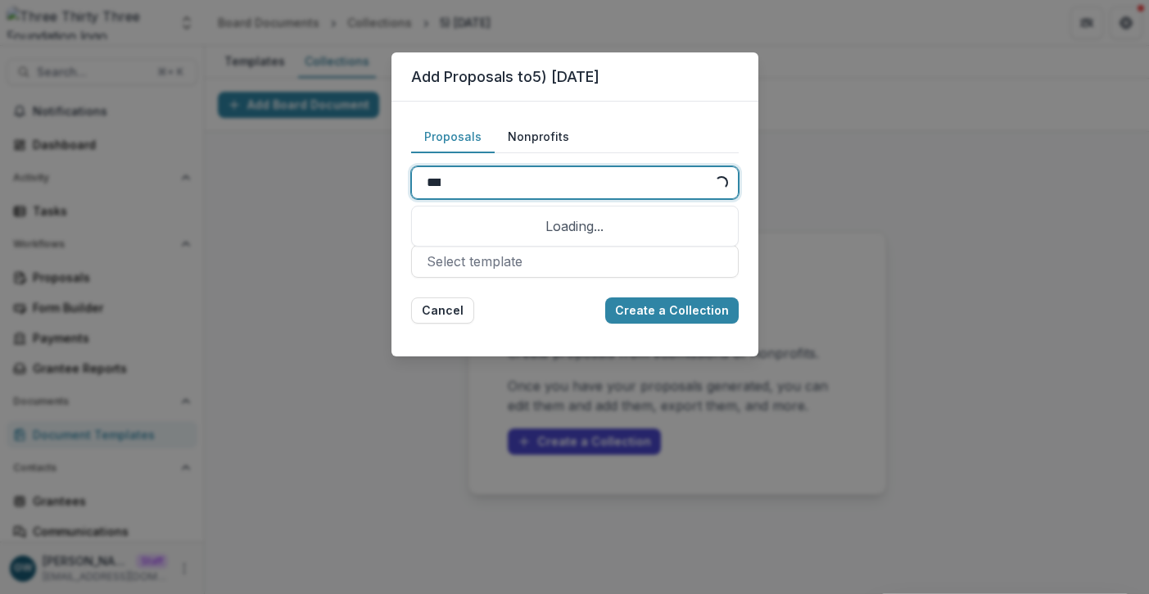
type input "*****"
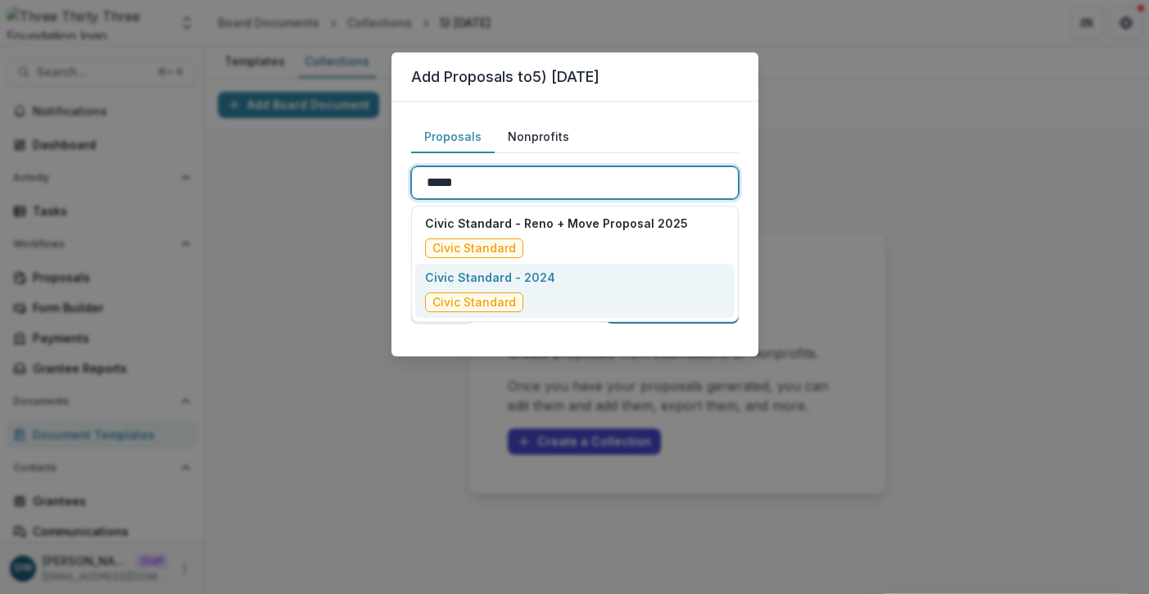
click at [542, 282] on p "Civic Standard - 2024" at bounding box center [490, 277] width 130 height 17
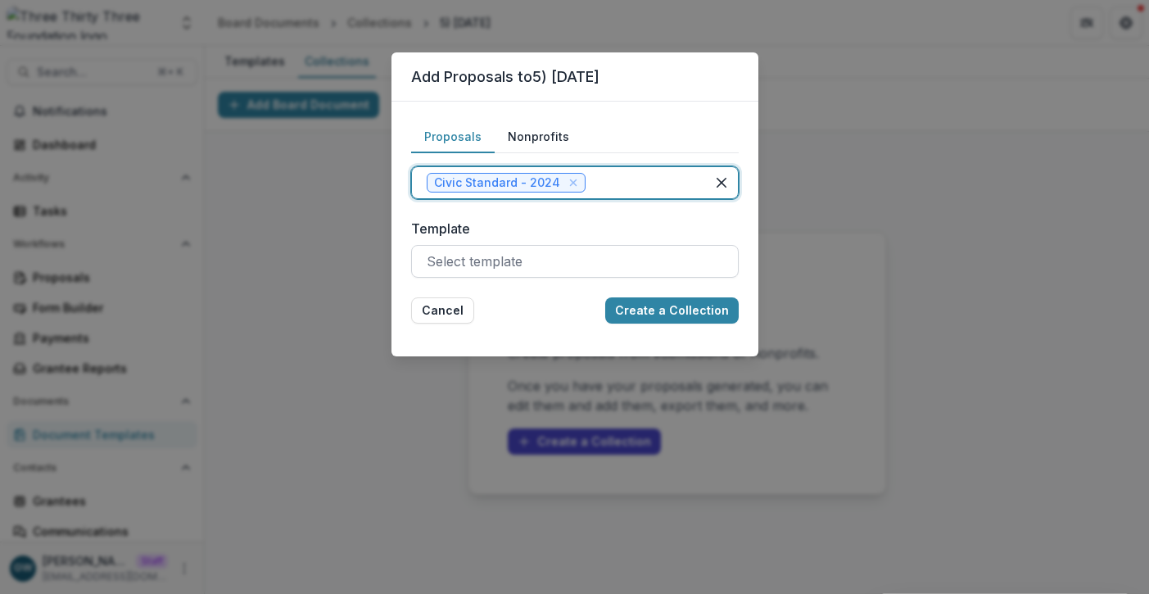
click at [541, 265] on div at bounding box center [575, 261] width 297 height 23
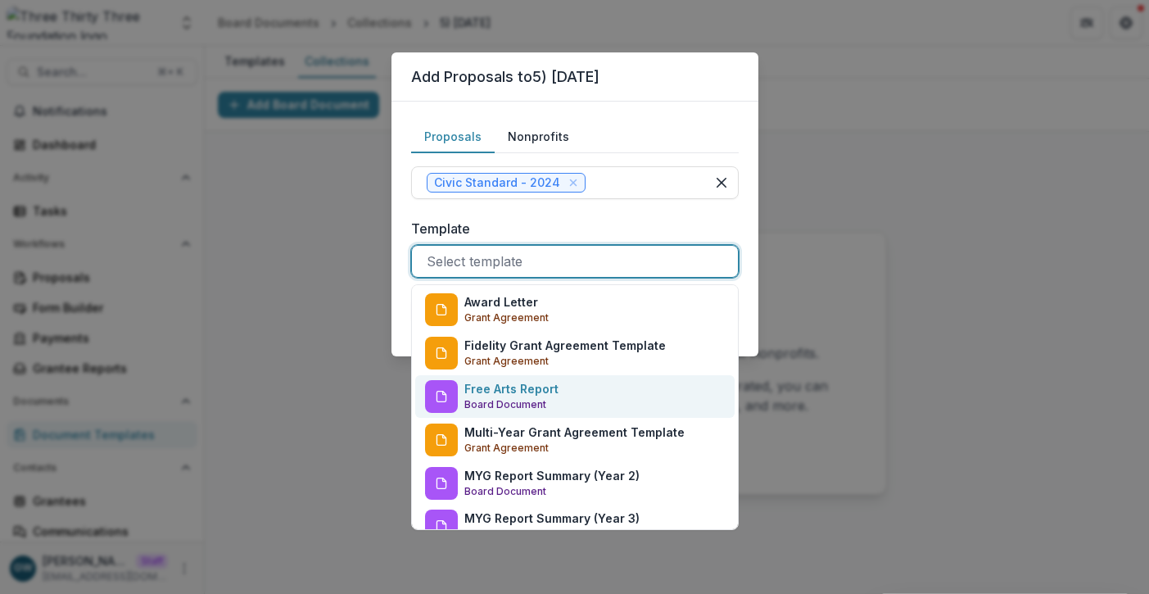
click at [523, 399] on p "Board Document" at bounding box center [506, 404] width 82 height 15
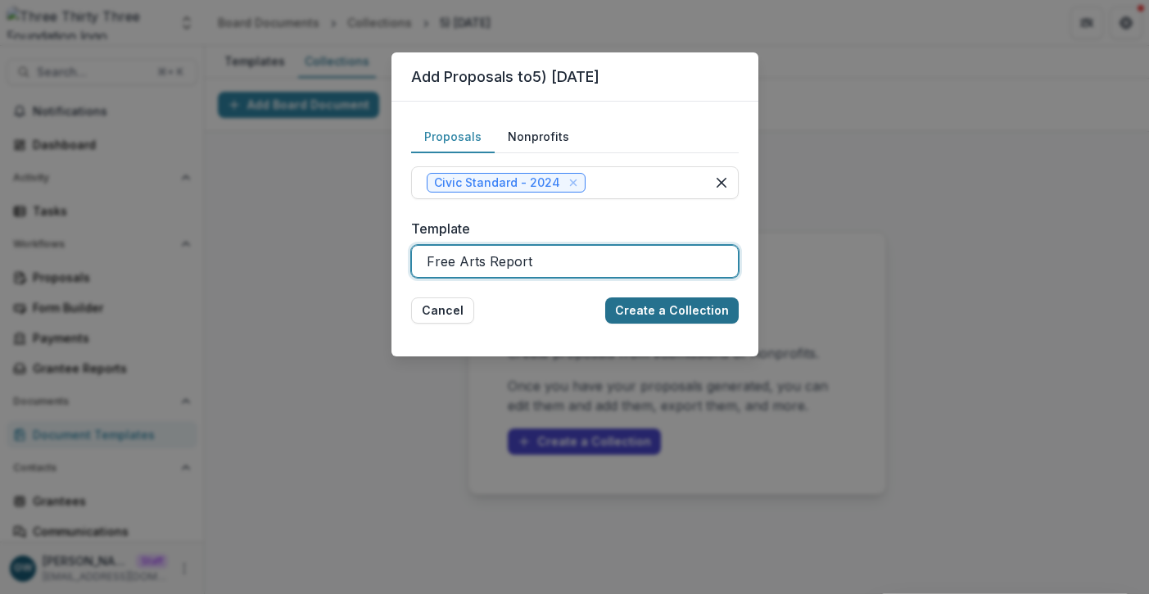
click at [682, 306] on button "Create a Collection" at bounding box center [672, 310] width 134 height 26
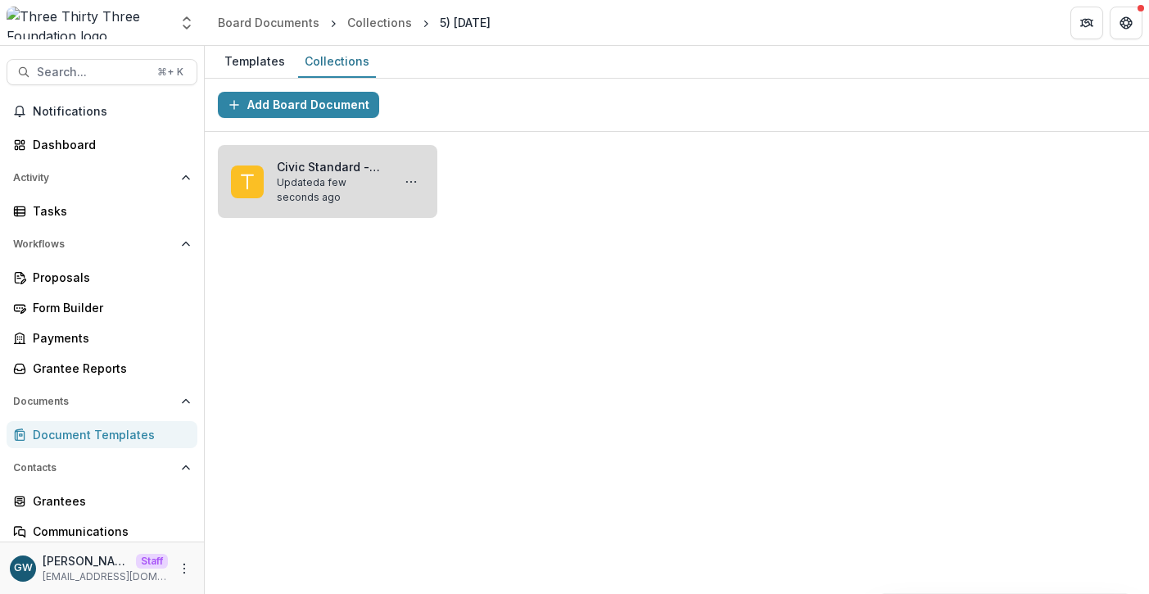
click at [344, 175] on link "Civic Standard - 2024" at bounding box center [331, 166] width 108 height 17
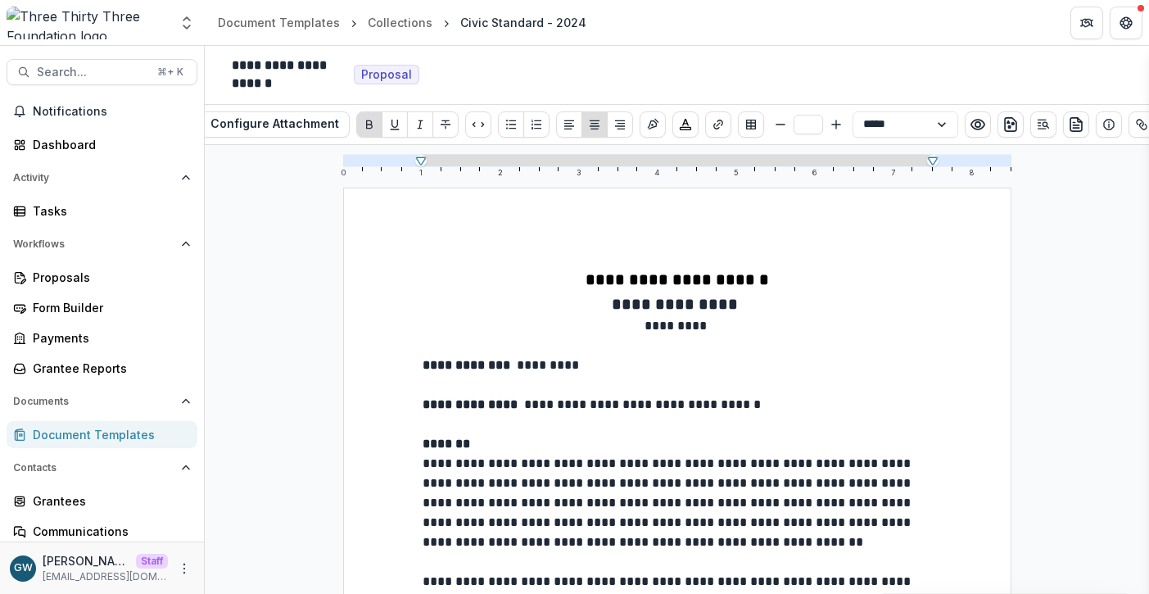
click at [91, 431] on div "Document Templates" at bounding box center [109, 434] width 152 height 17
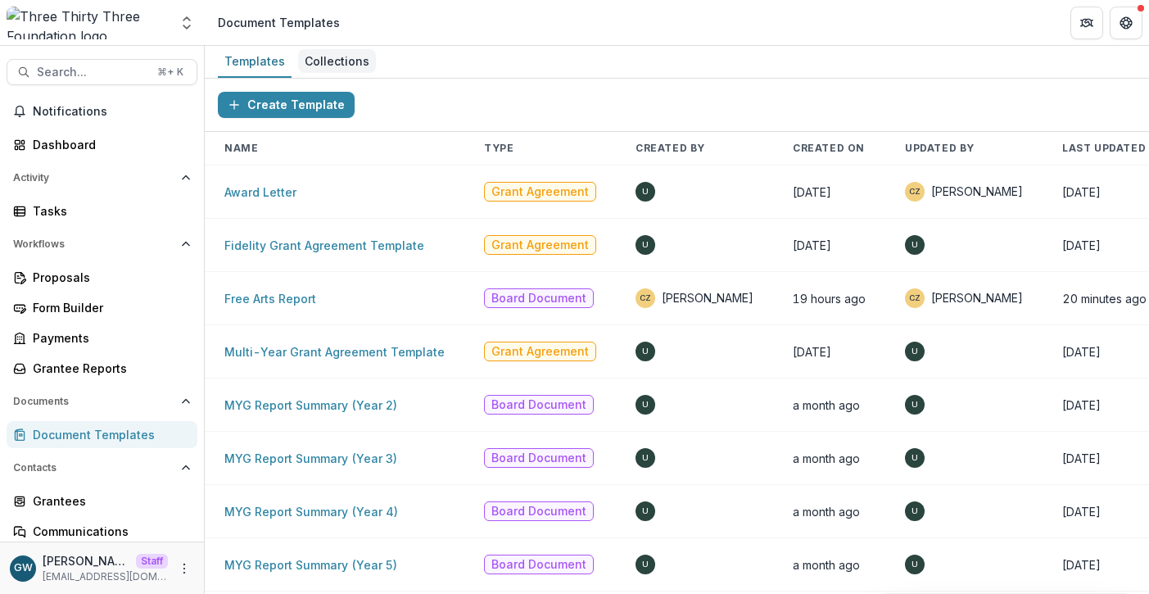
click at [322, 55] on div "Collections" at bounding box center [337, 61] width 78 height 24
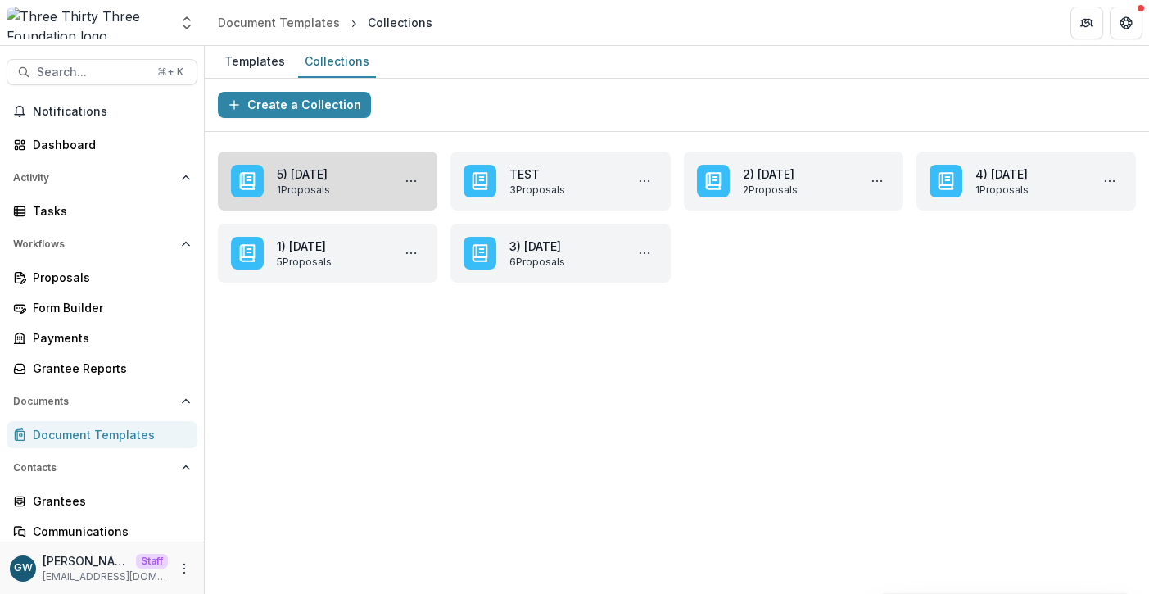
click at [329, 177] on link "5) Oct 10,2025" at bounding box center [331, 173] width 108 height 17
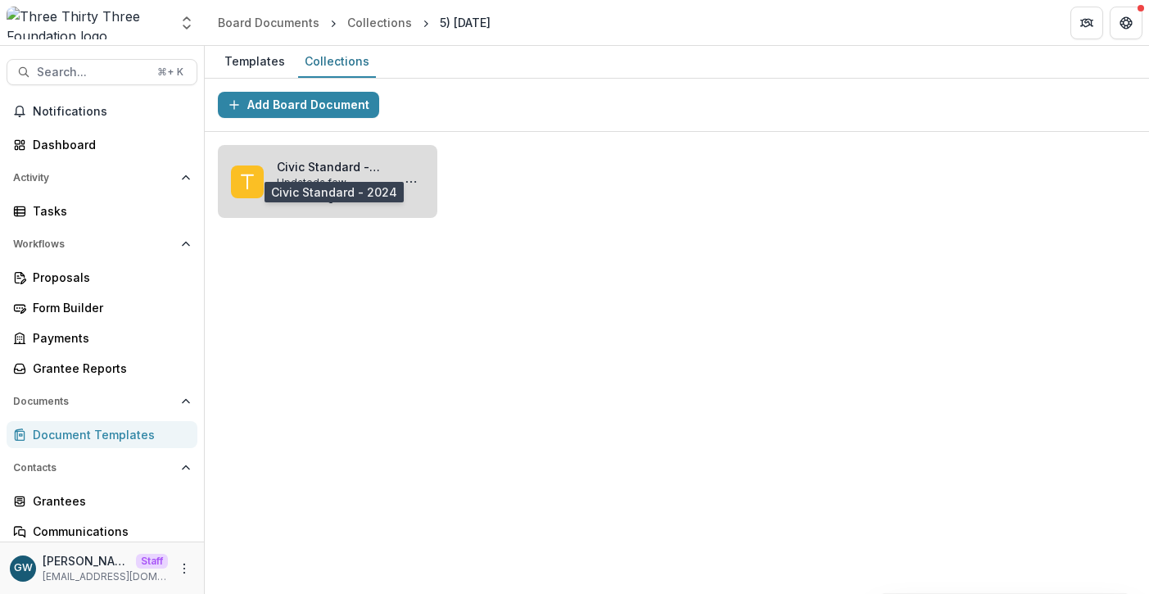
click at [347, 170] on link "Civic Standard - 2024" at bounding box center [331, 166] width 108 height 17
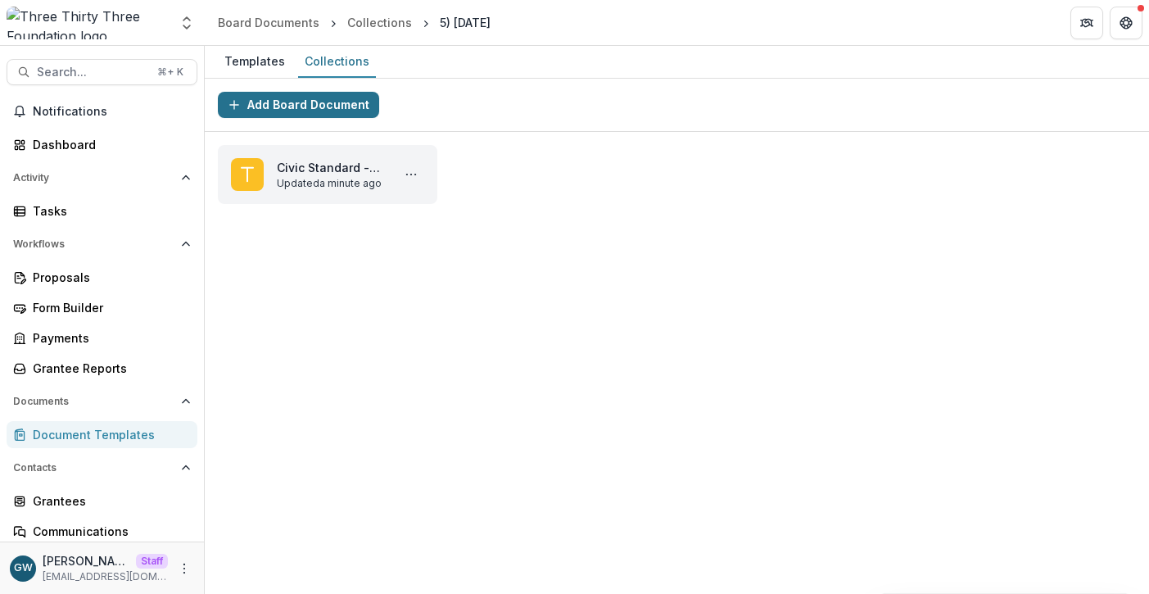
click at [329, 102] on button "Add Board Document" at bounding box center [298, 105] width 161 height 26
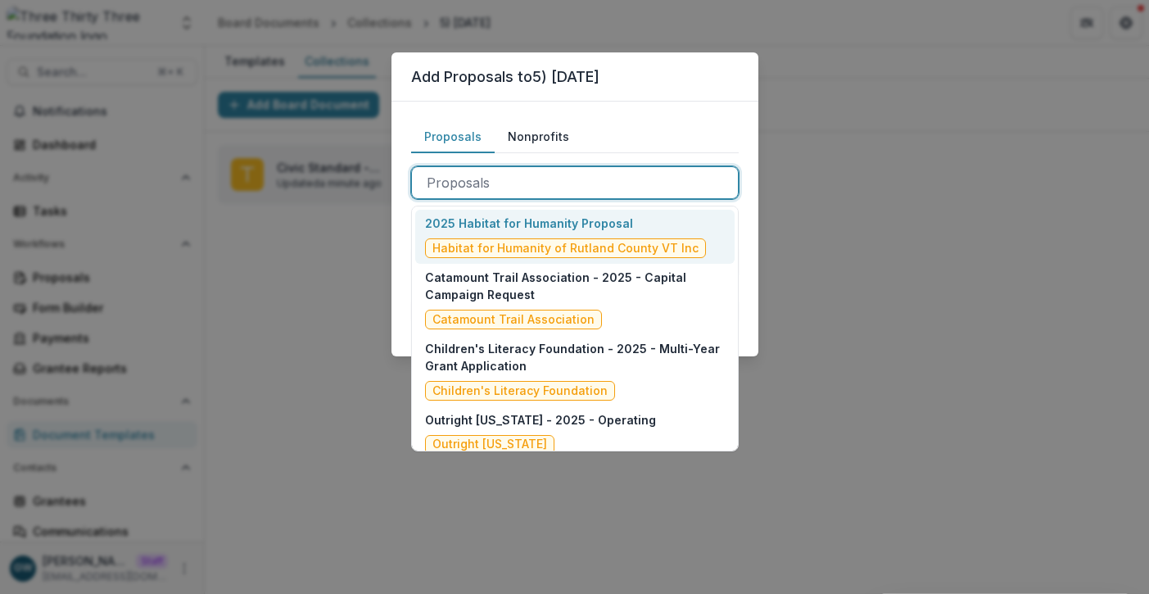
click at [507, 181] on div at bounding box center [575, 182] width 297 height 23
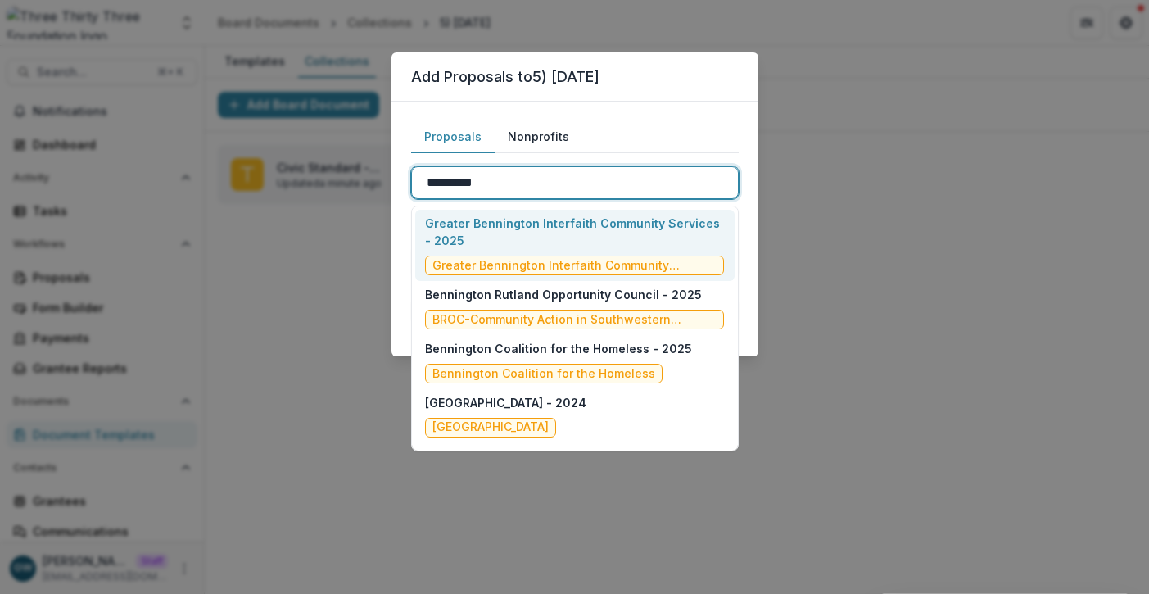
type input "**********"
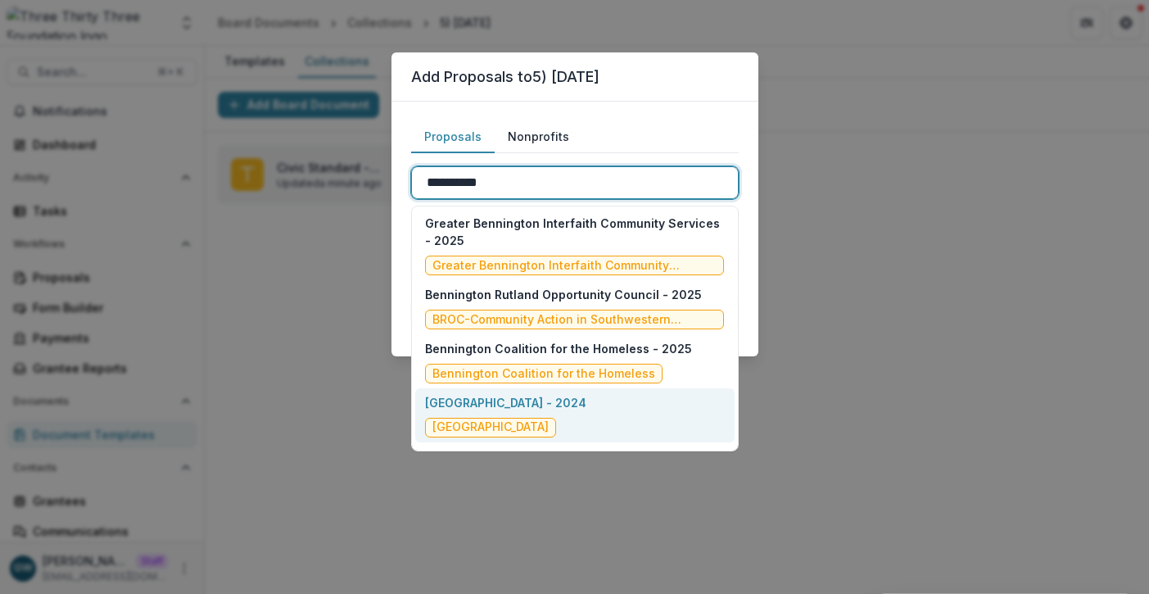
click at [575, 415] on div "Bennington Museum - 2024 Bennington Museum" at bounding box center [505, 415] width 161 height 43
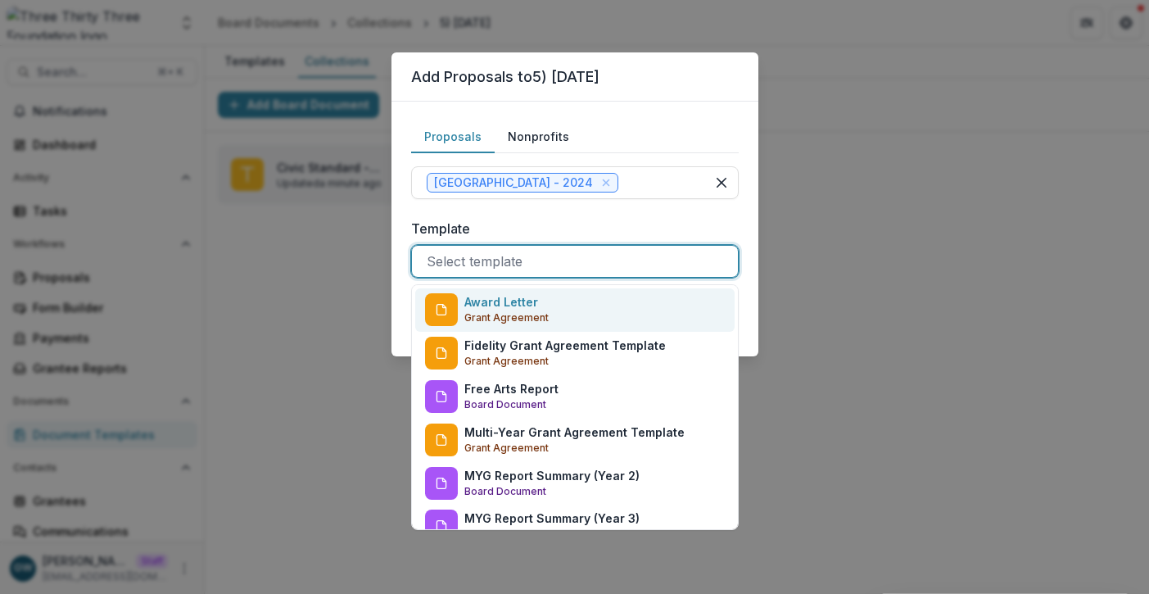
click at [514, 256] on div at bounding box center [575, 261] width 297 height 23
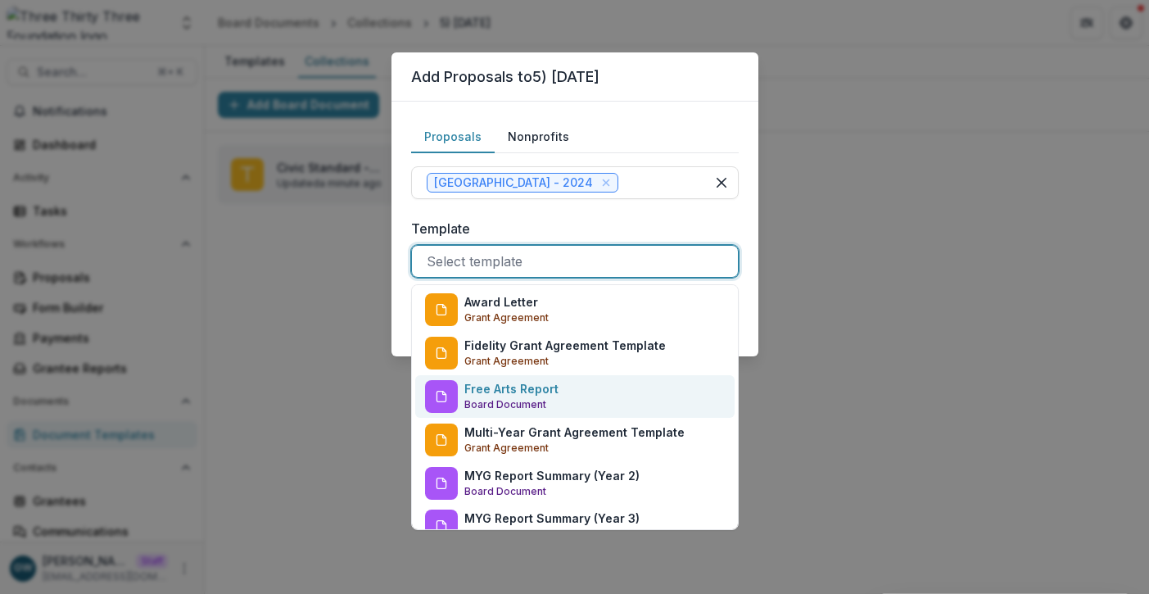
click at [504, 392] on p "Free Arts Report" at bounding box center [512, 388] width 94 height 17
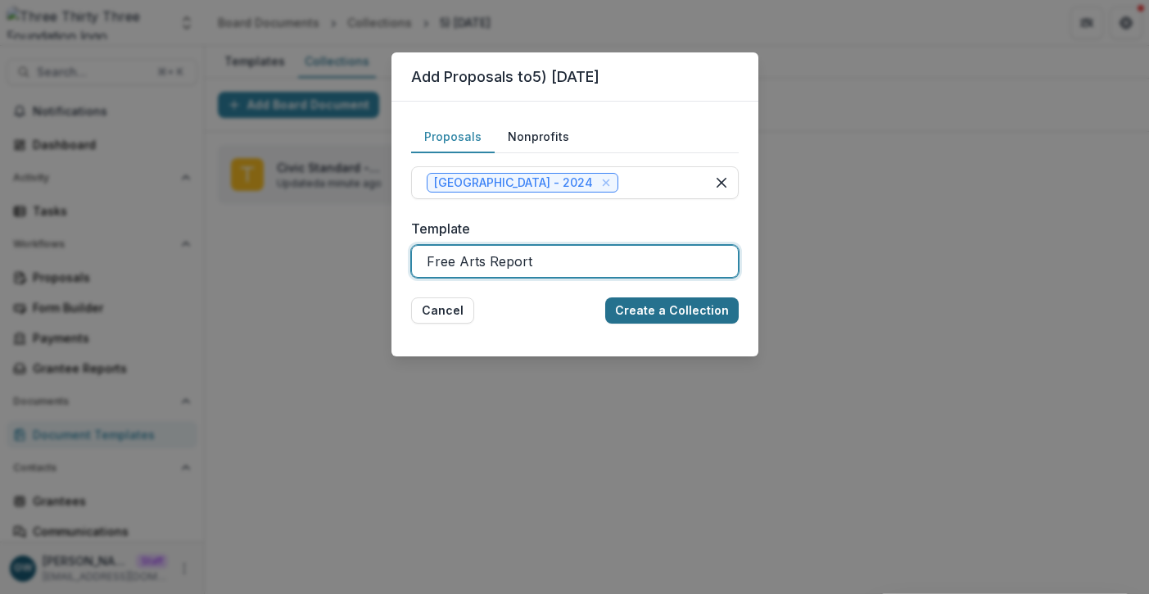
click at [675, 313] on button "Create a Collection" at bounding box center [672, 310] width 134 height 26
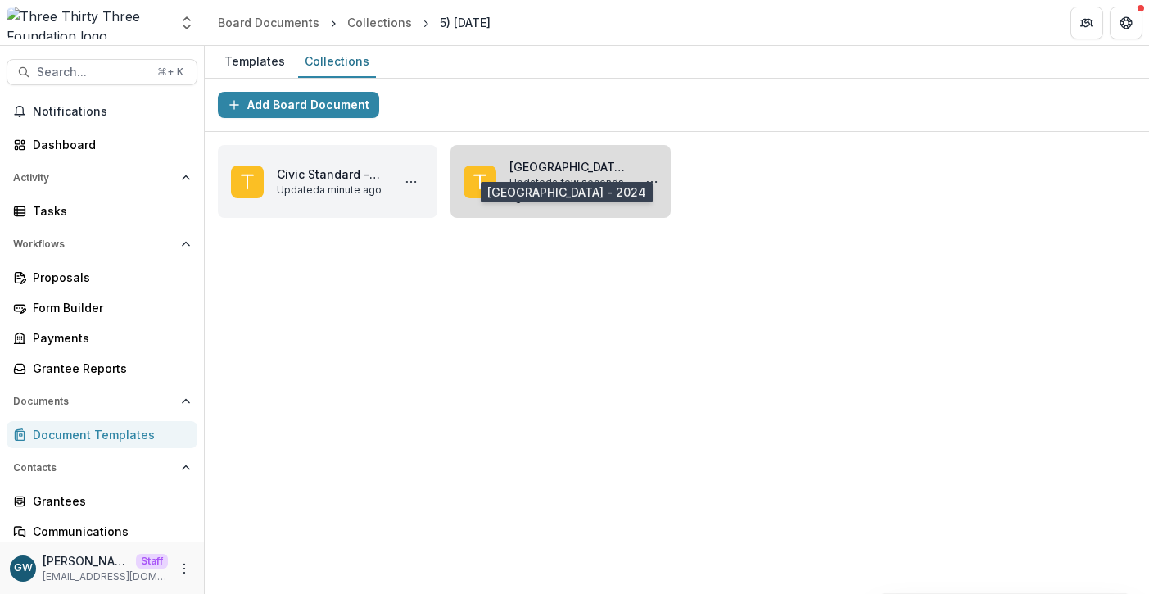
click at [574, 165] on link "Bennington Museum - 2024" at bounding box center [568, 166] width 116 height 17
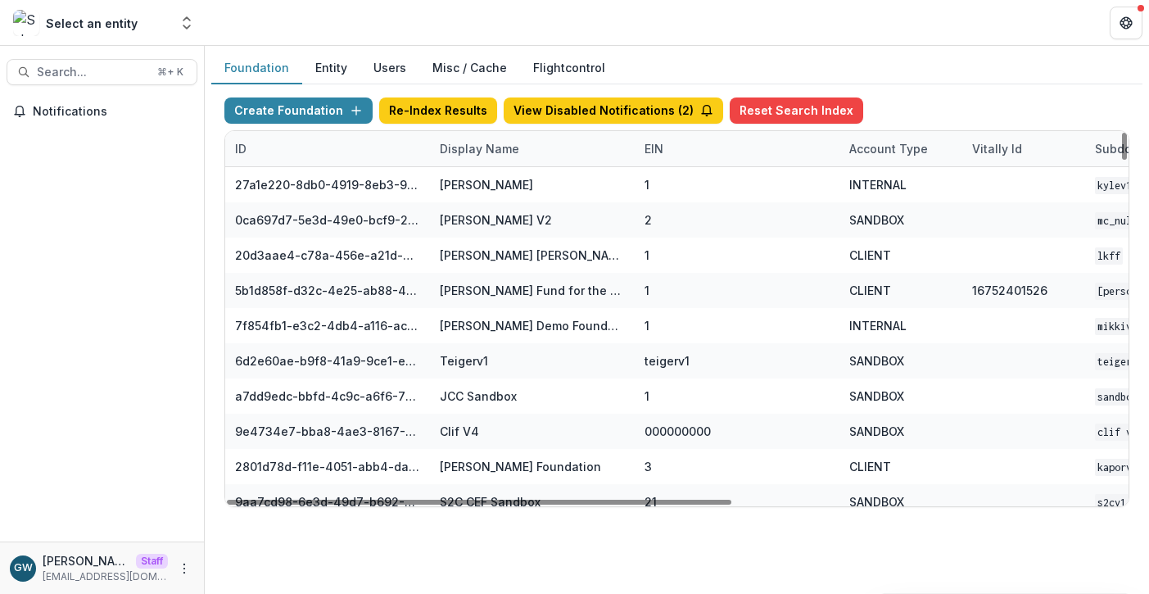
click at [489, 150] on div "Display Name" at bounding box center [479, 148] width 99 height 17
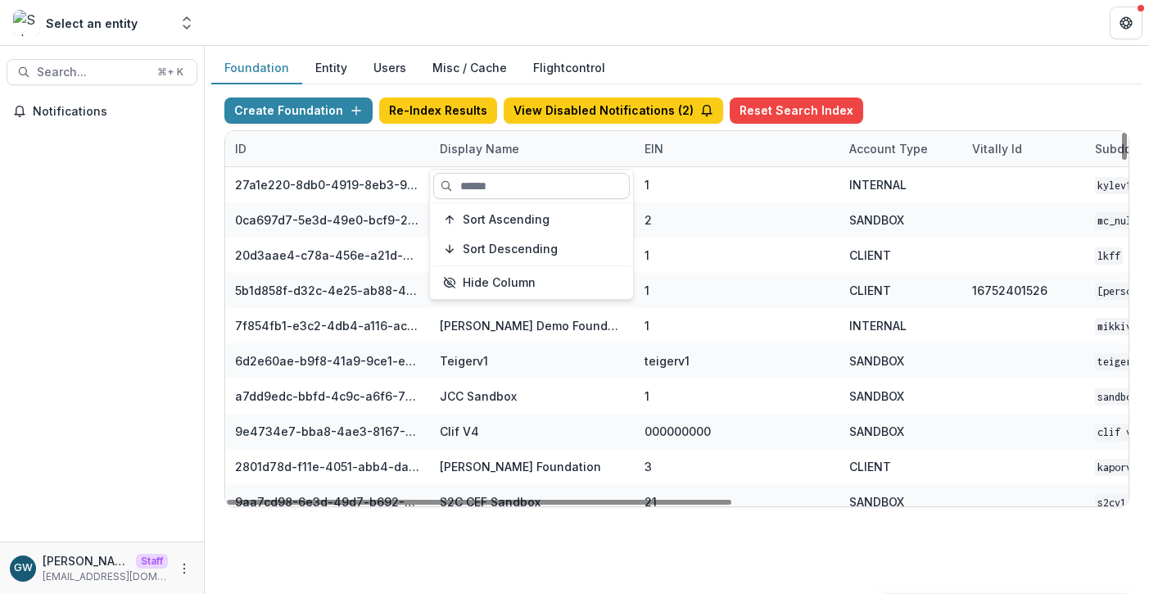
click at [481, 183] on input at bounding box center [531, 186] width 197 height 26
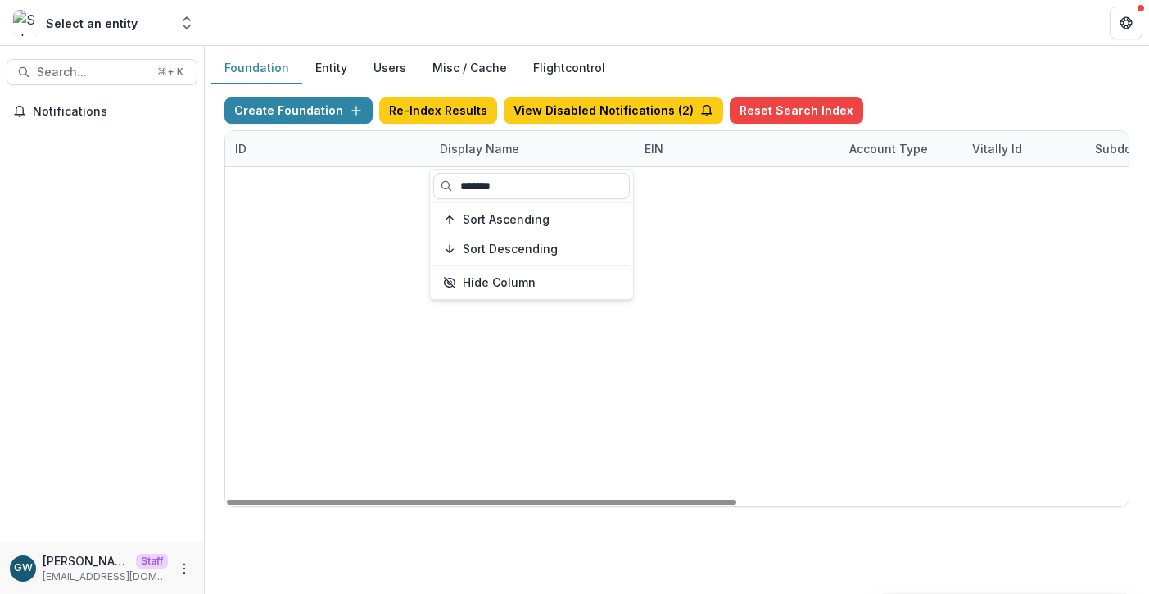
type input "*******"
click at [702, 167] on div "3c9bb0bc-2f1b-4295-a988-dfa0ea377c7d US Venture Demo 000000000 SANDBOX 17790194…" at bounding box center [677, 167] width 904 height 0
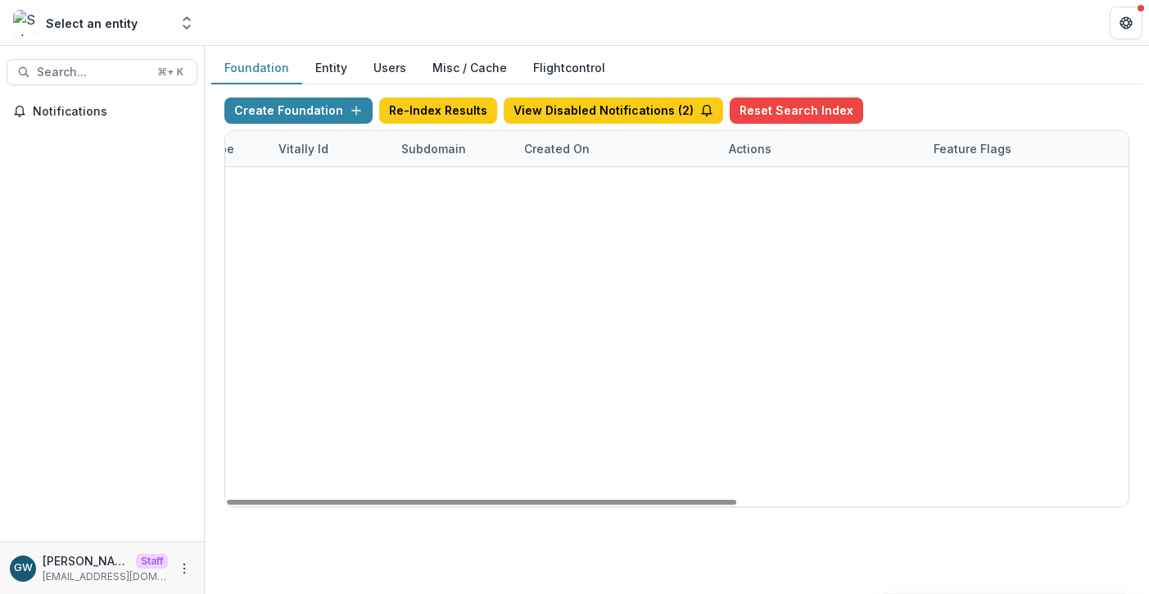
click at [741, 217] on link "Visit" at bounding box center [751, 220] width 45 height 26
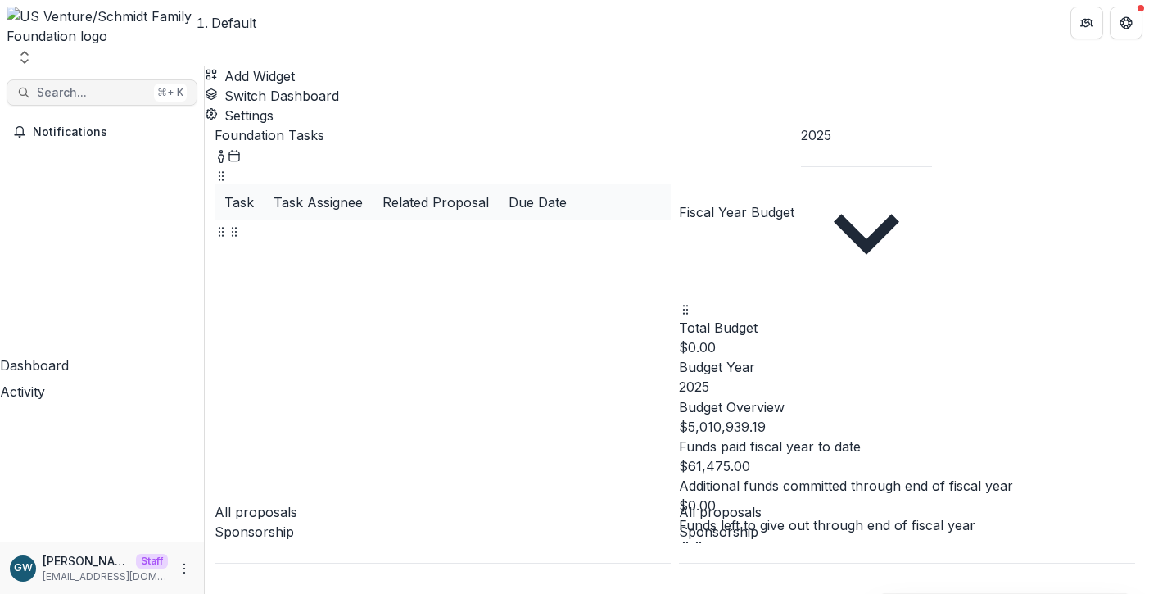
click at [102, 86] on span "Search..." at bounding box center [92, 93] width 111 height 14
type input "*******"
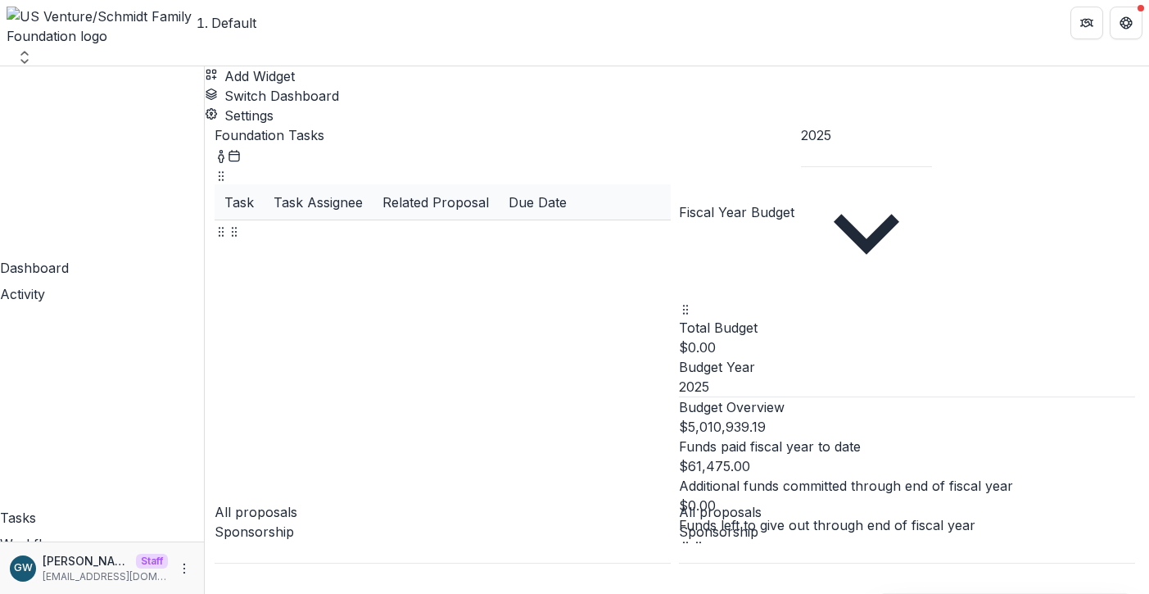
scroll to position [116, 0]
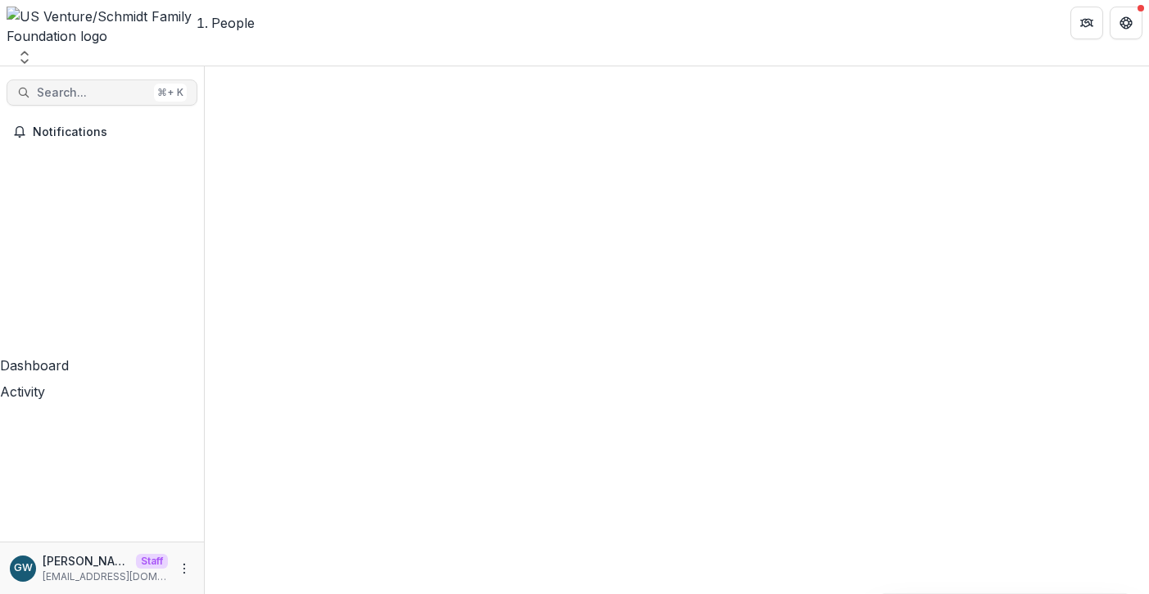
click at [97, 81] on button "Search... ⌘ + K" at bounding box center [102, 92] width 191 height 26
click at [131, 593] on input "*******" at bounding box center [65, 604] width 131 height 20
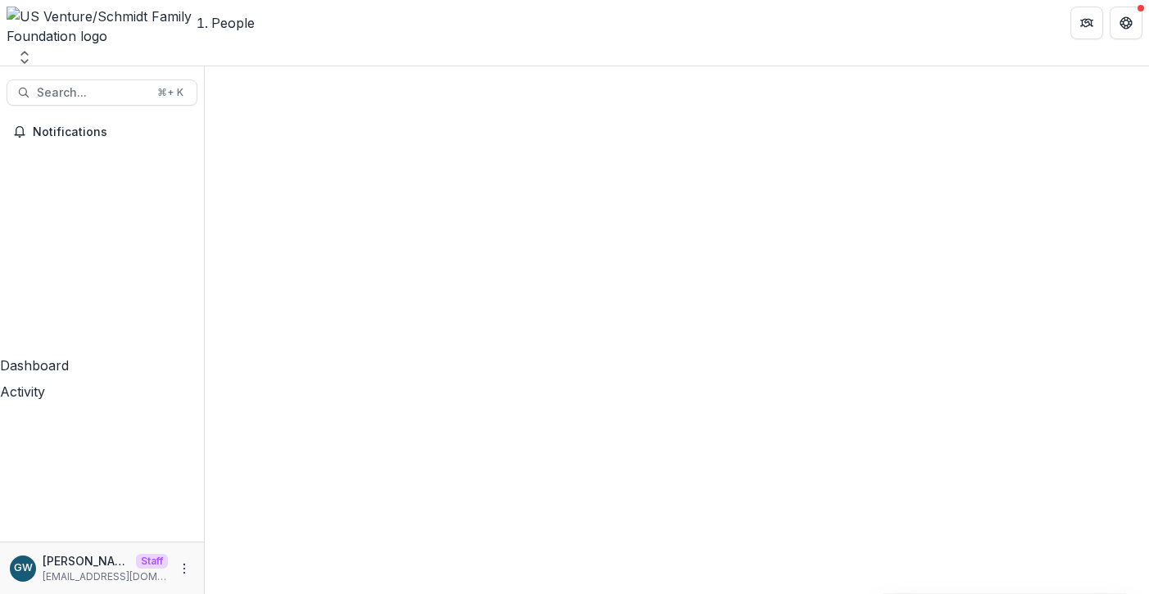
type input "******"
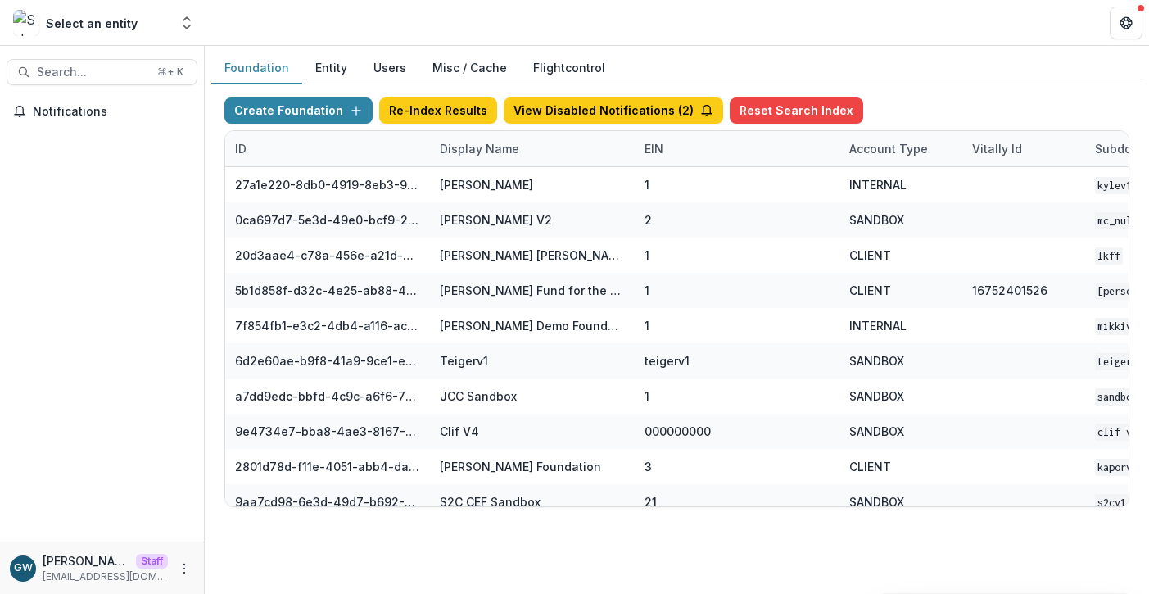
click at [375, 67] on button "Users" at bounding box center [389, 68] width 59 height 32
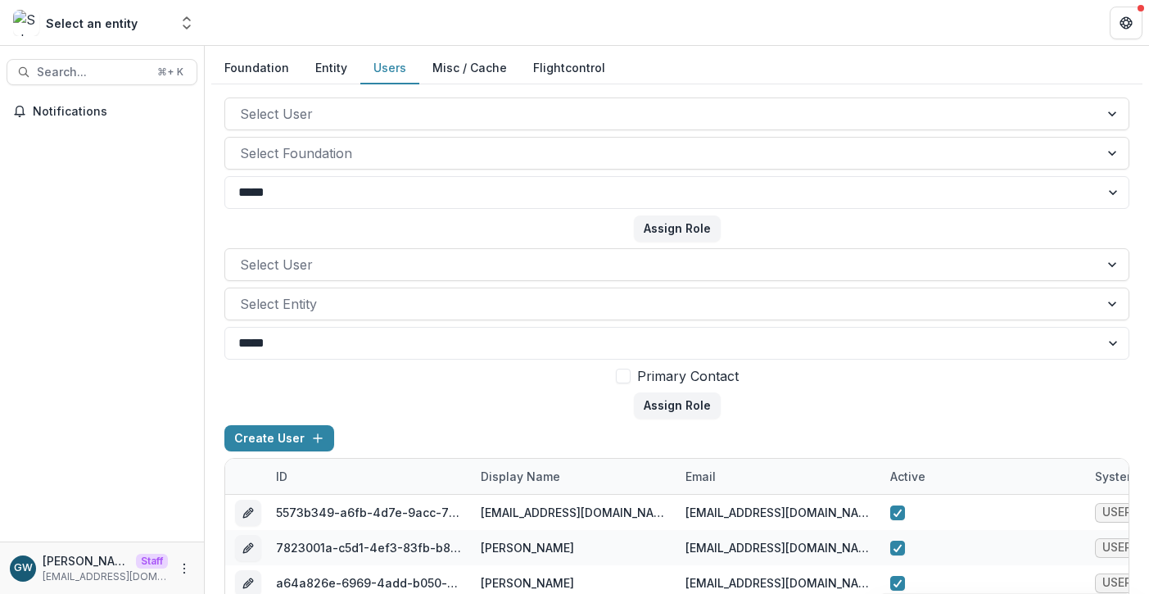
click at [727, 475] on div "email" at bounding box center [778, 476] width 205 height 35
click at [747, 341] on input at bounding box center [777, 342] width 197 height 26
paste input "**********"
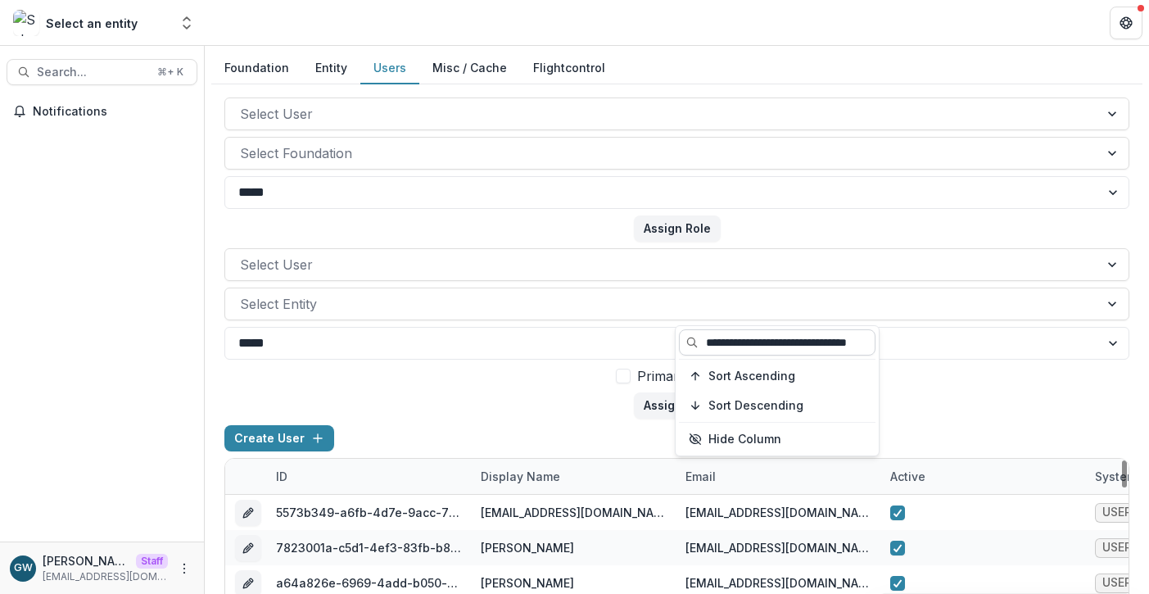
scroll to position [0, 54]
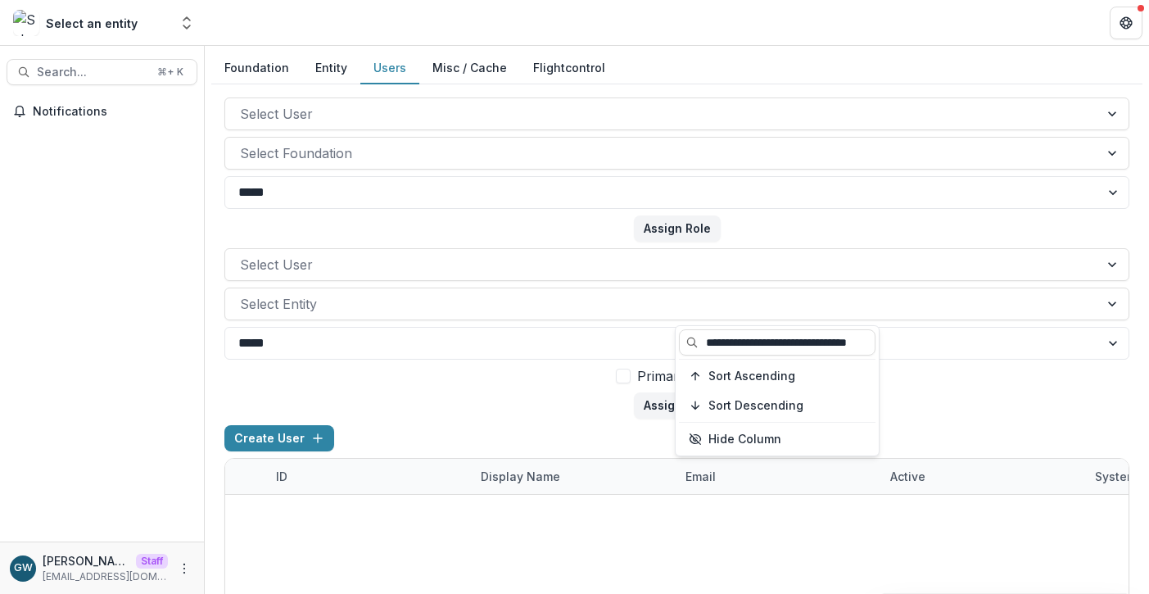
type input "**********"
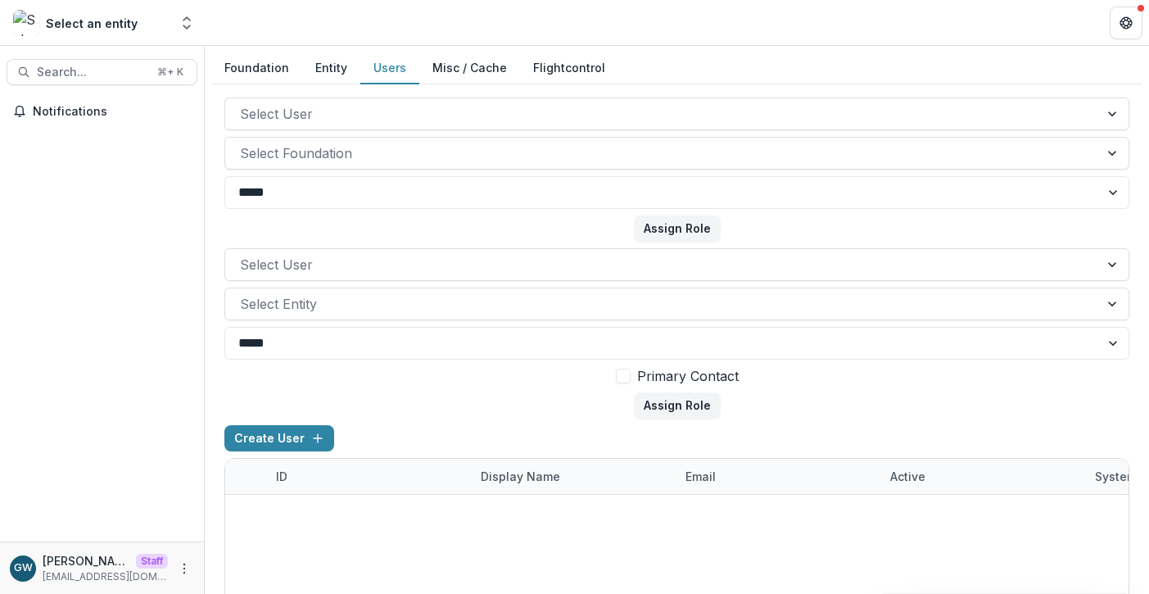
click at [940, 385] on form "Select User Select Entity ***** **** Primary Contact Assign Role" at bounding box center [676, 333] width 905 height 170
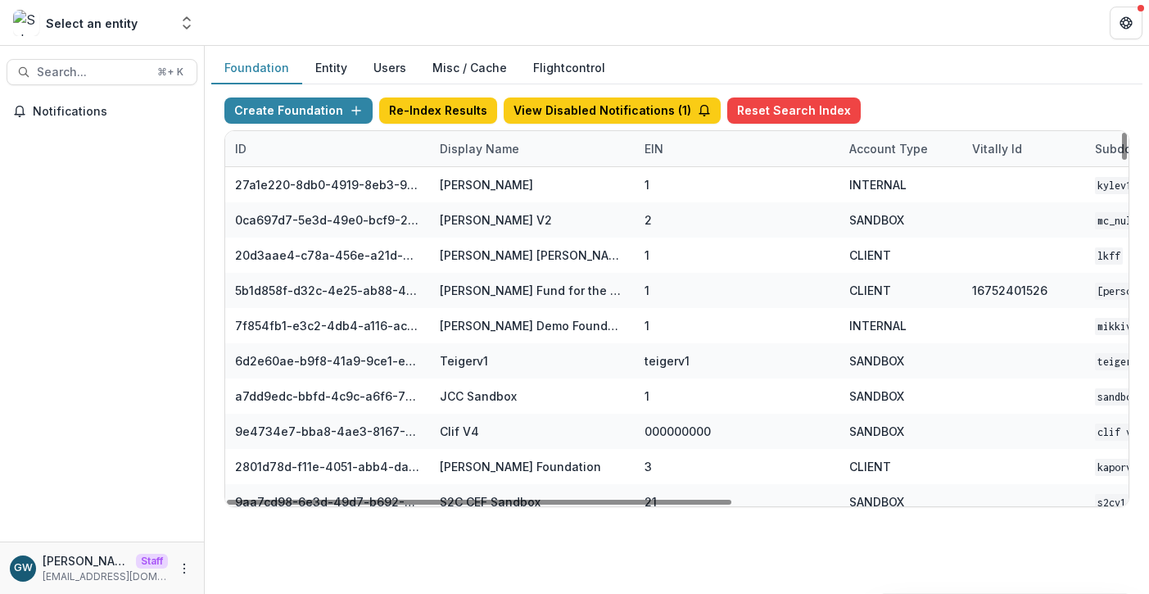
click at [452, 152] on div "Display Name" at bounding box center [479, 148] width 99 height 17
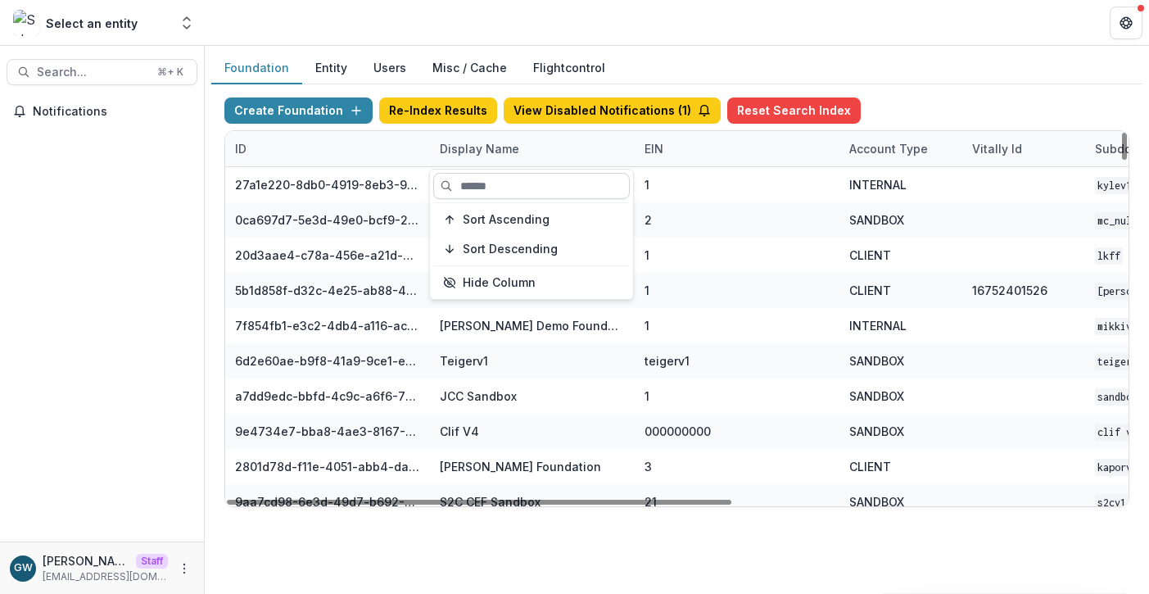
click at [476, 177] on input at bounding box center [531, 186] width 197 height 26
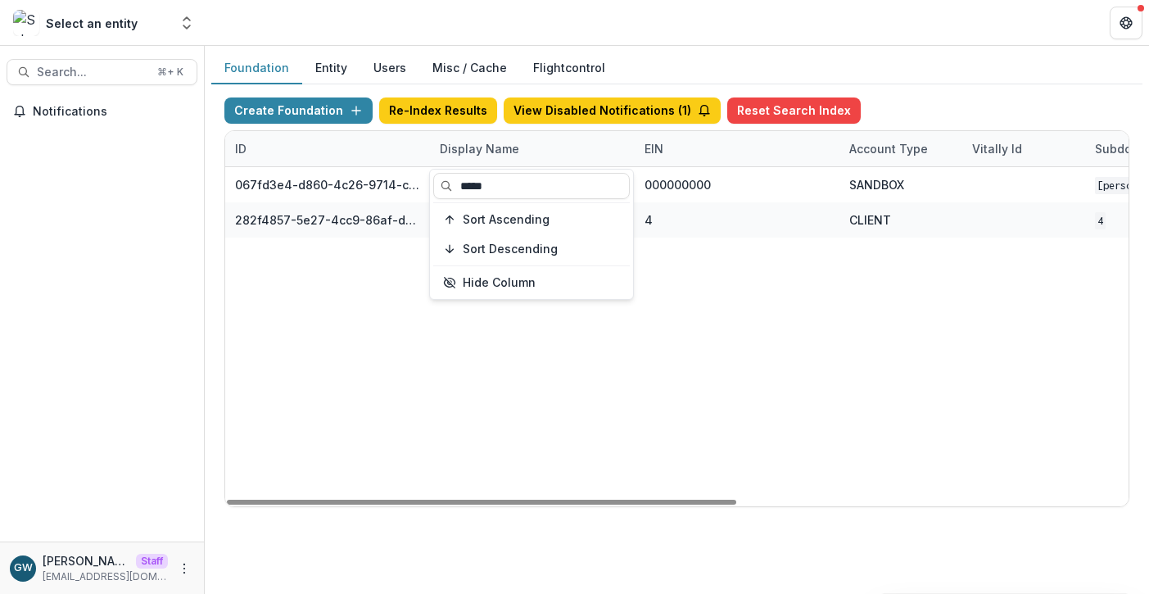
type input "*****"
click at [980, 62] on div "Foundation Entity Users Misc / Cache Flightcontrol" at bounding box center [676, 68] width 931 height 32
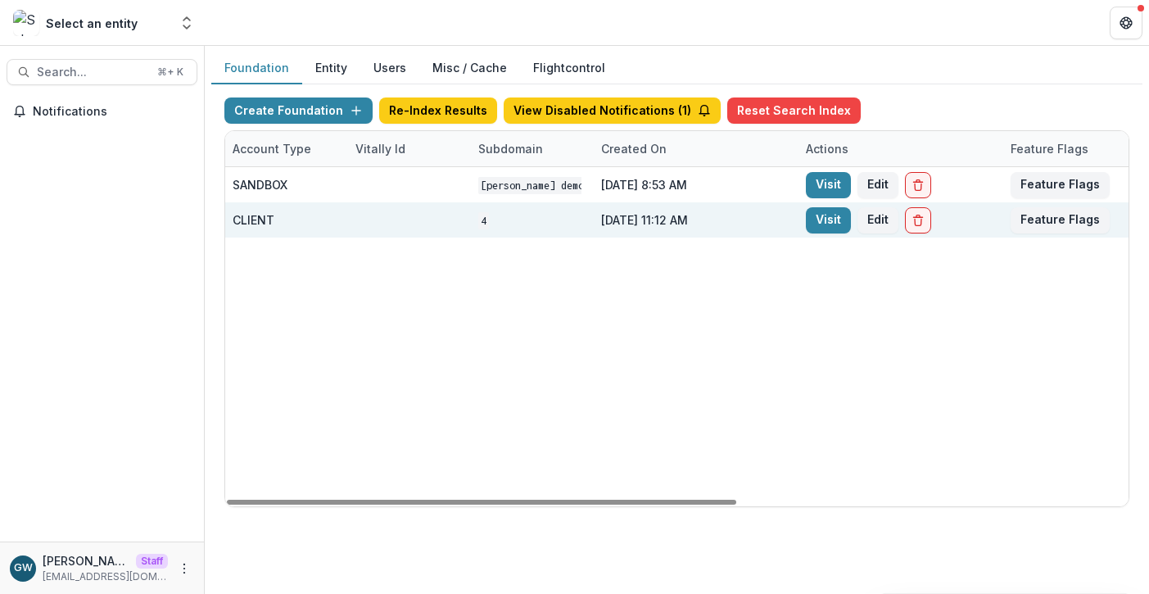
scroll to position [0, 694]
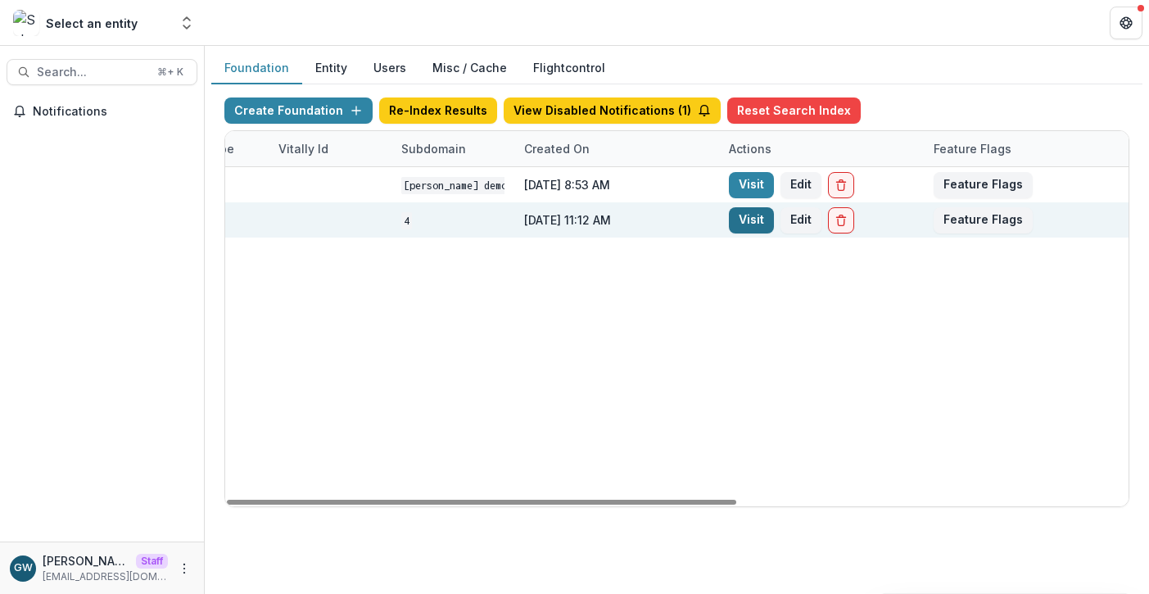
click at [755, 220] on link "Visit" at bounding box center [751, 220] width 45 height 26
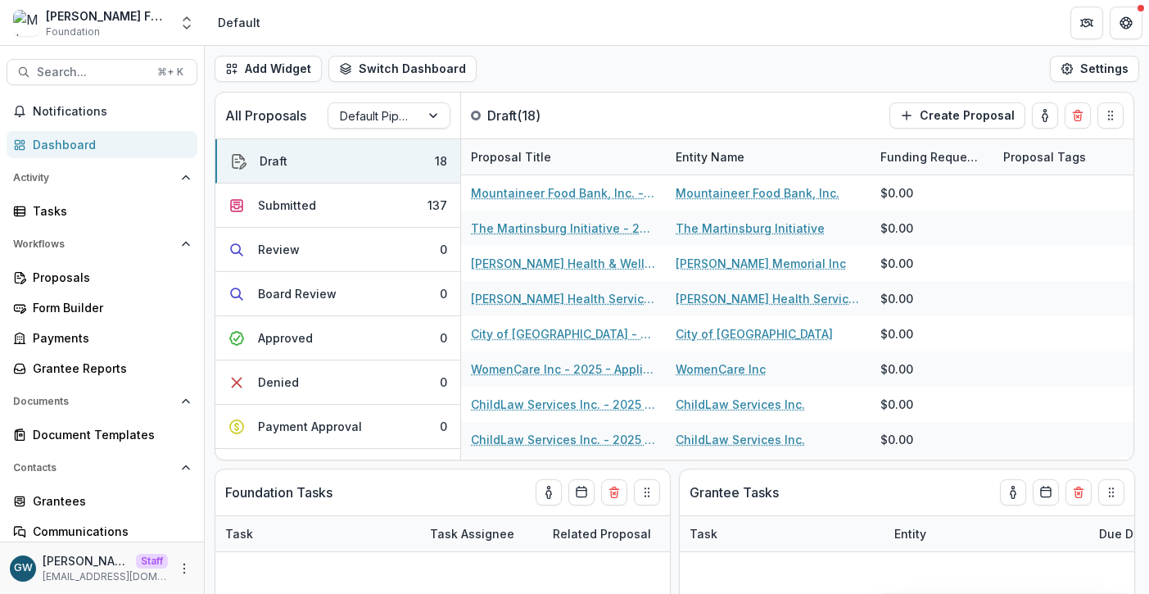
click at [167, 578] on div "GW [PERSON_NAME] Staff [PERSON_NAME][EMAIL_ADDRESS][DOMAIN_NAME]" at bounding box center [102, 568] width 184 height 32
click at [178, 574] on icon "More" at bounding box center [184, 568] width 13 height 13
click at [281, 512] on link "Help Center" at bounding box center [287, 506] width 175 height 27
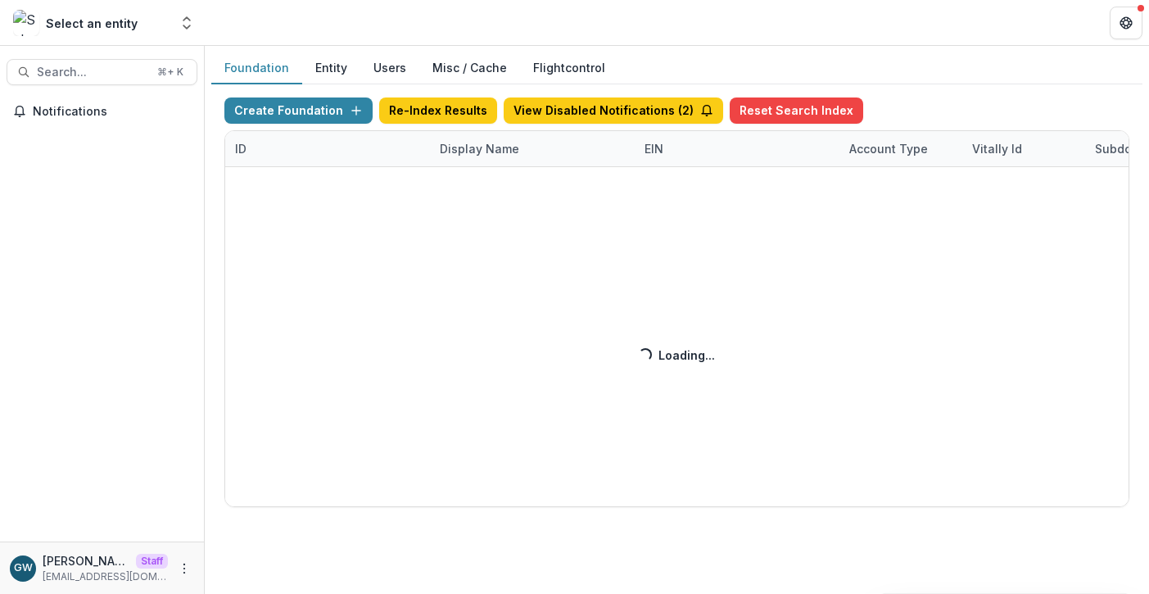
click at [475, 152] on div "Create Foundation Re-Index Results View Disabled Notifications ( 2 ) Reset Sear…" at bounding box center [676, 302] width 905 height 410
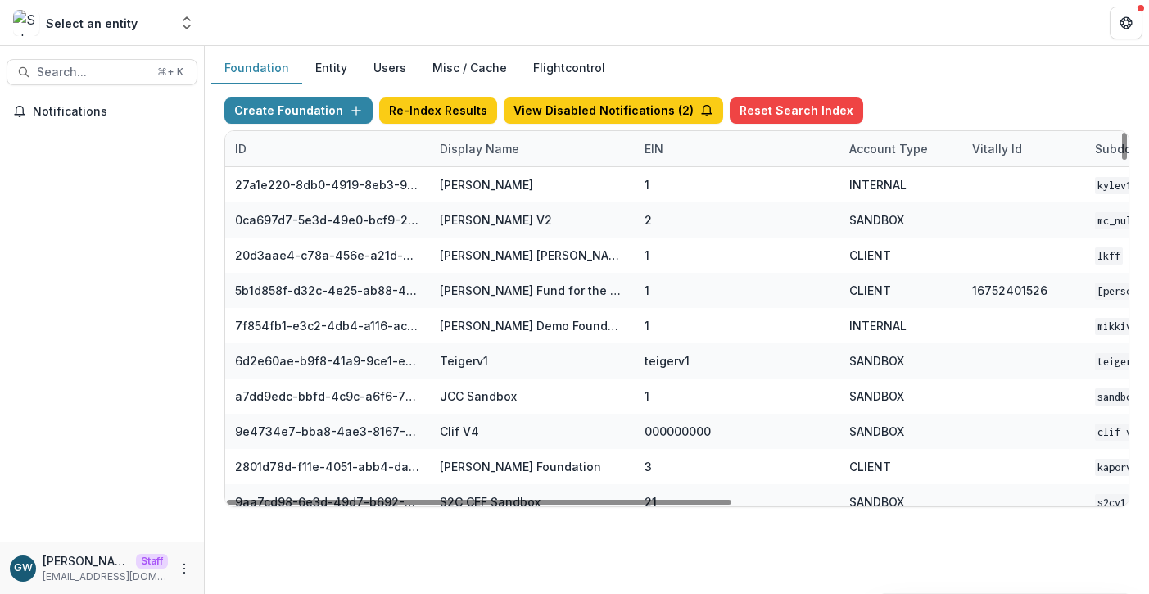
click at [492, 152] on div "Display Name" at bounding box center [479, 148] width 99 height 17
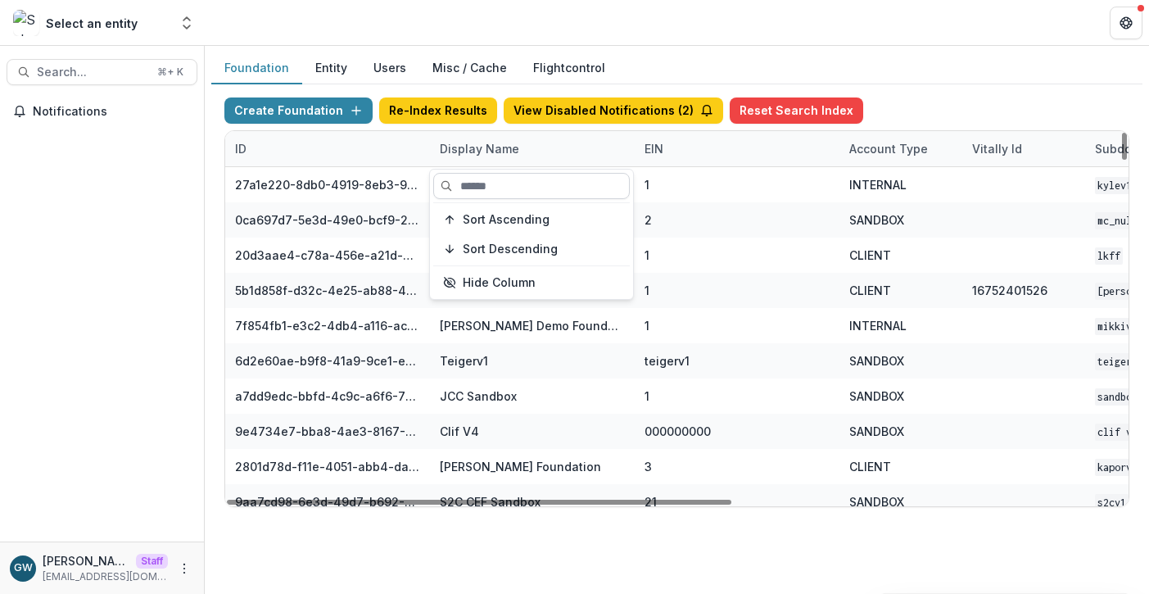
click at [502, 178] on input at bounding box center [531, 186] width 197 height 26
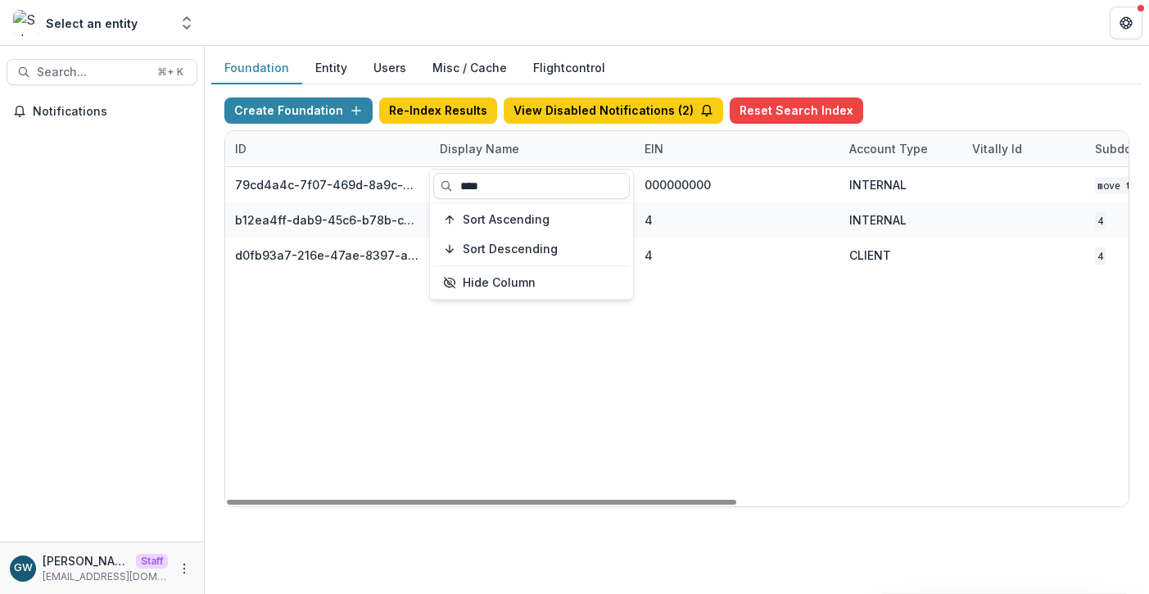
type input "****"
click at [913, 97] on div "Create Foundation Re-Index Results View Disabled Notifications ( 2 ) Reset Sear…" at bounding box center [676, 113] width 905 height 33
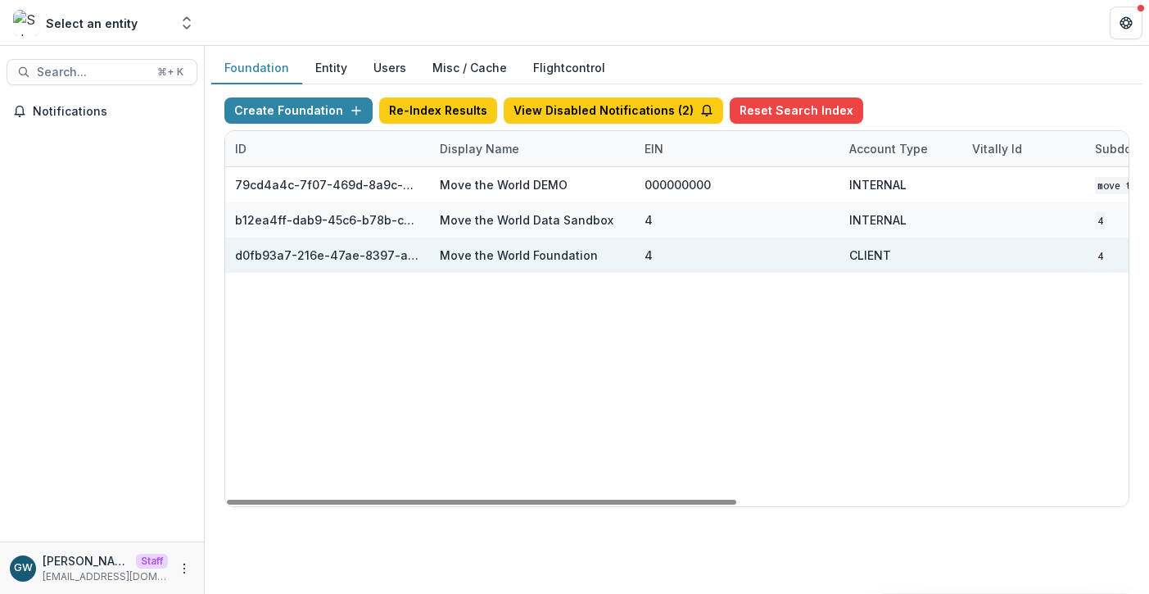
scroll to position [0, 694]
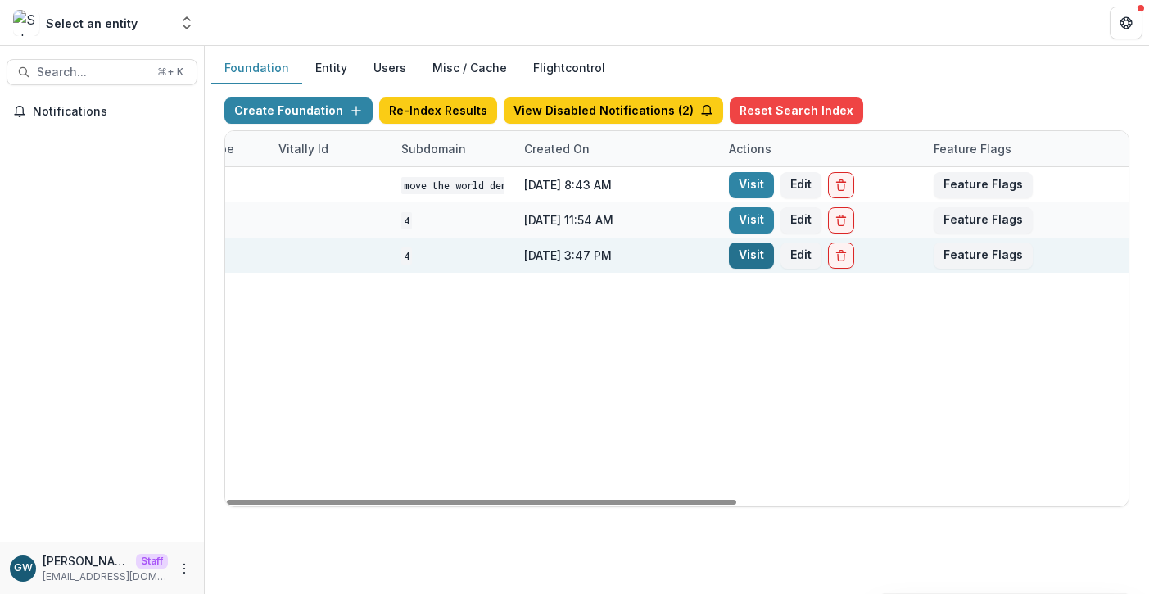
click at [755, 259] on link "Visit" at bounding box center [751, 256] width 45 height 26
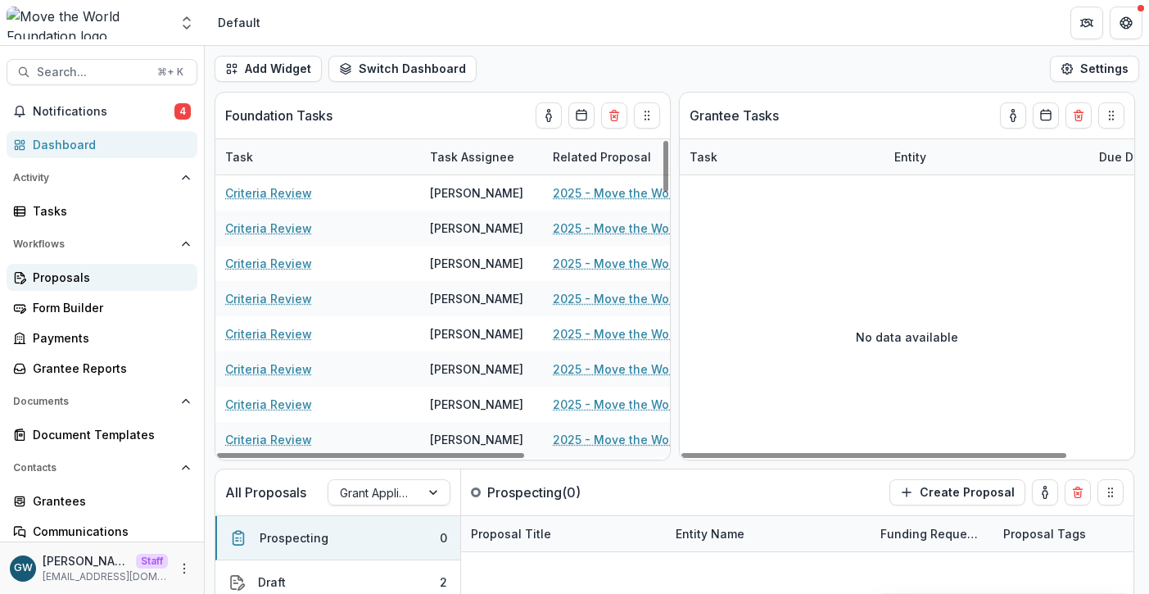
click at [125, 272] on div "Proposals" at bounding box center [109, 277] width 152 height 17
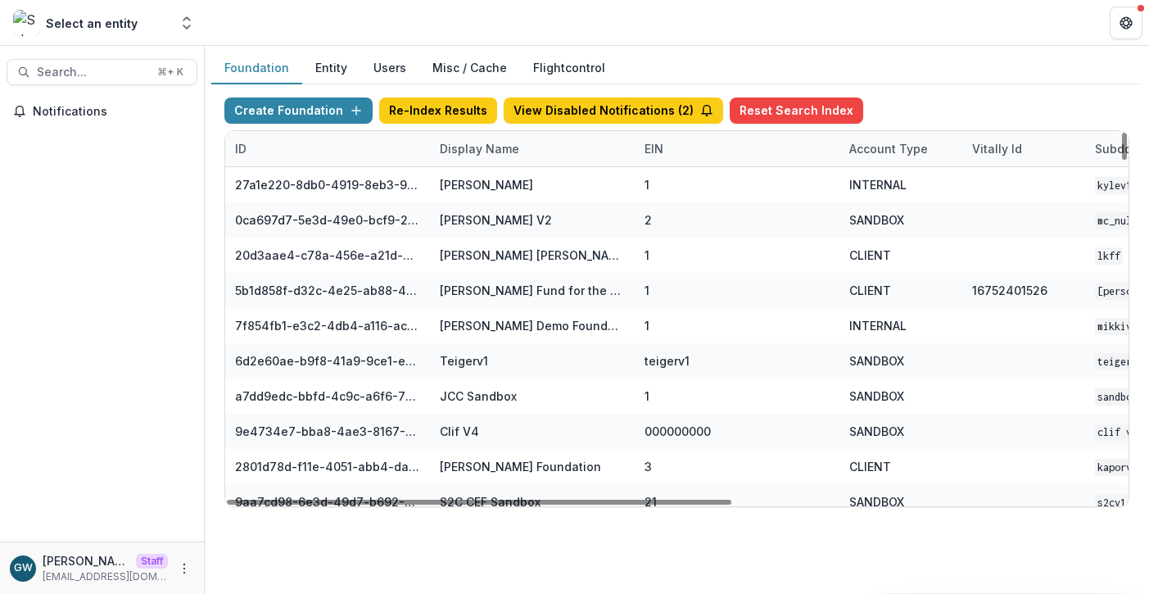
click at [480, 145] on div "Display Name" at bounding box center [479, 148] width 99 height 17
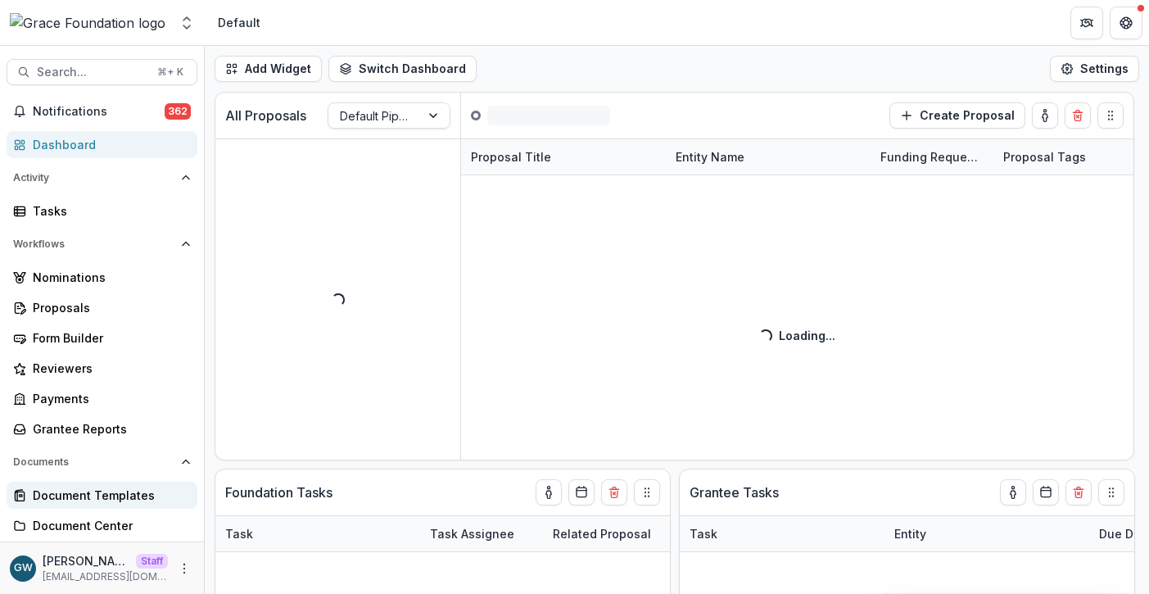
click at [87, 495] on div "Document Templates" at bounding box center [109, 495] width 152 height 17
select select "**********"
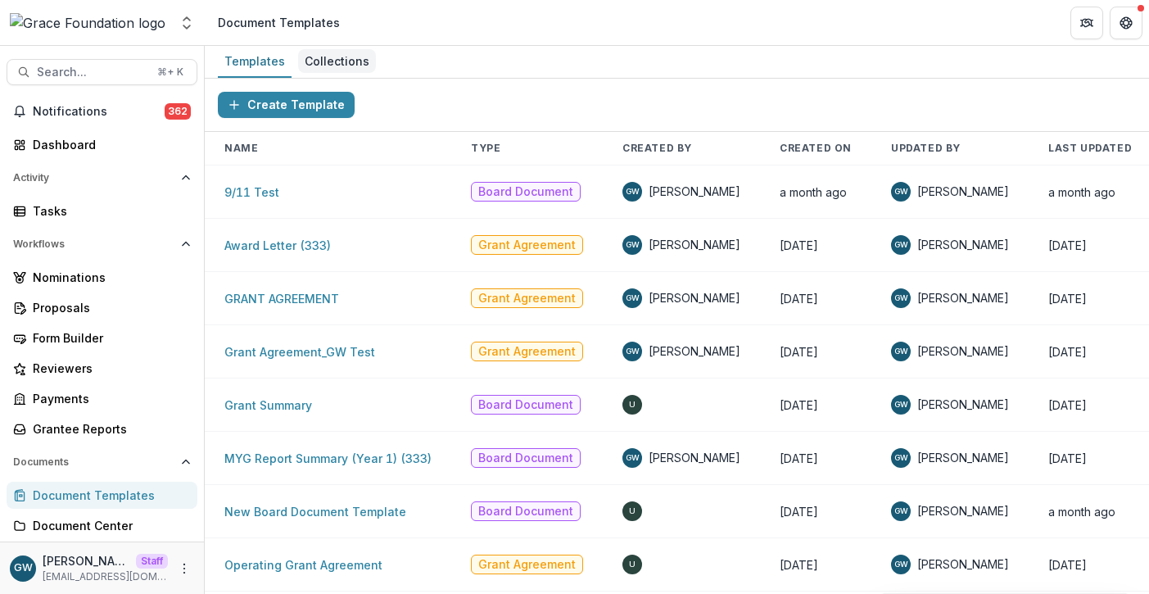
click at [344, 60] on div "Collections" at bounding box center [337, 61] width 78 height 24
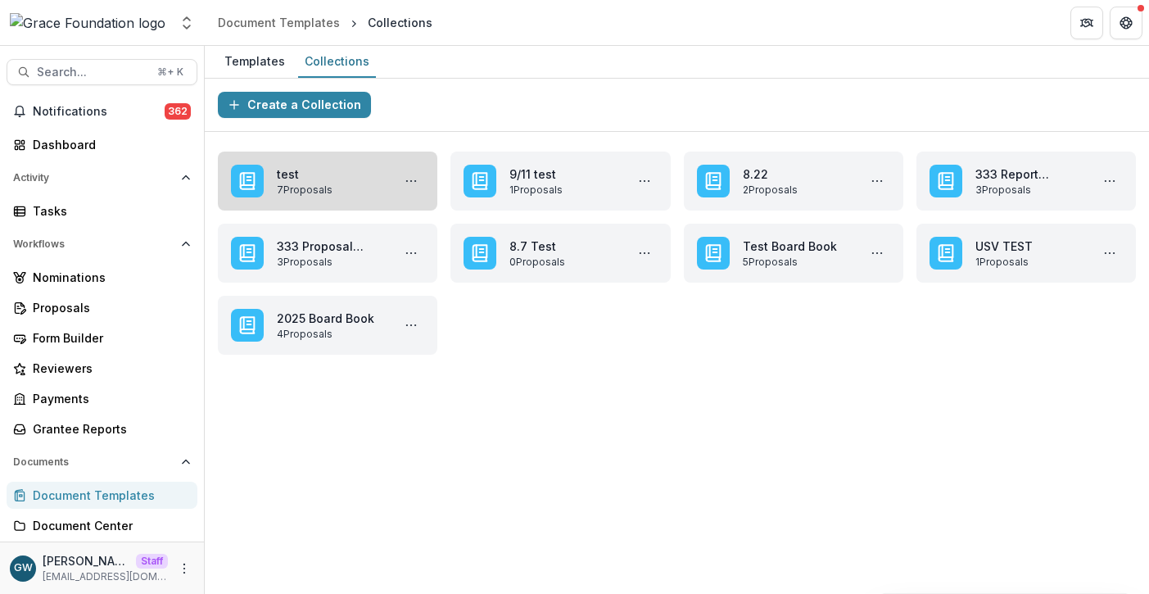
click at [323, 183] on link "test" at bounding box center [331, 173] width 108 height 17
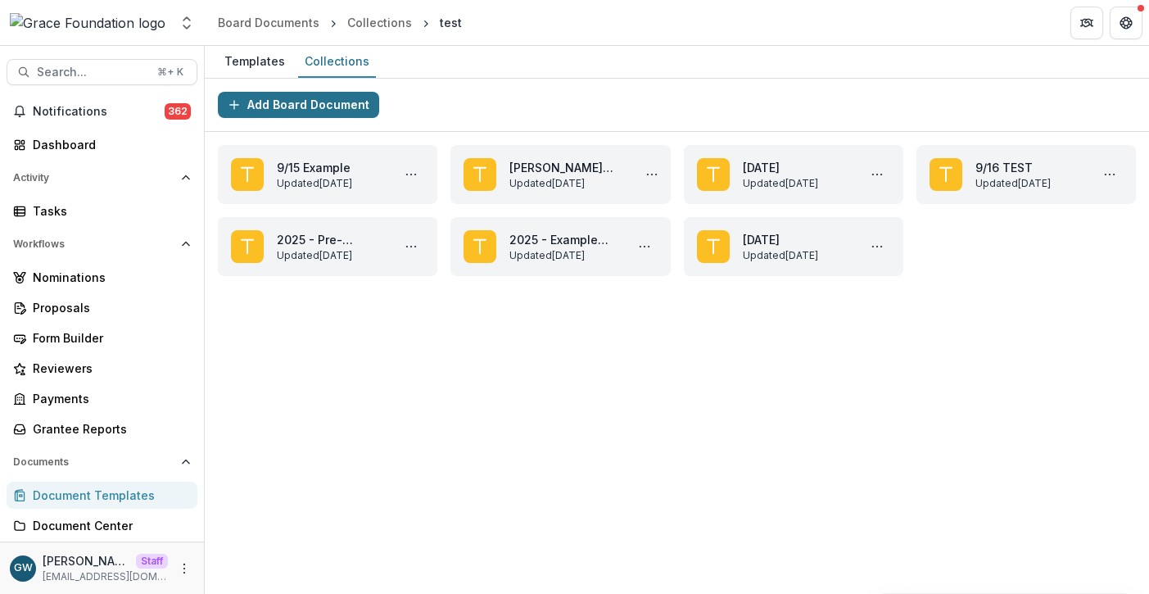
click at [351, 102] on button "Add Board Document" at bounding box center [298, 105] width 161 height 26
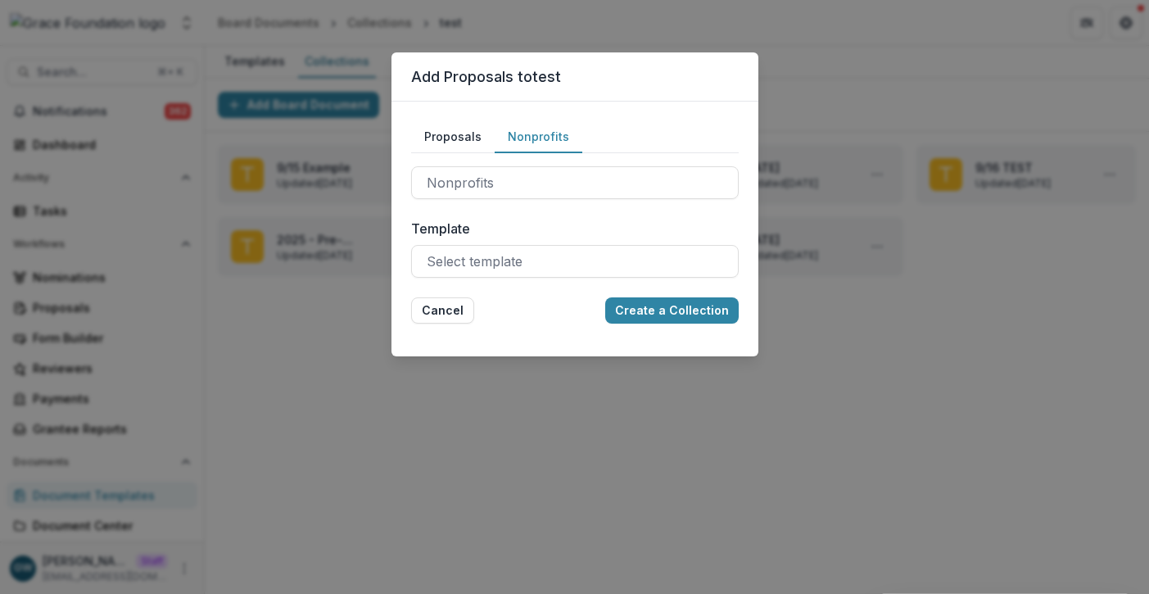
click at [536, 140] on button "Nonprofits" at bounding box center [539, 137] width 88 height 32
click at [506, 179] on div at bounding box center [575, 182] width 297 height 23
click at [733, 144] on div "Proposals Nonprofits" at bounding box center [575, 137] width 328 height 32
click at [456, 138] on button "Proposals" at bounding box center [453, 137] width 84 height 32
click at [523, 134] on button "Nonprofits" at bounding box center [539, 137] width 88 height 32
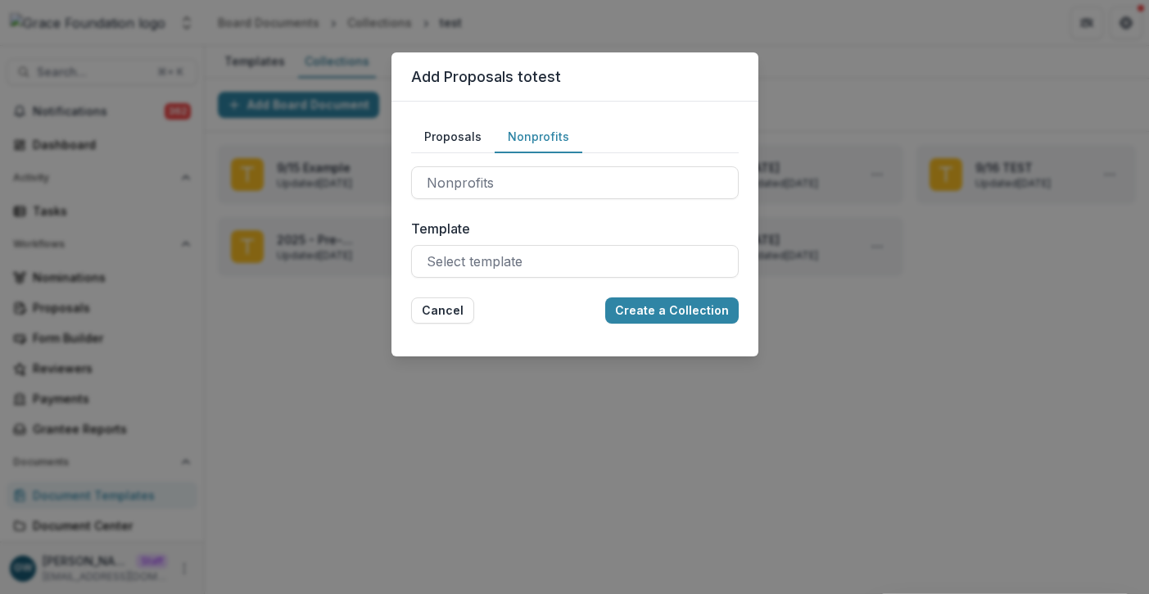
click at [456, 140] on button "Proposals" at bounding box center [453, 137] width 84 height 32
click at [537, 138] on button "Nonprofits" at bounding box center [539, 137] width 88 height 32
click at [847, 107] on div "Add Proposals to test Proposals Nonprofits Proposals Nonprofits Template Select…" at bounding box center [574, 297] width 1149 height 594
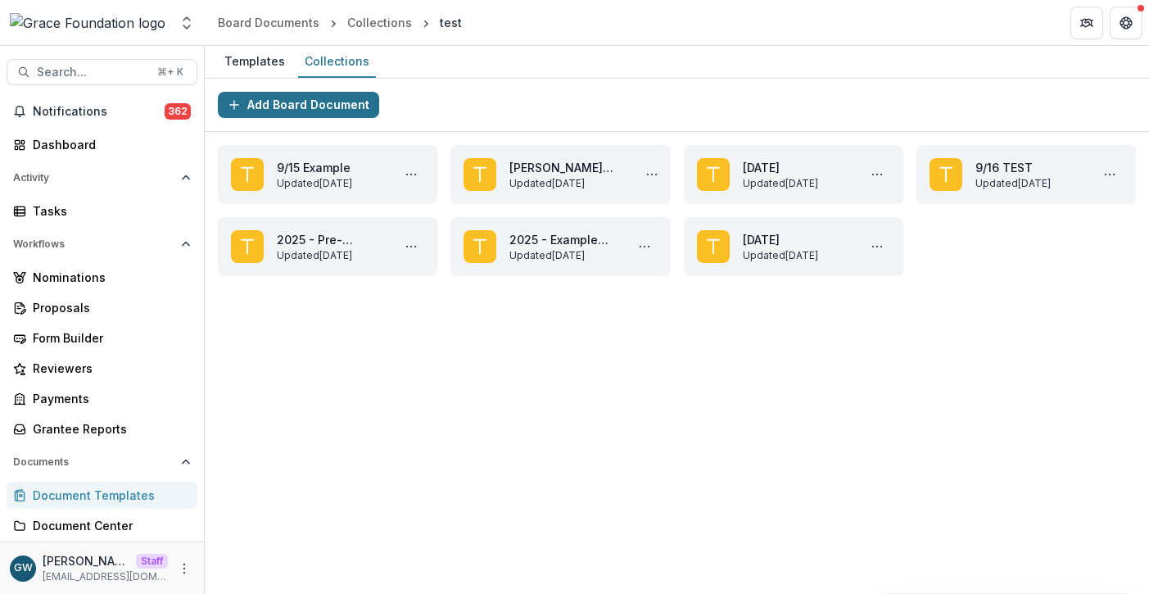
click at [338, 111] on button "Add Board Document" at bounding box center [298, 105] width 161 height 26
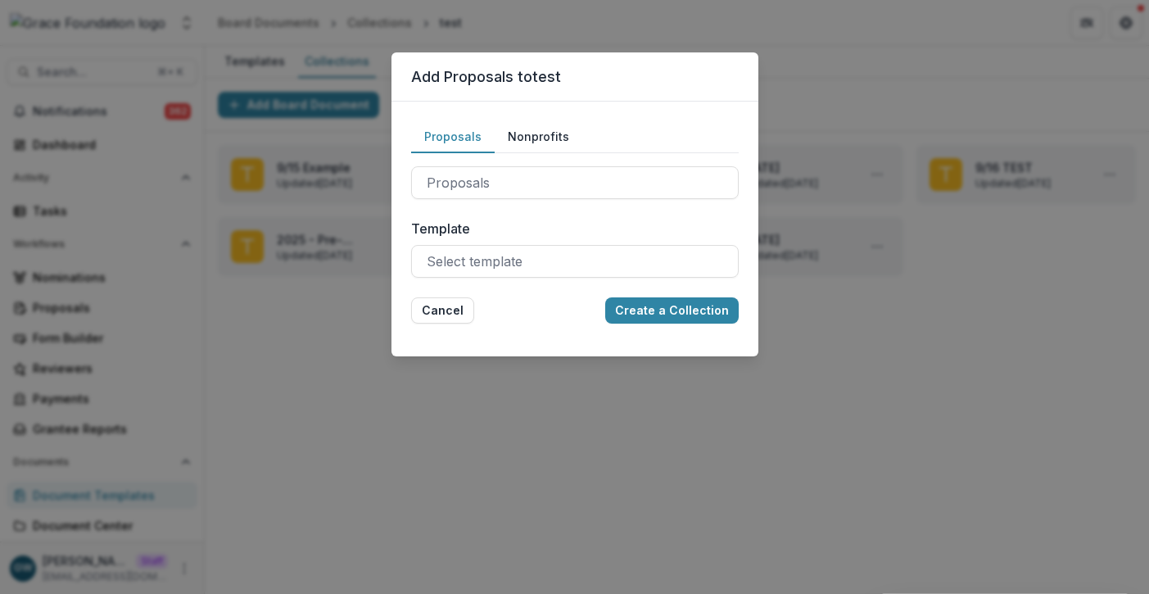
click at [545, 135] on button "Nonprofits" at bounding box center [539, 137] width 88 height 32
click at [981, 351] on div "Add Proposals to test Proposals Nonprofits Proposals Nonprofits Template Select…" at bounding box center [574, 297] width 1149 height 594
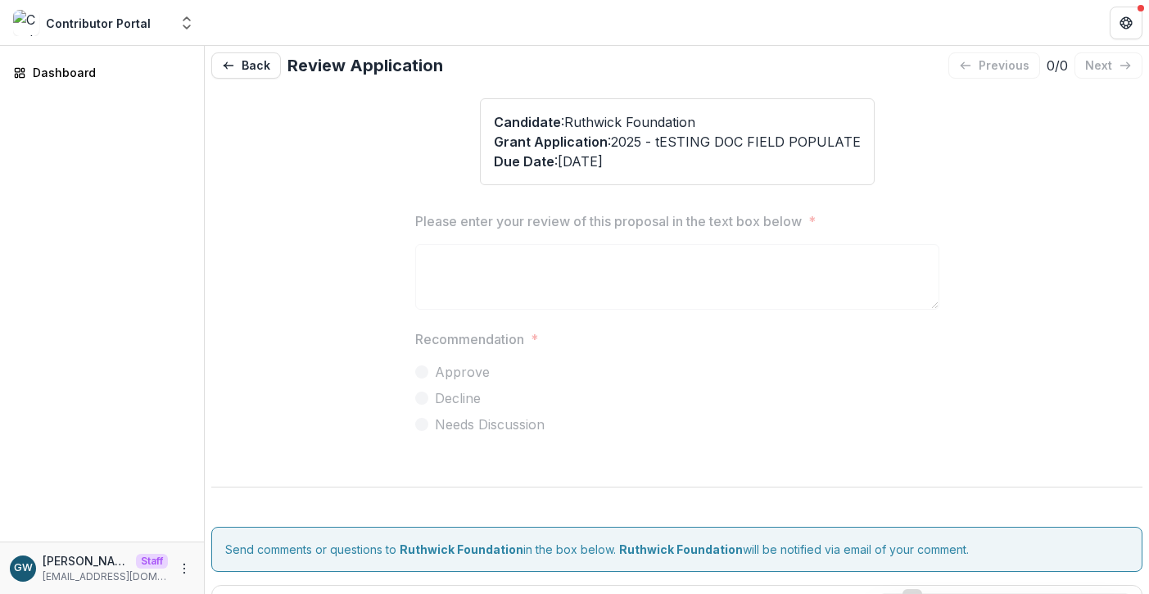
click at [464, 346] on p "Recommendation" at bounding box center [469, 339] width 109 height 20
click at [569, 329] on div "Please enter your review of this proposal in the text box below * Recommendatio…" at bounding box center [677, 329] width 524 height 262
